Goal: Information Seeking & Learning: Learn about a topic

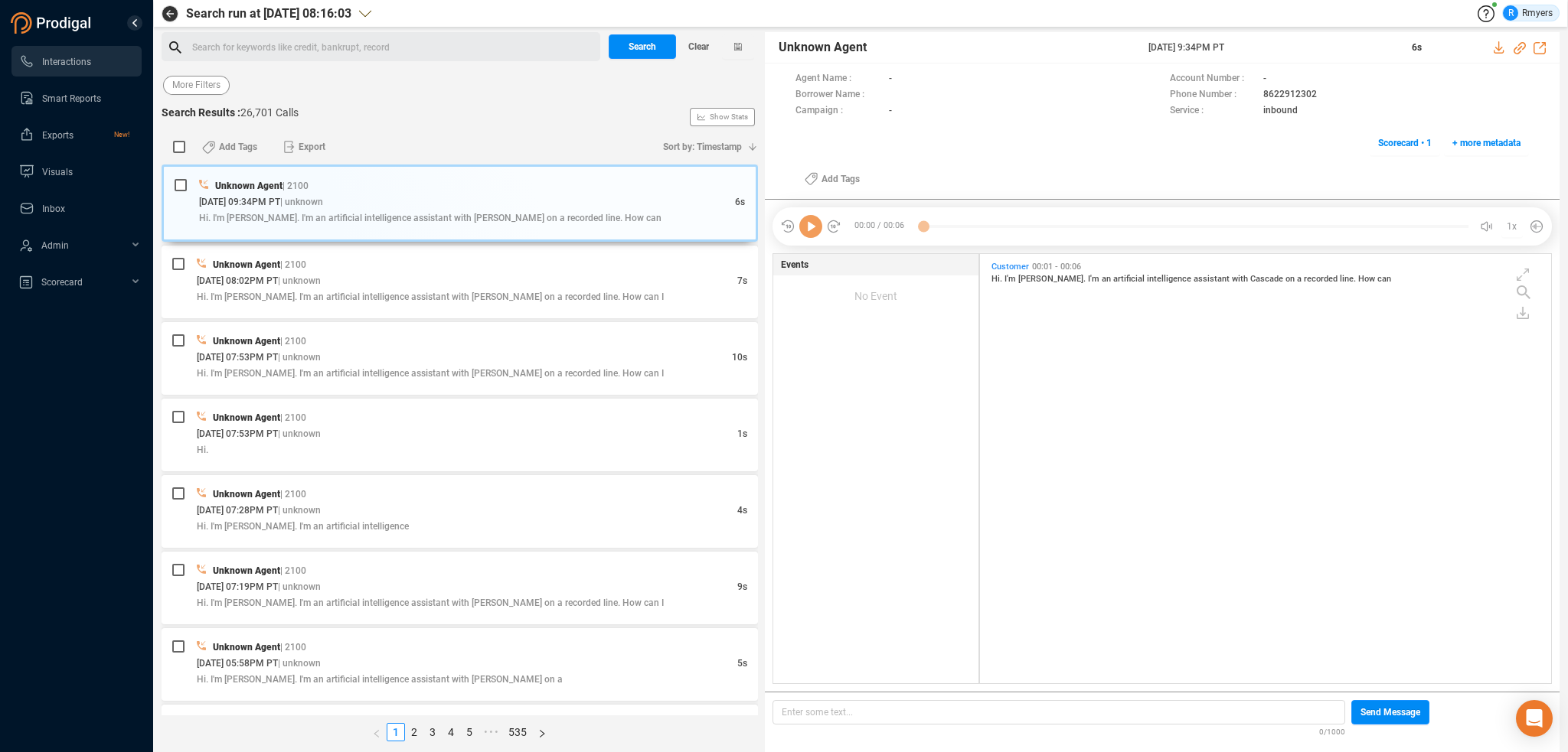
scroll to position [427, 563]
click at [185, 75] on span "Last 7 days" at bounding box center [196, 85] width 48 height 20
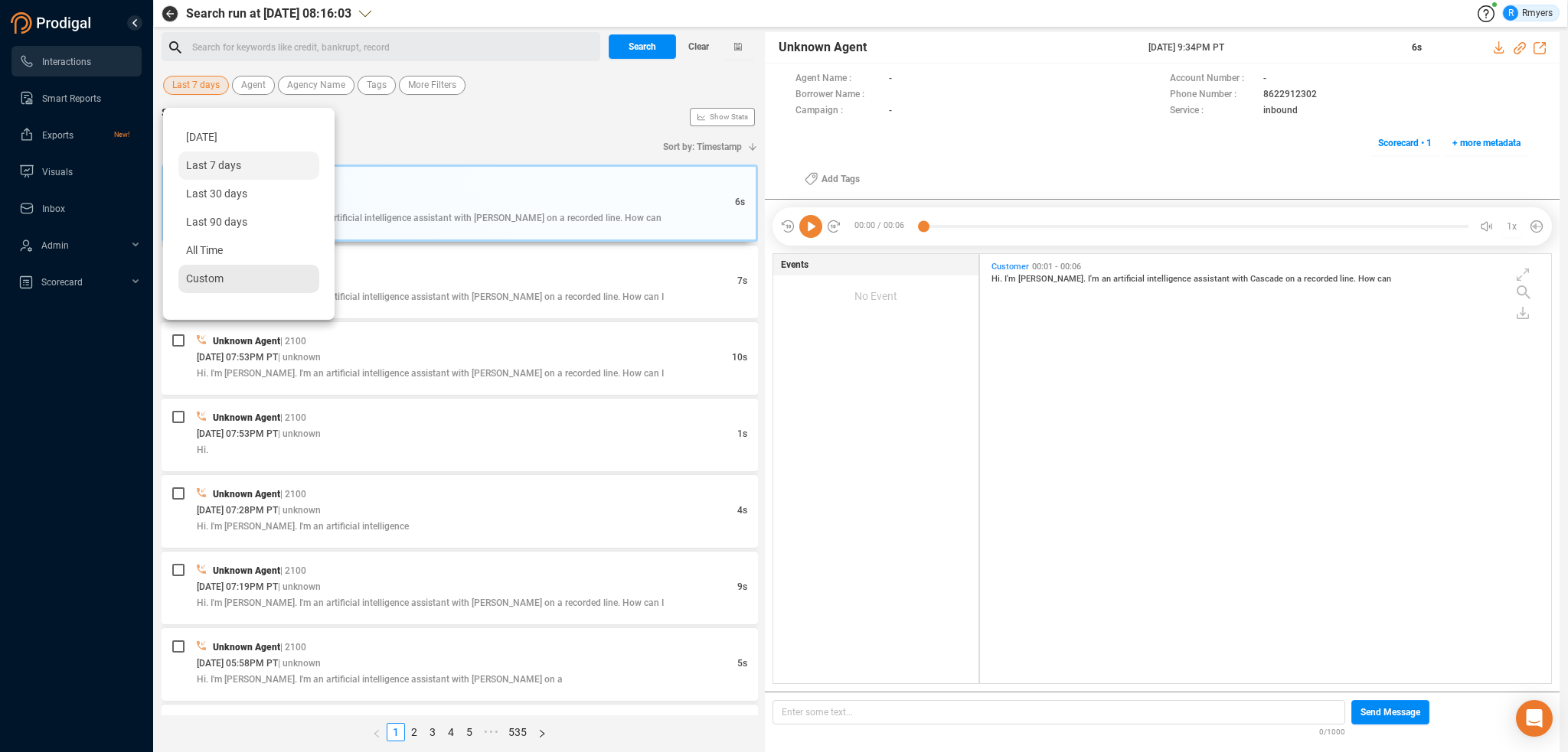
click at [211, 275] on span "Custom" at bounding box center [205, 278] width 37 height 12
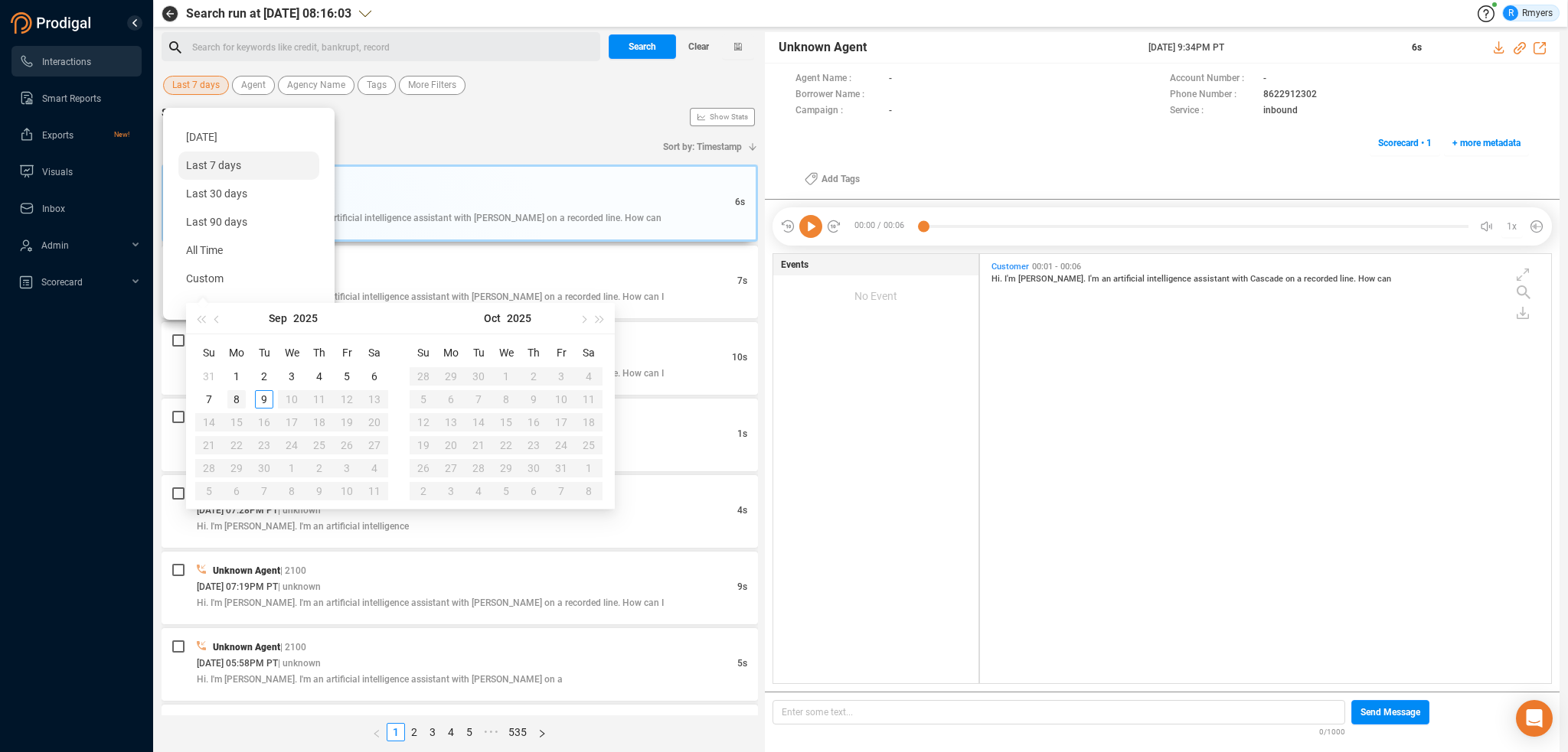
type input "[DATE]"
click at [243, 400] on div "8" at bounding box center [236, 399] width 19 height 19
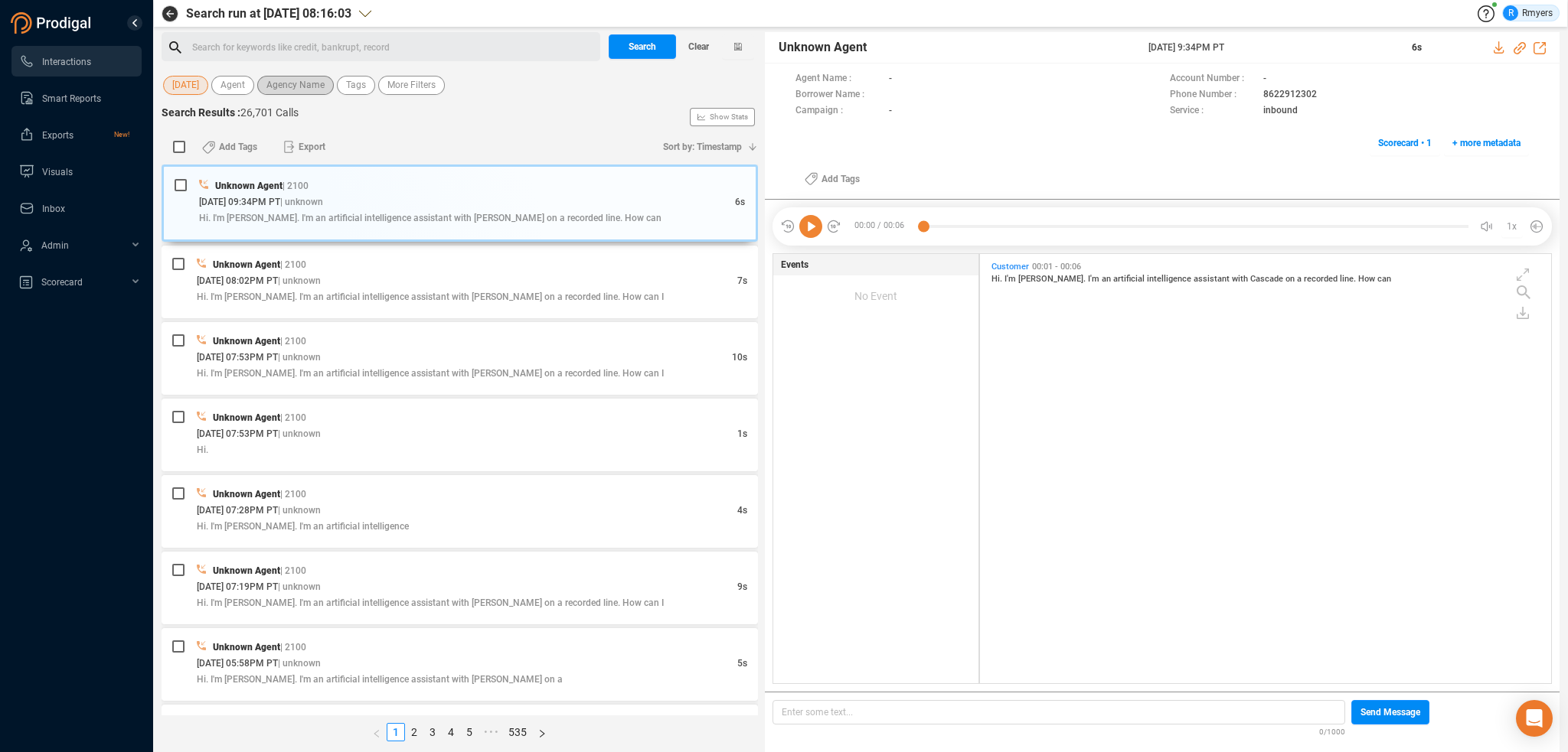
click at [306, 88] on span "Agency Name" at bounding box center [295, 85] width 59 height 20
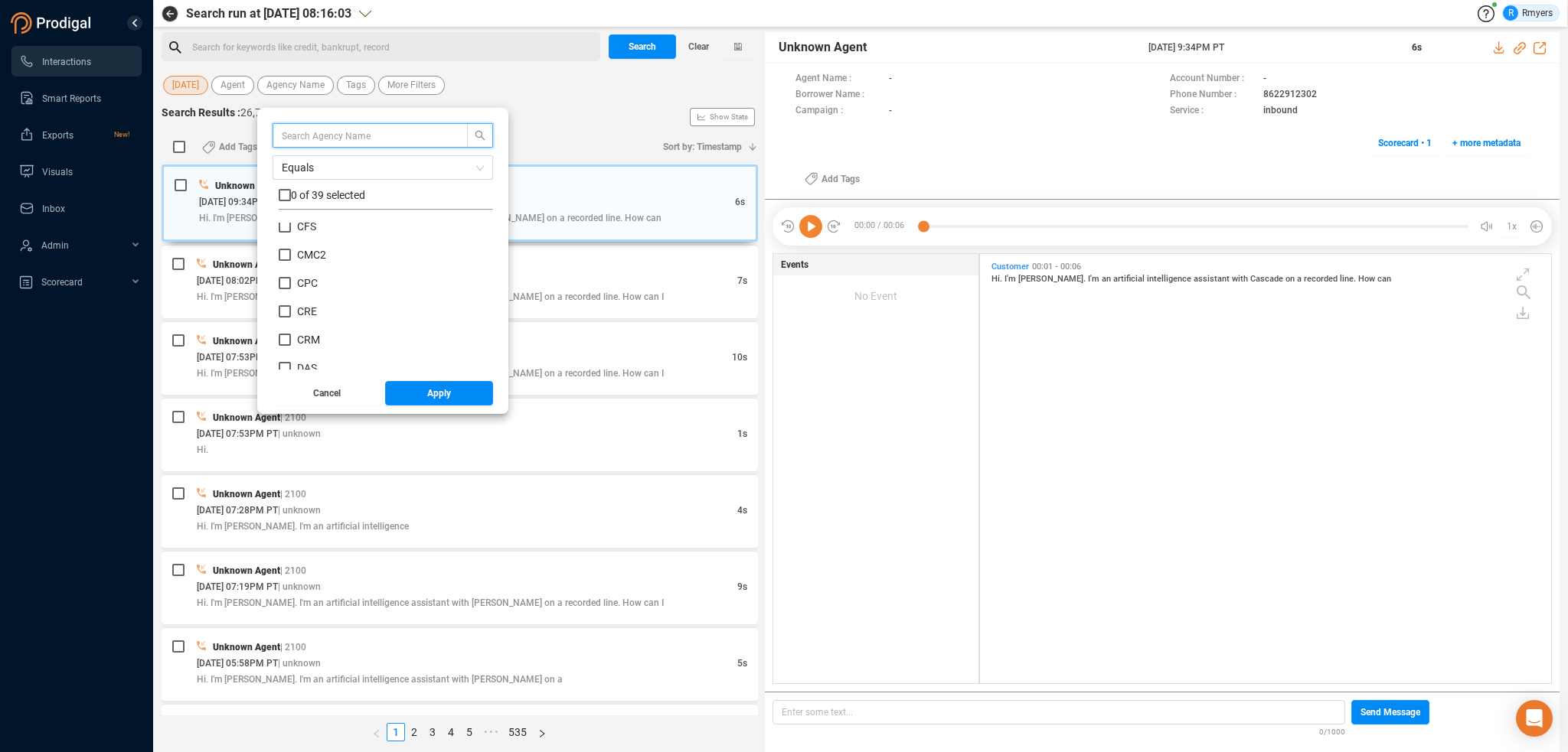
scroll to position [230, 0]
click at [303, 316] on span "CRM" at bounding box center [309, 312] width 23 height 12
click at [291, 316] on input "CRM" at bounding box center [285, 312] width 12 height 12
checkbox input "true"
click at [411, 388] on button "Apply" at bounding box center [439, 394] width 109 height 25
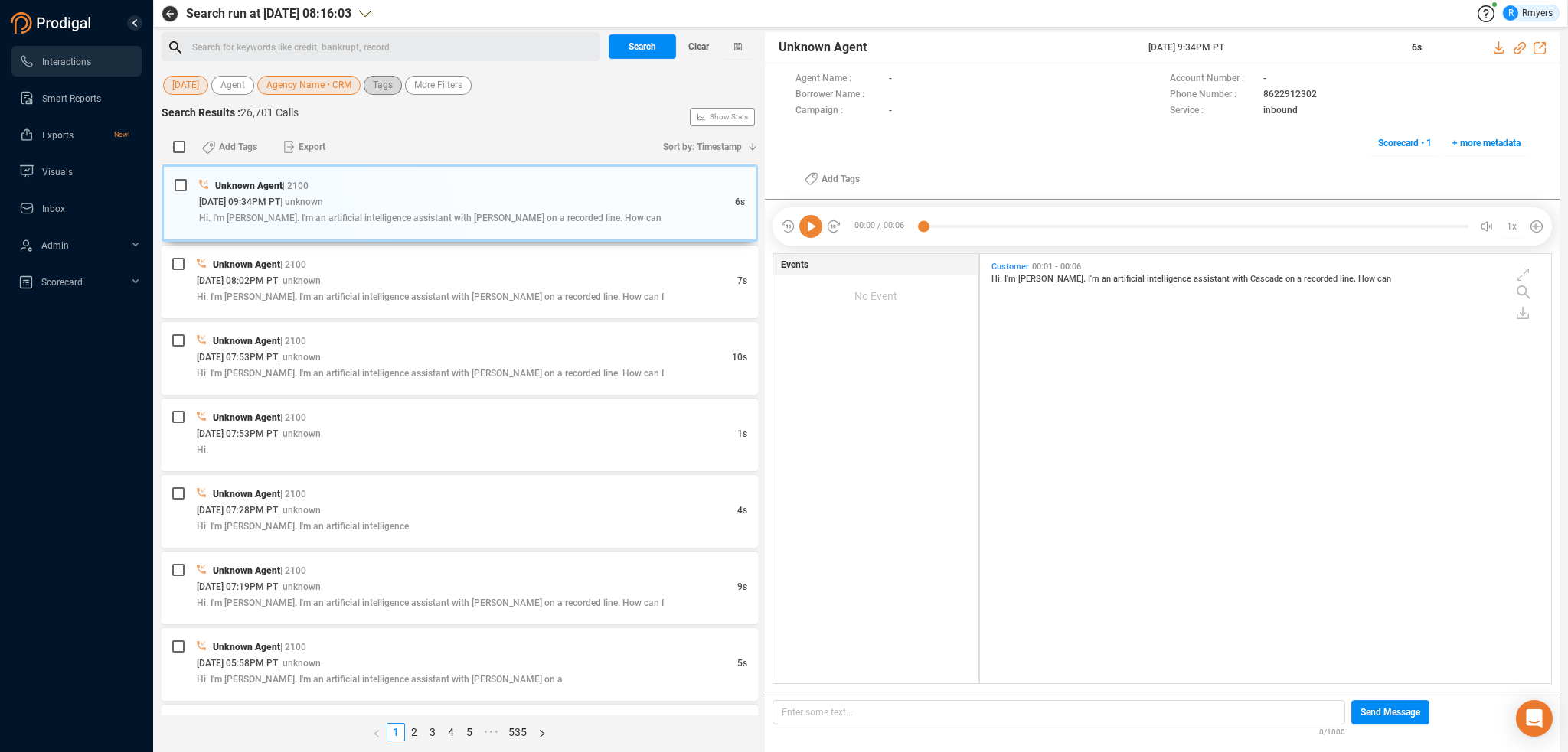
click at [386, 82] on span "Tags" at bounding box center [382, 85] width 20 height 20
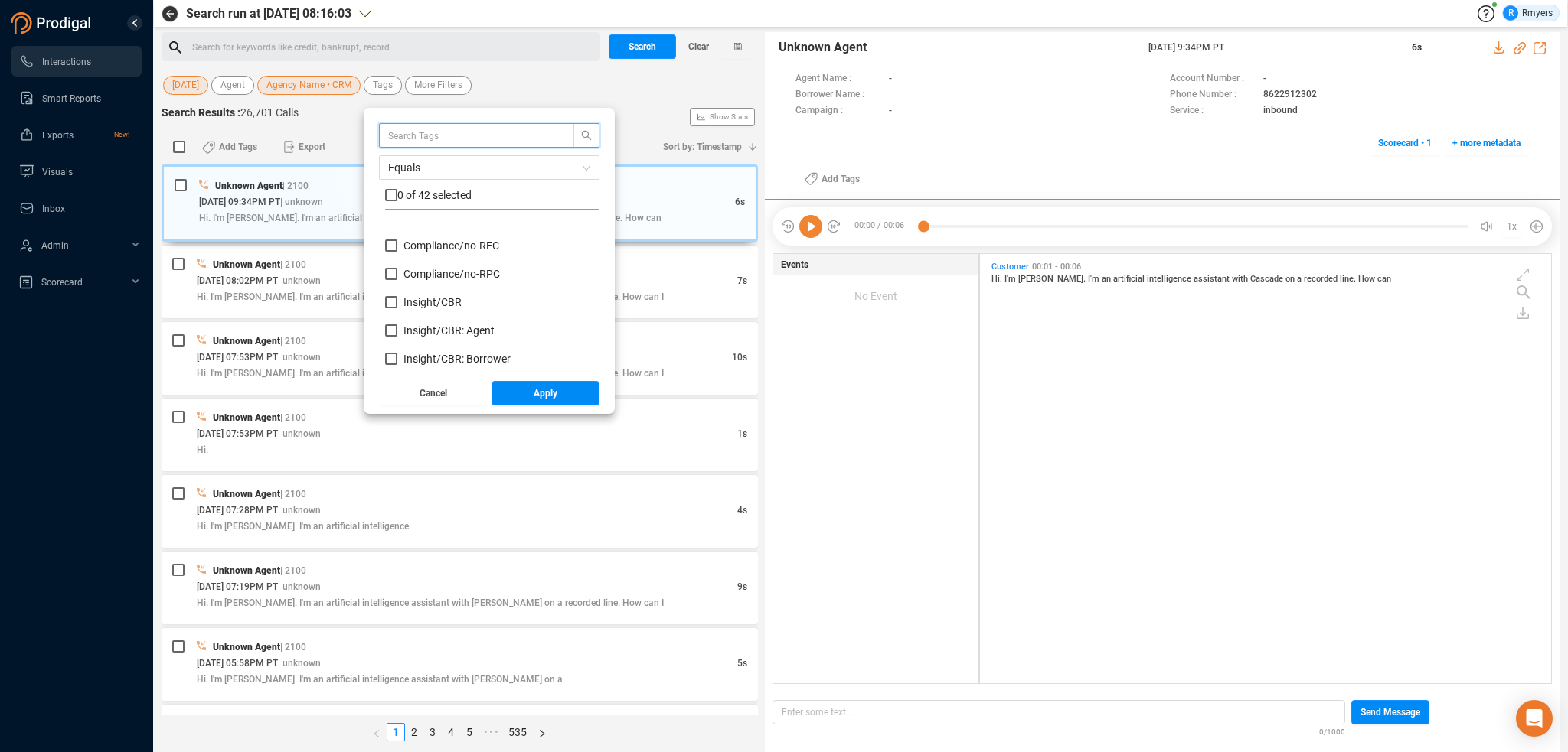
scroll to position [153, 0]
click at [429, 271] on span "Insight/ CBR" at bounding box center [433, 276] width 59 height 12
click at [398, 271] on input "Insight/ CBR" at bounding box center [391, 276] width 12 height 12
checkbox input "true"
drag, startPoint x: 428, startPoint y: 295, endPoint x: 428, endPoint y: 307, distance: 12.0
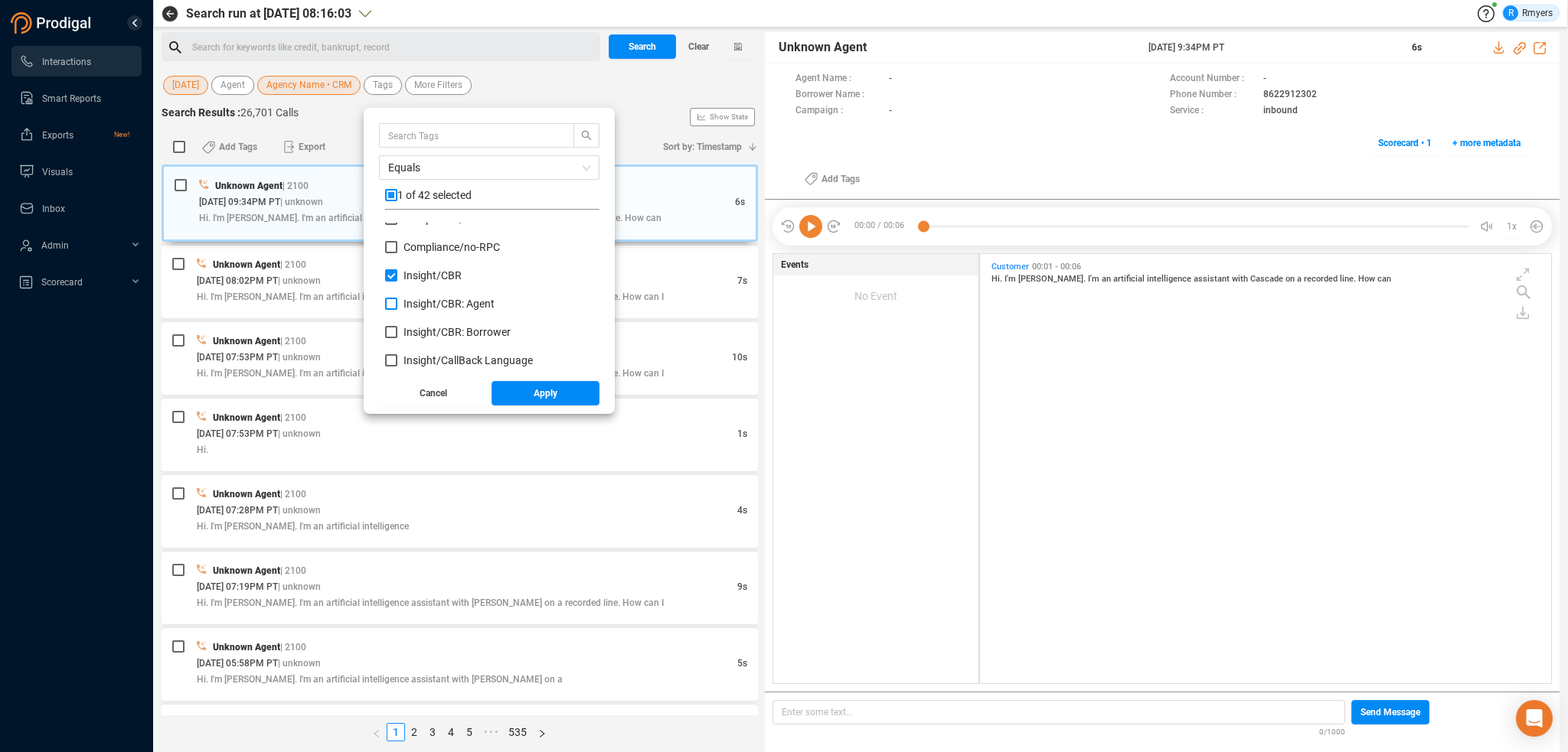
click at [428, 299] on label "Insight/ CBR: Agent" at bounding box center [443, 304] width 115 height 16
click at [398, 299] on input "Insight/ CBR: Agent" at bounding box center [391, 304] width 12 height 12
checkbox input "true"
click at [429, 326] on span "Insight/ CBR: Borrower" at bounding box center [457, 333] width 107 height 12
click at [398, 326] on input "Insight/ CBR: Borrower" at bounding box center [391, 333] width 12 height 12
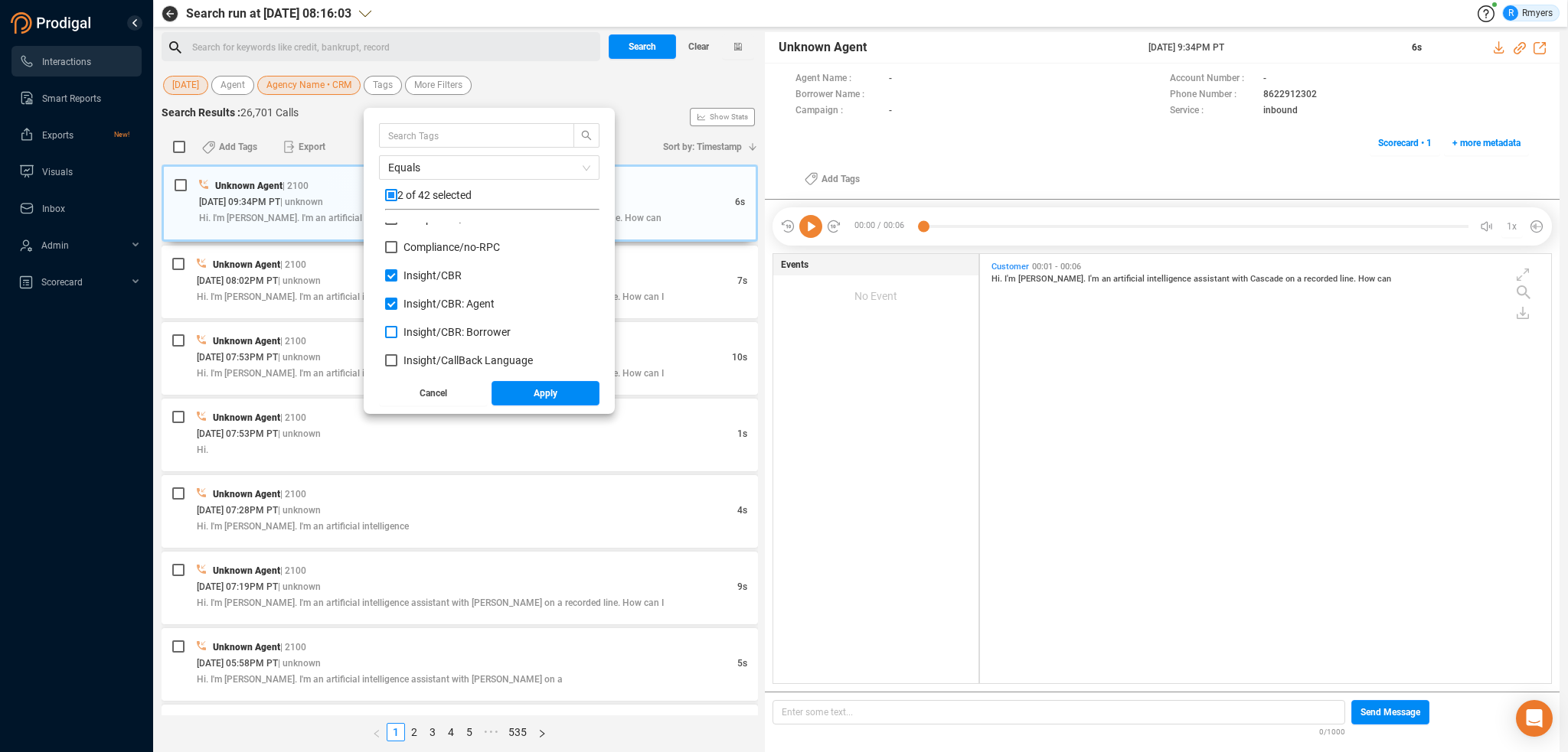
checkbox input "true"
click at [425, 276] on span "Red Flag/ Bankruptcy Language" at bounding box center [479, 278] width 152 height 12
click at [398, 276] on input "Red Flag/ Bankruptcy Language" at bounding box center [391, 278] width 12 height 12
checkbox input "true"
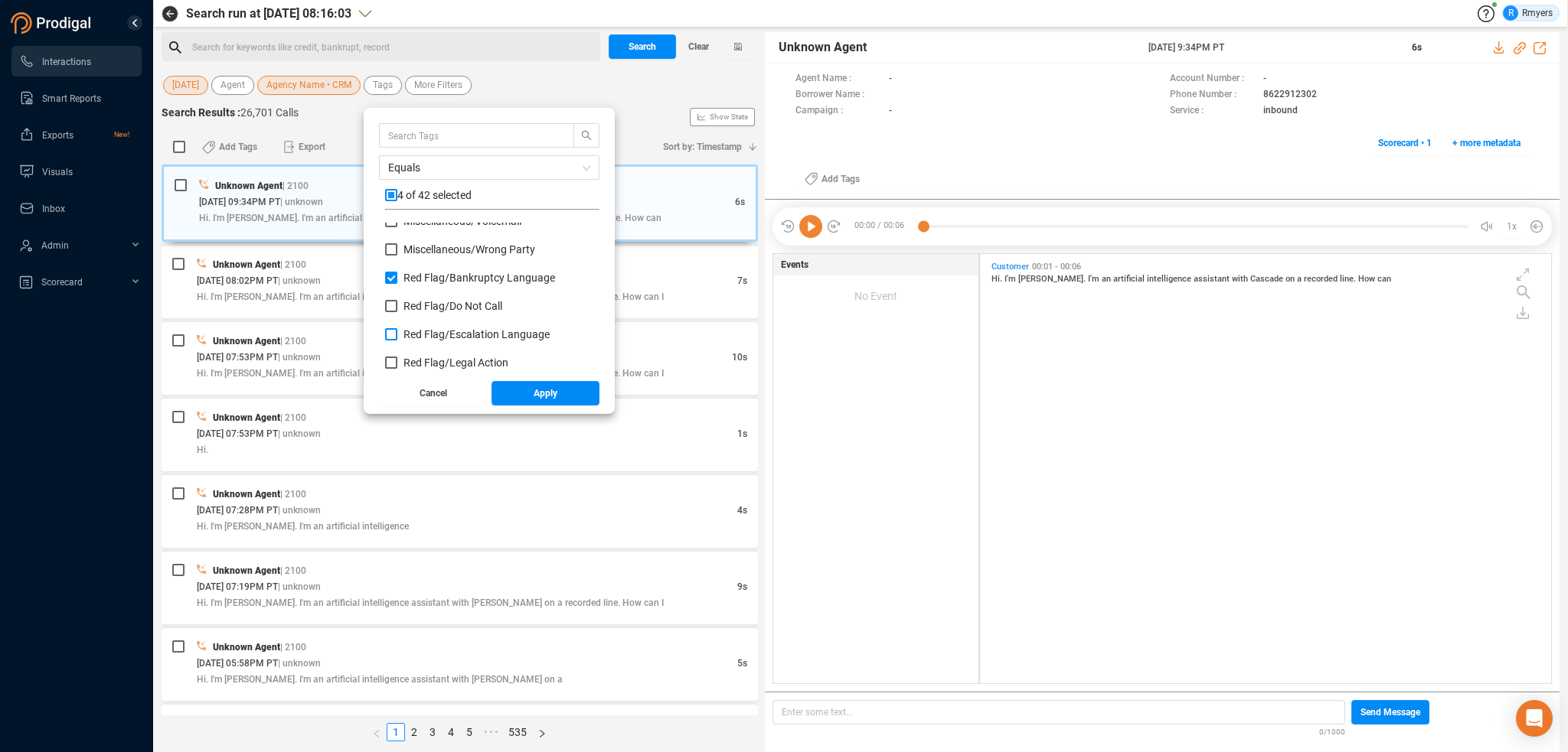
click at [426, 328] on span "Red Flag/ Escalation Language" at bounding box center [477, 334] width 146 height 12
click at [398, 328] on input "Red Flag/ Escalation Language" at bounding box center [391, 334] width 12 height 12
checkbox input "true"
click at [426, 360] on span "Red Flag/ Legal Action" at bounding box center [456, 363] width 105 height 12
click at [398, 360] on input "Red Flag/ Legal Action" at bounding box center [391, 363] width 12 height 12
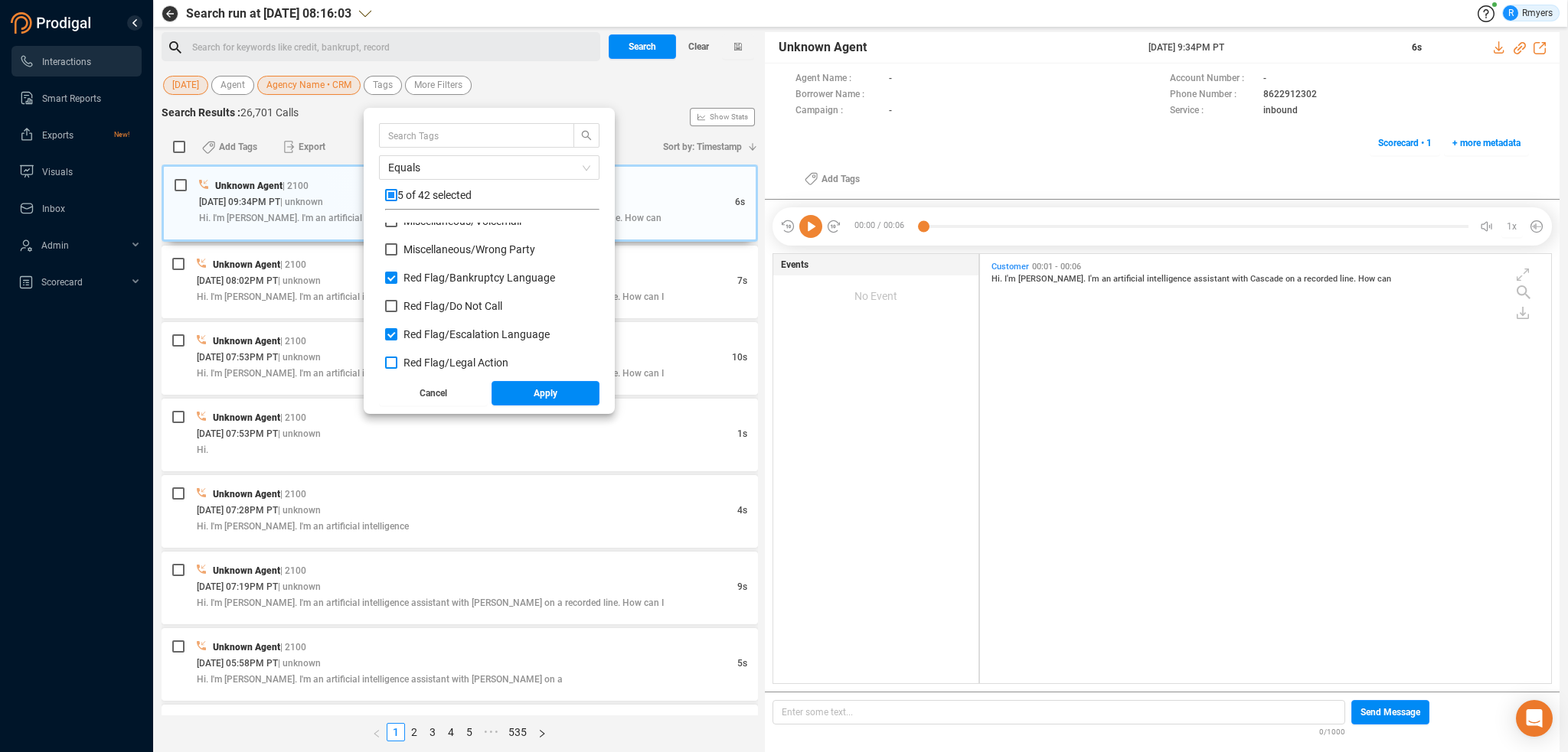
checkbox input "true"
click at [412, 309] on span "Red Flag/ Legal Action: Agent" at bounding box center [472, 315] width 138 height 12
click at [398, 309] on input "Red Flag/ Legal Action: Agent" at bounding box center [391, 315] width 12 height 12
checkbox input "true"
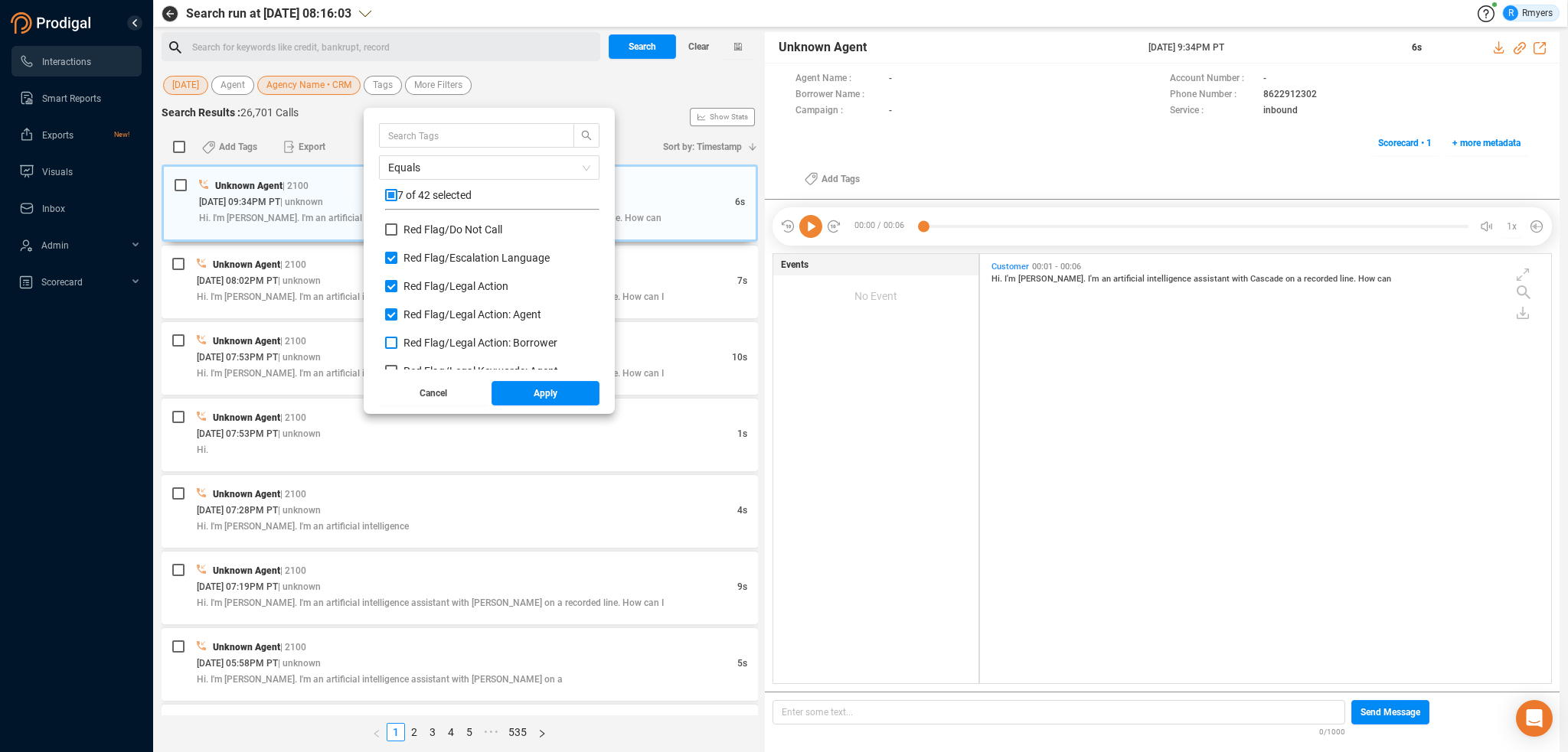
click at [415, 343] on span "Red Flag/ Legal Action: Borrower" at bounding box center [480, 343] width 154 height 12
click at [398, 343] on input "Red Flag/ Legal Action: Borrower" at bounding box center [391, 343] width 12 height 12
checkbox input "true"
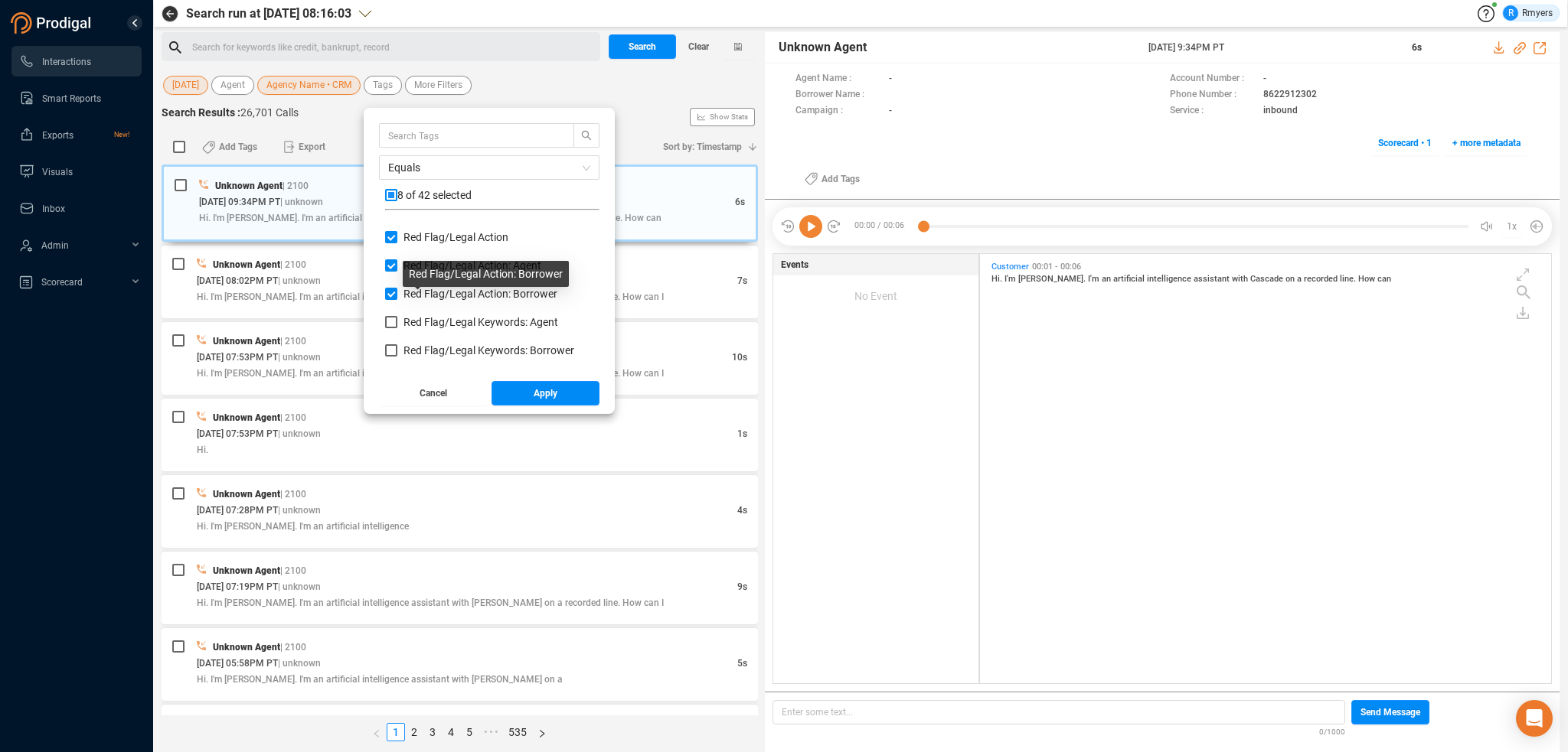
scroll to position [842, 0]
click at [411, 294] on span "Red Flag/ Legal Keywords: Agent" at bounding box center [481, 294] width 154 height 12
click at [398, 294] on input "Red Flag/ Legal Keywords: Agent" at bounding box center [391, 294] width 12 height 12
checkbox input "true"
click at [413, 322] on span "Red Flag/ Legal Keywords: Borrower" at bounding box center [489, 323] width 170 height 12
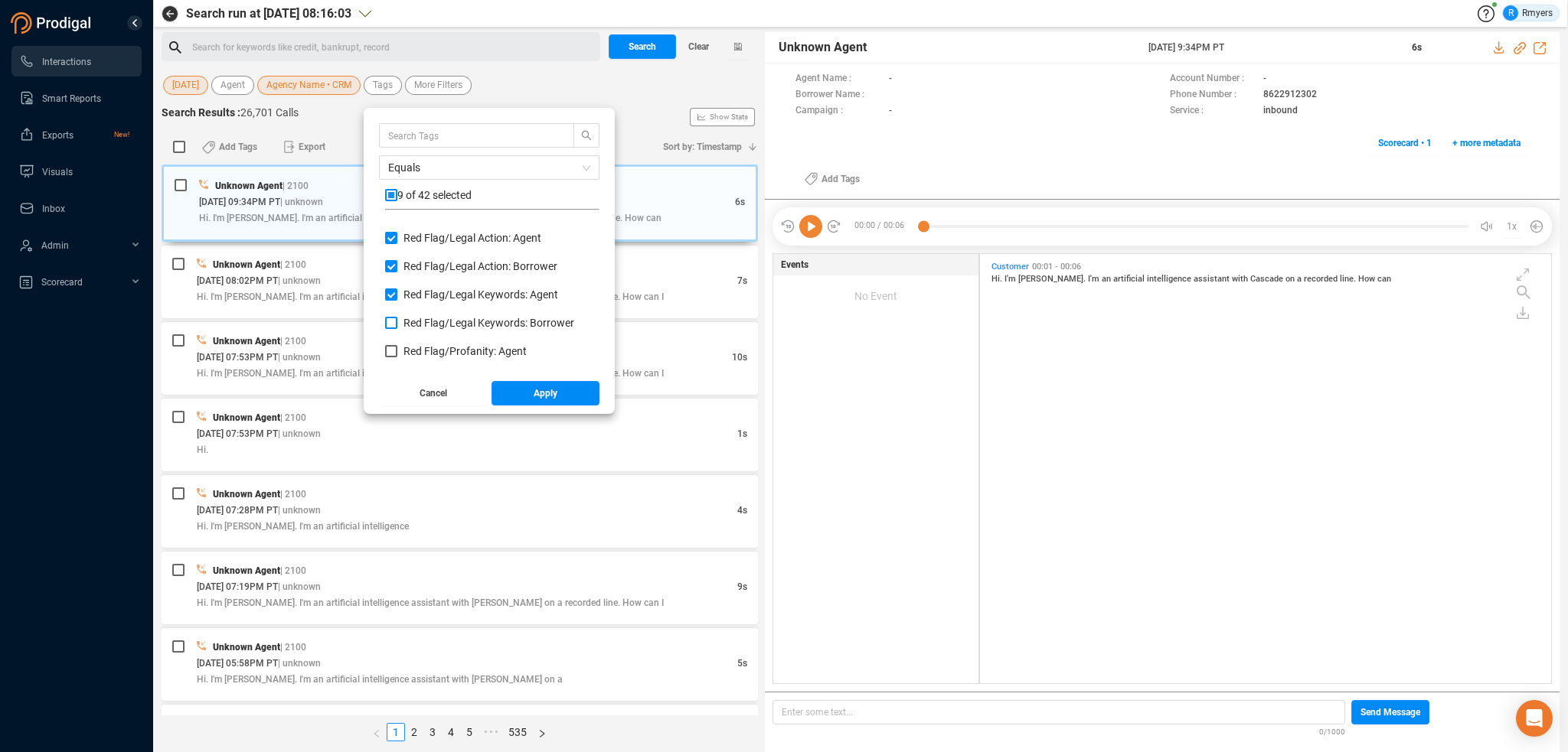
click at [398, 322] on input "Red Flag/ Legal Keywords: Borrower" at bounding box center [391, 323] width 12 height 12
checkbox input "true"
click at [418, 349] on span "Red Flag/ Profanity: Agent" at bounding box center [465, 351] width 123 height 12
click at [398, 349] on input "Red Flag/ Profanity: Agent" at bounding box center [391, 351] width 12 height 12
checkbox input "true"
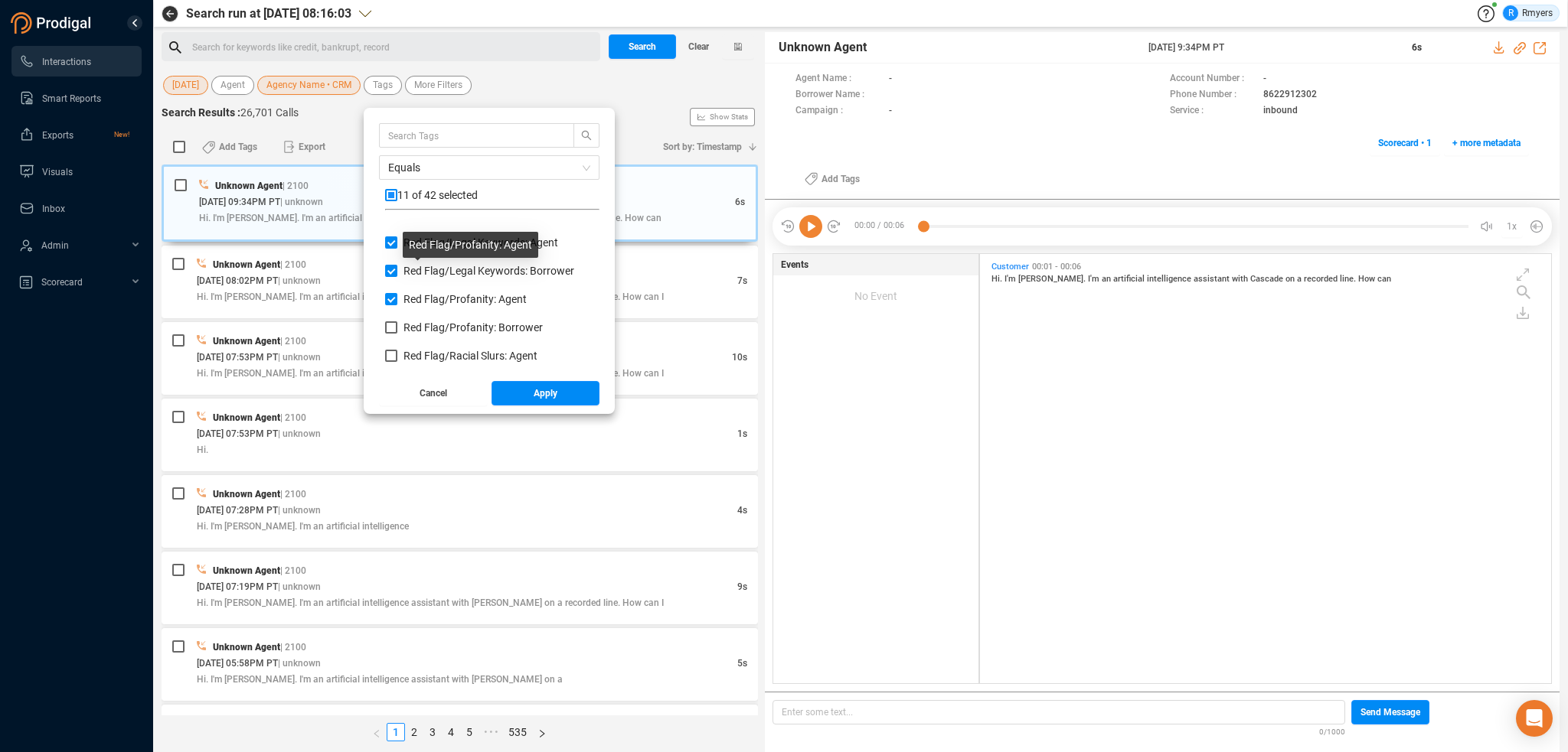
scroll to position [919, 0]
click at [411, 299] on span "Red Flag/ Profanity: Borrower" at bounding box center [473, 303] width 139 height 12
click at [398, 299] on input "Red Flag/ Profanity: Borrower" at bounding box center [391, 303] width 12 height 12
checkbox input "true"
click at [411, 333] on span "Red Flag/ Racial Slurs: Agent" at bounding box center [470, 332] width 134 height 12
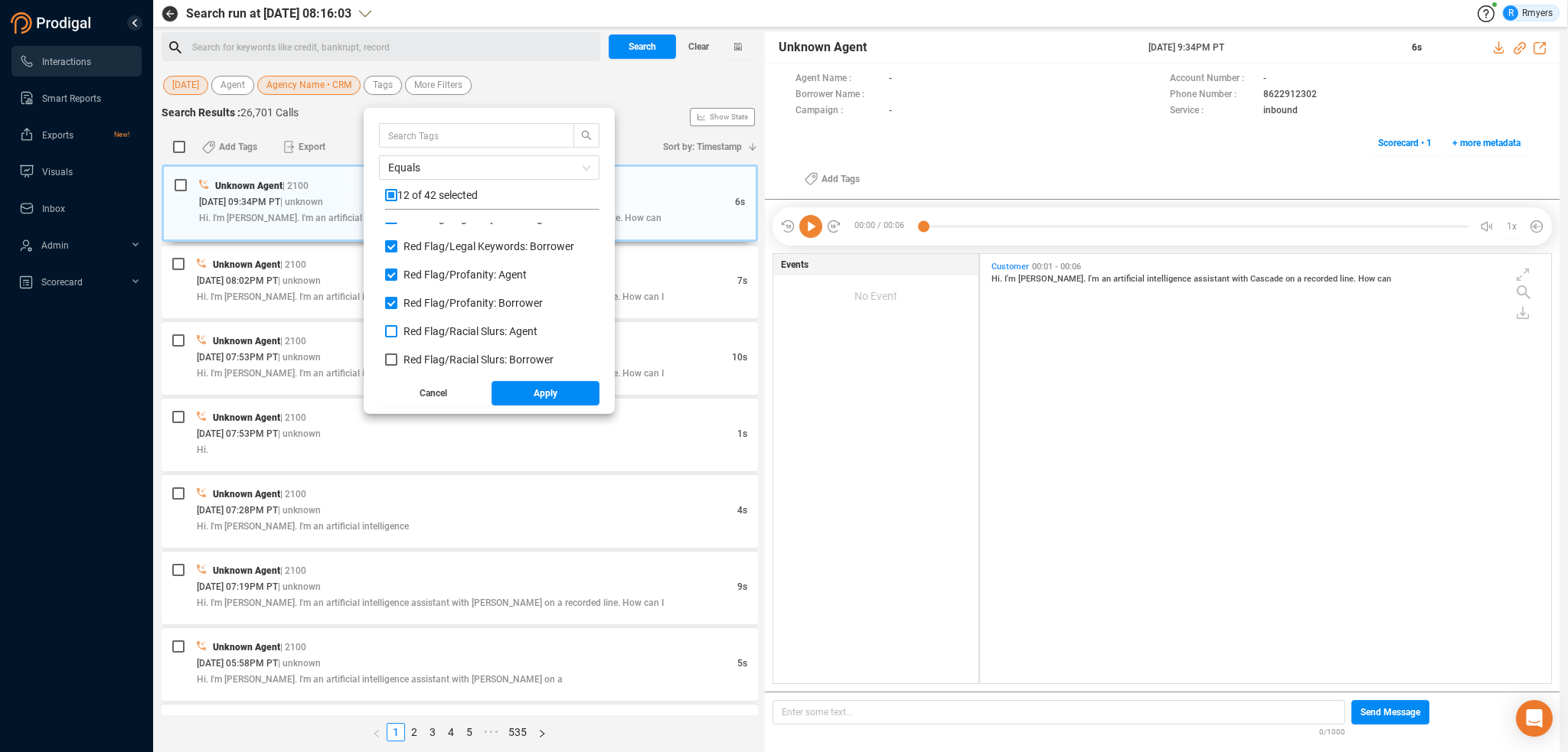
click at [398, 333] on input "Red Flag/ Racial Slurs: Agent" at bounding box center [391, 332] width 12 height 12
checkbox input "true"
click at [408, 357] on span "Red Flag/ Racial Slurs: Borrower" at bounding box center [478, 360] width 150 height 12
click at [398, 357] on input "Red Flag/ Racial Slurs: Borrower" at bounding box center [391, 360] width 12 height 12
checkbox input "true"
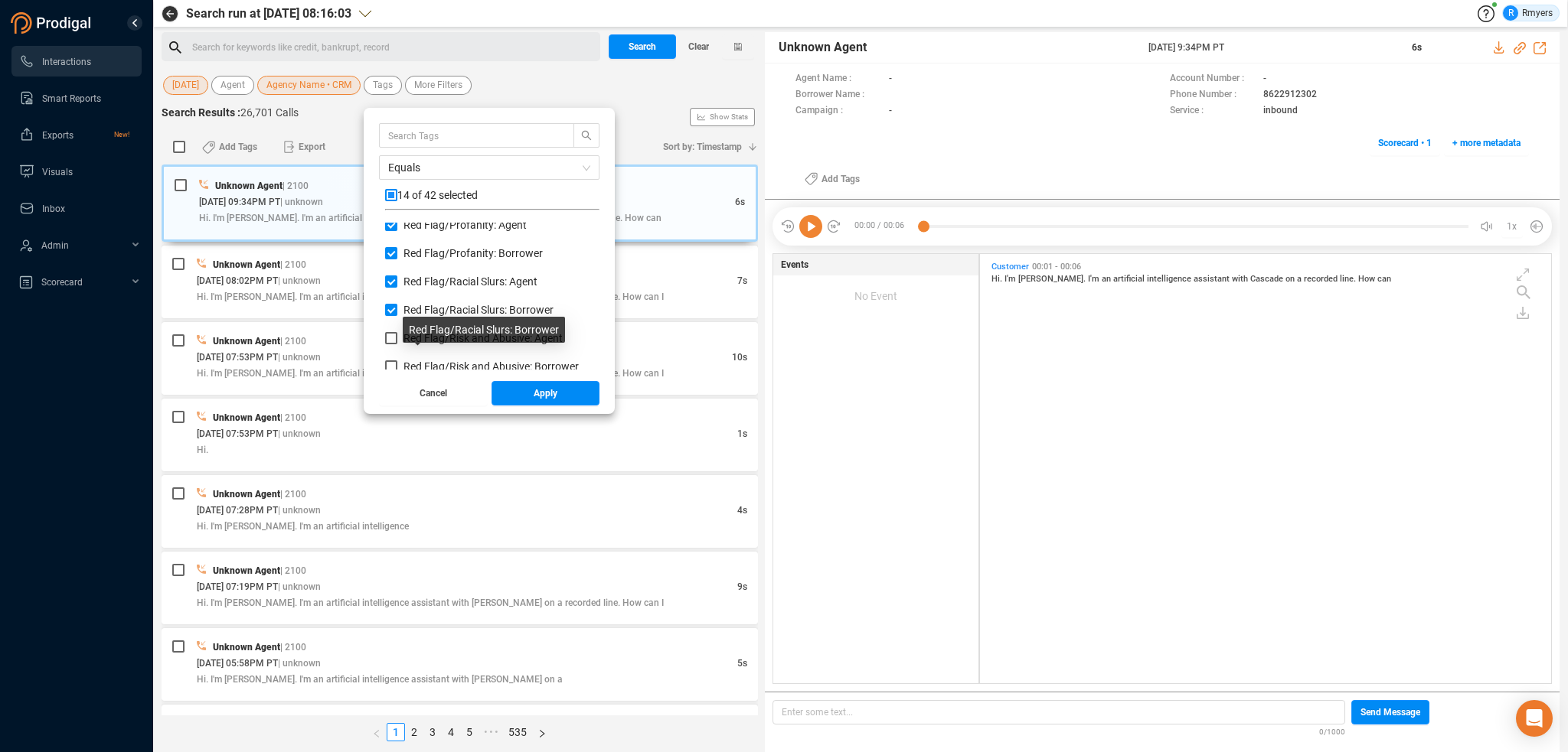
scroll to position [995, 0]
click at [411, 315] on span "Red Flag/ Risk and Abusive: Agent" at bounding box center [483, 311] width 159 height 12
click at [398, 315] on input "Red Flag/ Risk and Abusive: Agent" at bounding box center [391, 311] width 12 height 12
checkbox input "true"
click at [422, 347] on label "Red Flag/ Risk and Abusive: Borrower" at bounding box center [485, 341] width 200 height 16
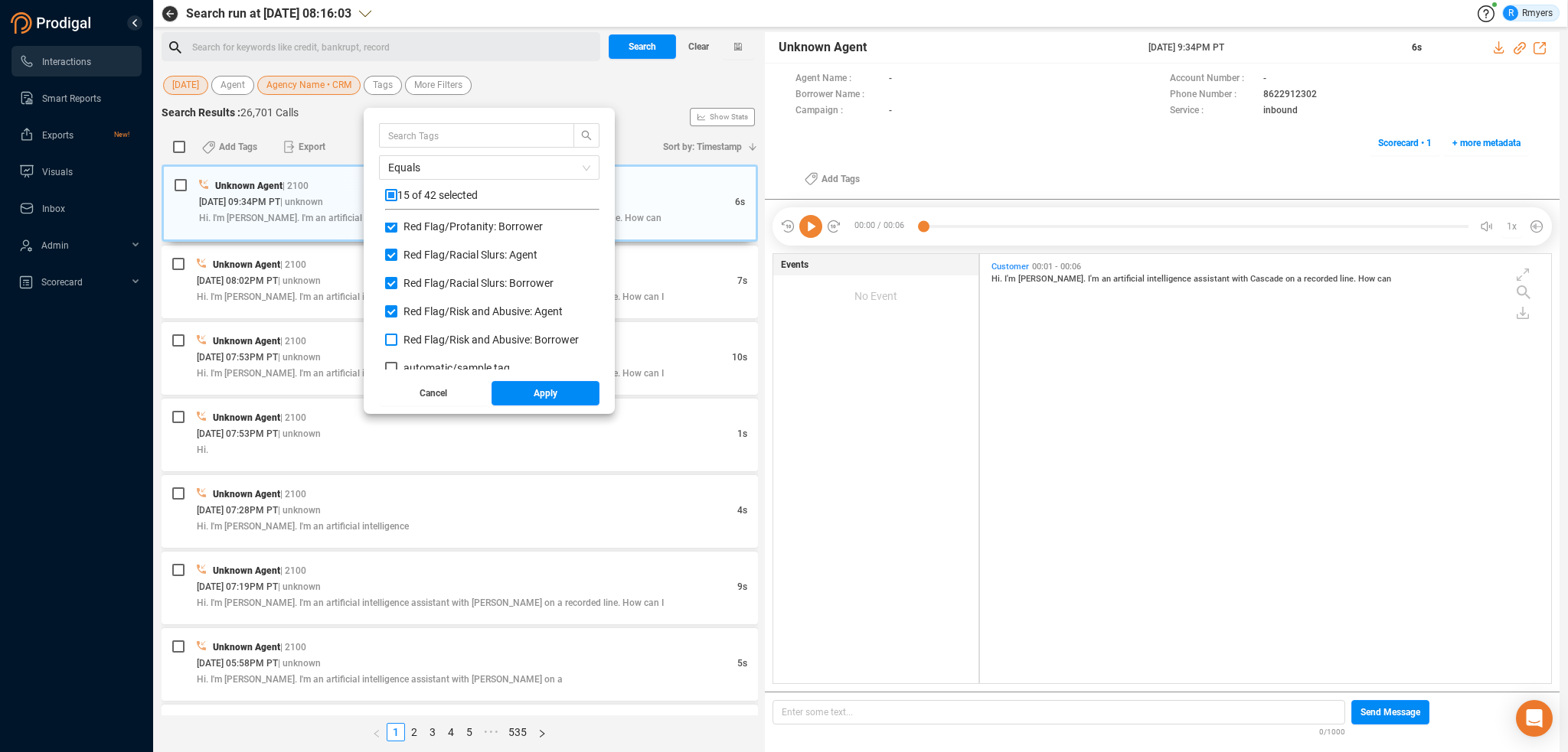
click at [398, 346] on input "Red Flag/ Risk and Abusive: Borrower" at bounding box center [391, 340] width 12 height 12
checkbox input "true"
click at [504, 387] on button "Apply" at bounding box center [546, 394] width 109 height 25
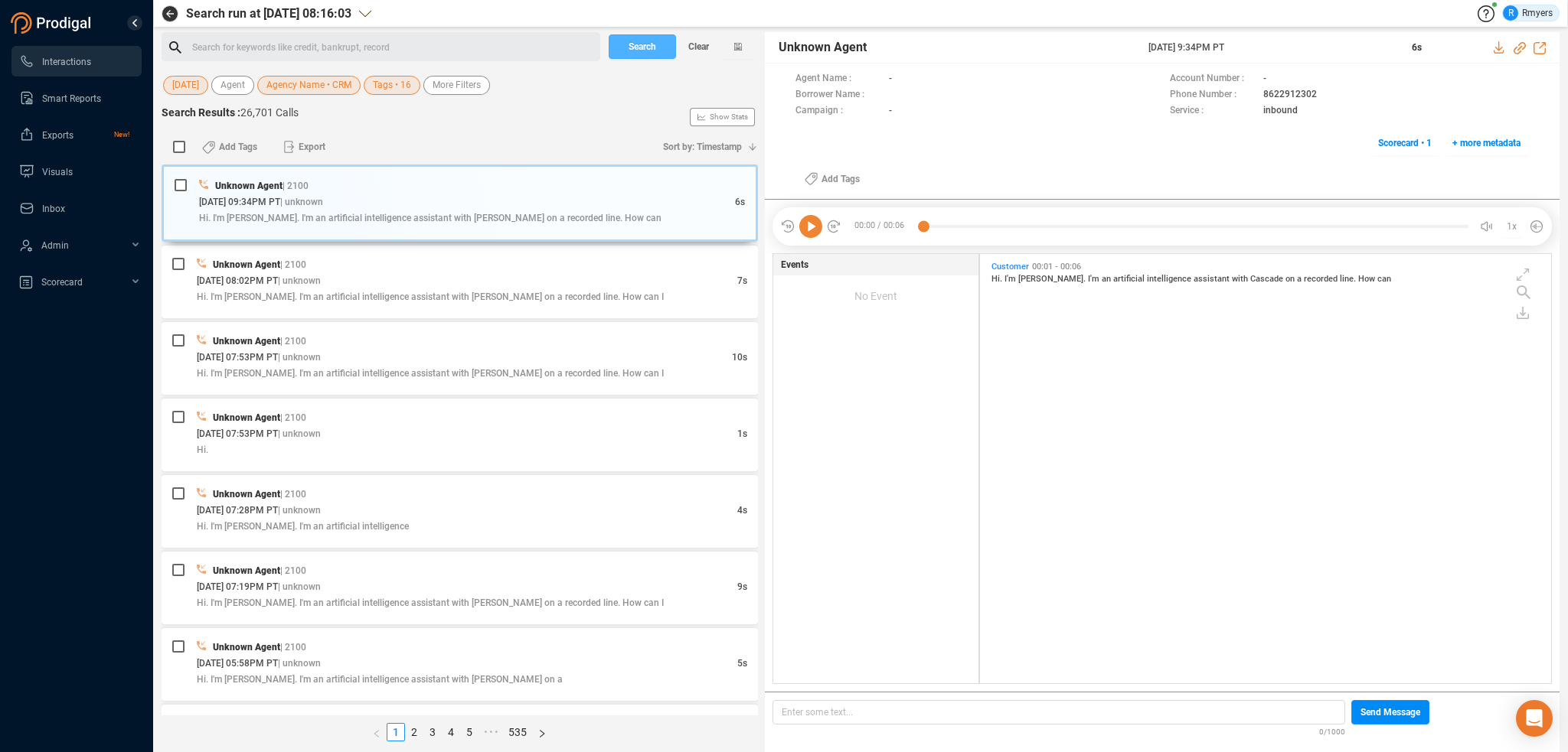
click at [635, 49] on span "Search" at bounding box center [642, 47] width 28 height 25
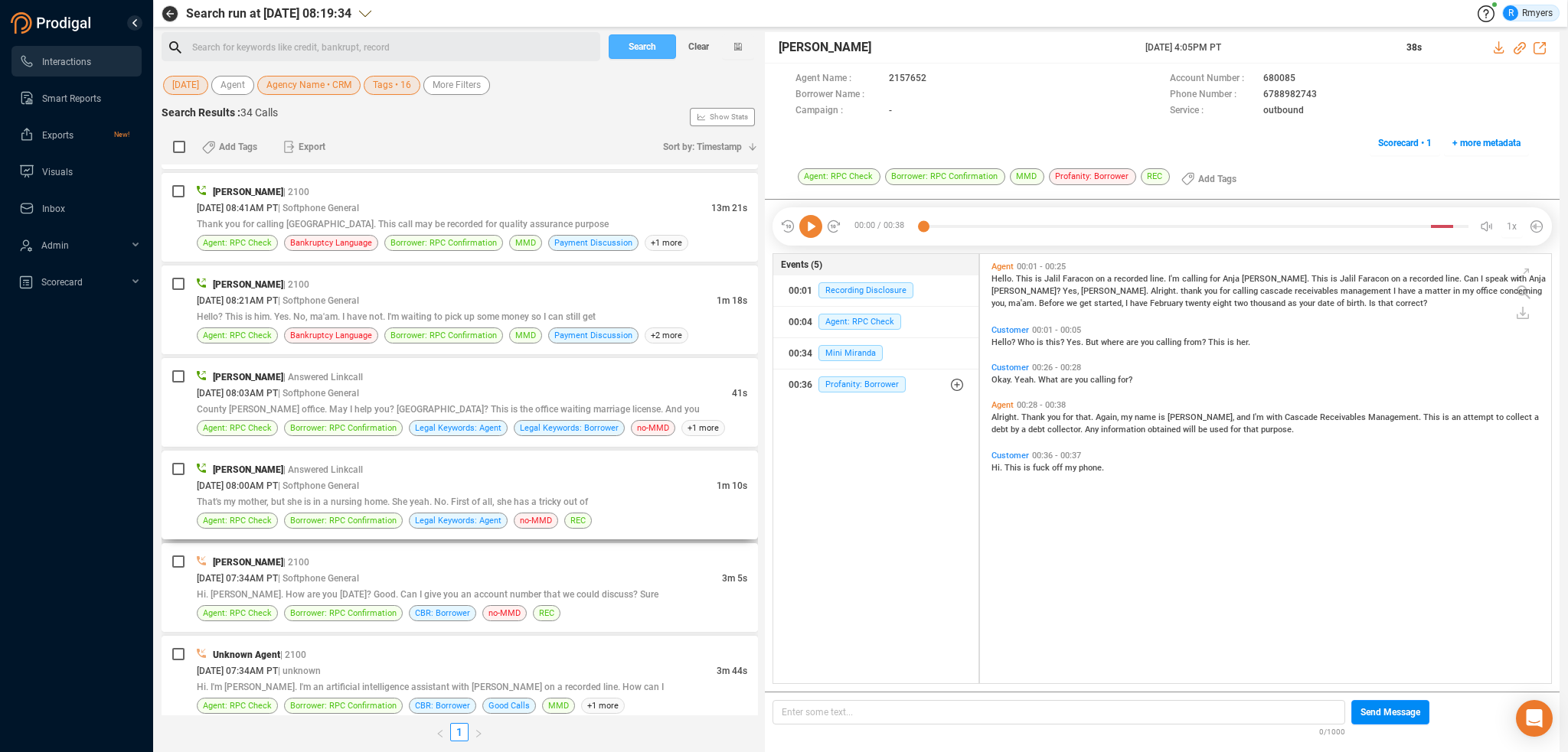
scroll to position [2589, 0]
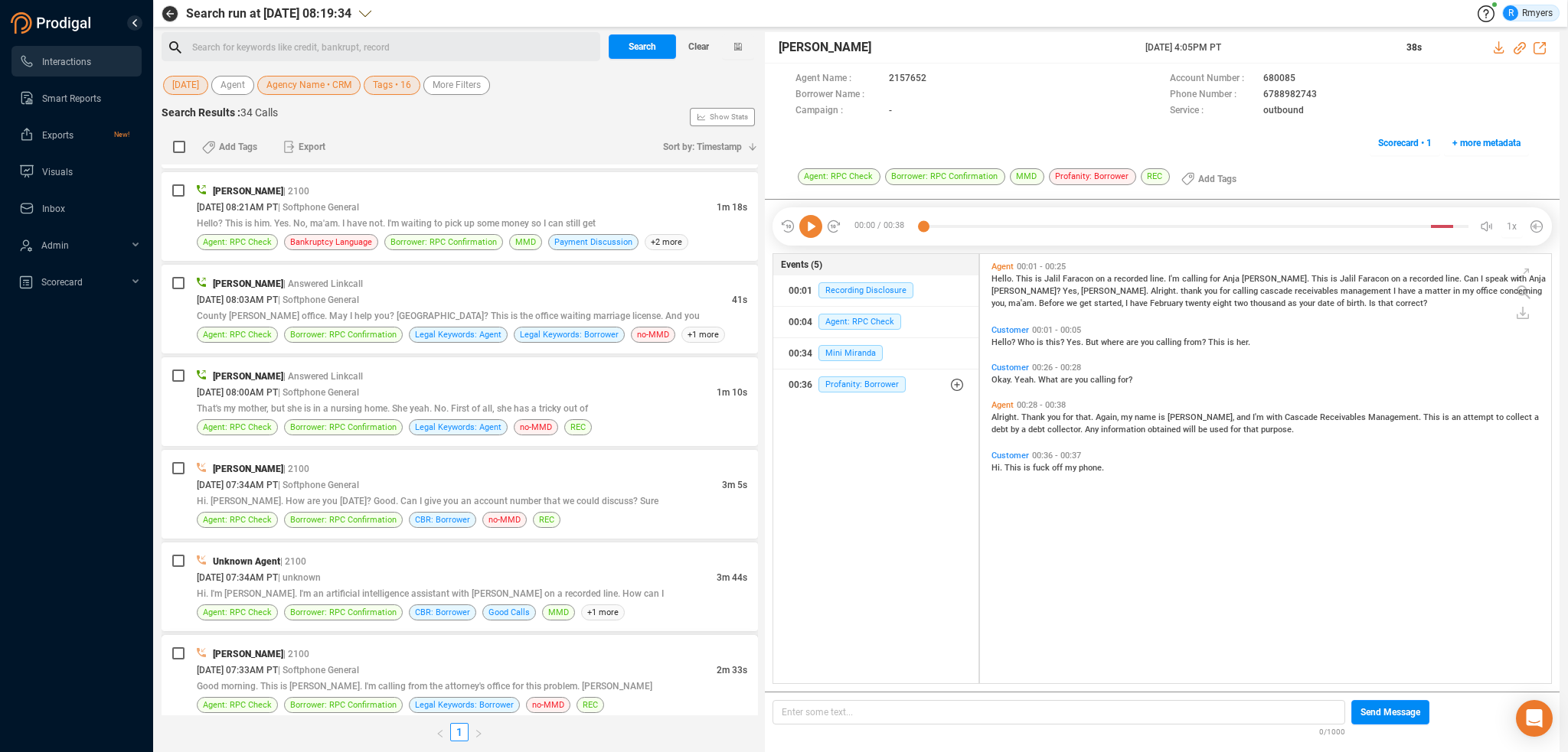
click at [281, 635] on div "[PERSON_NAME] | 2100 [DATE] 07:33AM PT | Softphone General 2m 33s Good morning.…" at bounding box center [460, 679] width 596 height 89
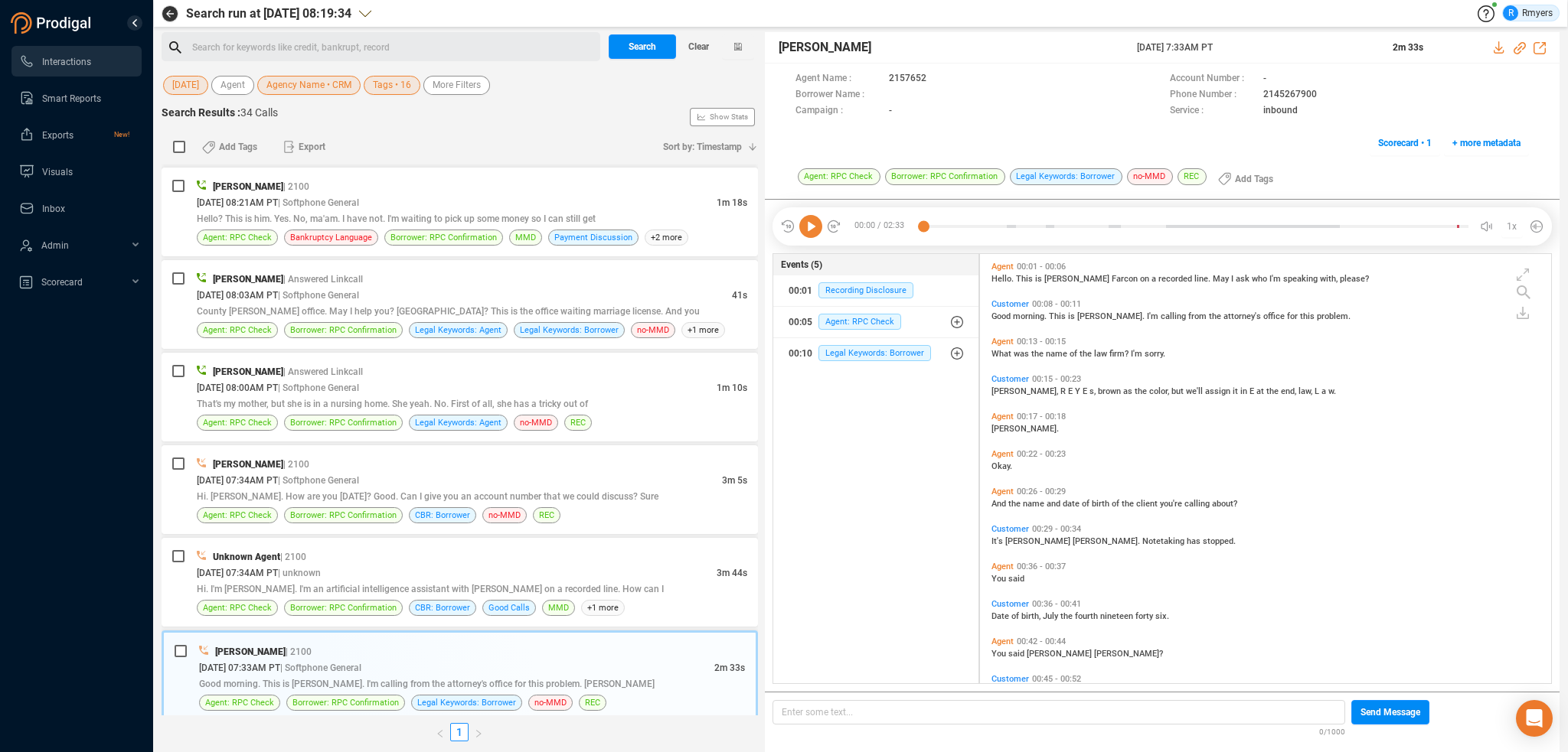
click at [815, 223] on icon at bounding box center [811, 226] width 23 height 23
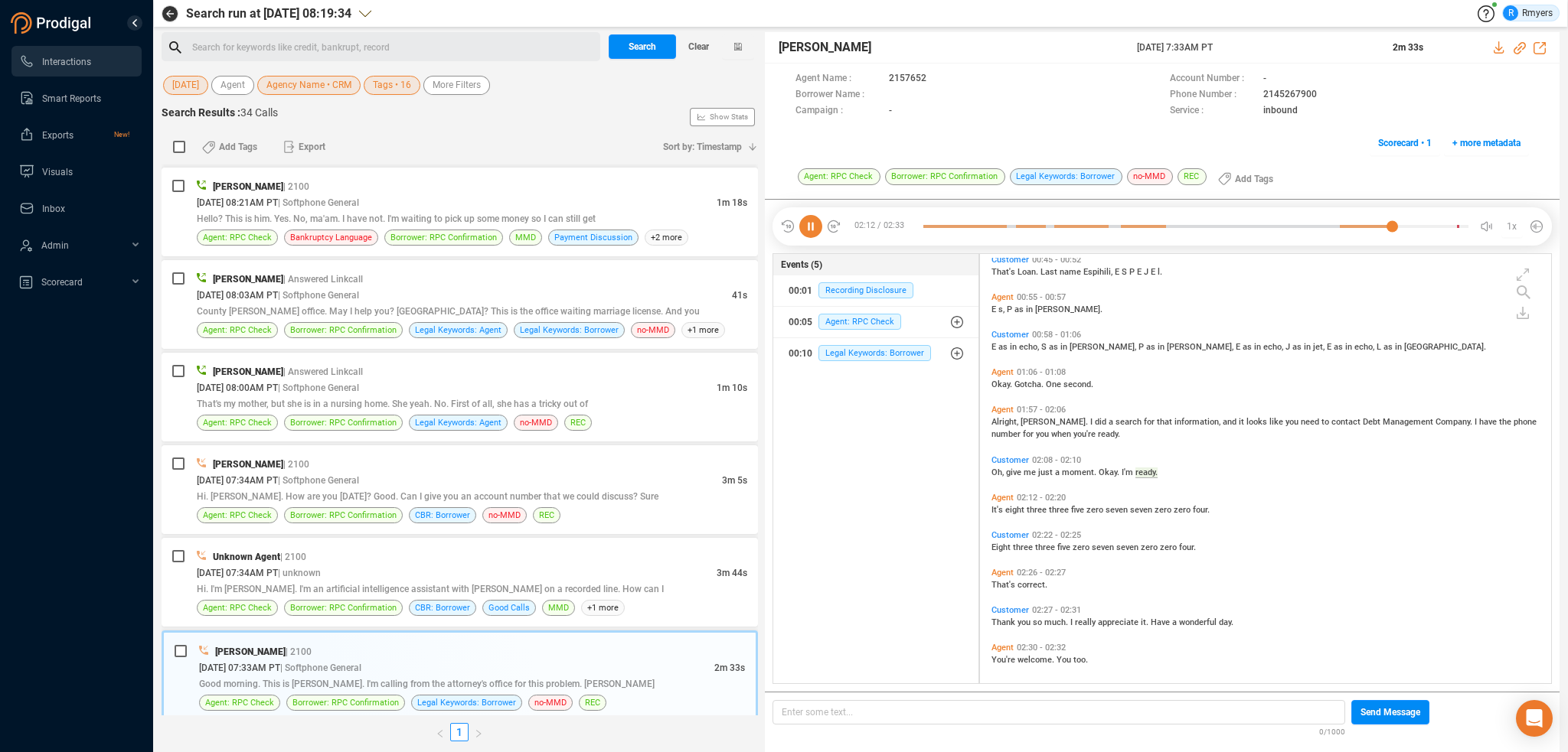
scroll to position [425, 0]
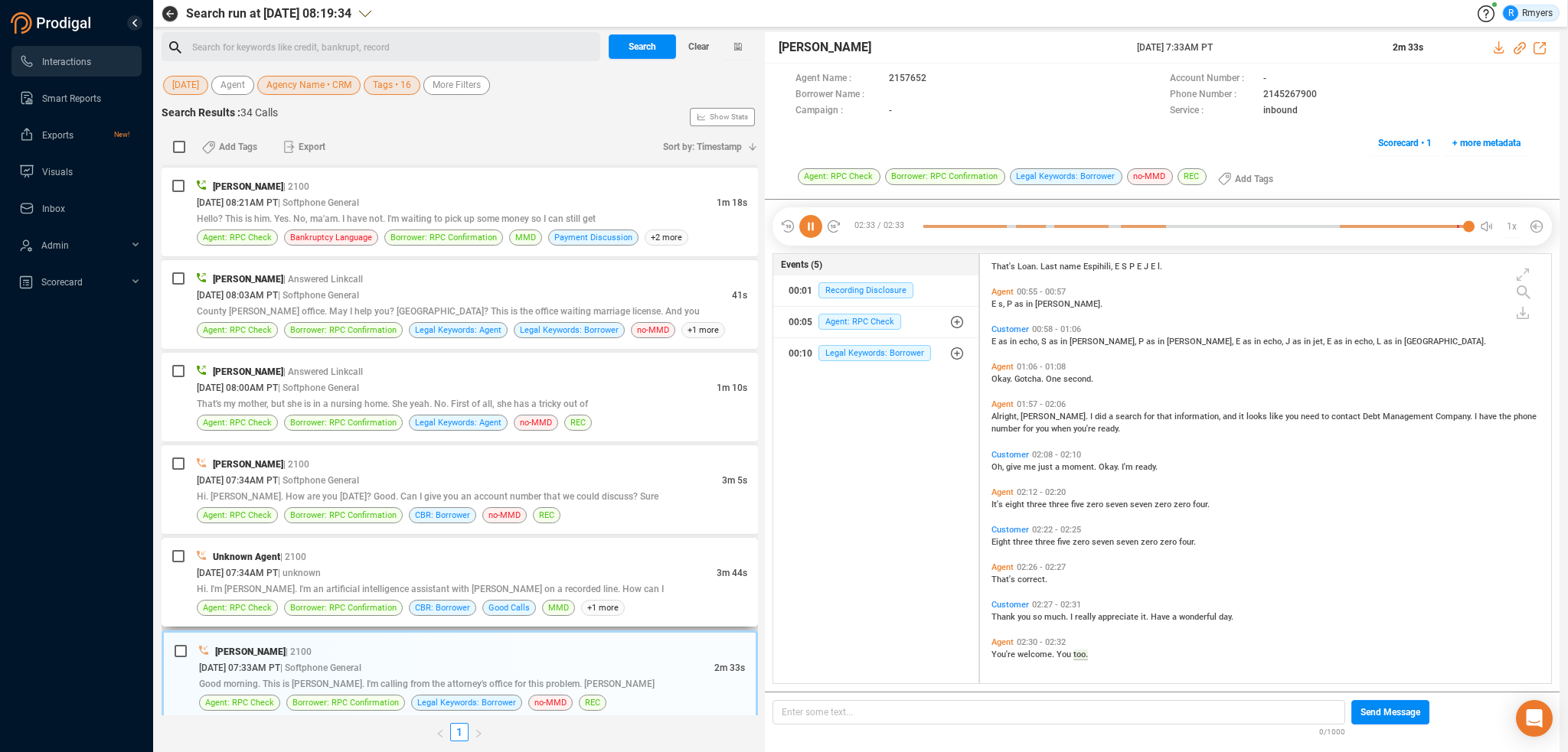
click at [350, 584] on span "Hi. I'm [PERSON_NAME]. I'm an artificial intelligence assistant with [PERSON_NA…" at bounding box center [430, 589] width 467 height 11
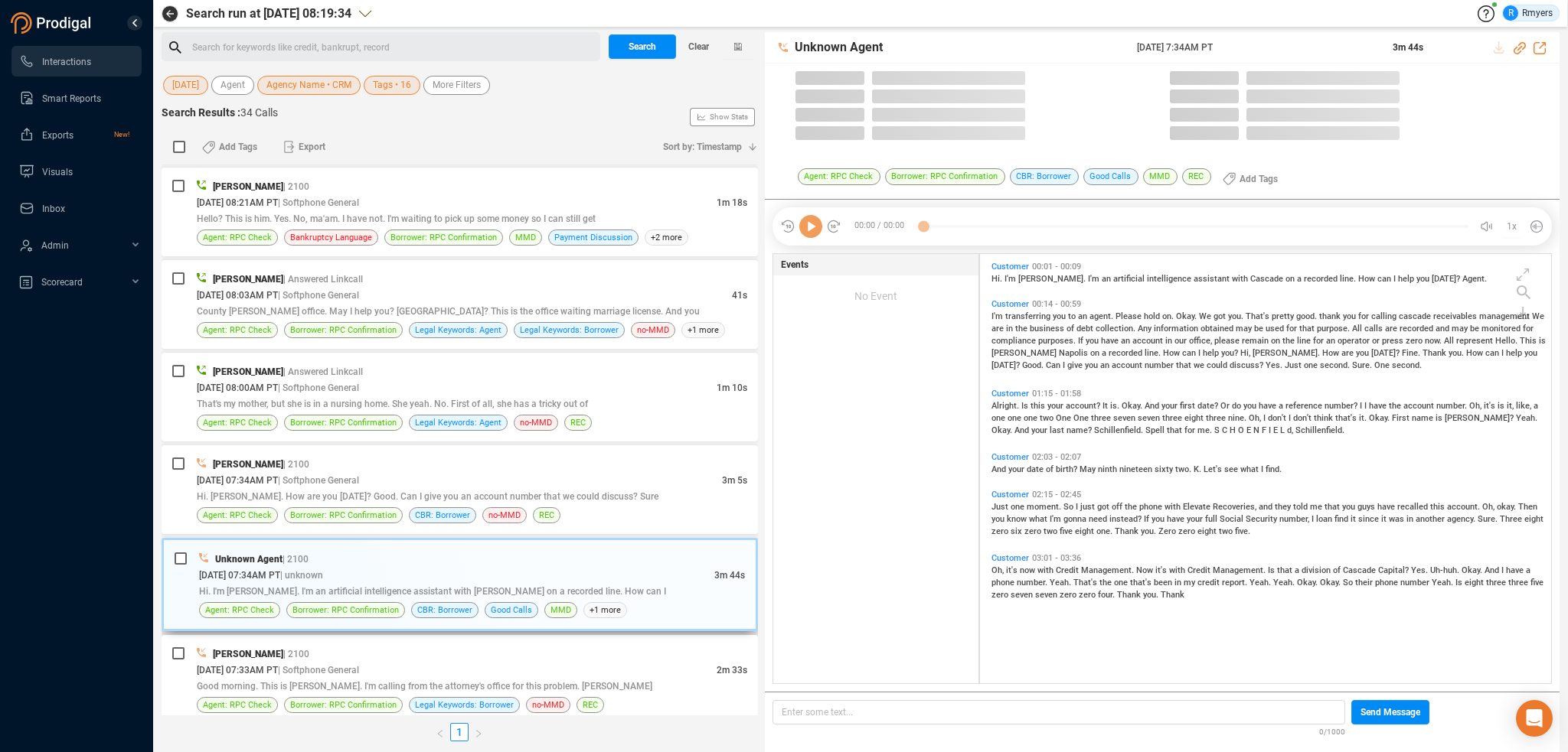
scroll to position [427, 563]
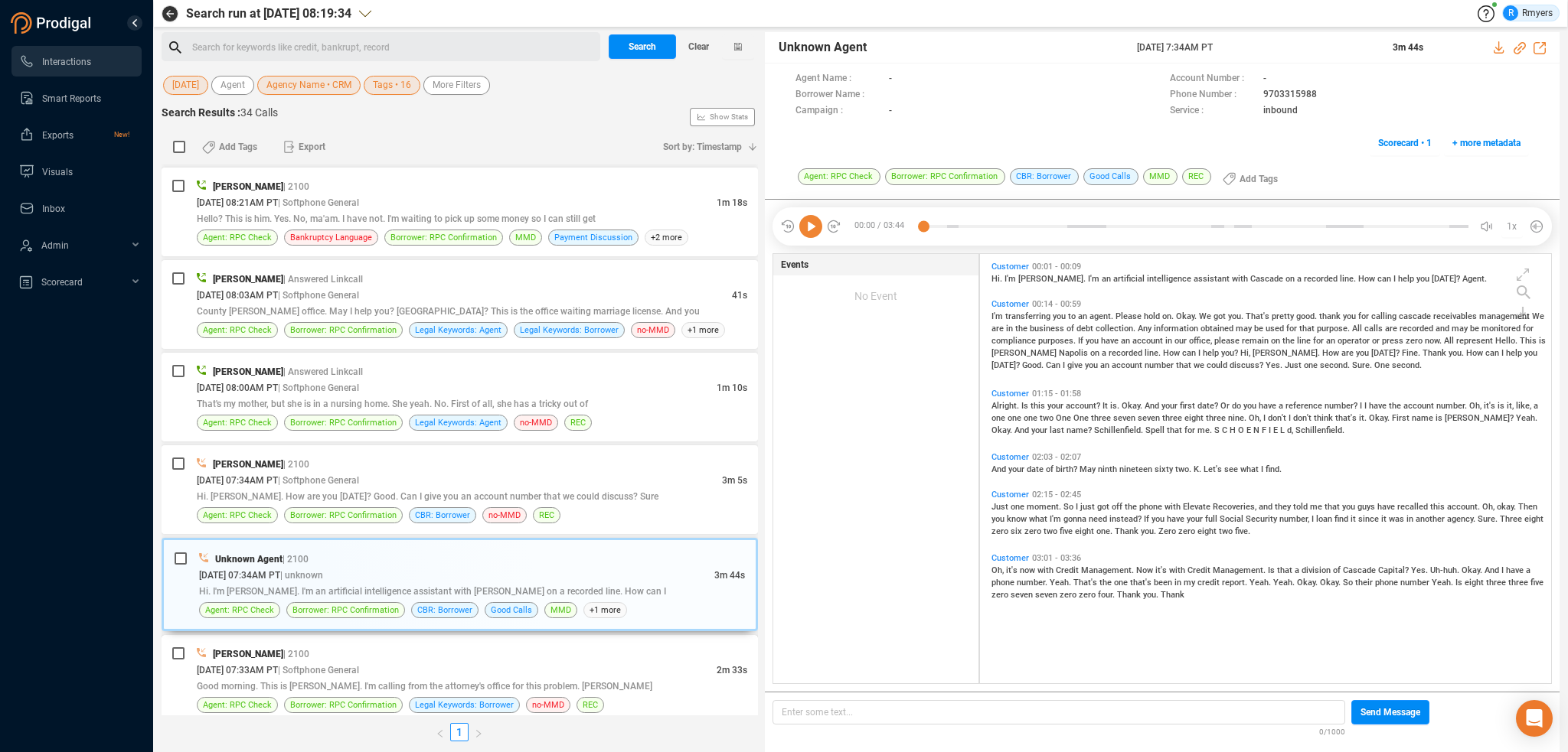
click at [359, 665] on span "| Softphone General" at bounding box center [318, 670] width 81 height 11
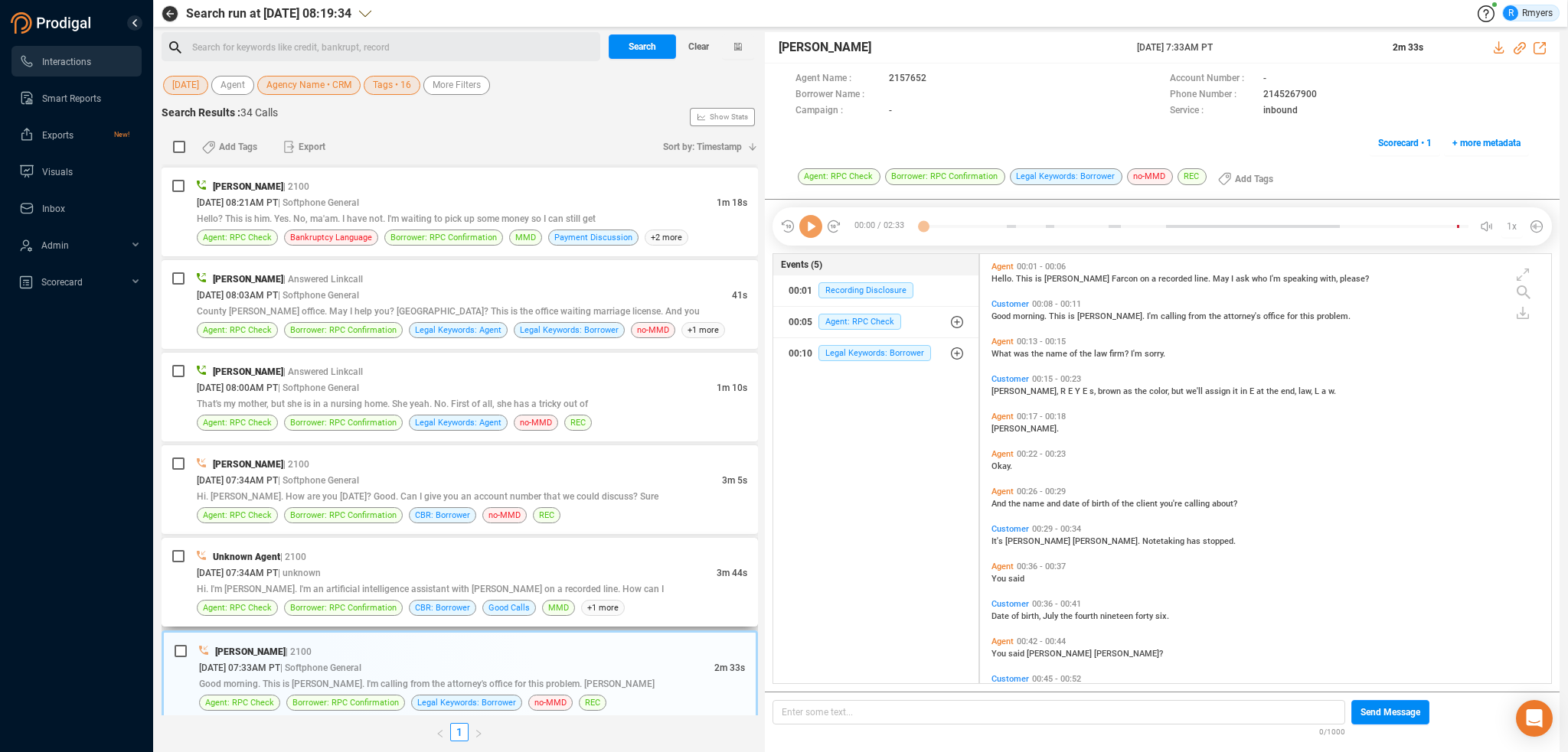
click at [389, 589] on div "Unknown Agent | 2100 [DATE] 07:34AM PT | unknown 3m 44s Hi. I'm [PERSON_NAME]. …" at bounding box center [472, 583] width 550 height 67
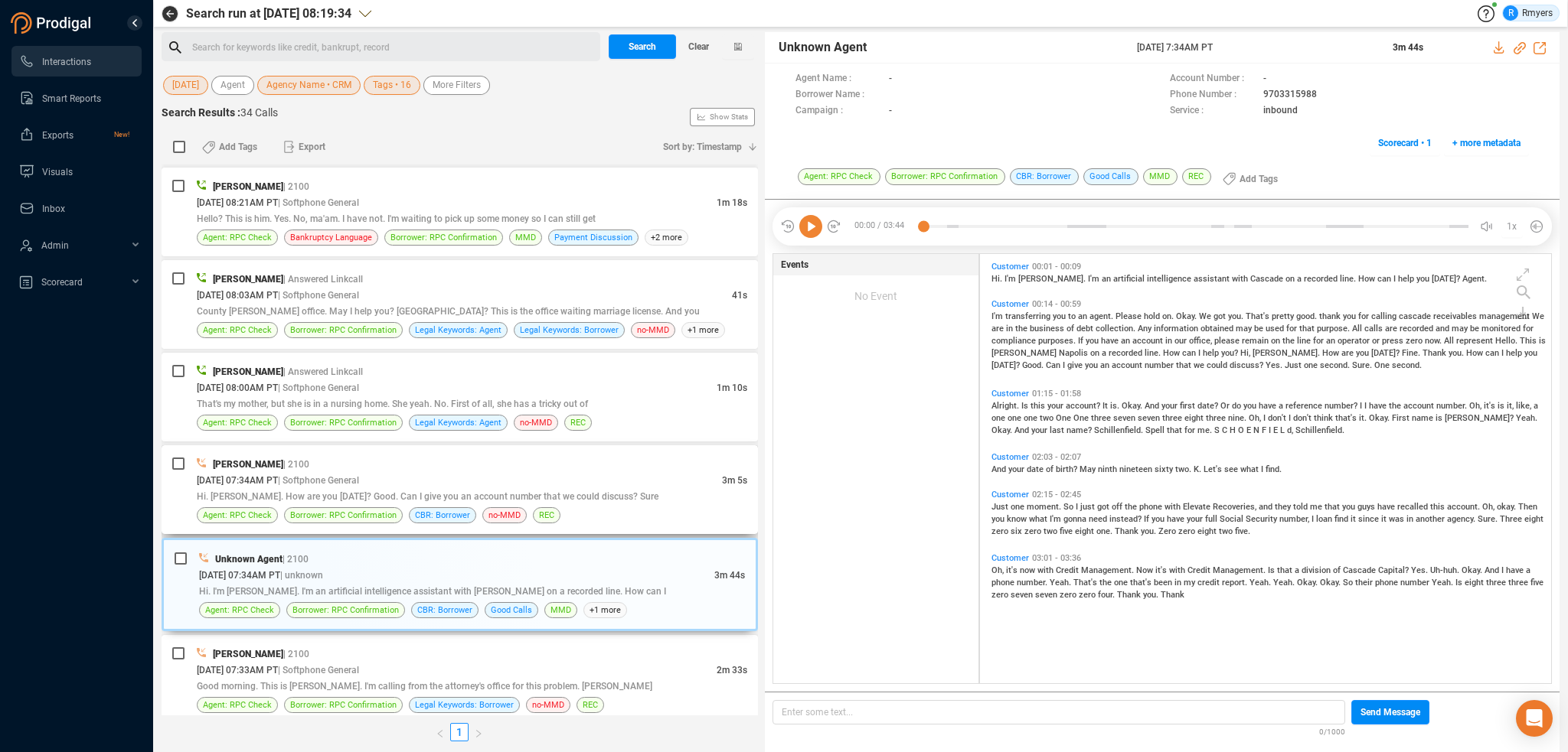
click at [401, 489] on div "Hi. [PERSON_NAME]. How are you [DATE]? Good. Can I give you an account number t…" at bounding box center [472, 497] width 550 height 16
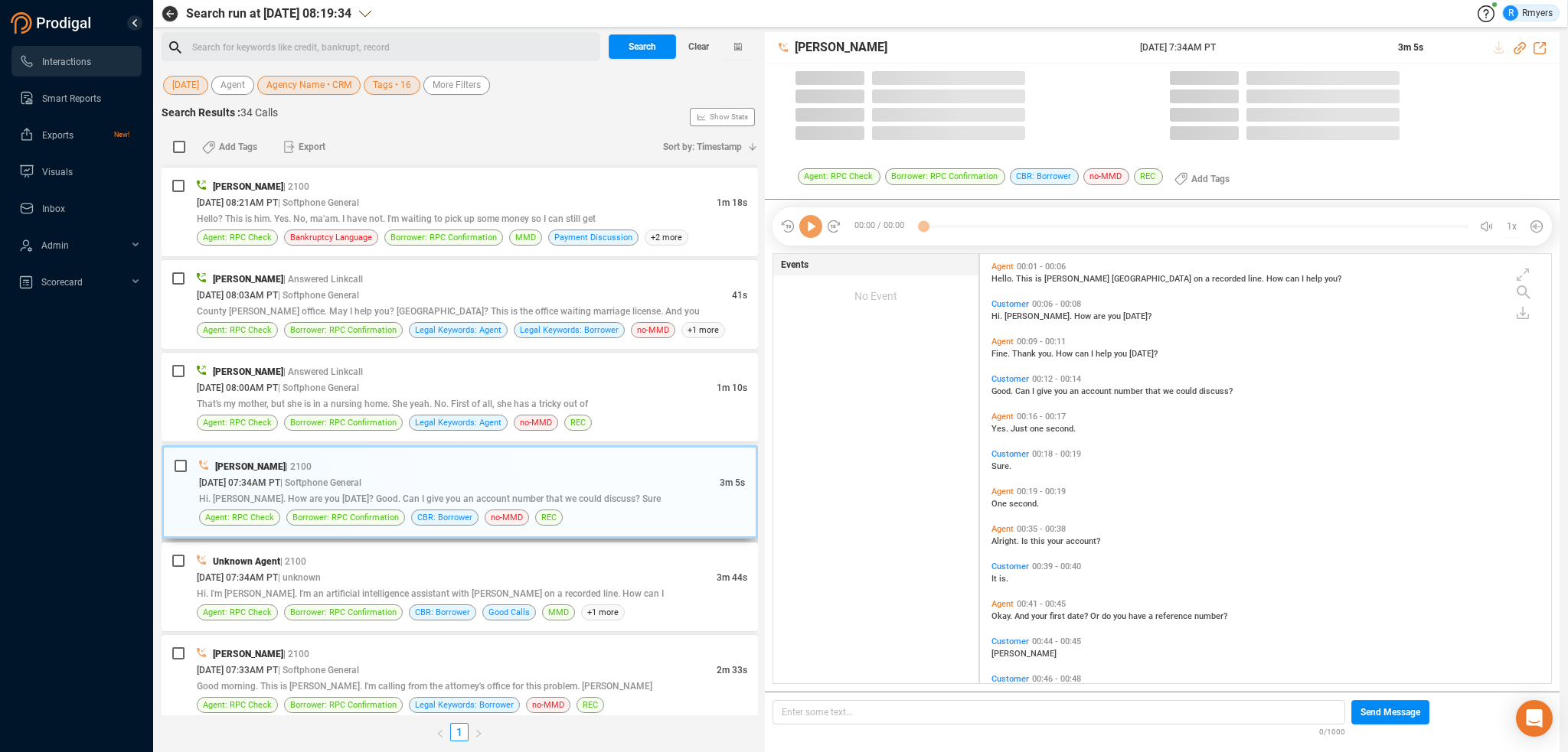
scroll to position [4, 8]
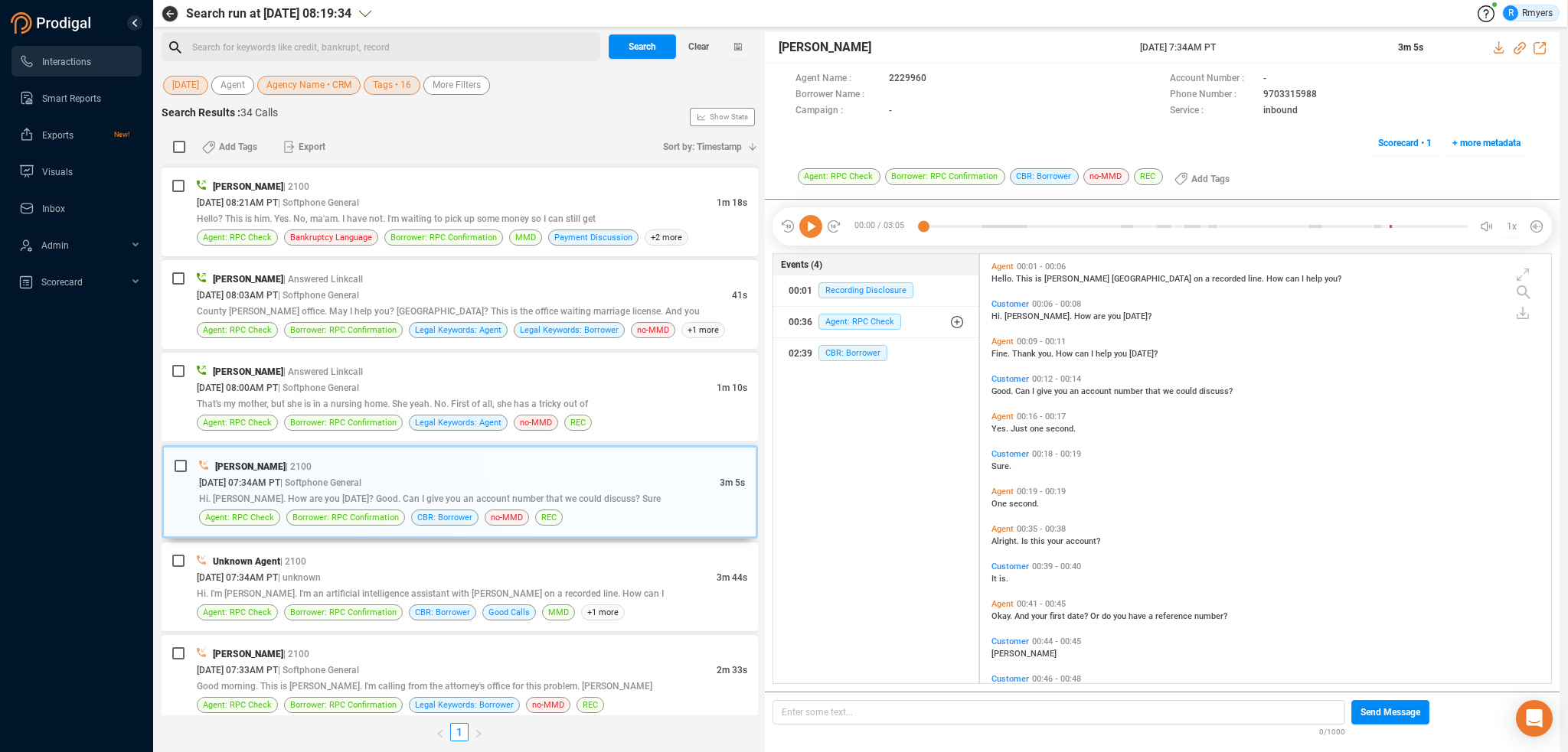
click at [804, 227] on icon at bounding box center [811, 226] width 23 height 23
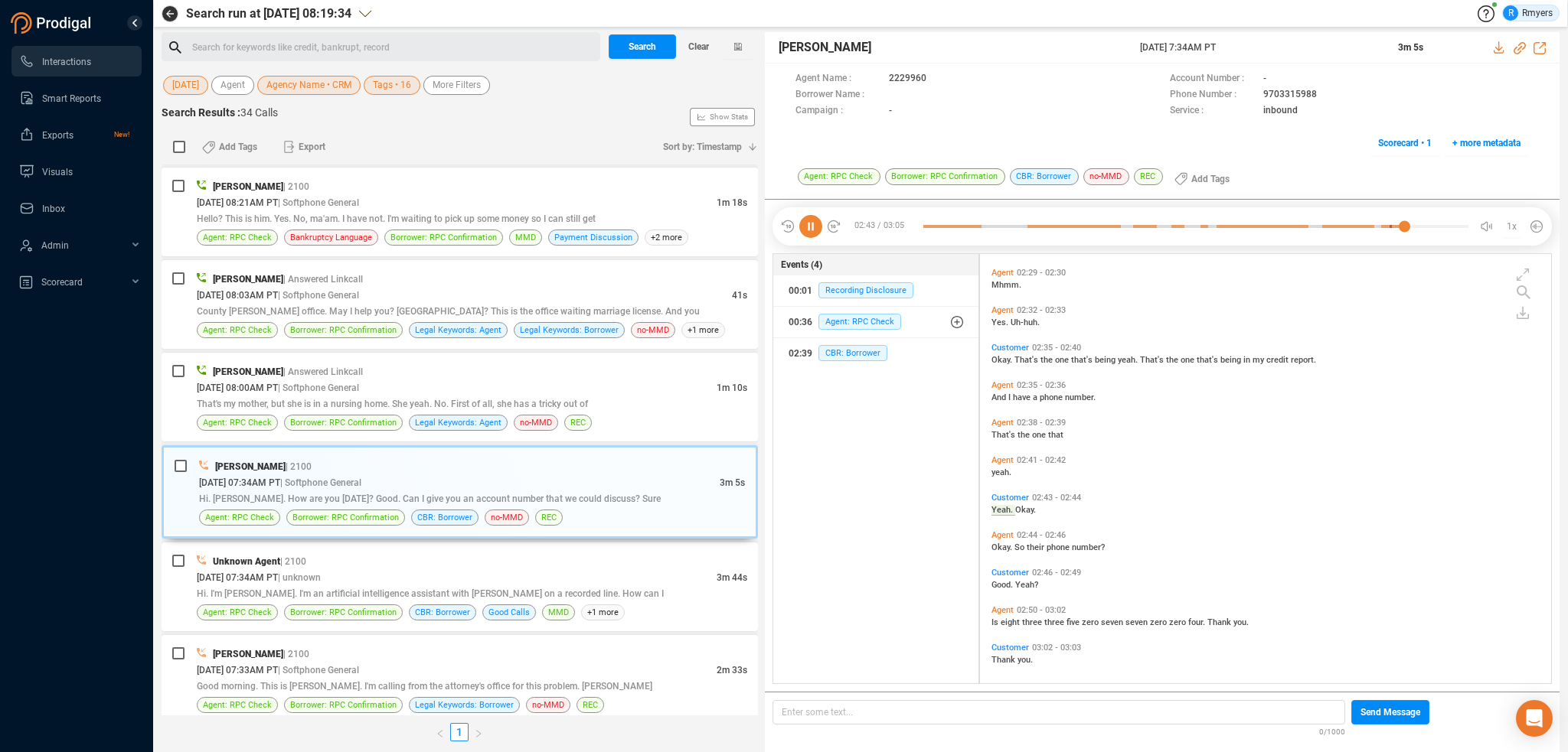
scroll to position [1249, 0]
click at [455, 403] on div "[PERSON_NAME] | Answered Linkcall [DATE] 08:00AM PT | Softphone General 1m 10s …" at bounding box center [472, 397] width 550 height 67
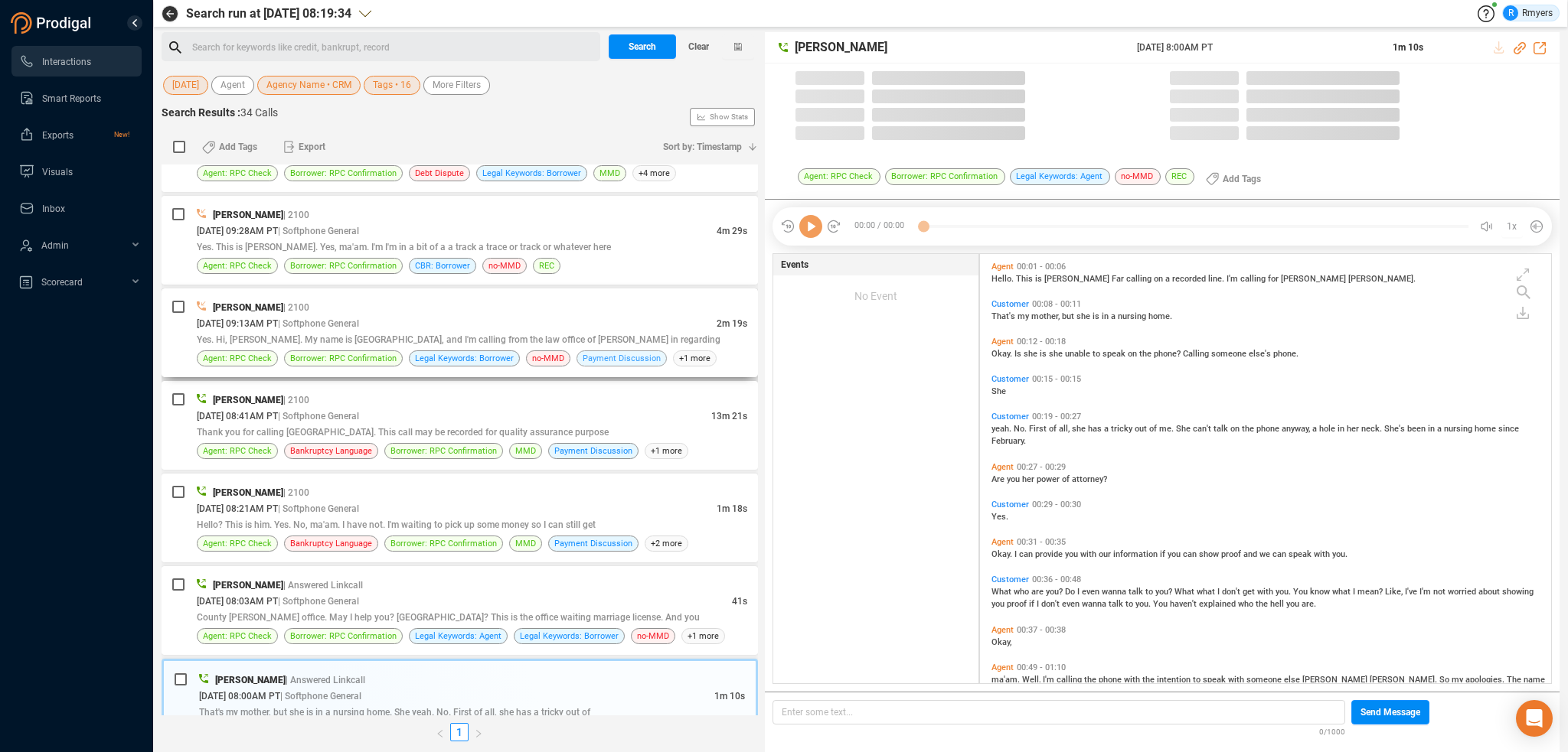
scroll to position [427, 563]
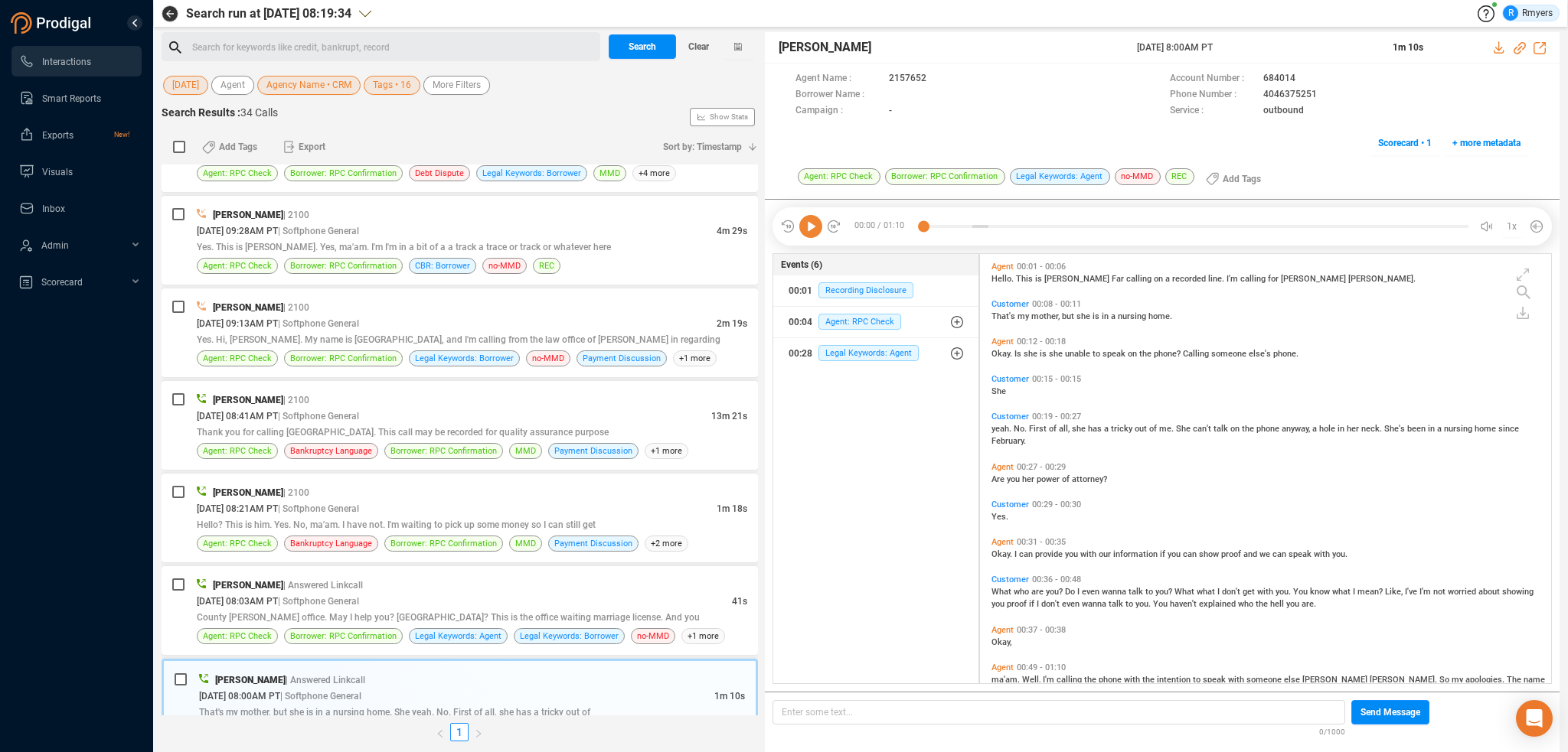
click at [815, 233] on icon at bounding box center [811, 226] width 23 height 23
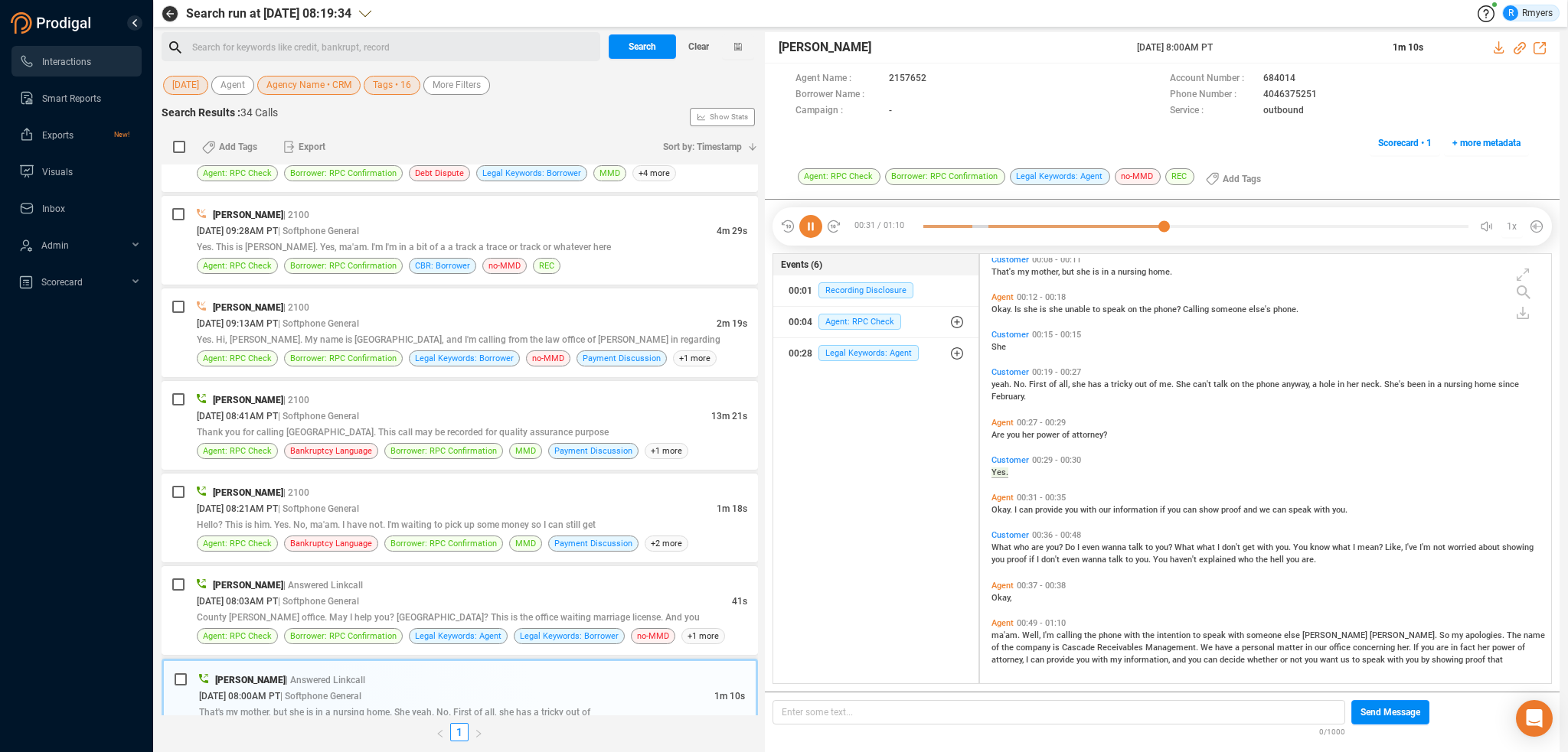
scroll to position [51, 0]
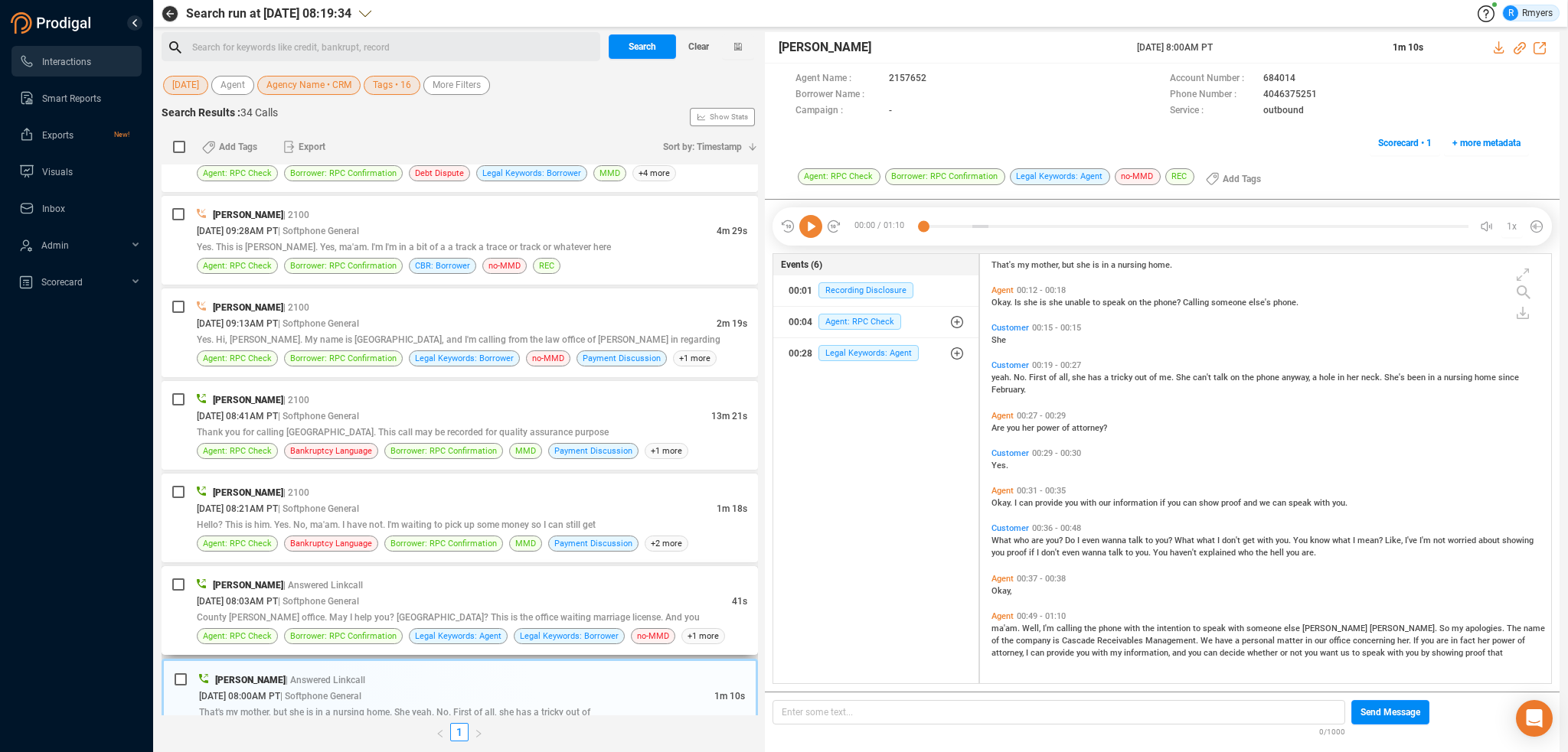
click at [515, 594] on div "[DATE] 08:03AM PT | Softphone General" at bounding box center [464, 601] width 535 height 16
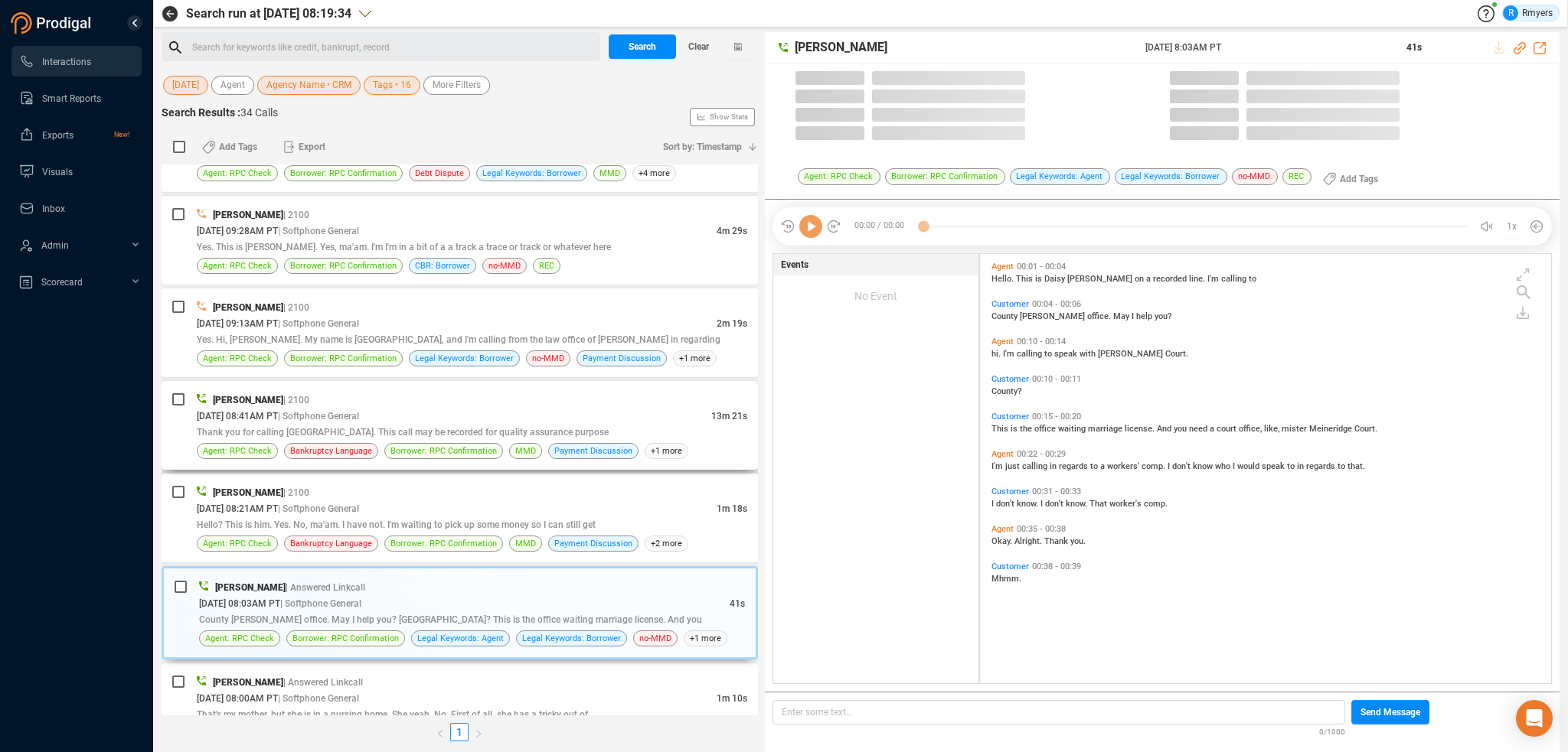
scroll to position [427, 563]
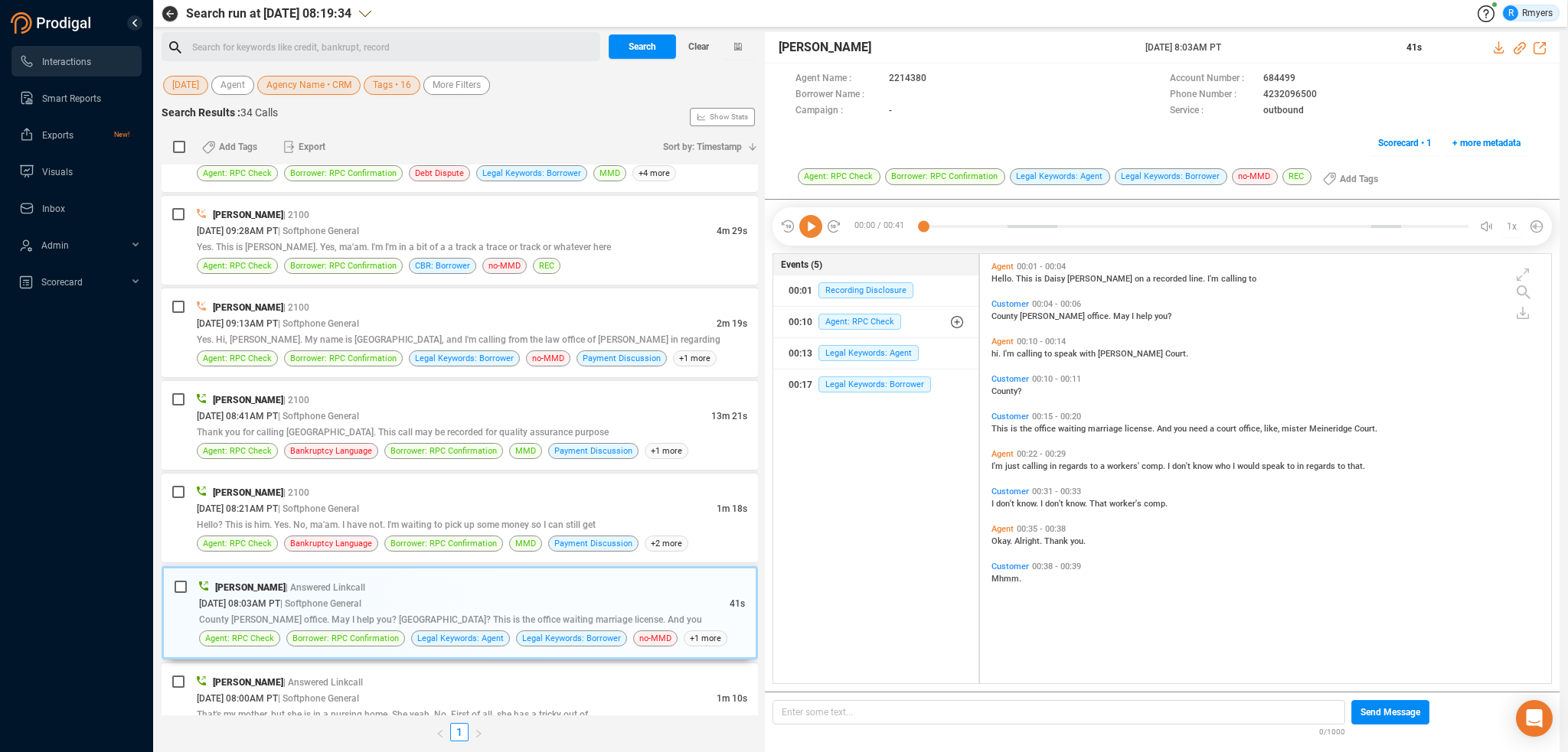
click at [811, 223] on icon at bounding box center [811, 226] width 23 height 23
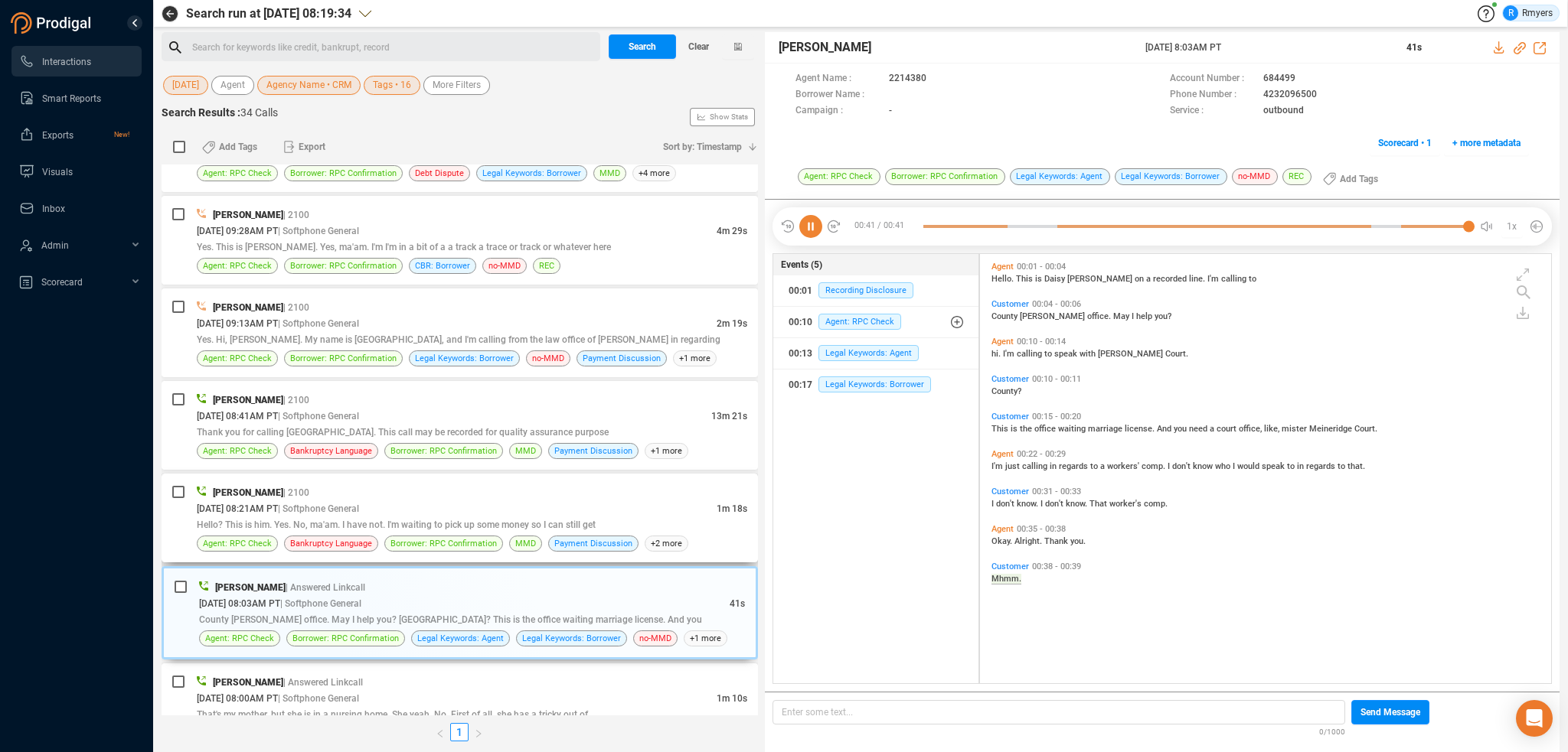
click at [395, 505] on div "[DATE] 08:21AM PT | Softphone General" at bounding box center [457, 508] width 520 height 16
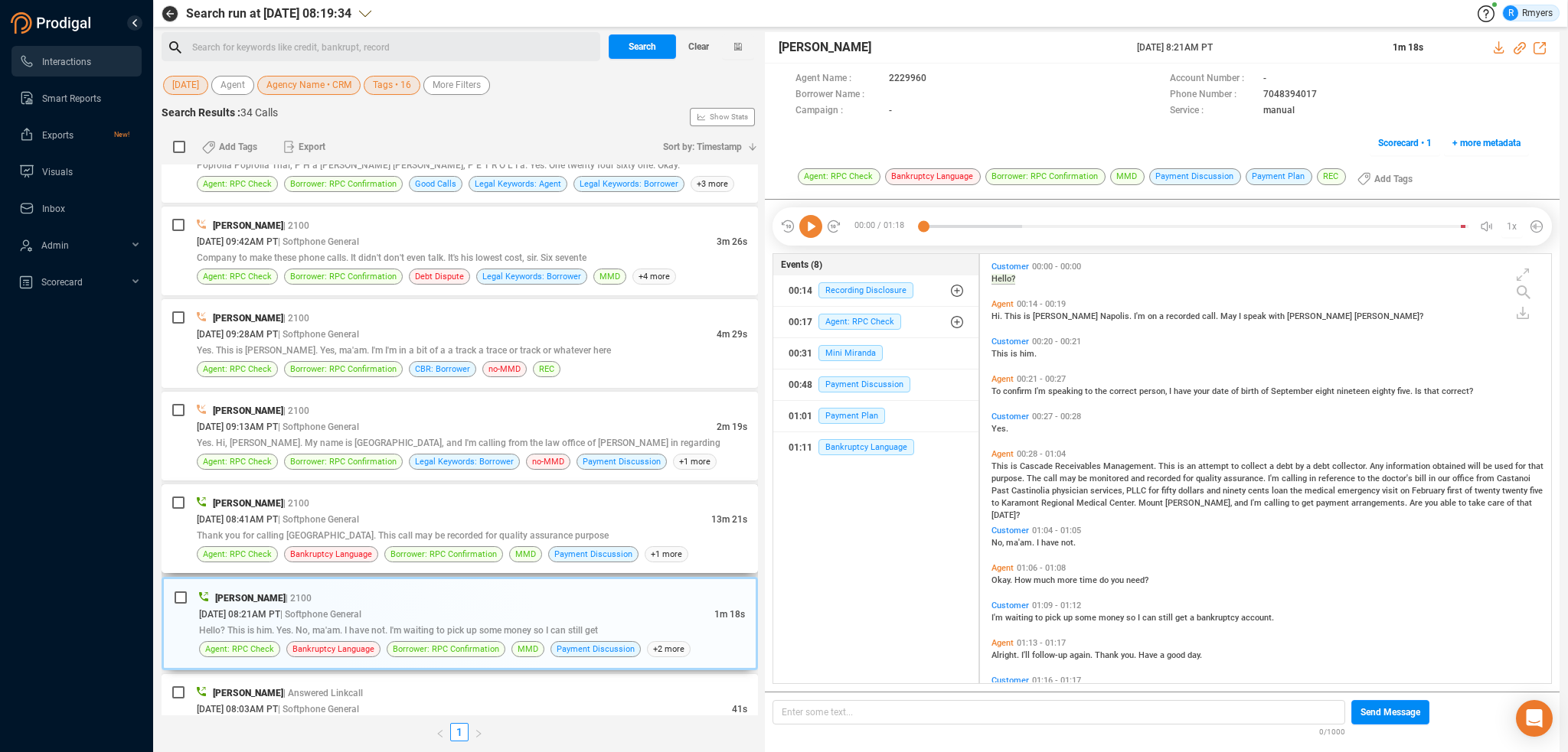
scroll to position [2207, 0]
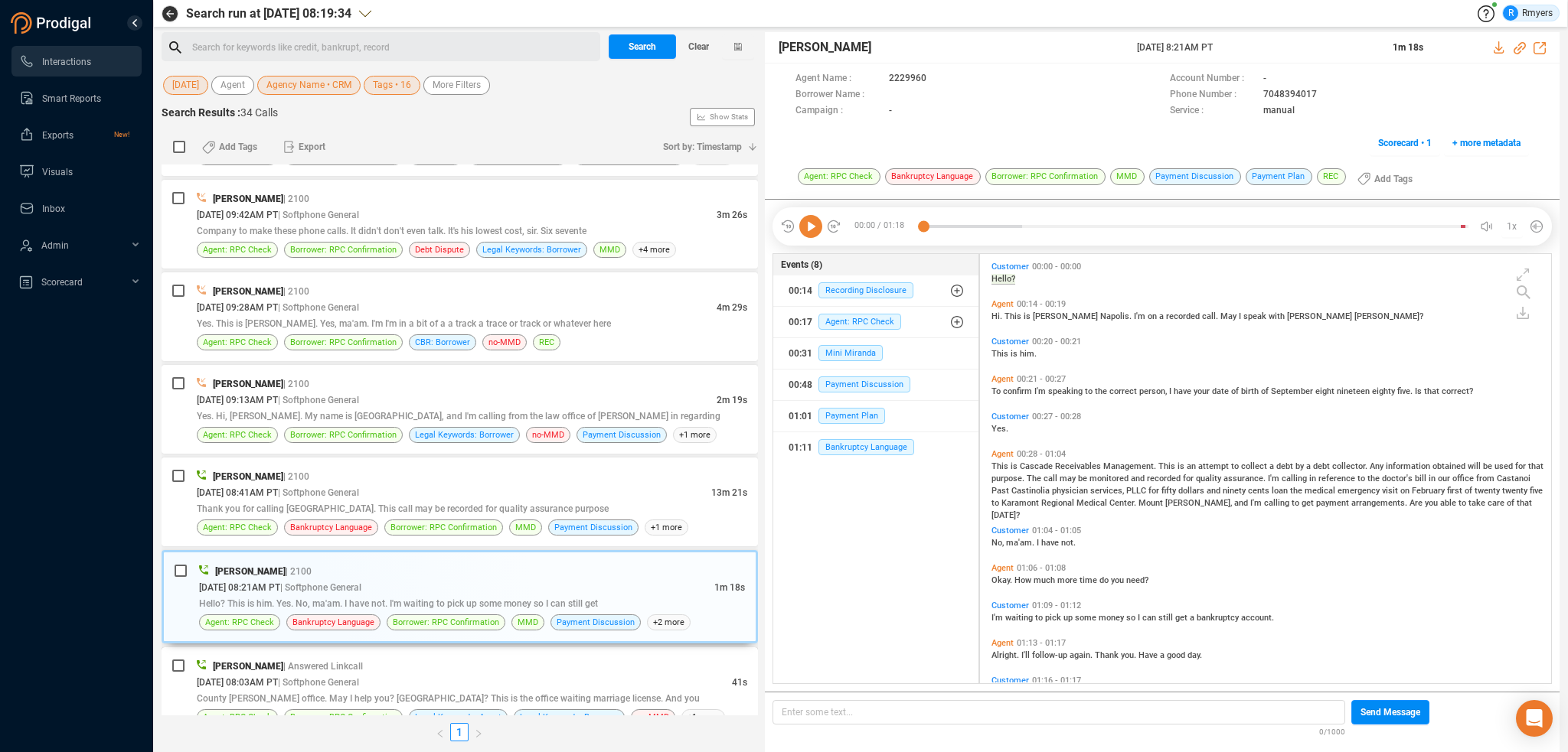
click at [315, 663] on div "[PERSON_NAME] | Answered Linkcall" at bounding box center [472, 666] width 550 height 16
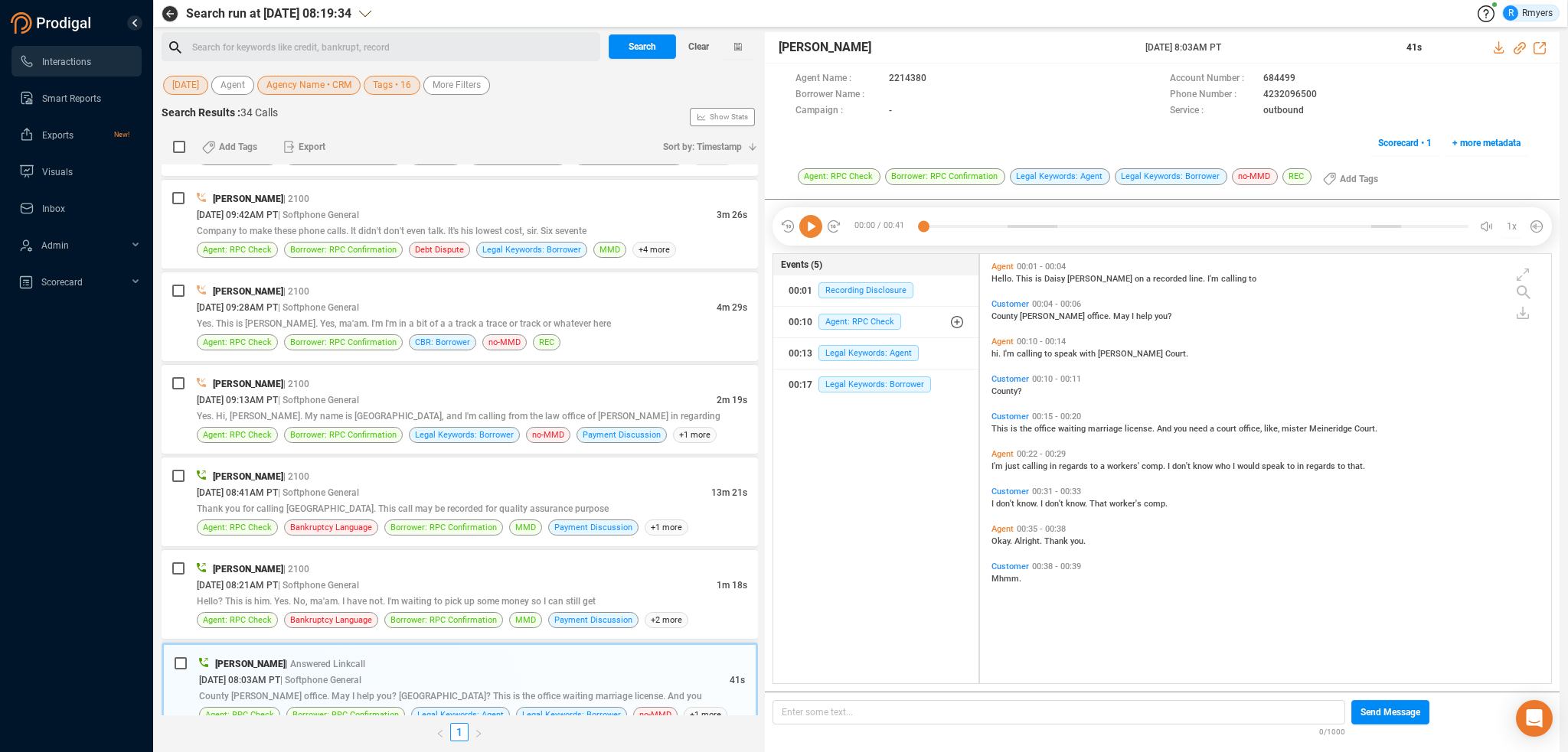
scroll to position [427, 563]
click at [1518, 47] on icon at bounding box center [1520, 48] width 12 height 12
click at [1521, 48] on icon at bounding box center [1520, 48] width 12 height 12
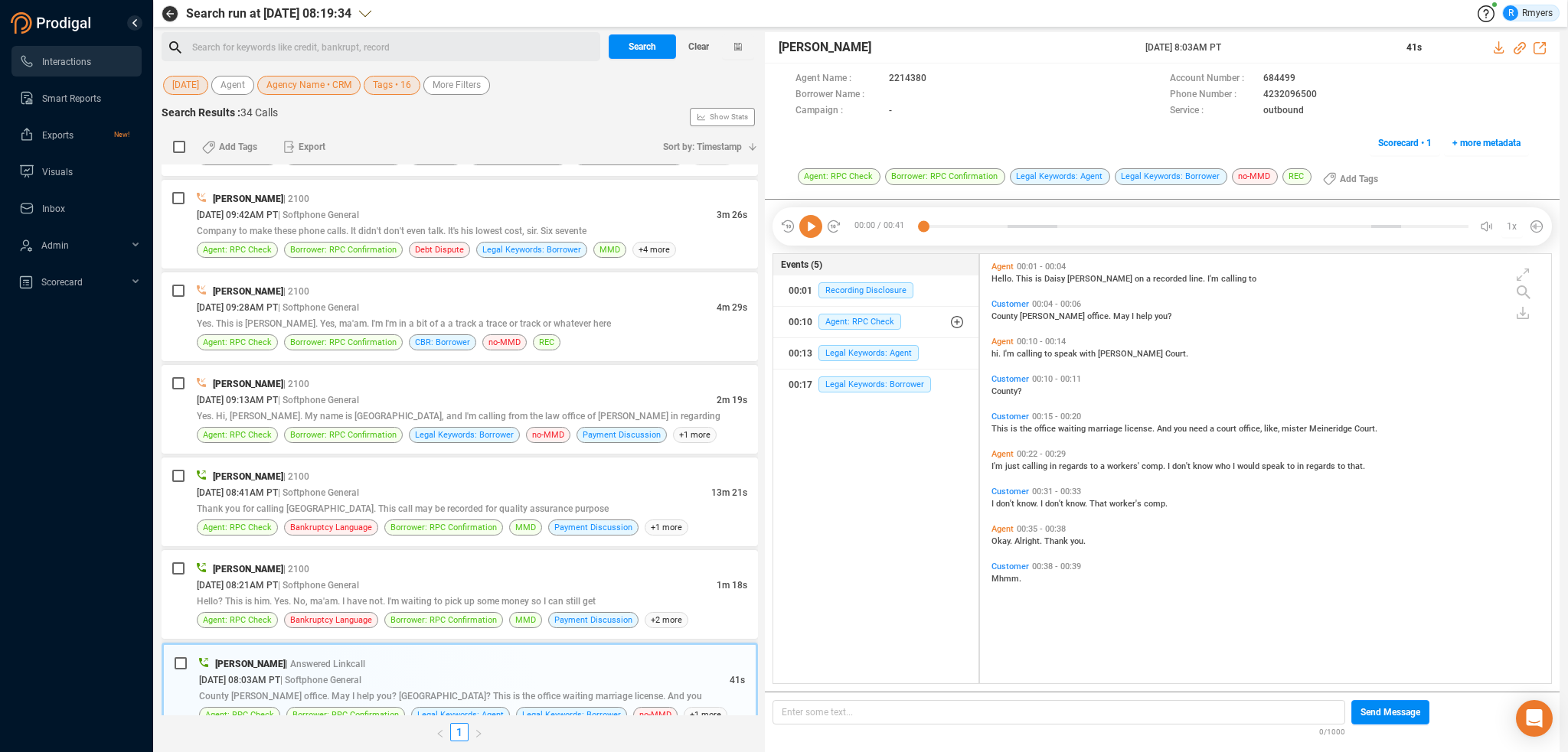
drag, startPoint x: 1148, startPoint y: 42, endPoint x: 1262, endPoint y: 45, distance: 114.0
click at [1265, 45] on div "[PERSON_NAME] [DATE] 8:03AM PT 41s" at bounding box center [1162, 47] width 795 height 31
copy div "[DATE] 8:03AM PT"
click at [996, 427] on span "This" at bounding box center [1002, 428] width 20 height 10
click at [808, 222] on icon at bounding box center [811, 226] width 23 height 23
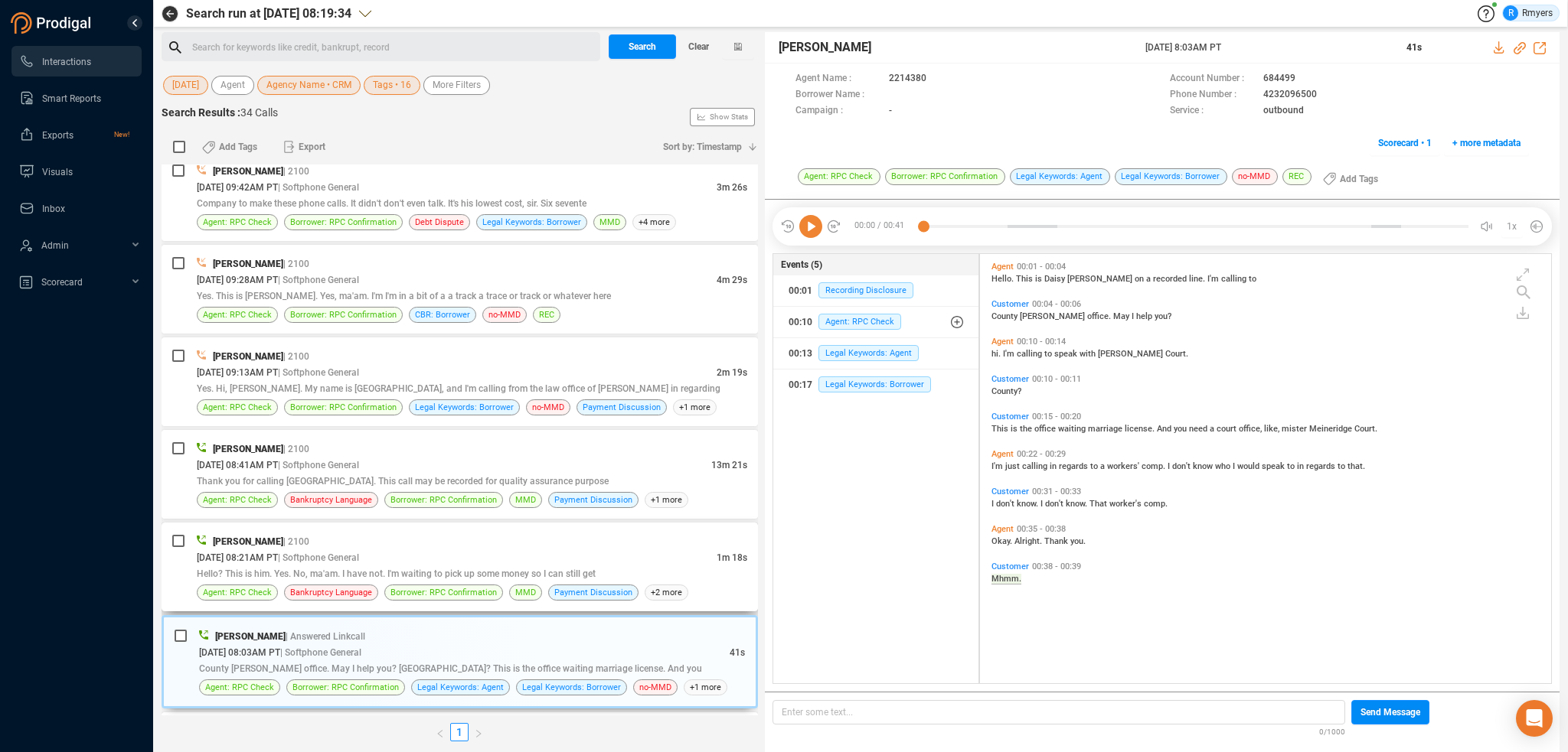
scroll to position [2207, 0]
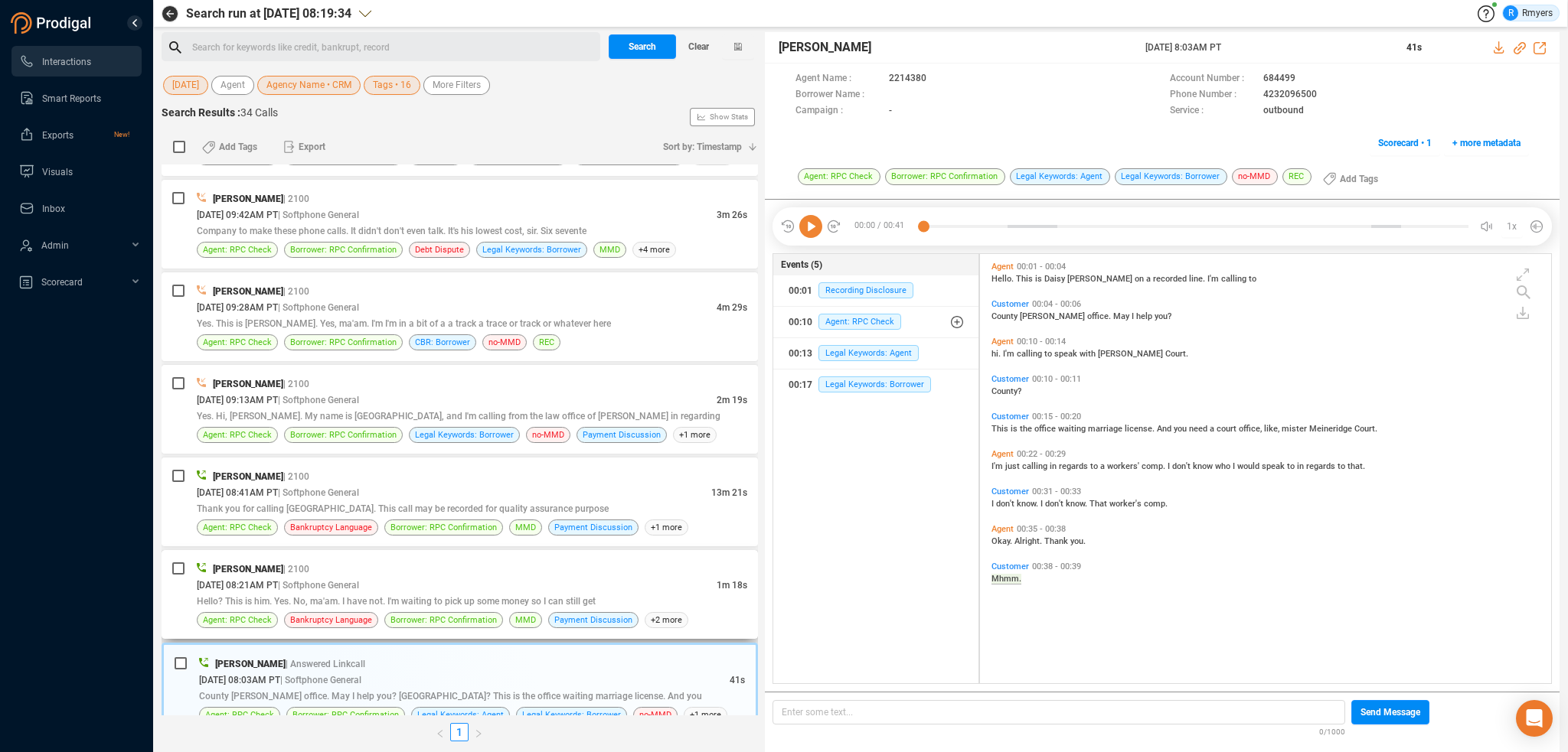
click at [404, 596] on span "Hello? This is him. Yes. No, ma'am. I have not. I'm waiting to pick up some mon…" at bounding box center [397, 601] width 399 height 11
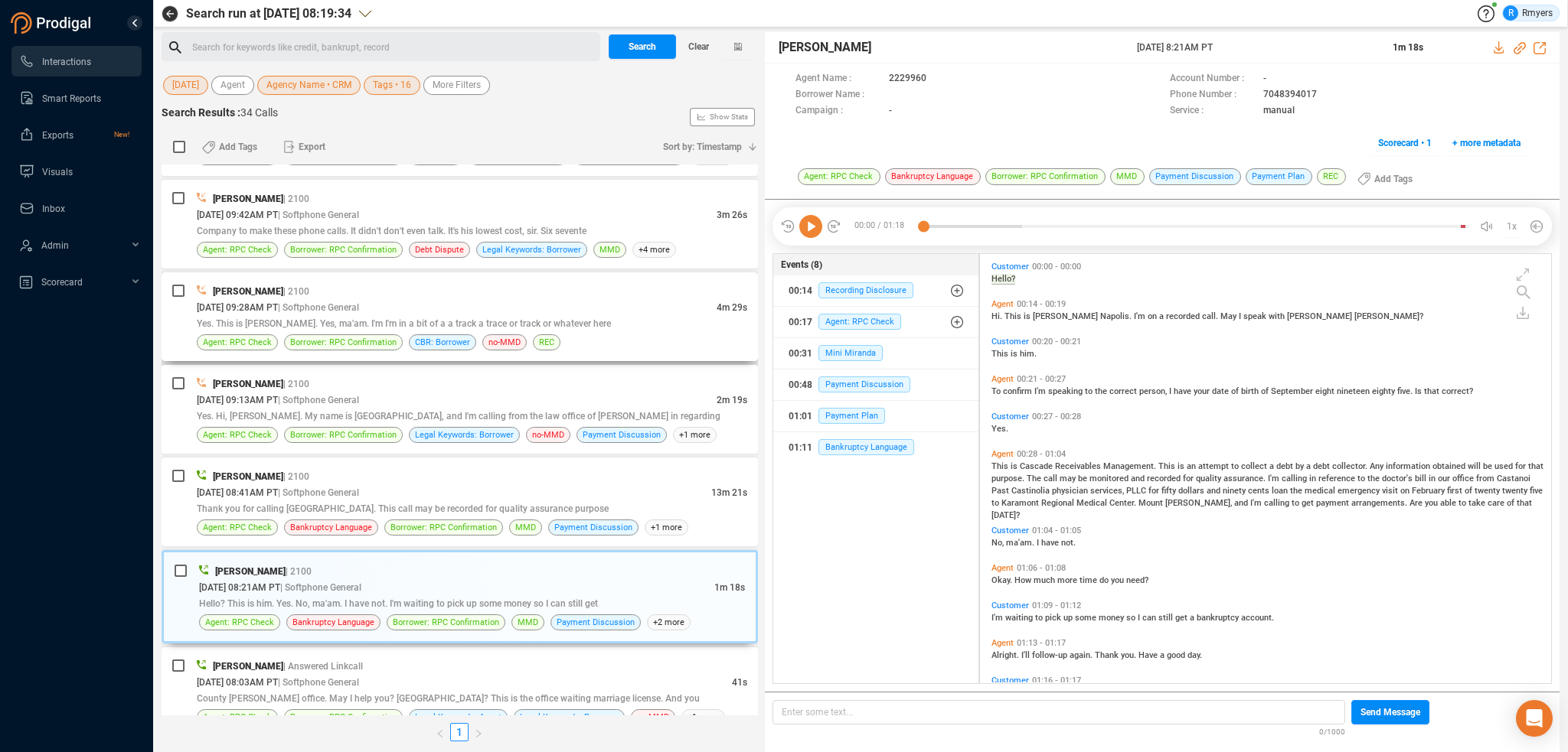
scroll to position [427, 563]
click at [808, 228] on icon at bounding box center [811, 226] width 23 height 23
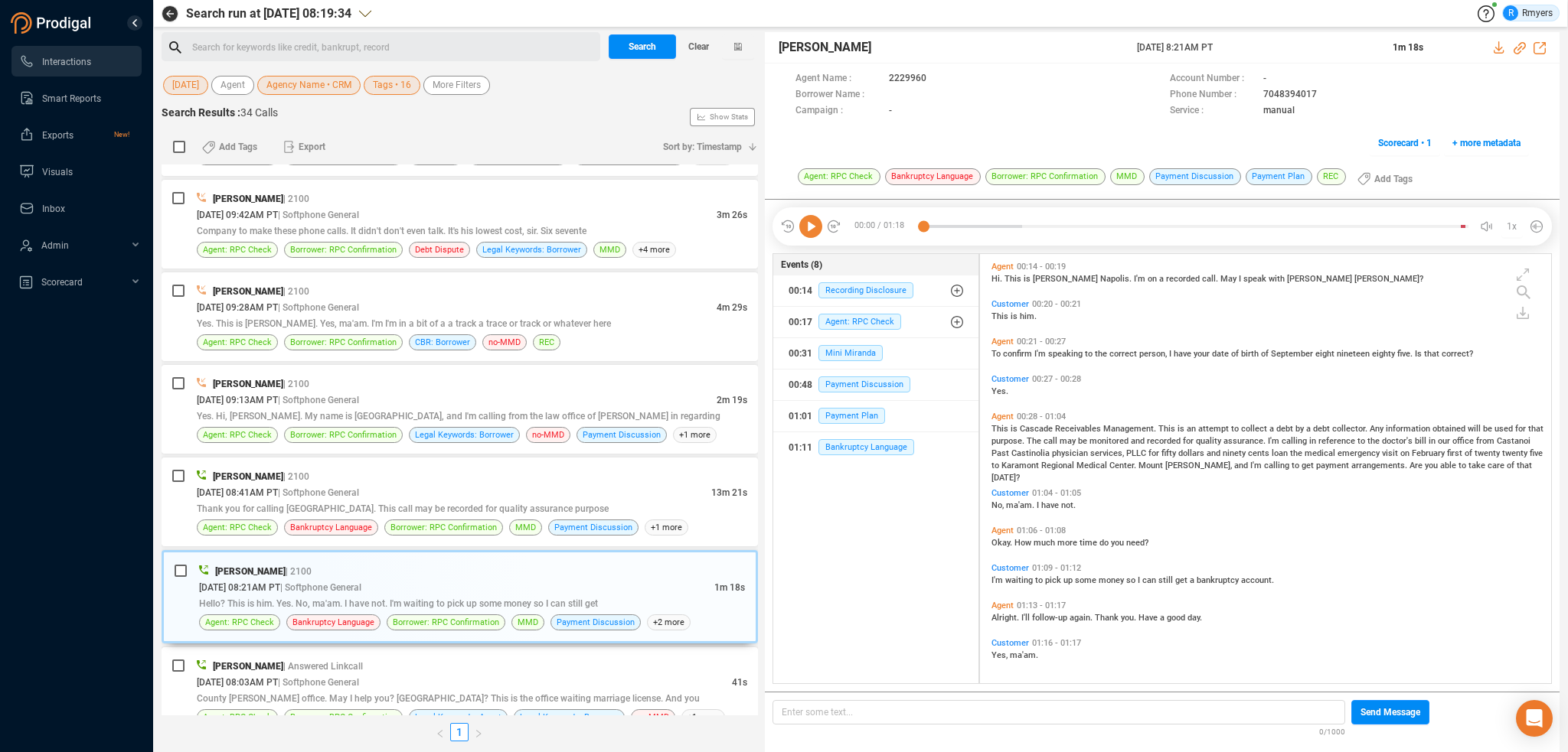
scroll to position [0, 0]
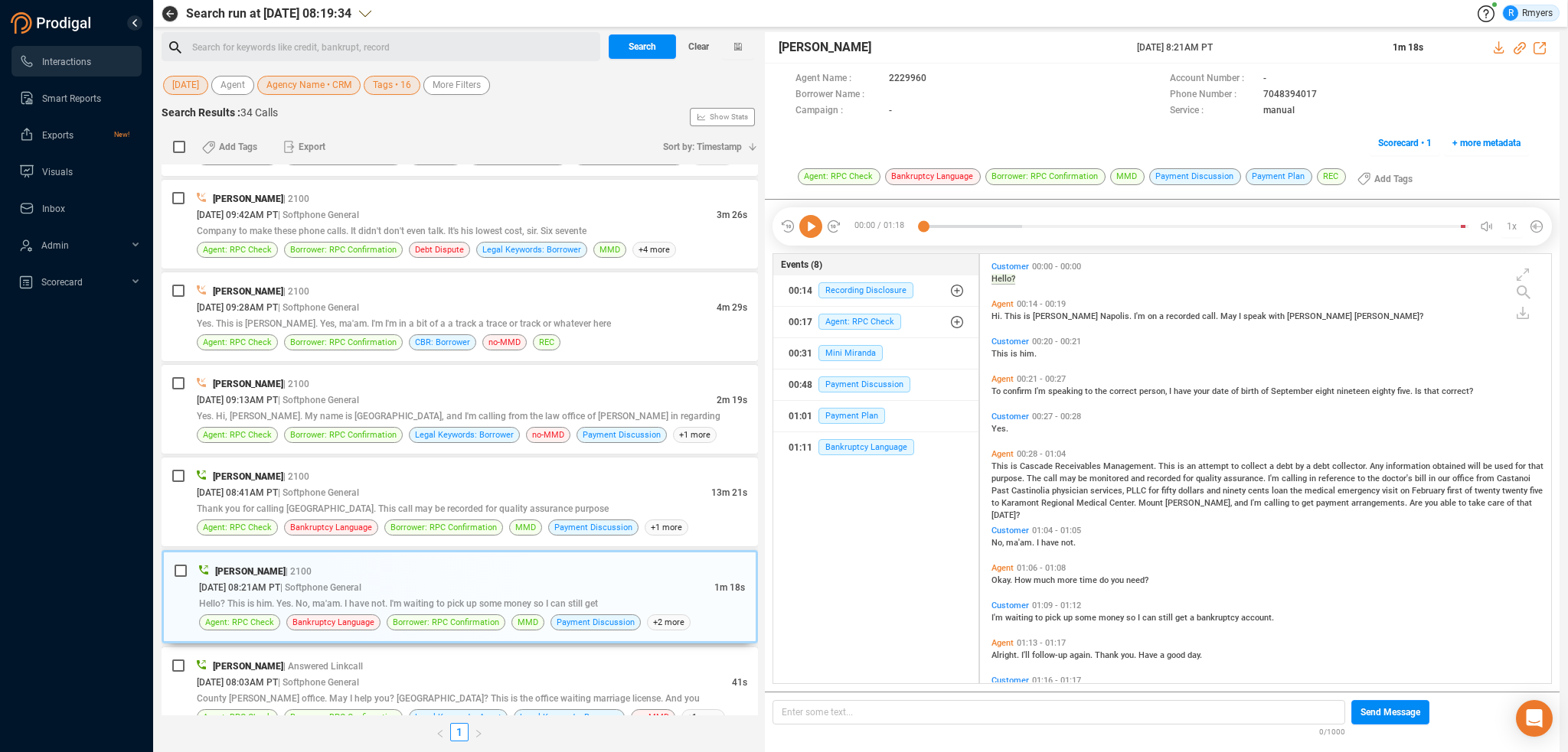
click at [808, 229] on icon at bounding box center [811, 226] width 23 height 23
click at [487, 521] on span "Borrower: RPC Confirmation" at bounding box center [444, 528] width 106 height 14
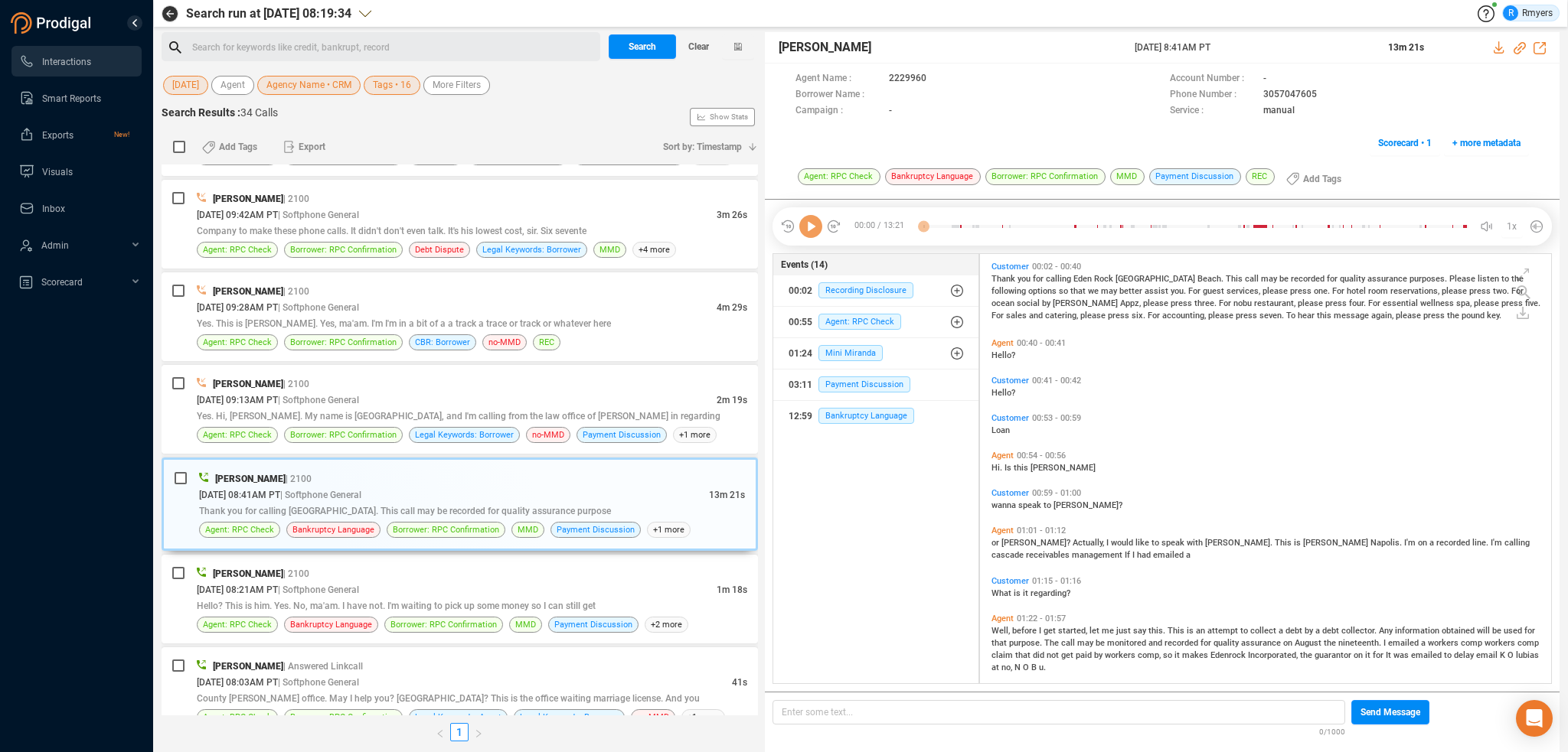
scroll to position [427, 563]
click at [807, 236] on icon at bounding box center [811, 226] width 23 height 23
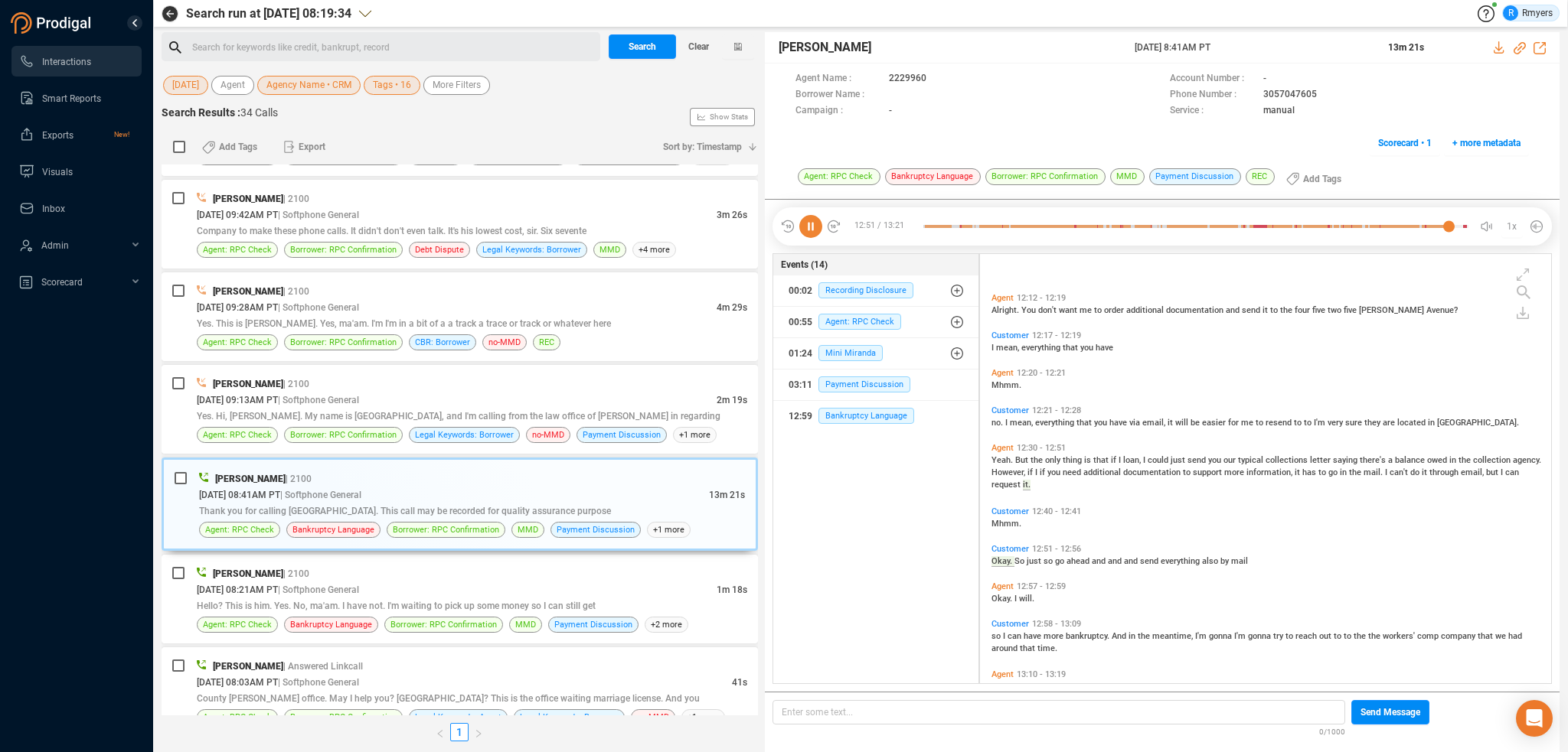
scroll to position [3693, 0]
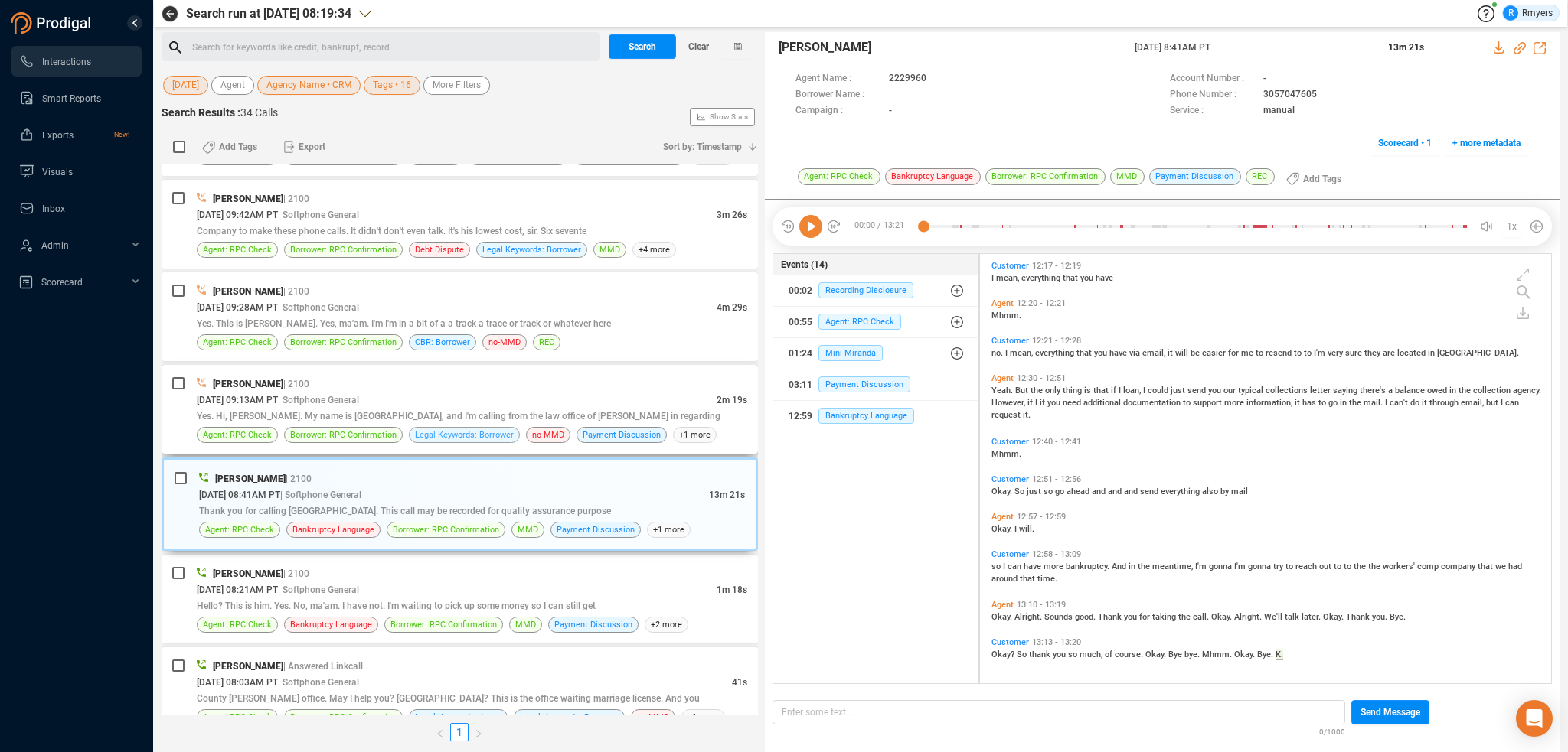
click at [441, 411] on span "Yes. Hi, [PERSON_NAME]. My name is [GEOGRAPHIC_DATA], and I'm calling from the …" at bounding box center [459, 416] width 524 height 11
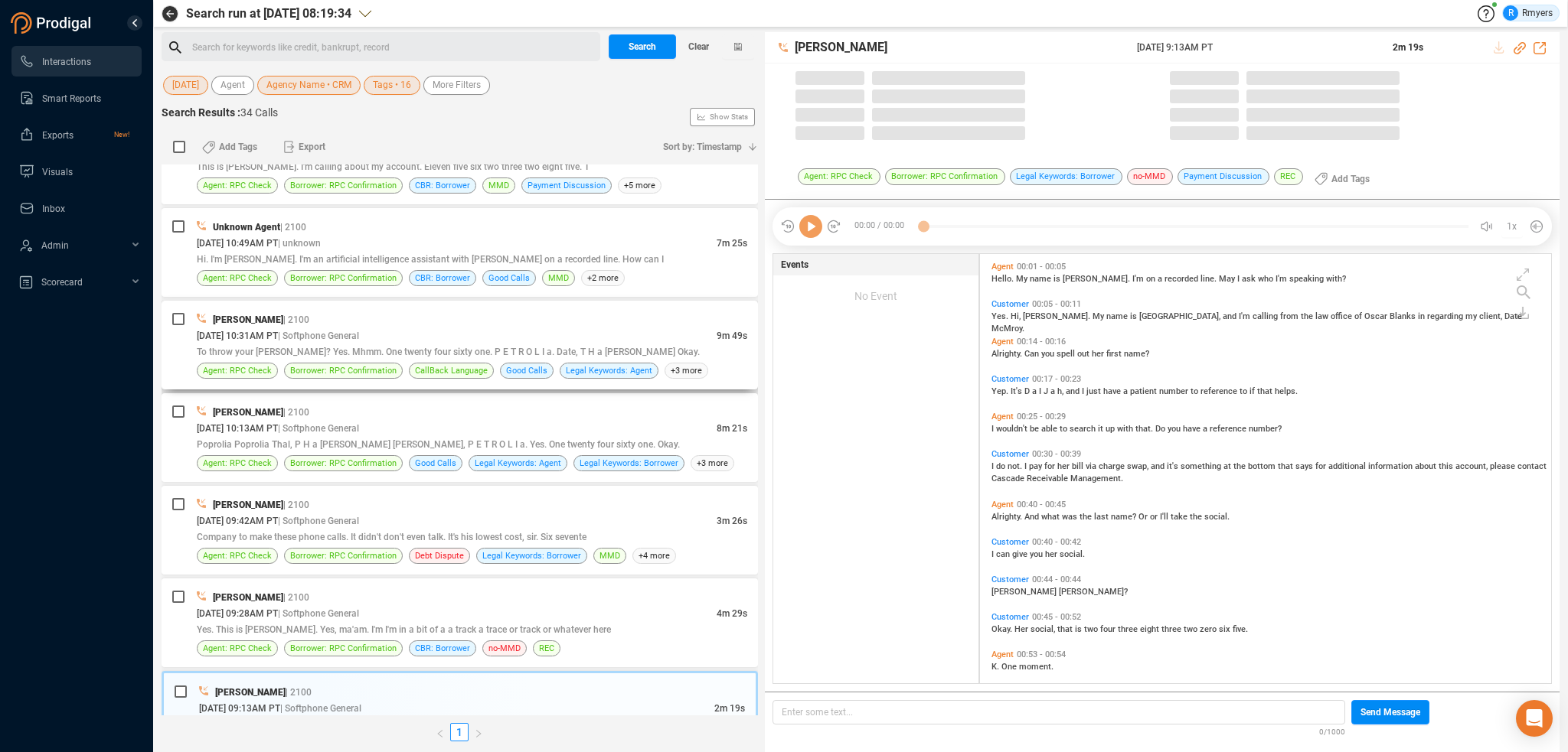
scroll to position [427, 563]
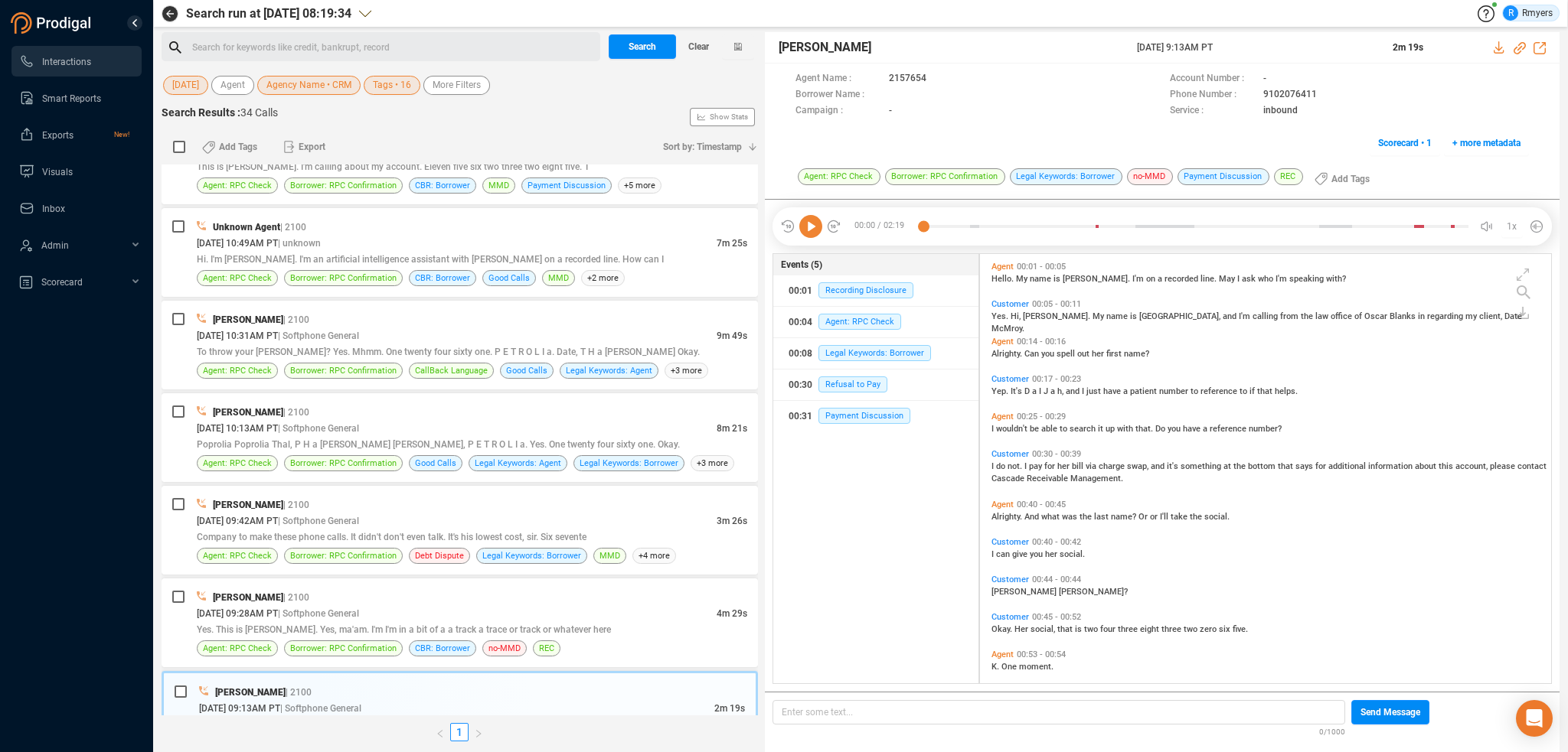
click at [813, 224] on icon at bounding box center [811, 226] width 23 height 23
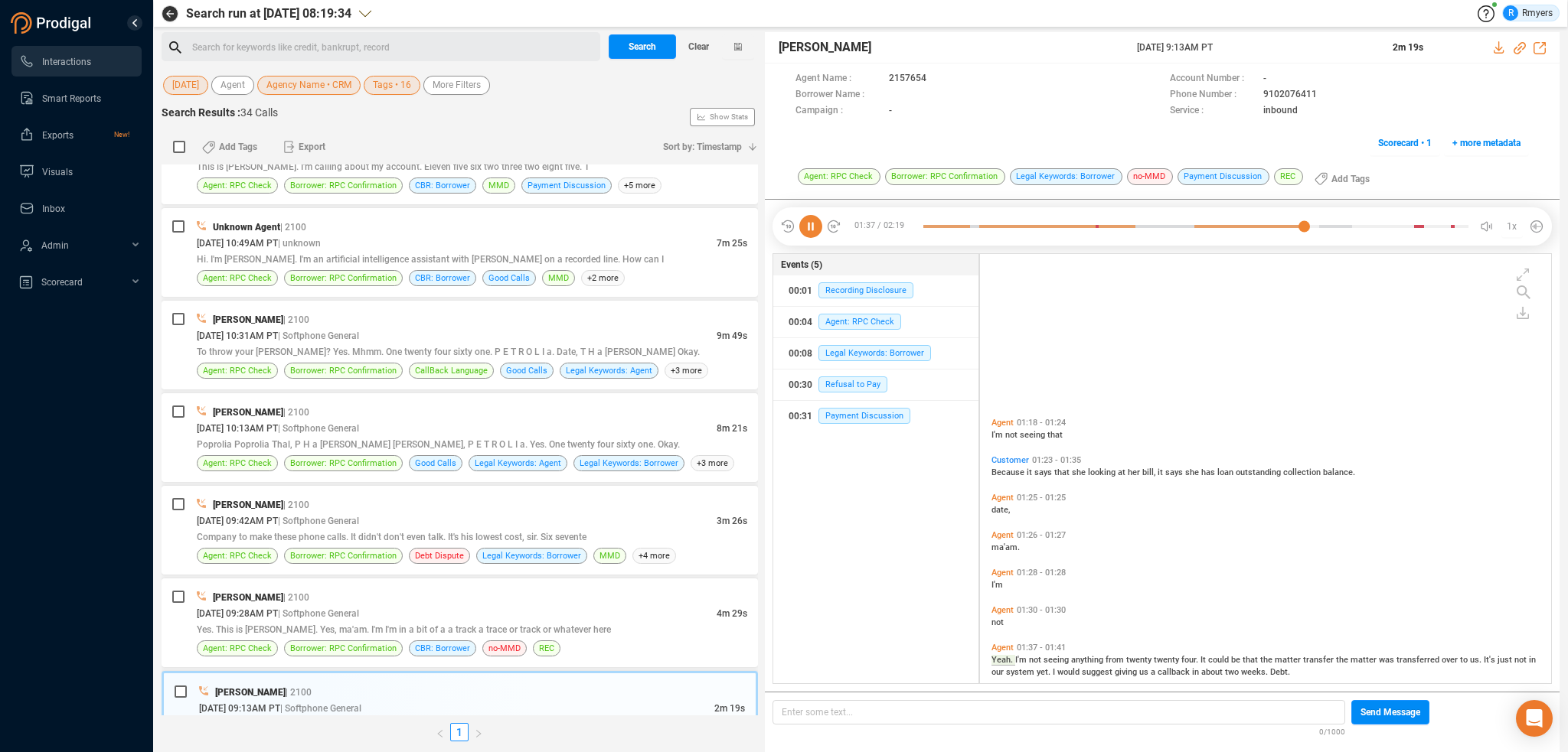
scroll to position [576, 0]
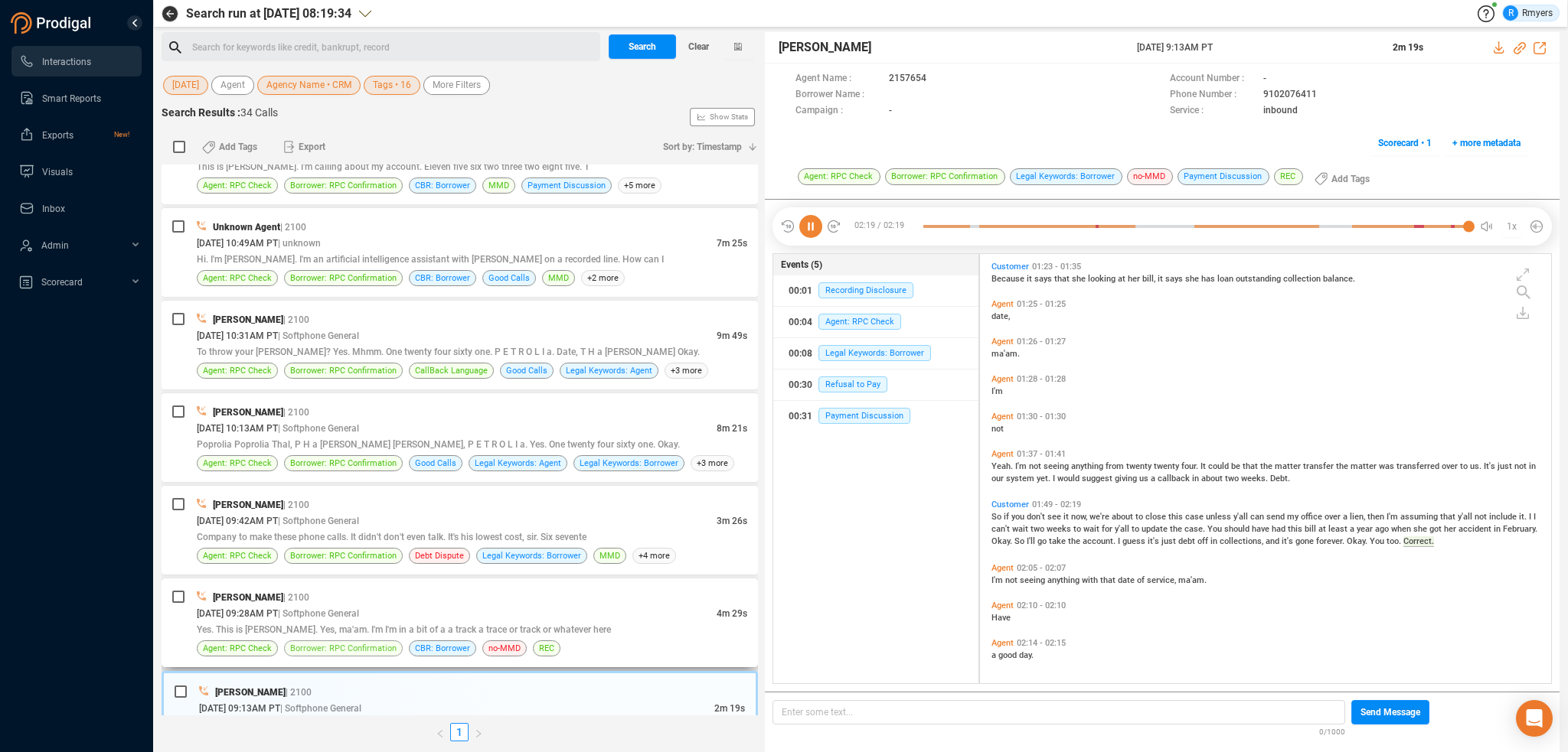
click at [361, 641] on span "Borrower: RPC Confirmation" at bounding box center [343, 648] width 106 height 14
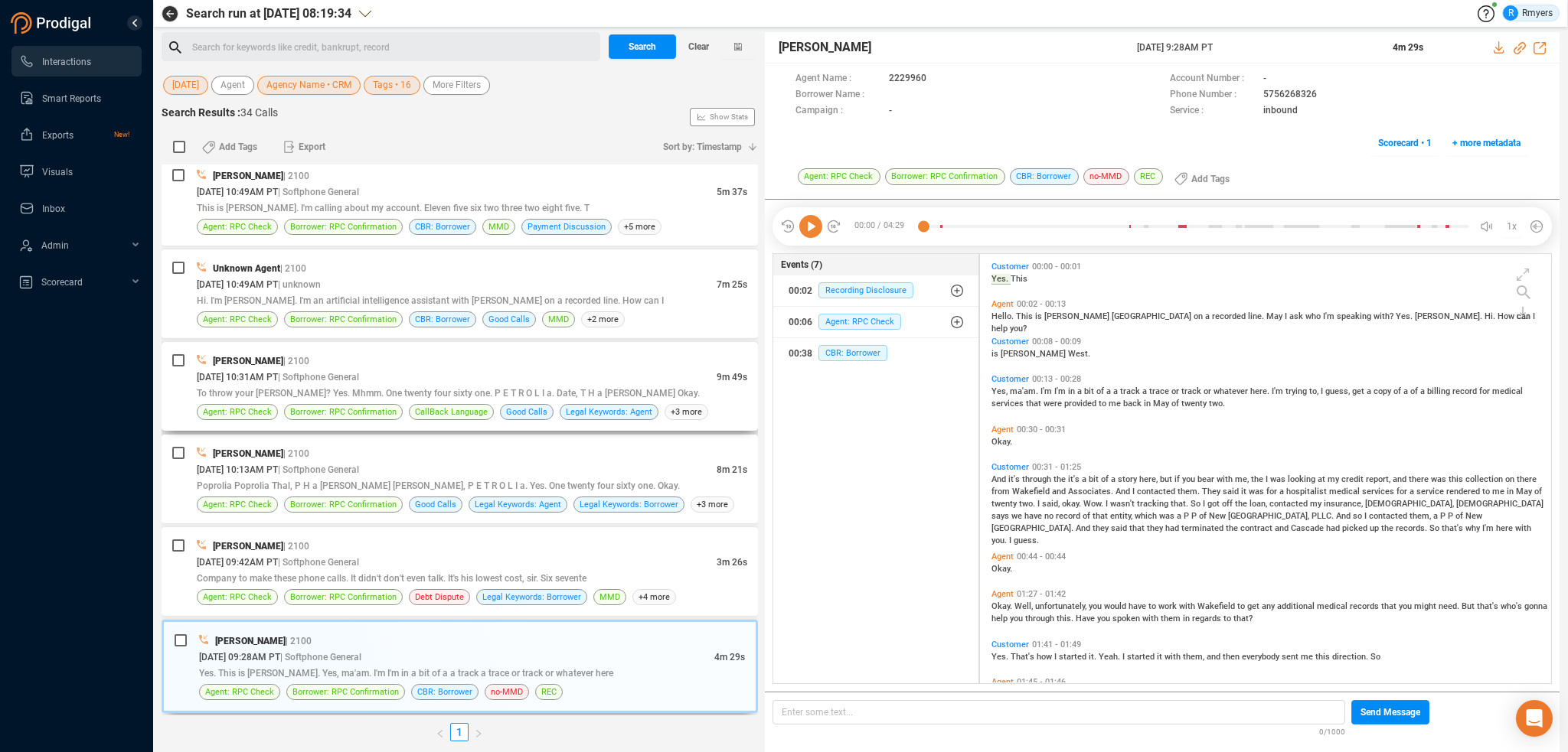
scroll to position [1824, 0]
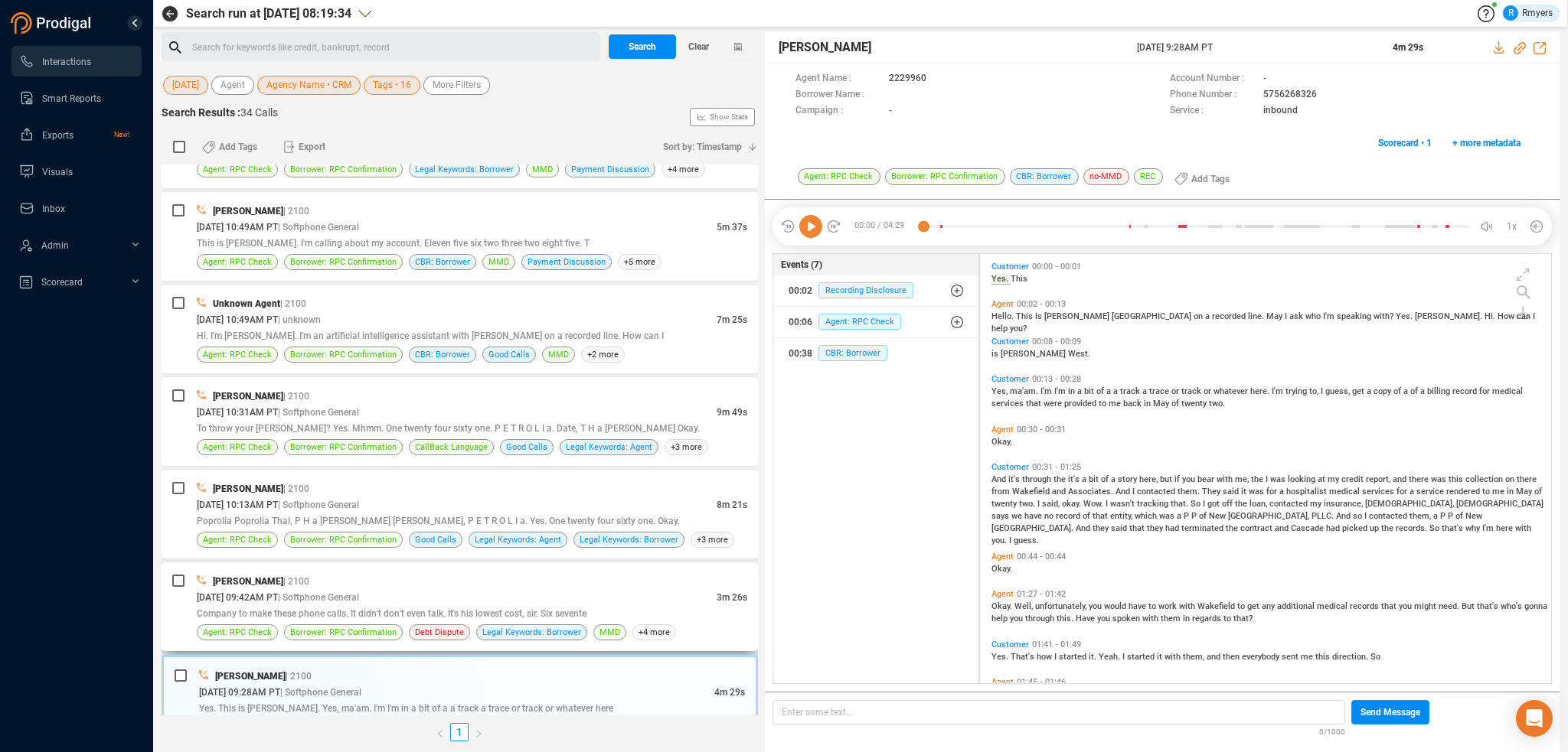
click at [622, 580] on div "[PERSON_NAME] | 2100" at bounding box center [472, 581] width 550 height 16
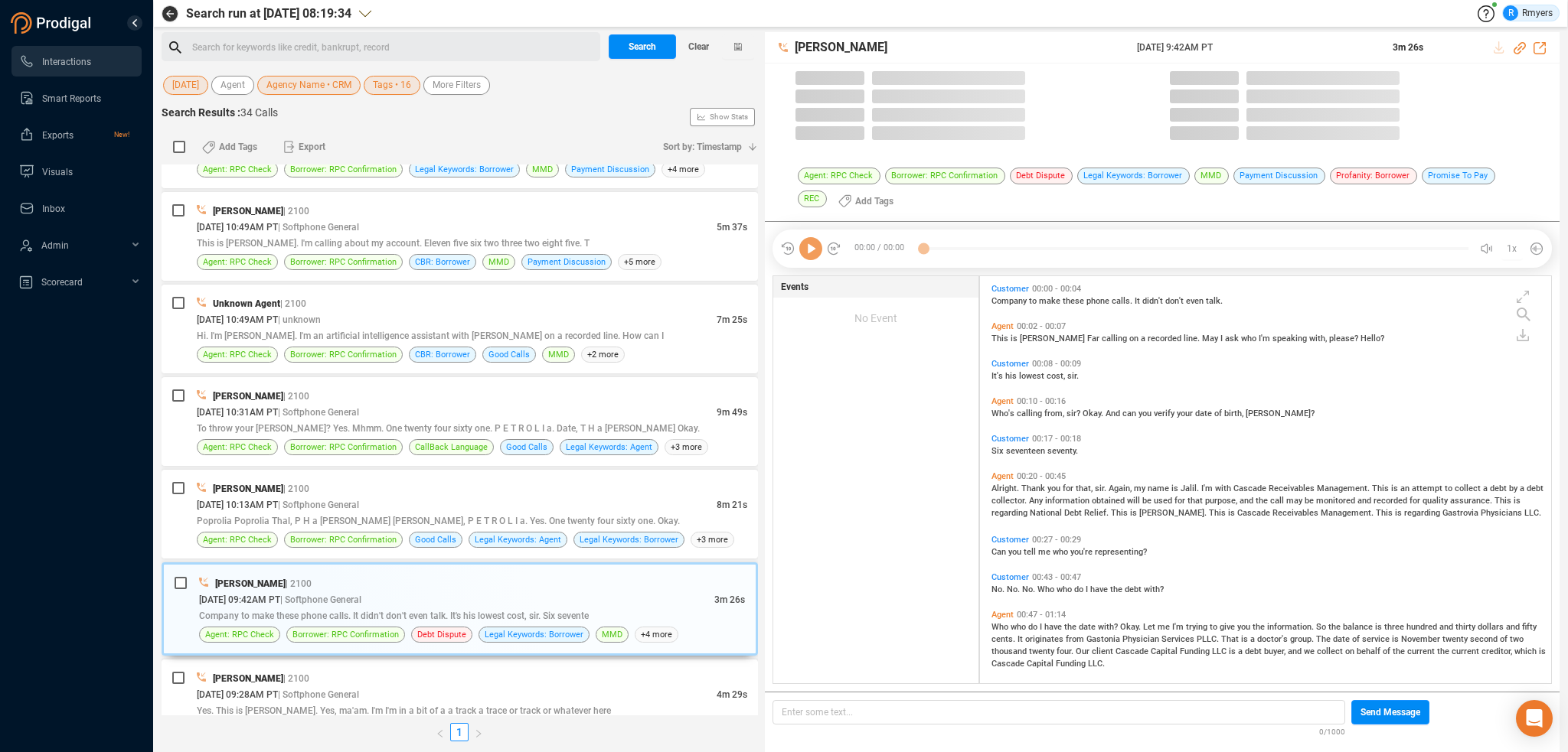
scroll to position [404, 563]
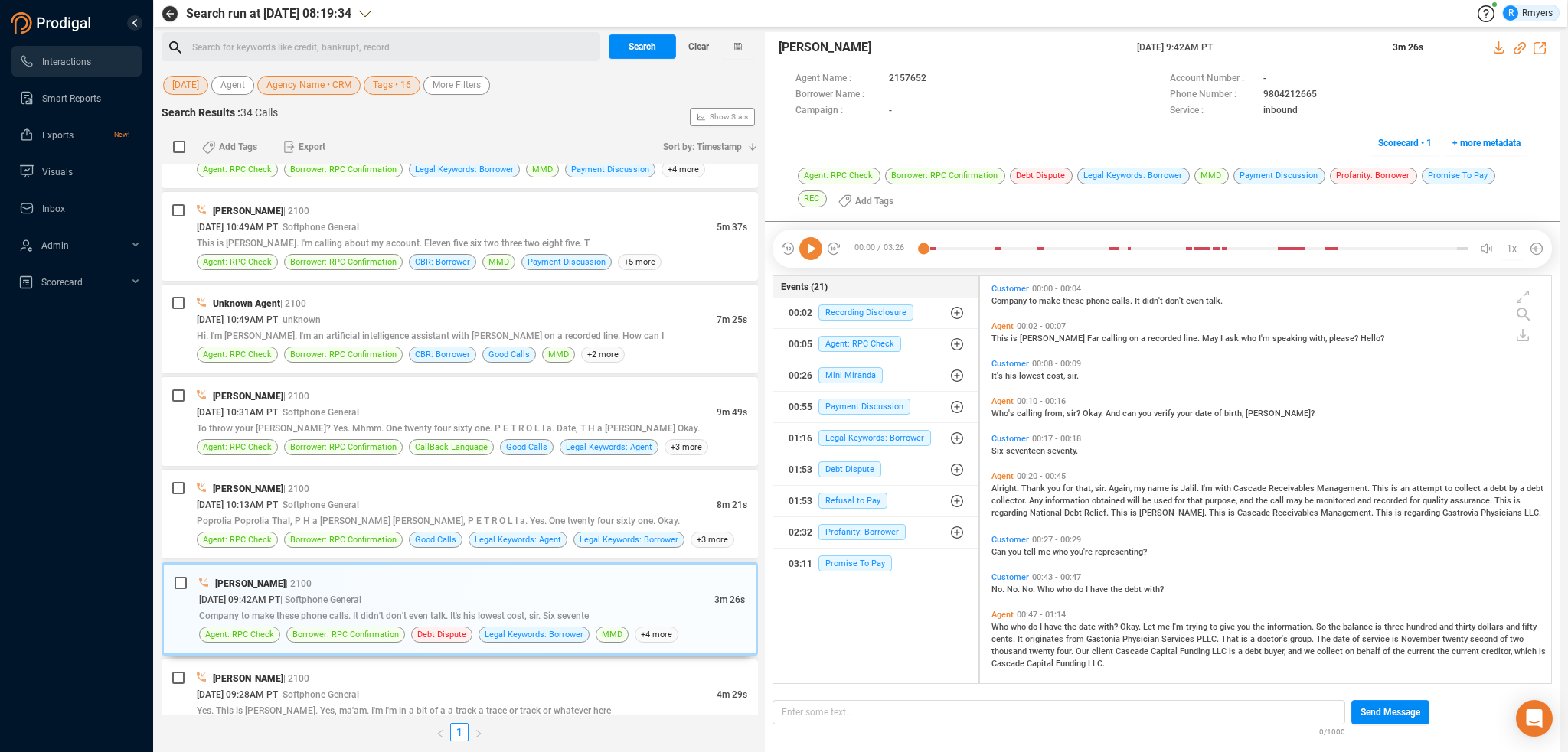
click at [807, 255] on icon at bounding box center [811, 249] width 23 height 23
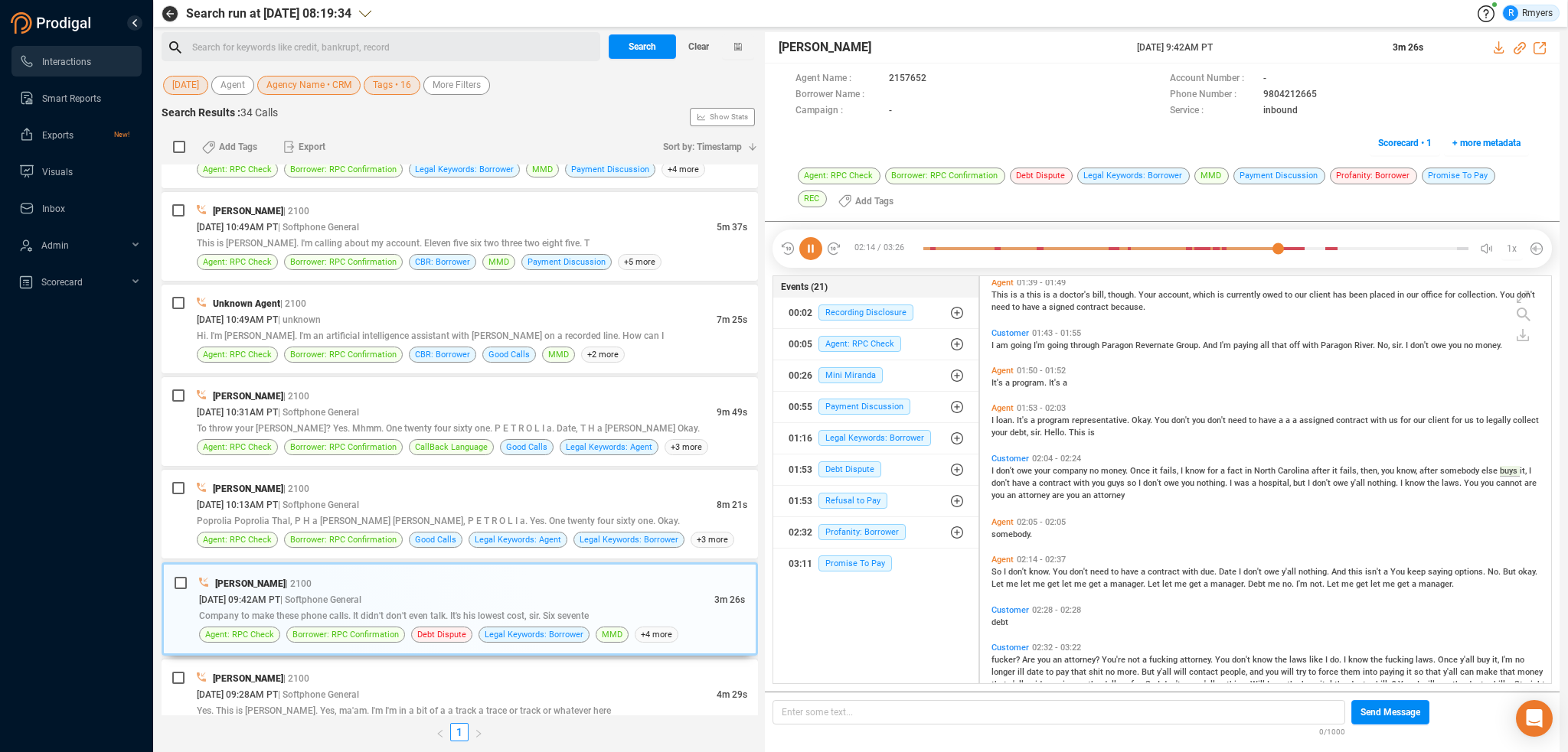
scroll to position [540, 0]
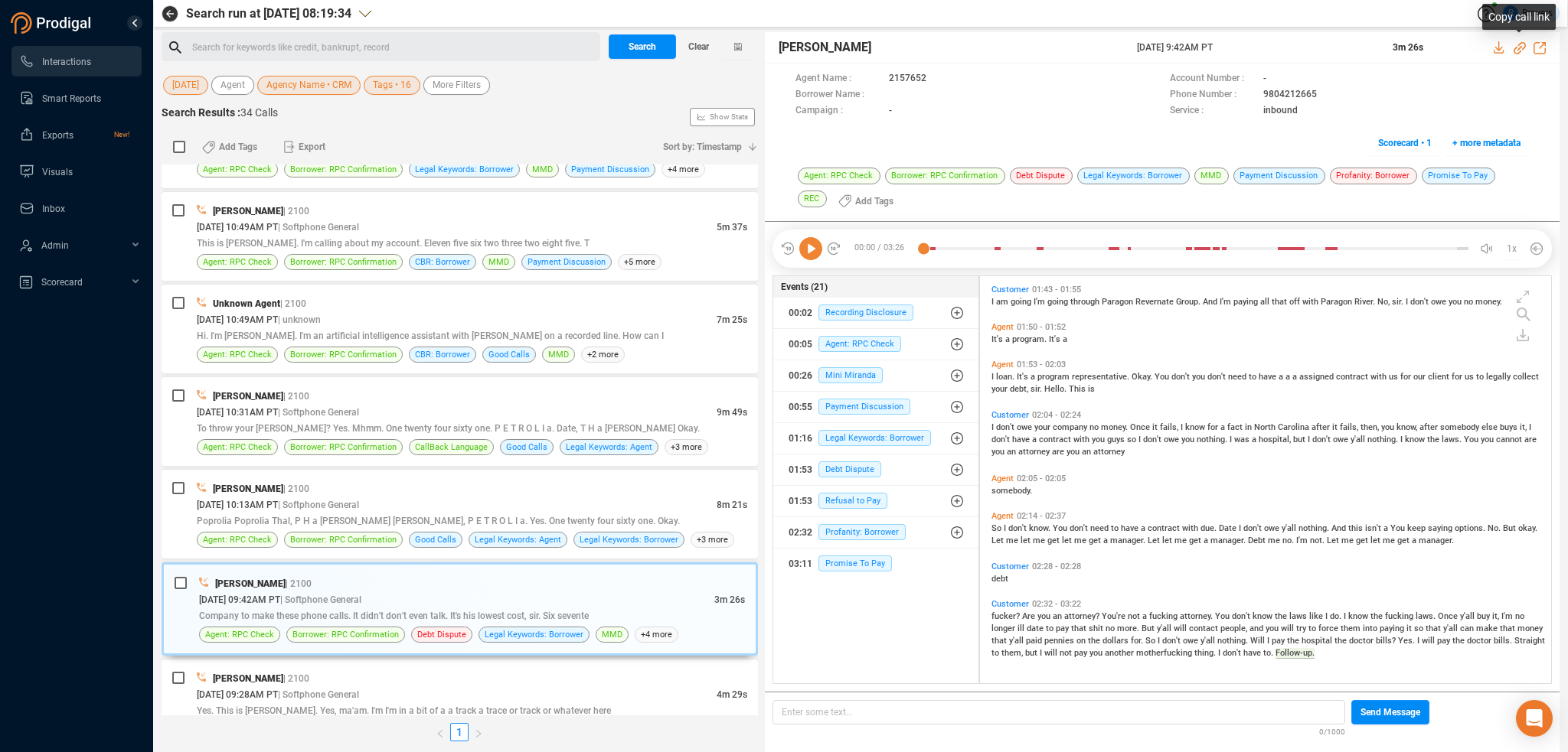
click at [1518, 45] on icon at bounding box center [1520, 48] width 12 height 12
drag, startPoint x: 1133, startPoint y: 49, endPoint x: 1291, endPoint y: 58, distance: 158.3
click at [1291, 58] on div "[PERSON_NAME] [DATE] 9:42AM PT 3m 26s" at bounding box center [1162, 47] width 795 height 31
copy div "[DATE] 9:42AM PT"
drag, startPoint x: 817, startPoint y: 256, endPoint x: 770, endPoint y: 266, distance: 48.1
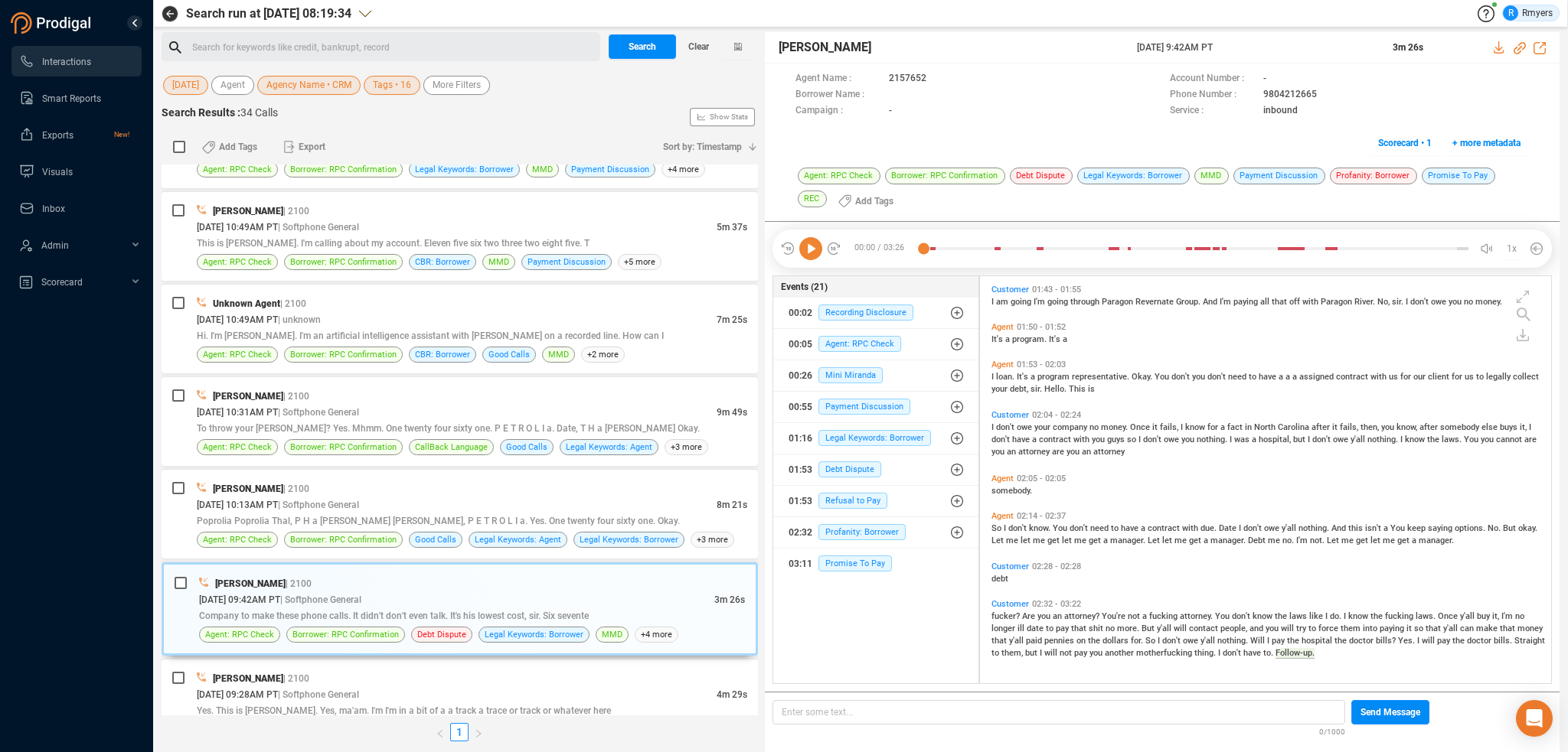
click at [817, 256] on icon at bounding box center [811, 249] width 23 height 23
click at [311, 481] on div "[PERSON_NAME] | 2100" at bounding box center [472, 489] width 550 height 16
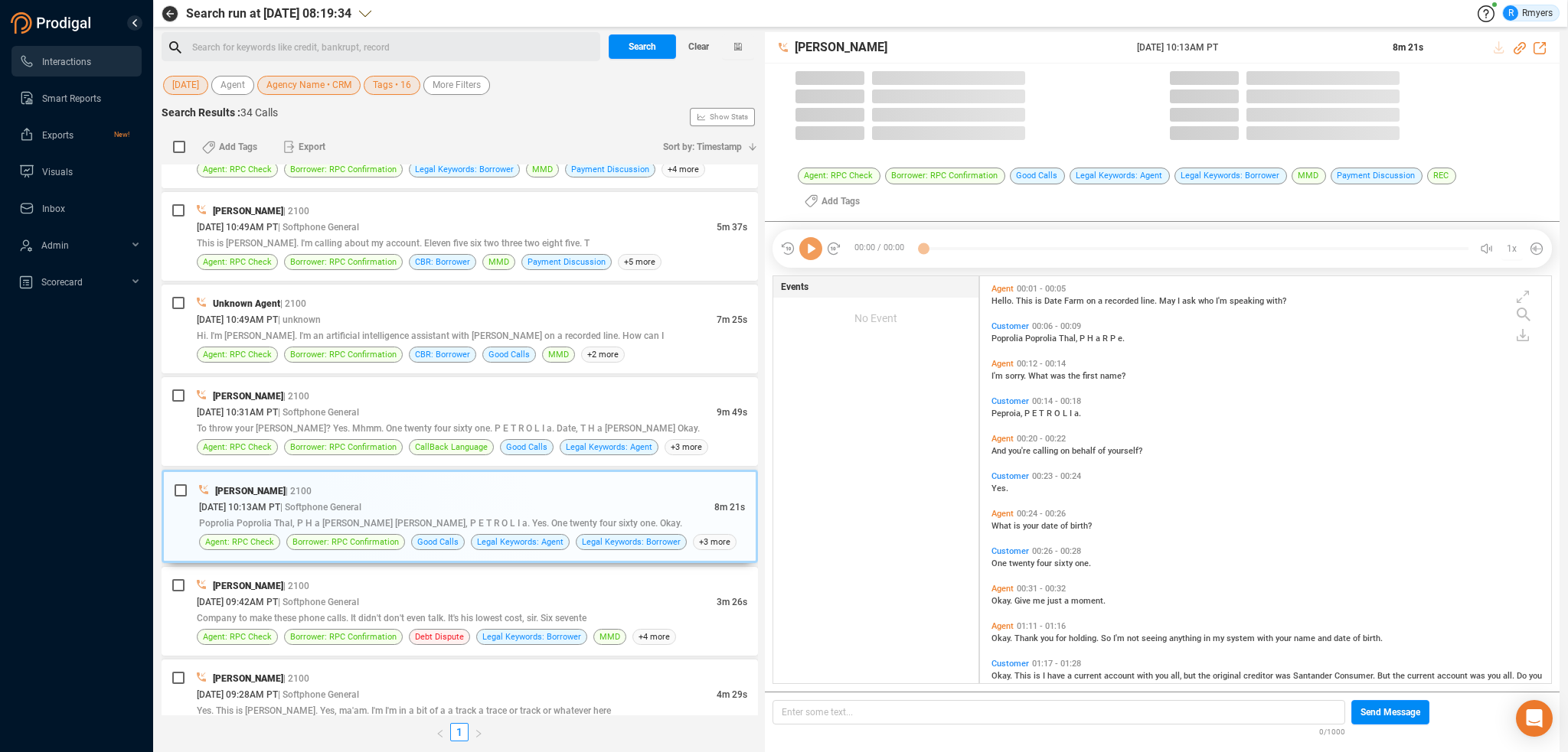
scroll to position [427, 563]
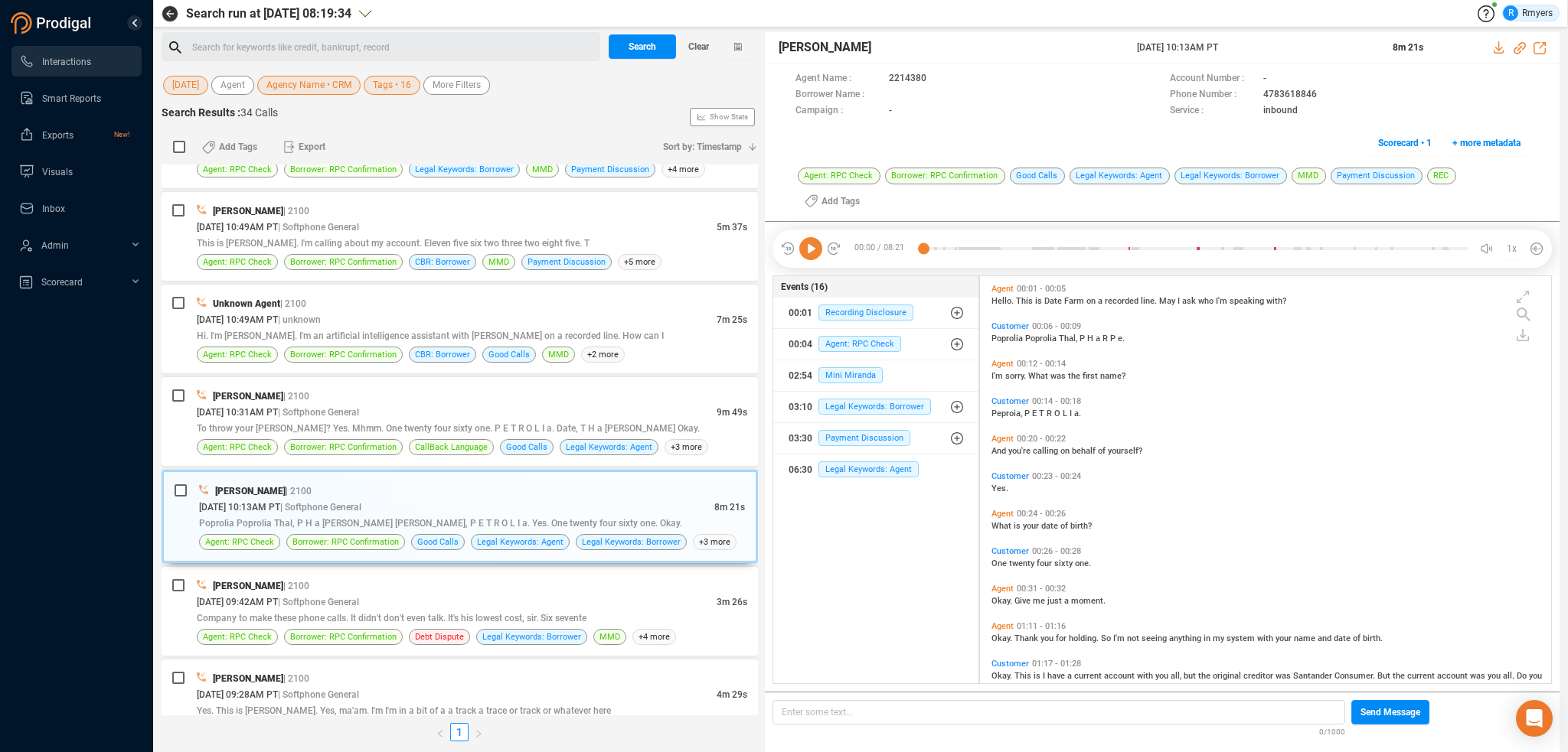
click at [806, 238] on icon at bounding box center [811, 249] width 23 height 23
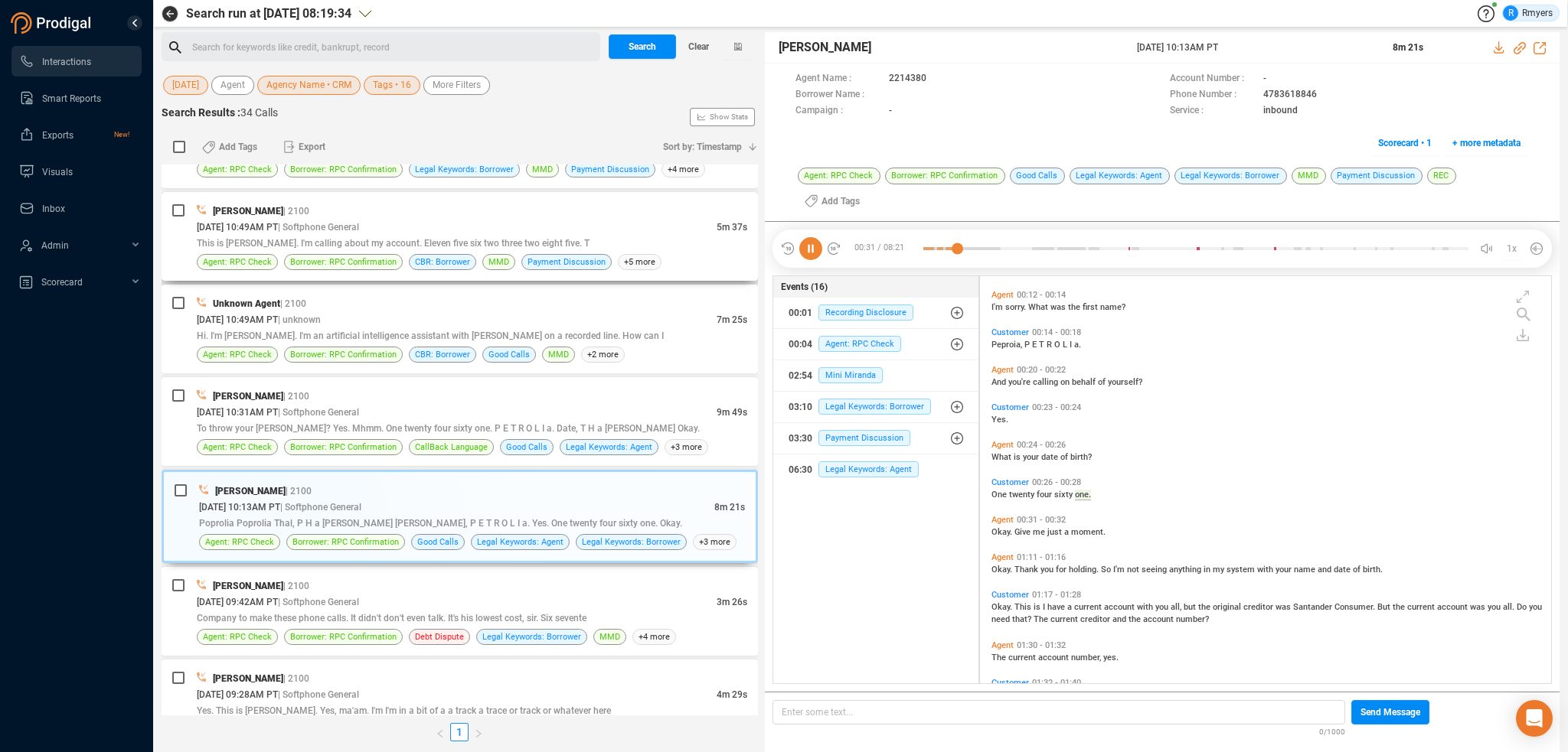
scroll to position [106, 0]
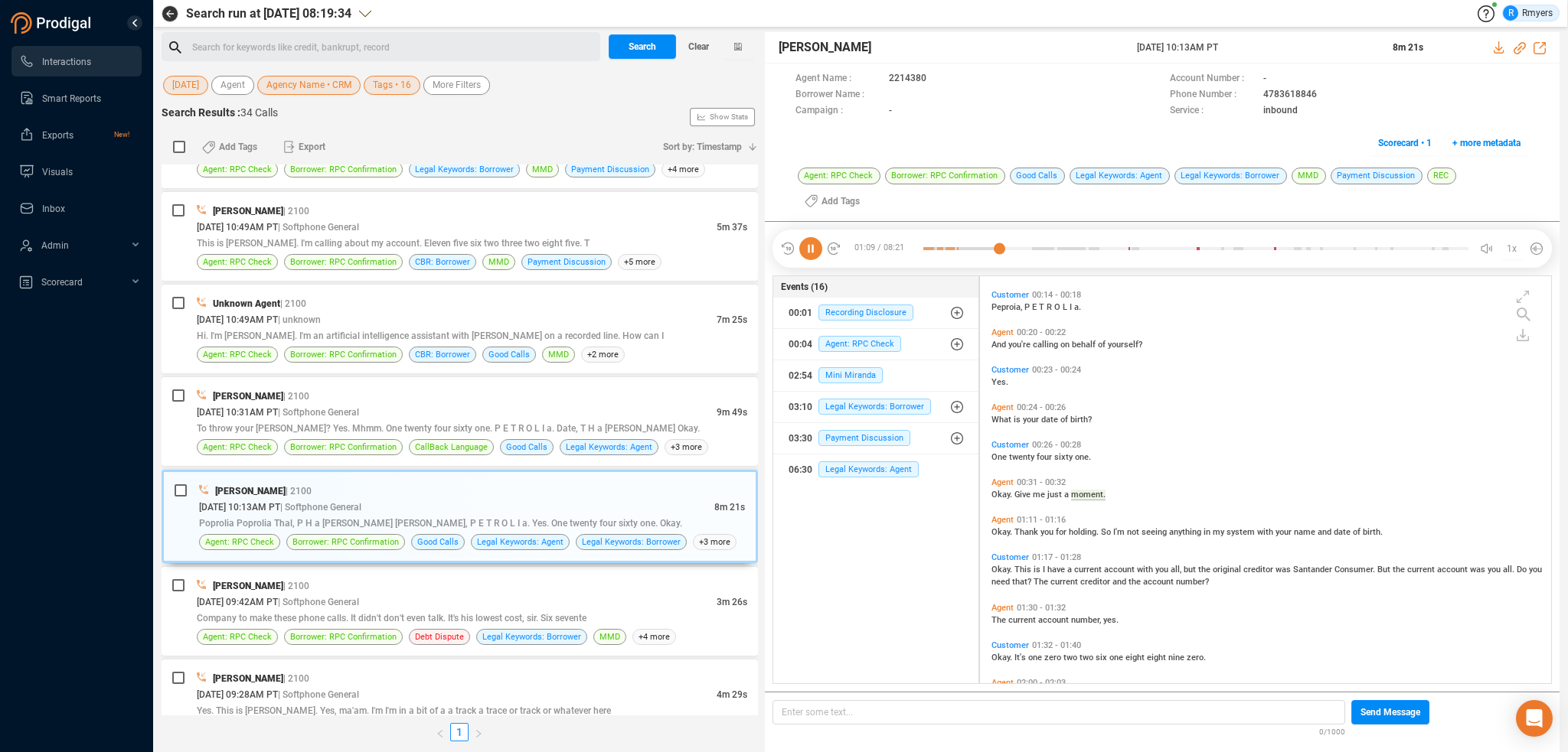
click at [812, 238] on icon at bounding box center [811, 249] width 23 height 23
click at [805, 238] on icon at bounding box center [811, 249] width 23 height 23
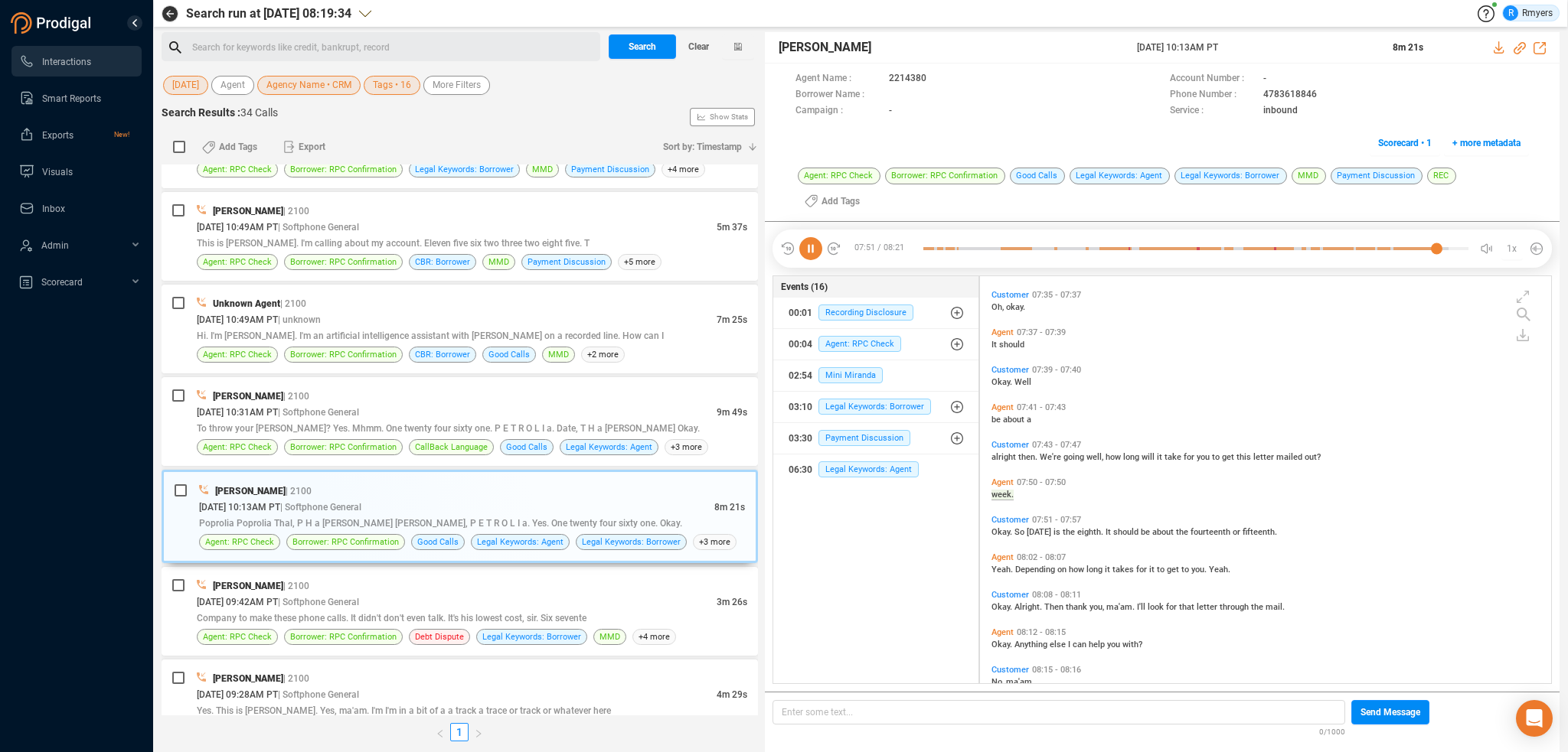
scroll to position [2176, 0]
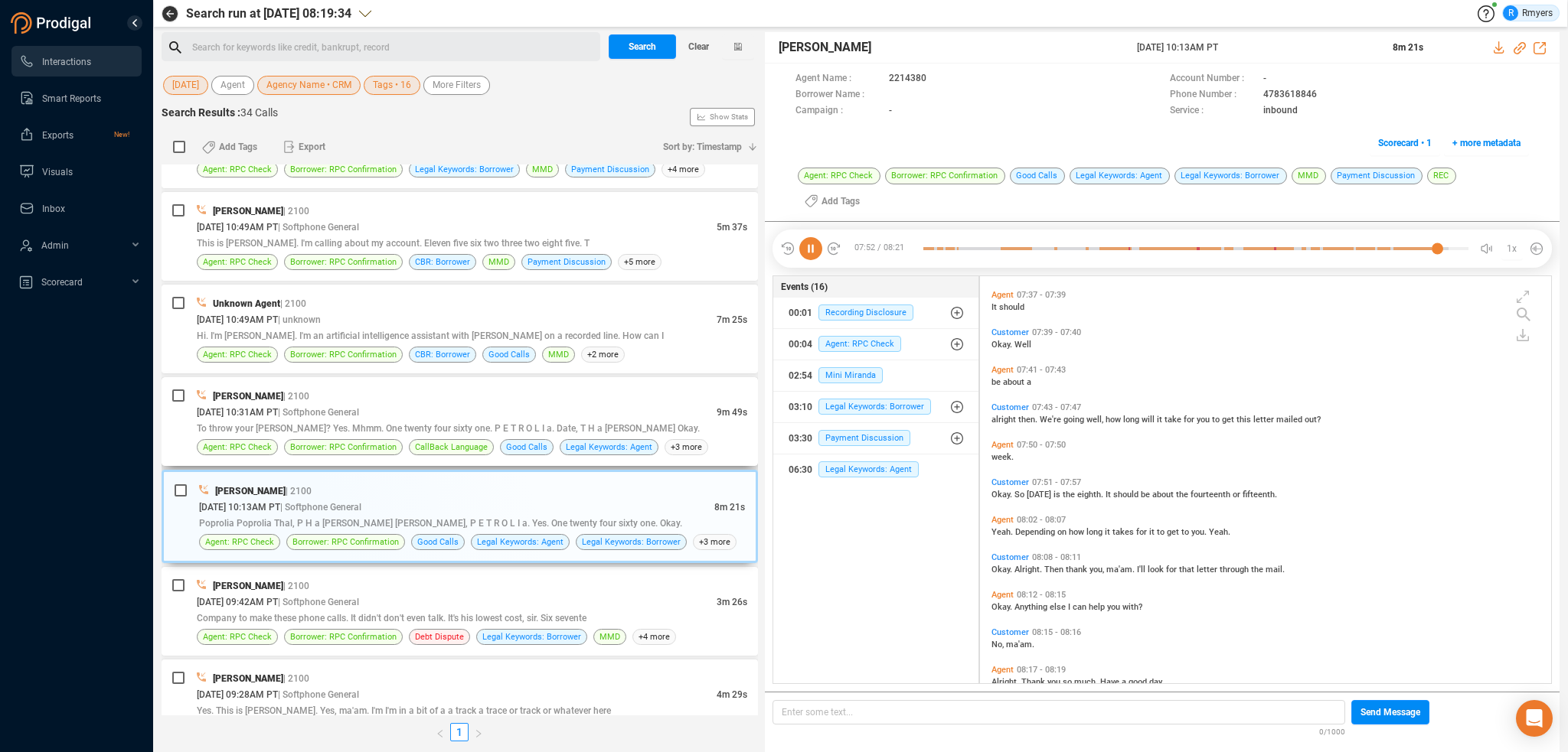
click at [490, 388] on div "[PERSON_NAME] | 2100" at bounding box center [472, 396] width 550 height 16
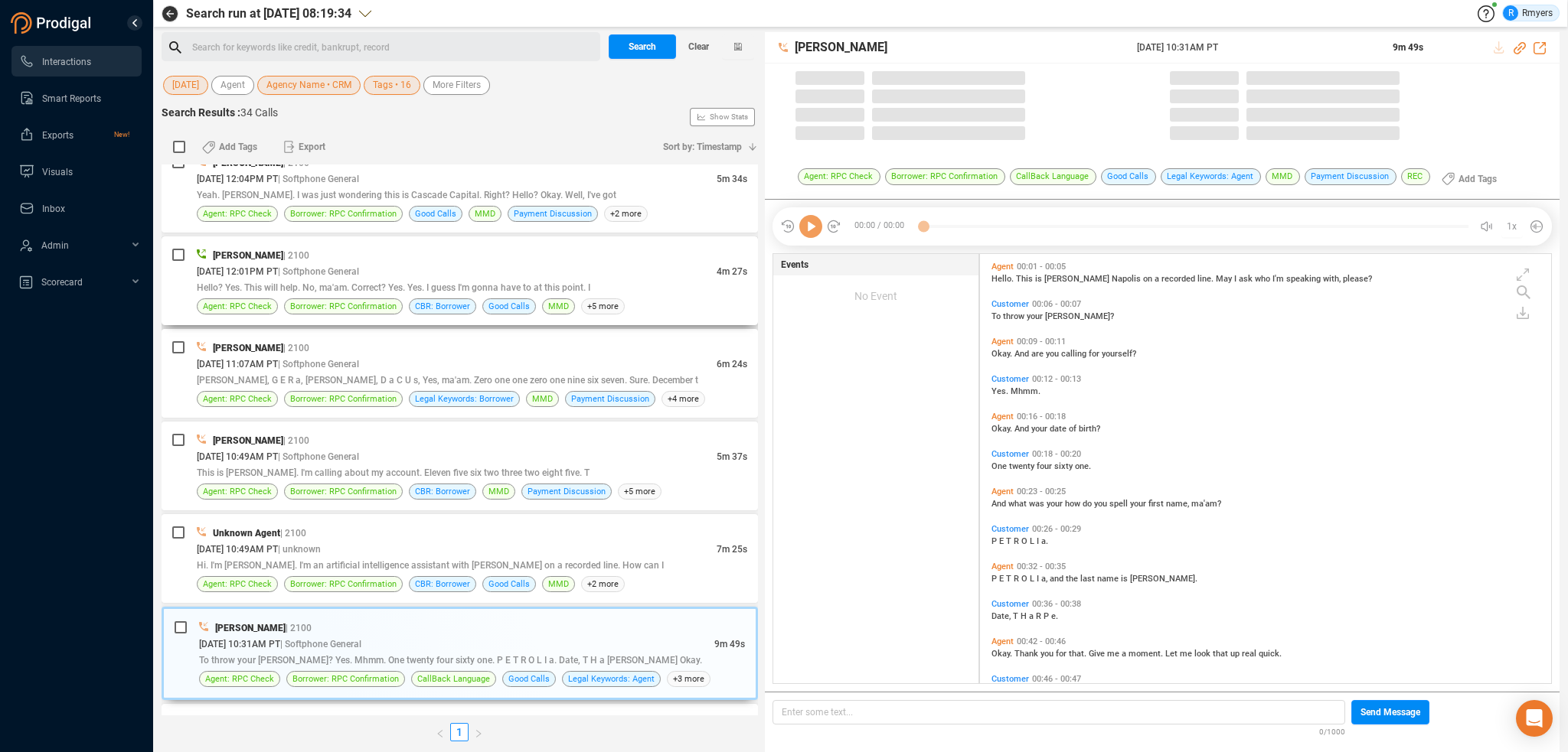
scroll to position [427, 563]
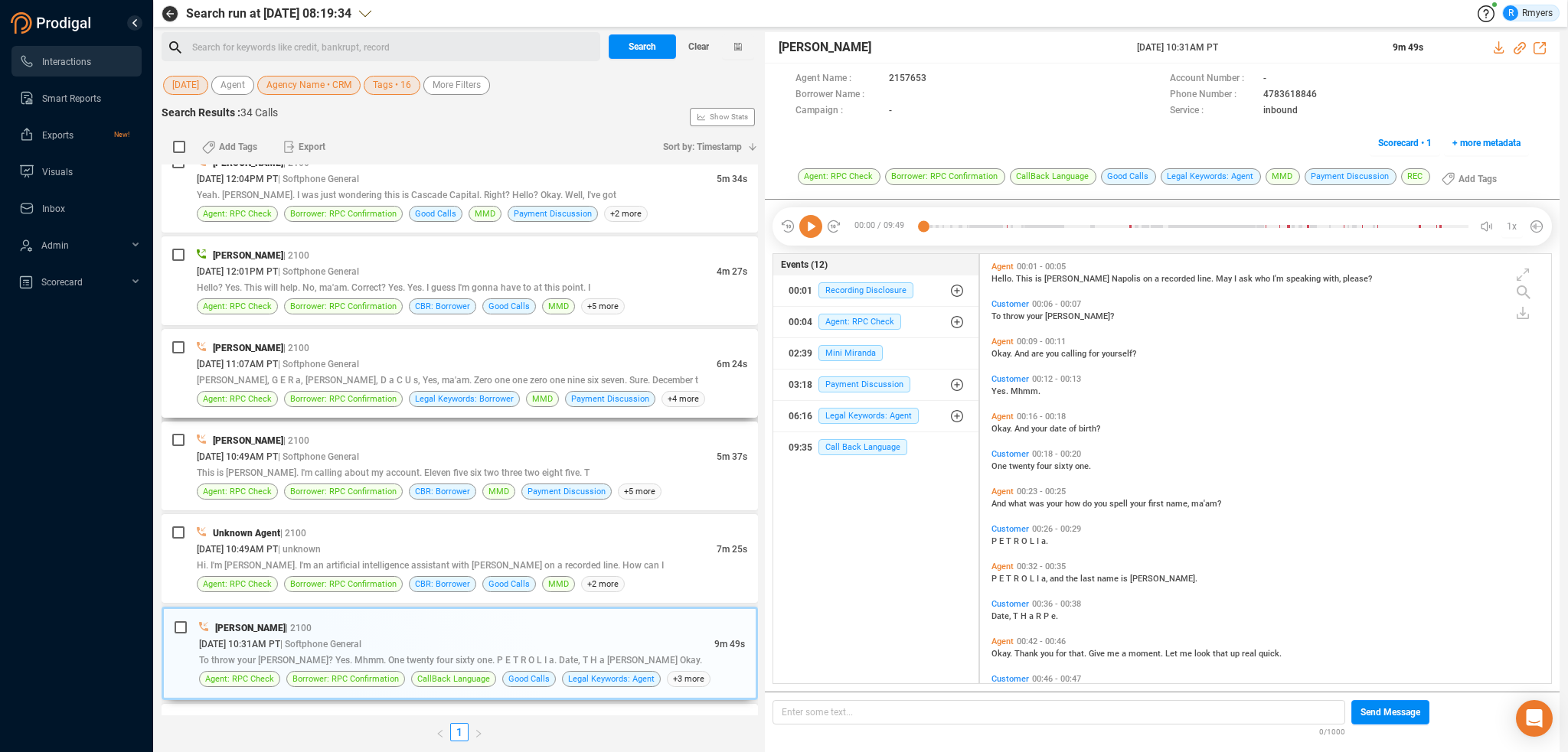
drag, startPoint x: 815, startPoint y: 221, endPoint x: 689, endPoint y: 351, distance: 181.0
click at [815, 223] on icon at bounding box center [811, 226] width 23 height 23
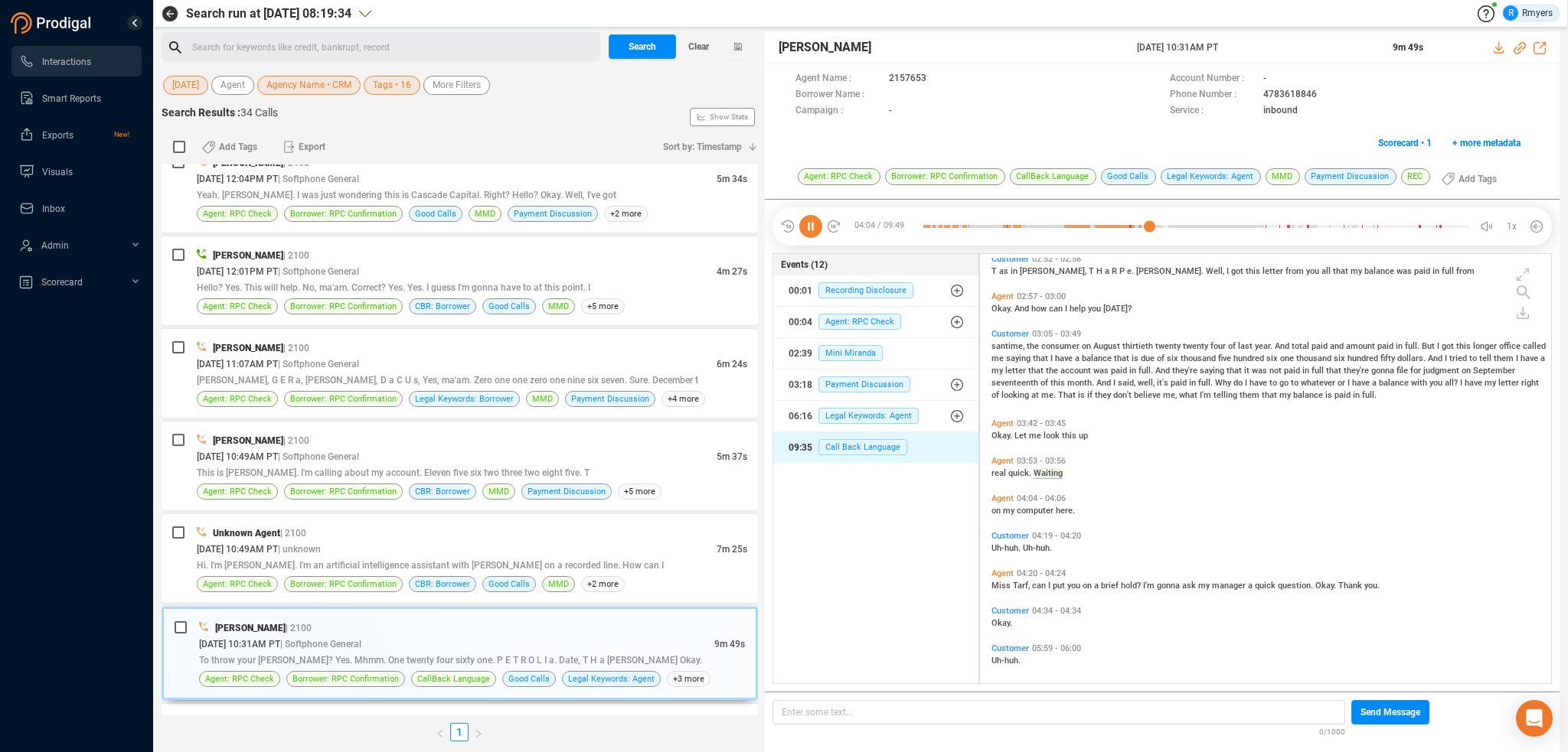
scroll to position [822, 0]
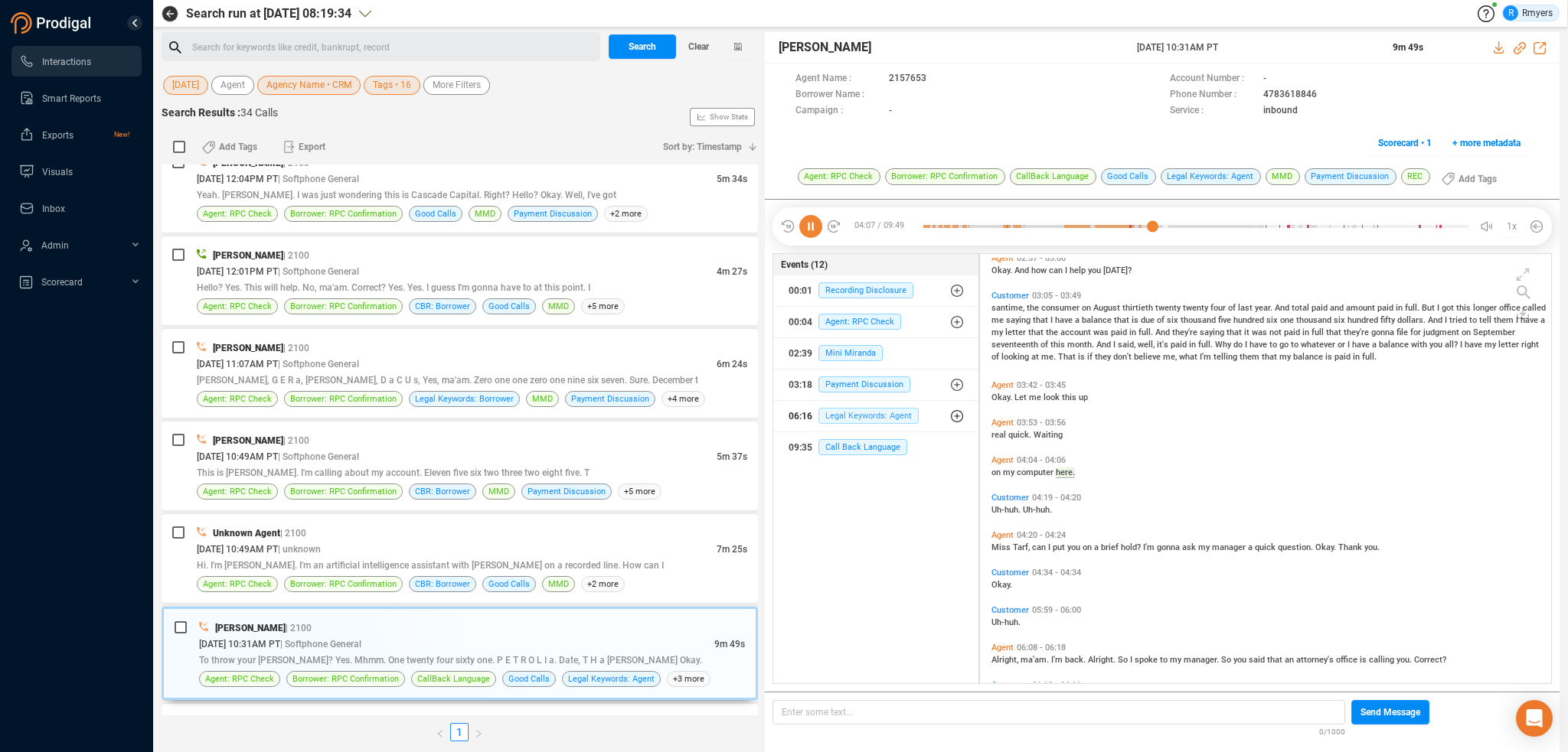
click at [876, 414] on span "Legal Keywords: Agent" at bounding box center [868, 416] width 100 height 16
click at [884, 449] on span "Legal Keywords: Agent" at bounding box center [879, 446] width 100 height 16
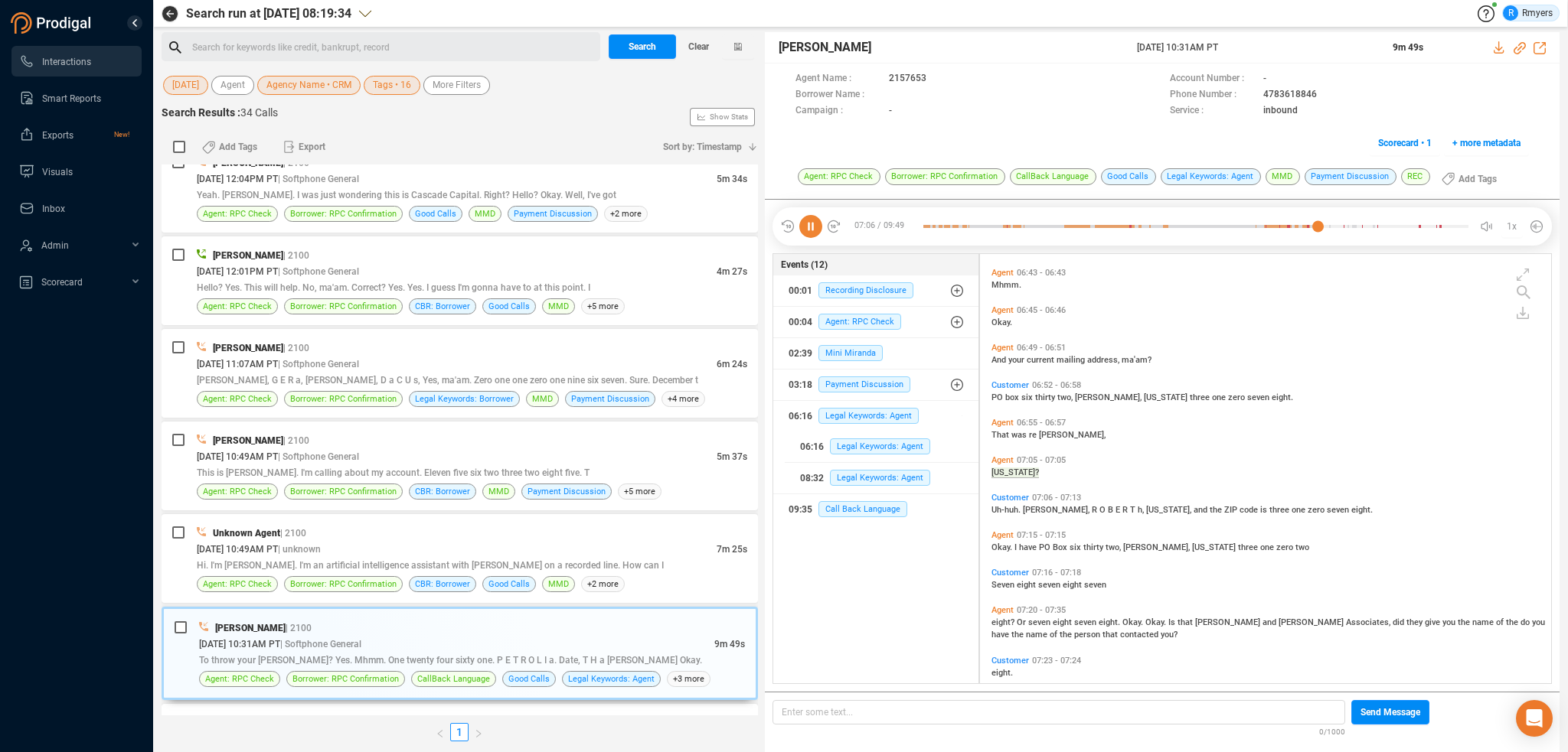
scroll to position [1533, 0]
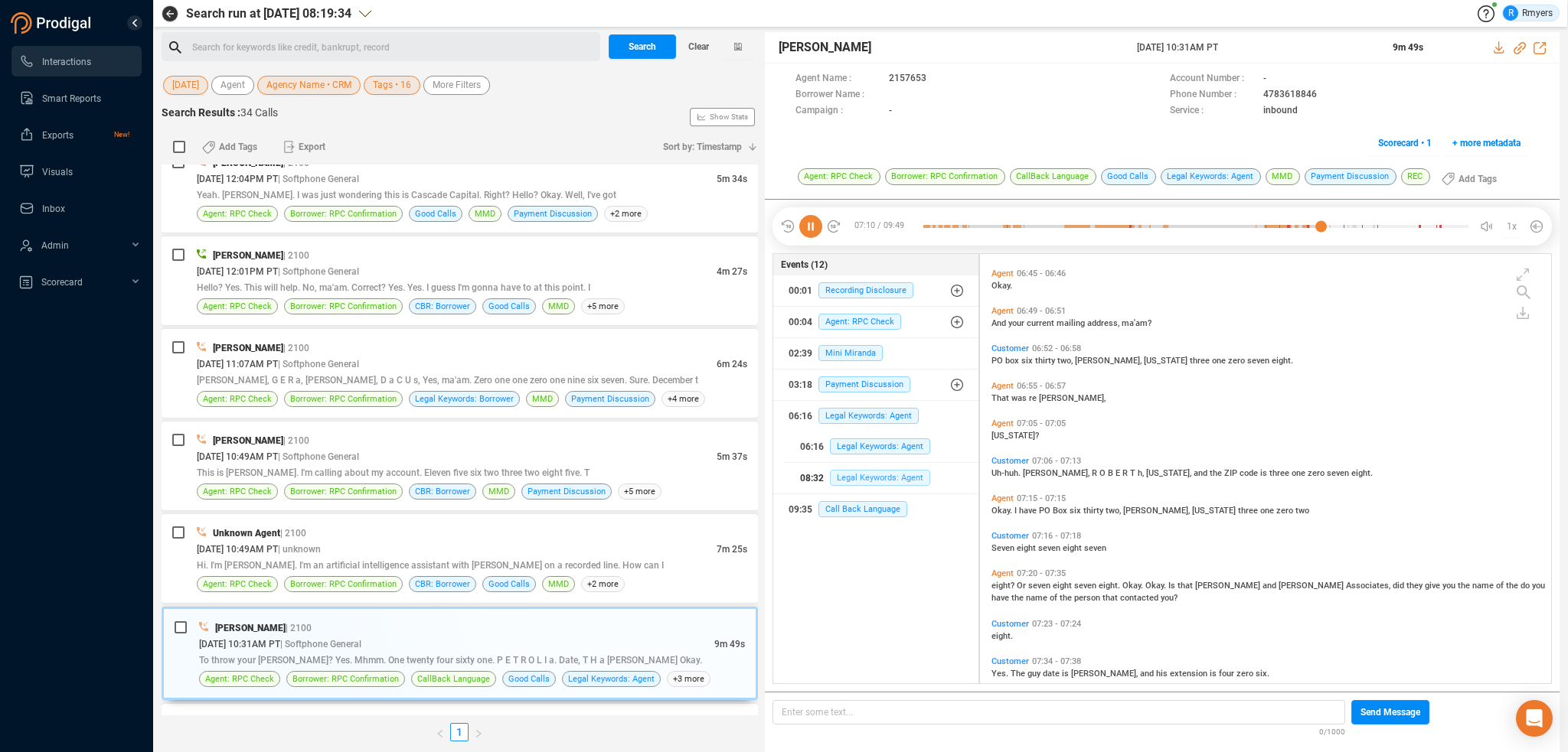
click at [903, 472] on span "Legal Keywords: Agent" at bounding box center [879, 478] width 100 height 16
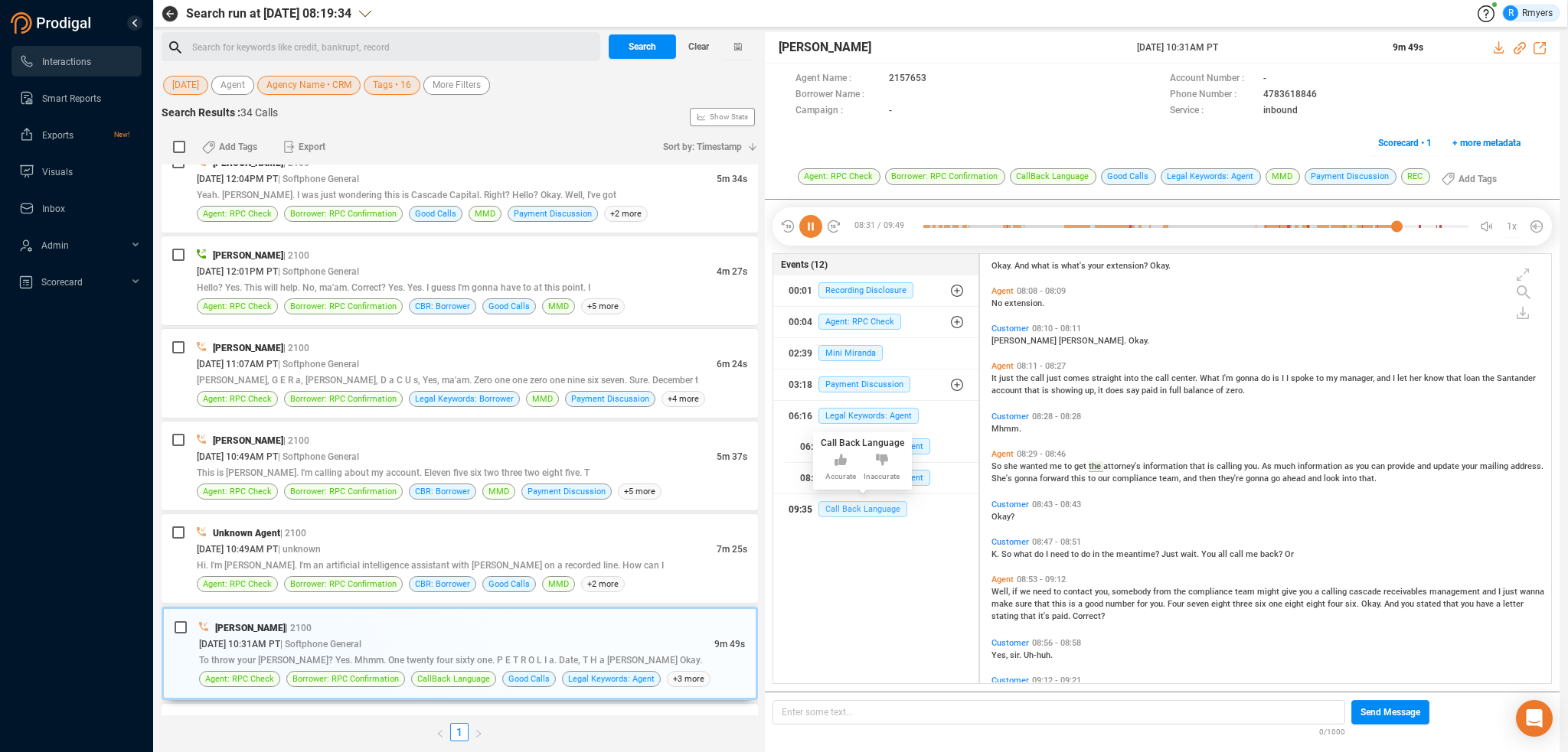
click at [847, 506] on span "Call Back Language" at bounding box center [863, 509] width 89 height 16
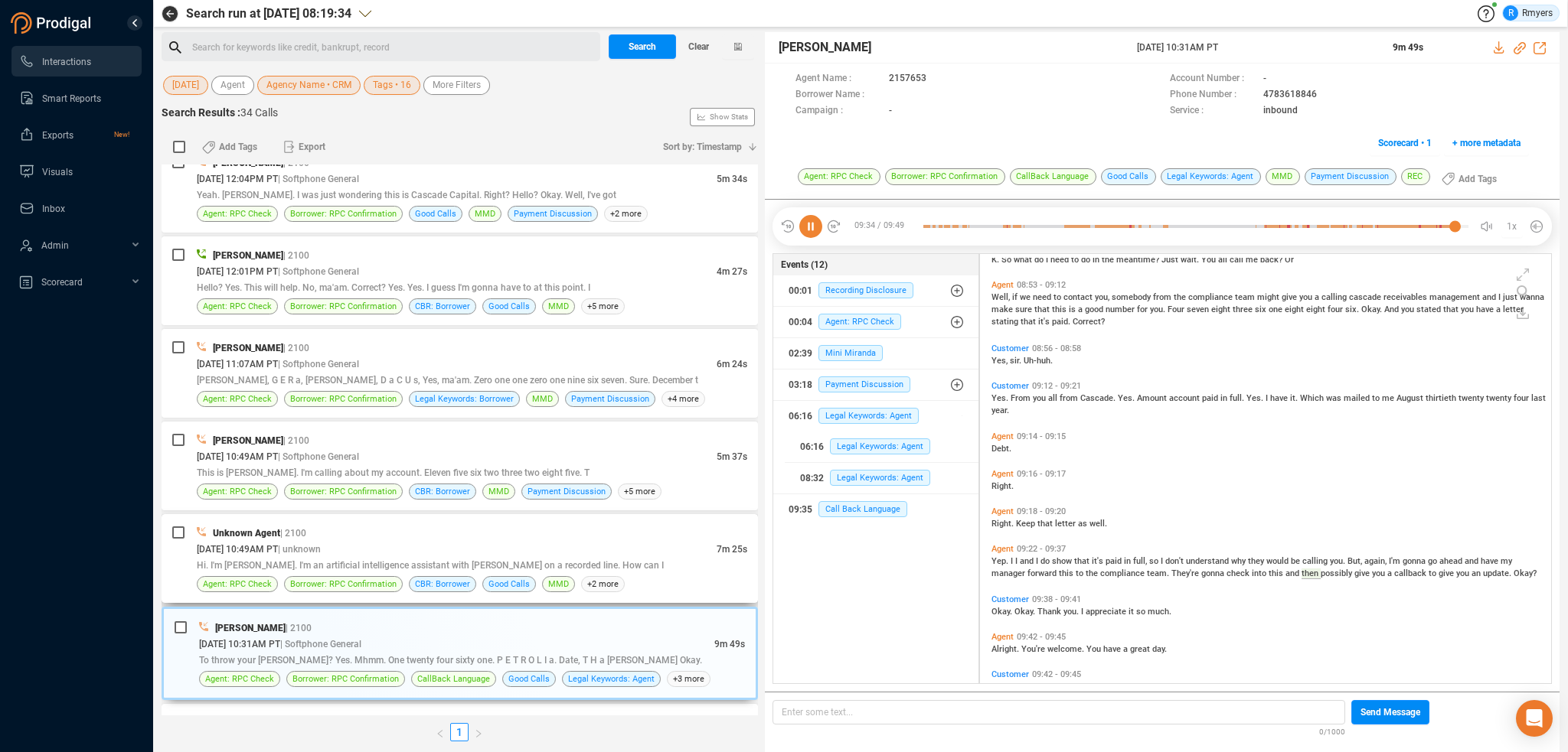
drag, startPoint x: 361, startPoint y: 538, endPoint x: 398, endPoint y: 527, distance: 38.6
click at [362, 541] on div "[DATE] 10:49AM PT | unknown" at bounding box center [457, 549] width 520 height 16
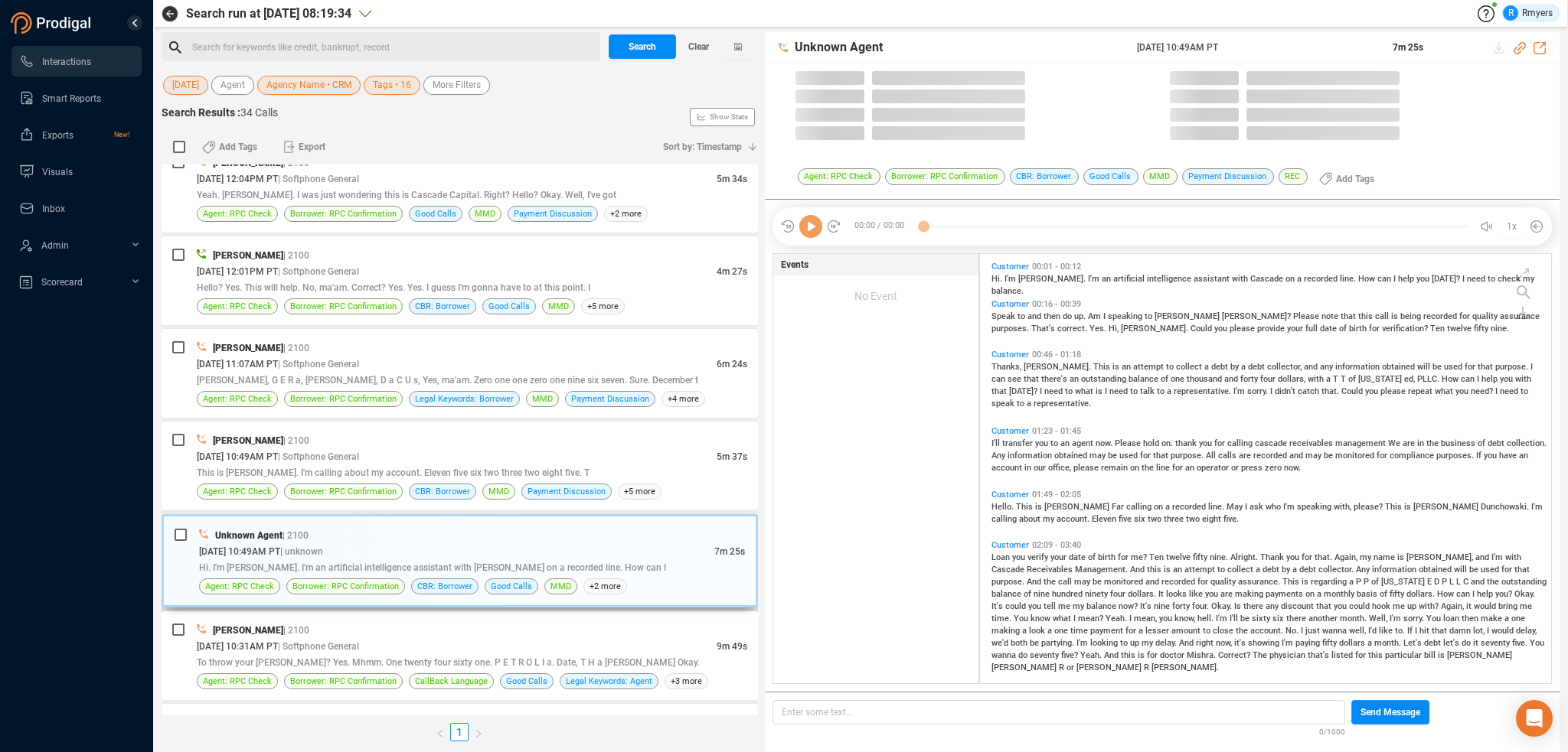
scroll to position [427, 563]
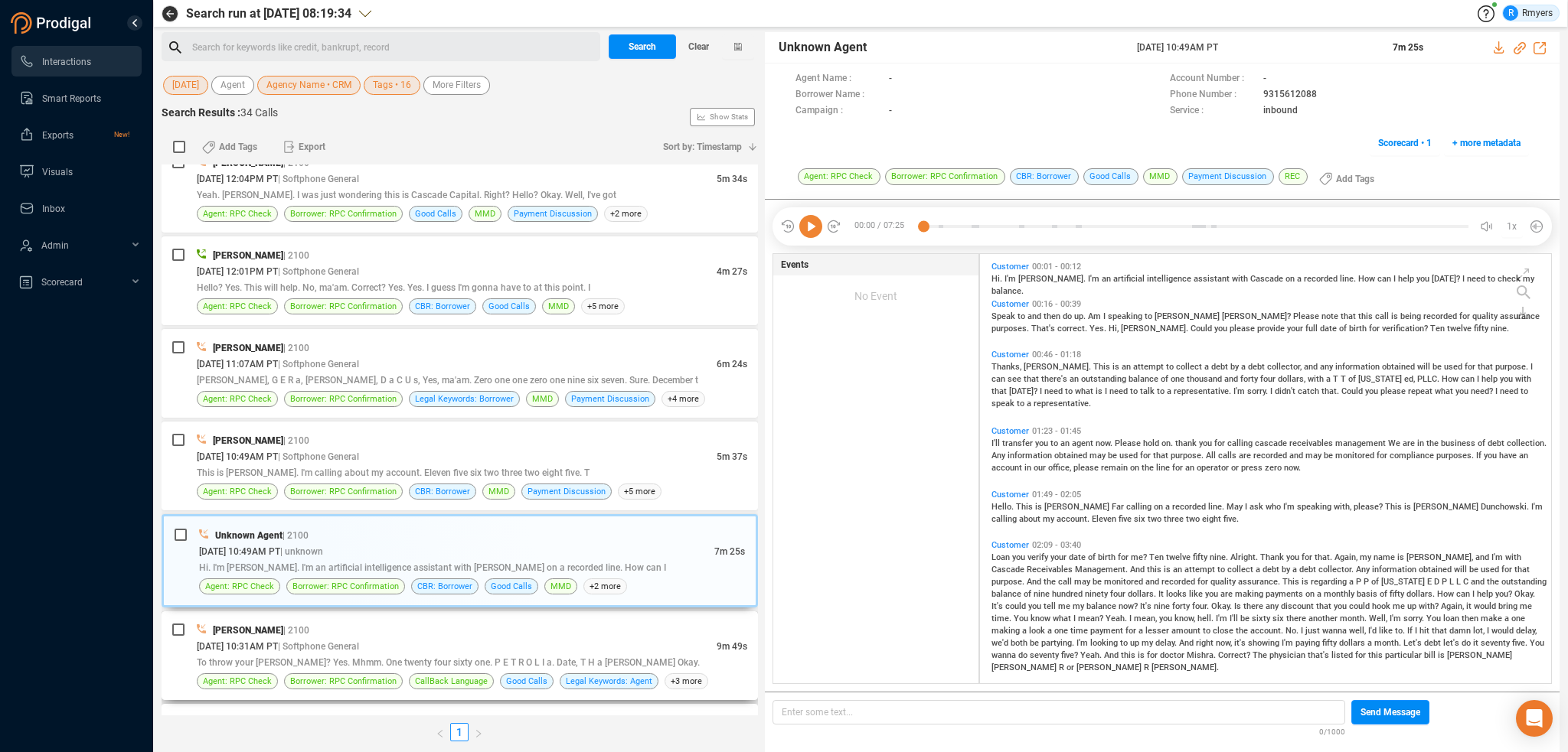
click at [453, 627] on div "[PERSON_NAME] | 2100" at bounding box center [472, 631] width 550 height 16
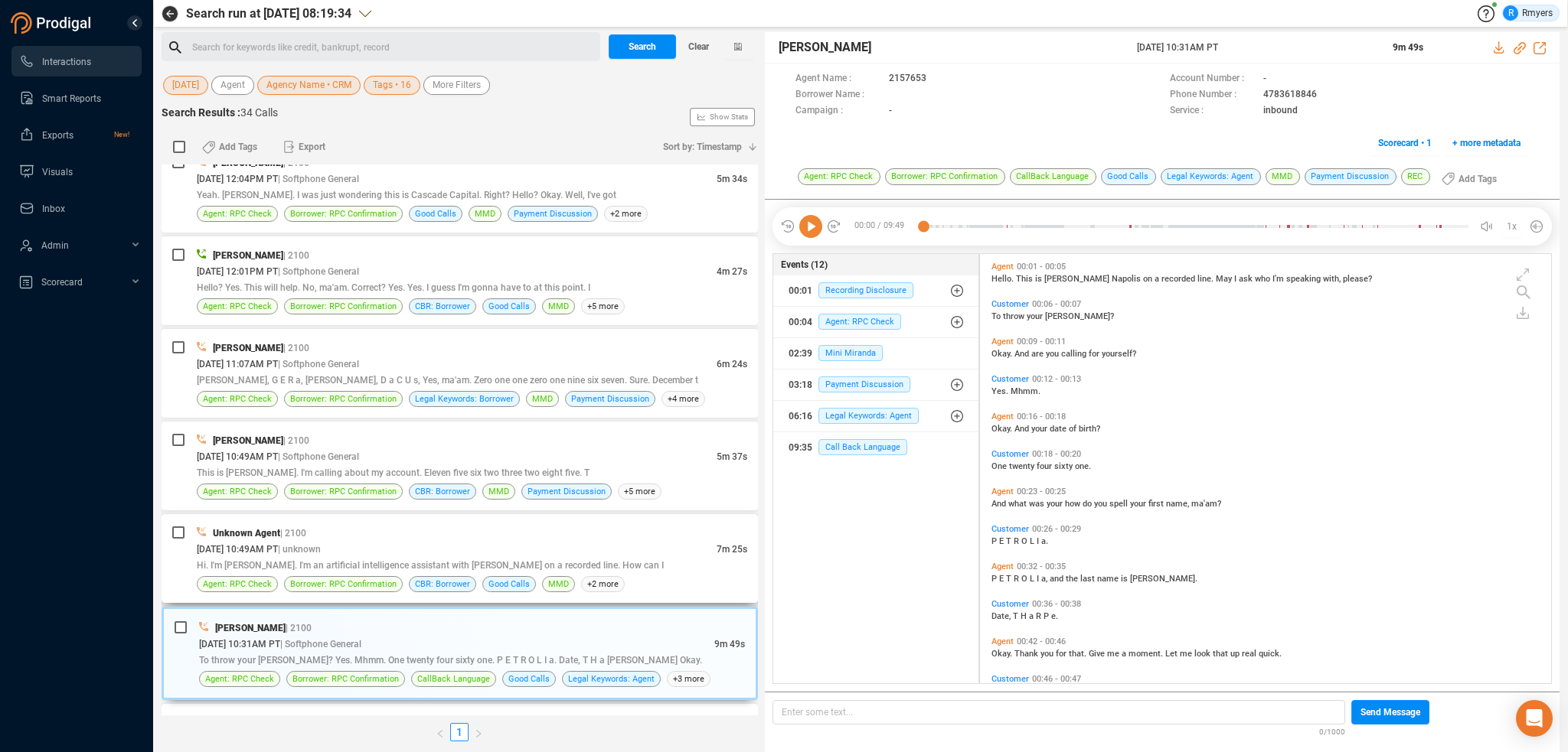
drag, startPoint x: 457, startPoint y: 555, endPoint x: 462, endPoint y: 527, distance: 28.4
click at [458, 550] on div "Unknown Agent | 2100 [DATE] 10:49AM PT | unknown 7m 25s Hi. I'm [PERSON_NAME]. …" at bounding box center [472, 559] width 550 height 67
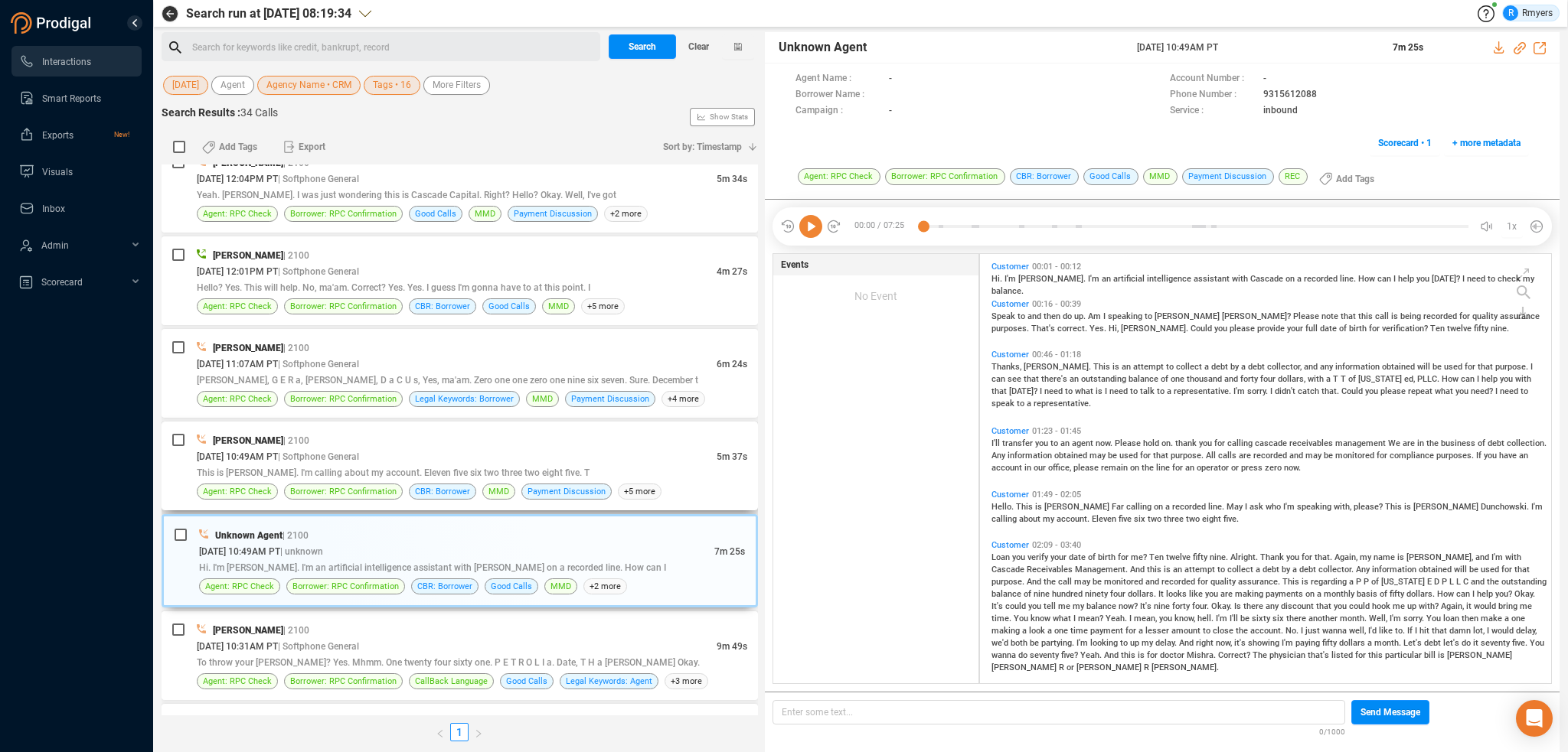
click at [470, 450] on div "[DATE] 10:49AM PT | Softphone General" at bounding box center [457, 457] width 520 height 16
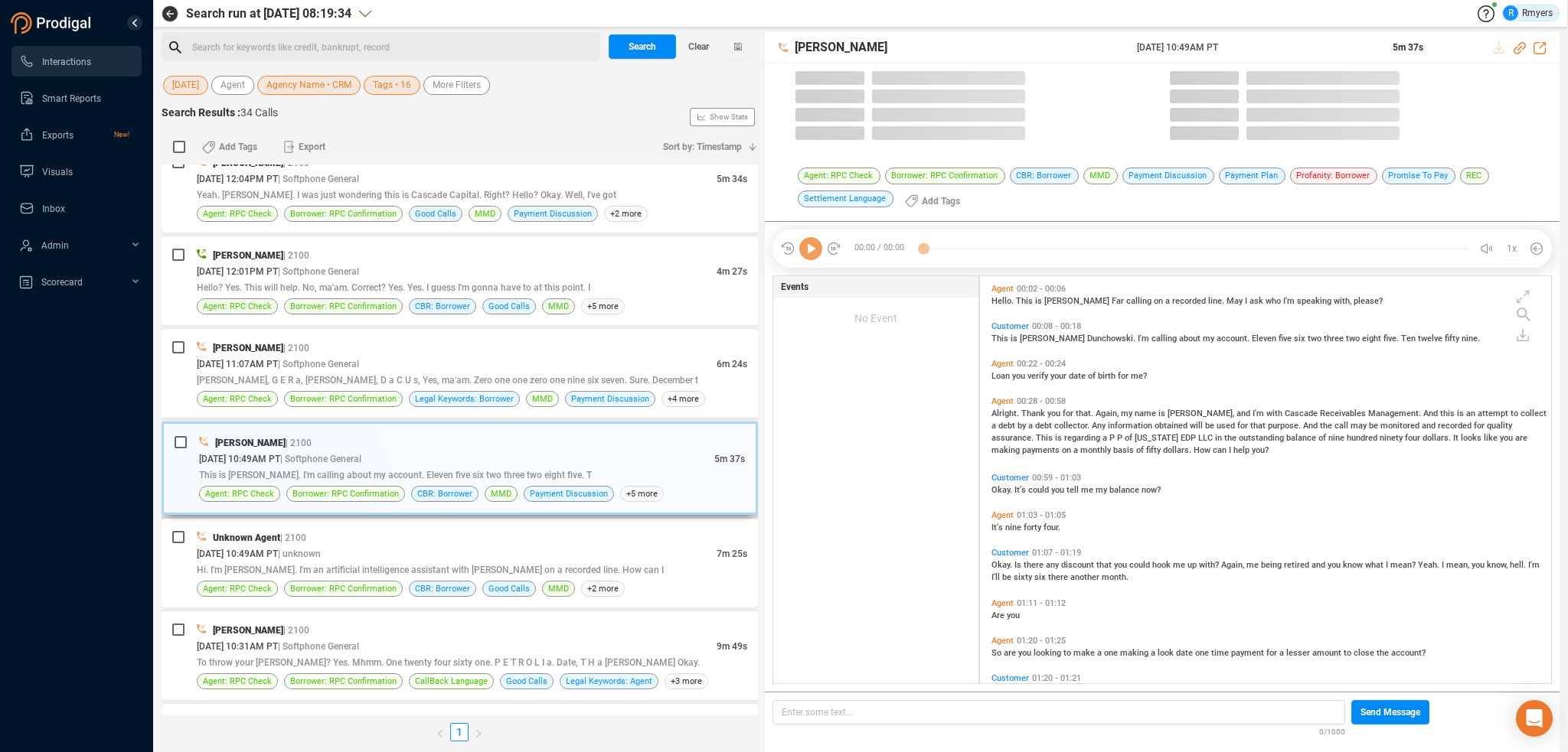
scroll to position [404, 563]
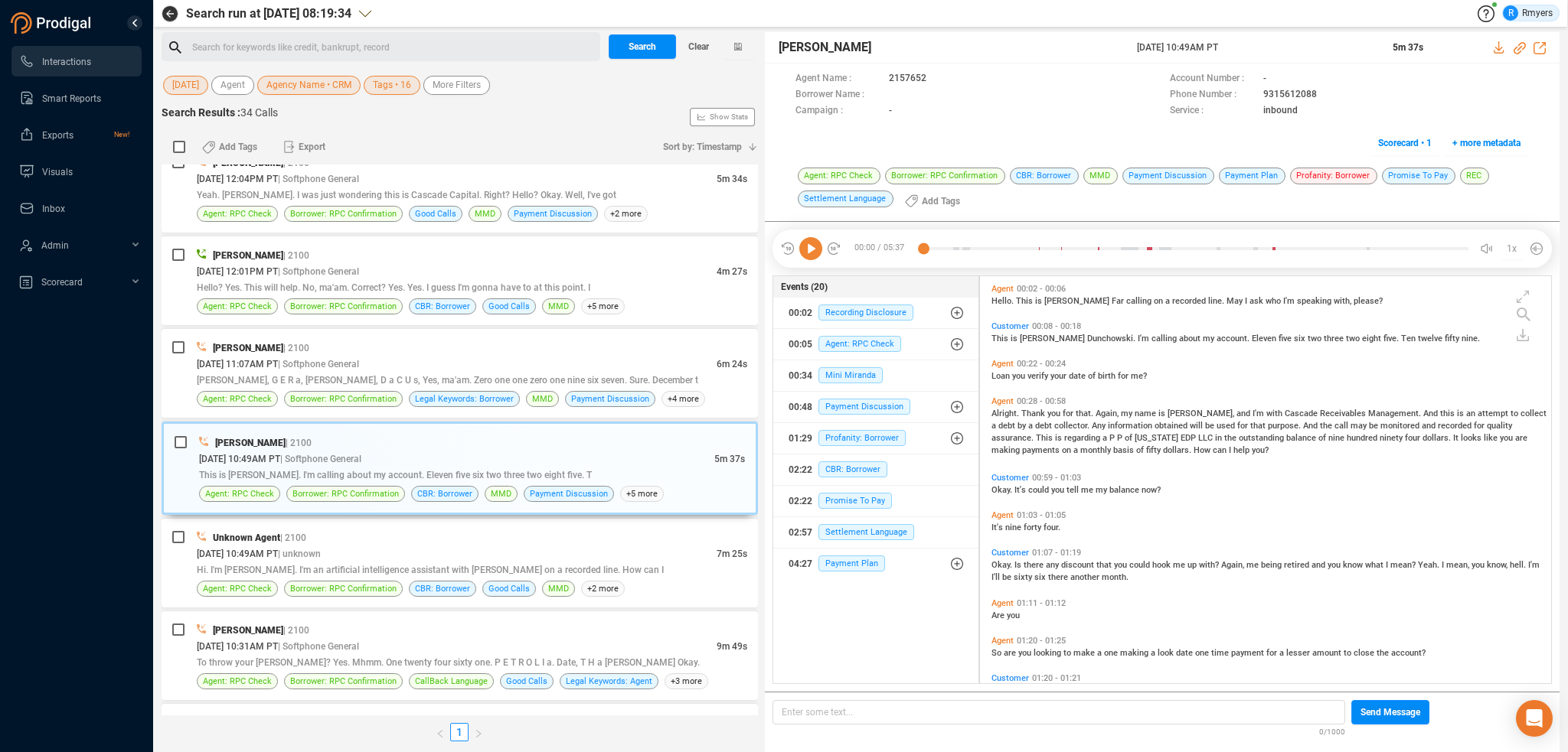
click at [812, 250] on icon at bounding box center [811, 249] width 23 height 23
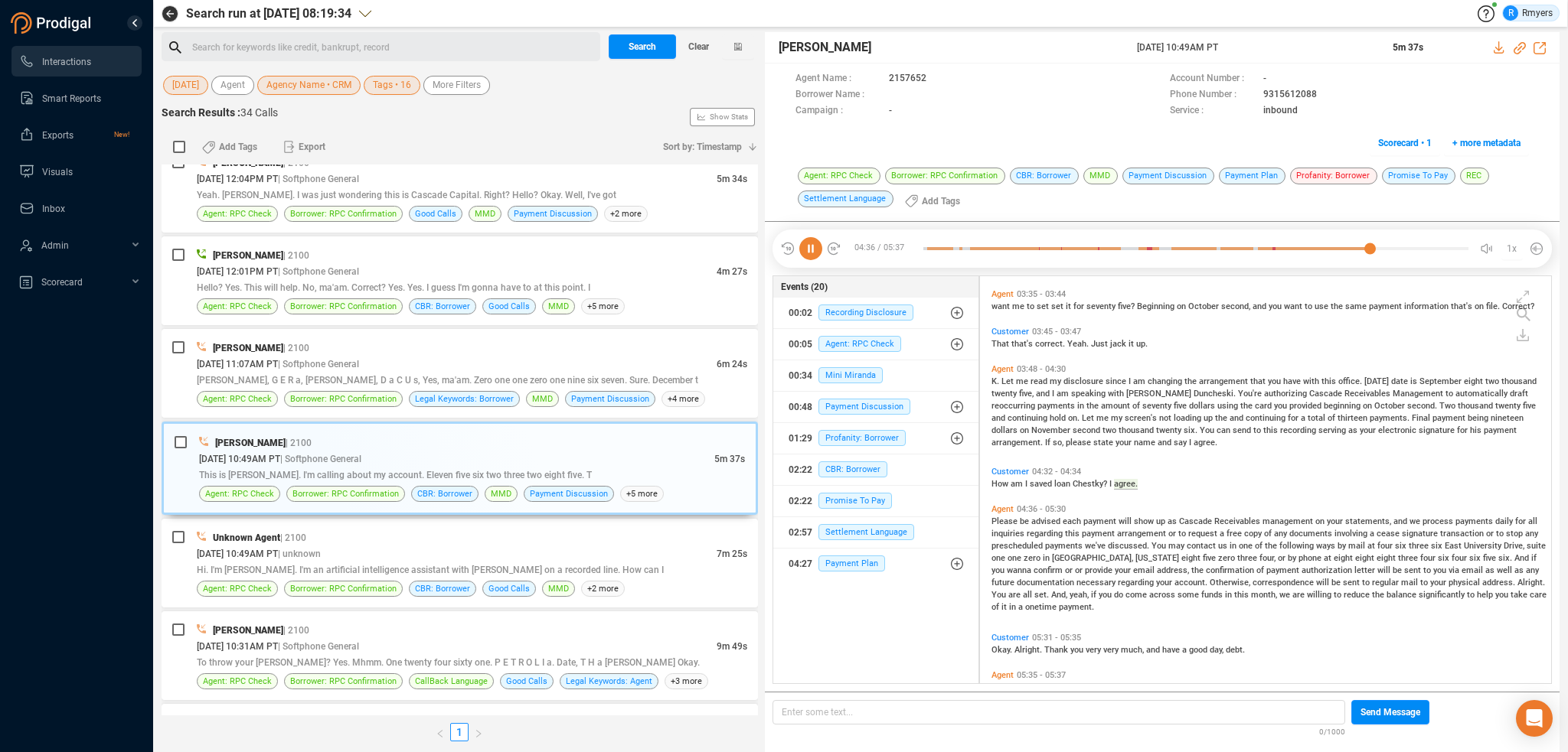
scroll to position [983, 0]
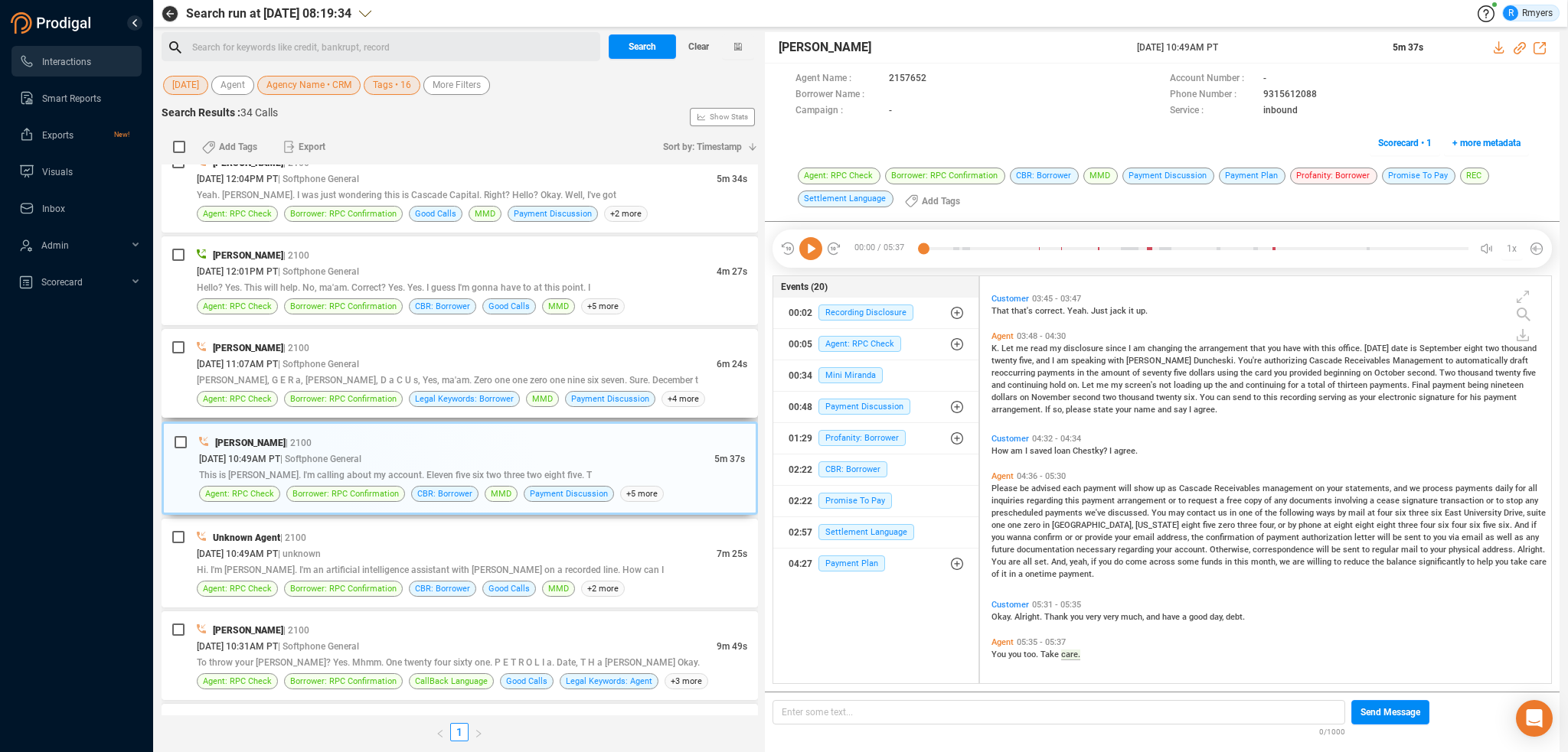
drag, startPoint x: 416, startPoint y: 357, endPoint x: 365, endPoint y: 379, distance: 55.5
click at [416, 357] on div "[DATE] 11:07AM PT | Softphone General" at bounding box center [457, 364] width 520 height 16
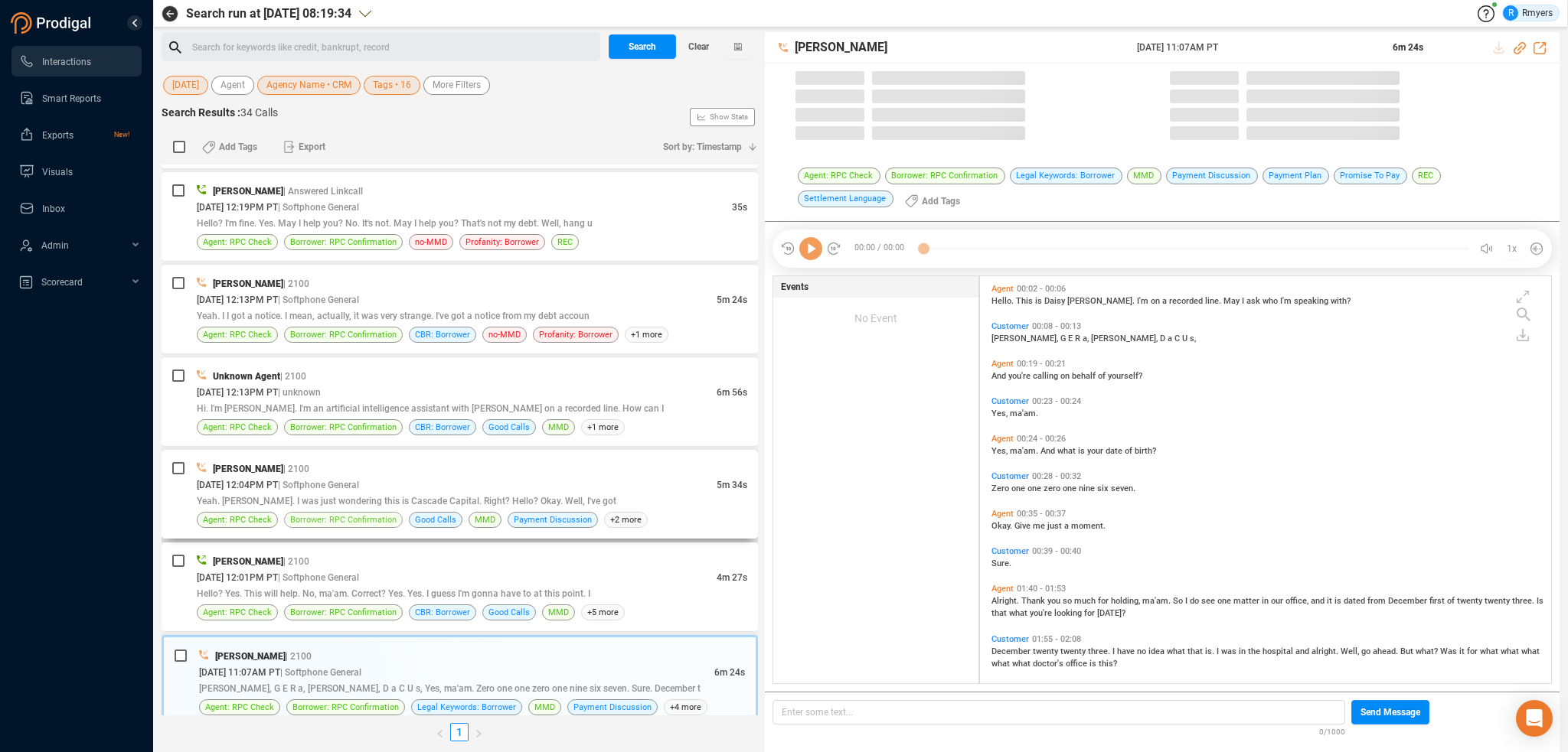
scroll to position [404, 563]
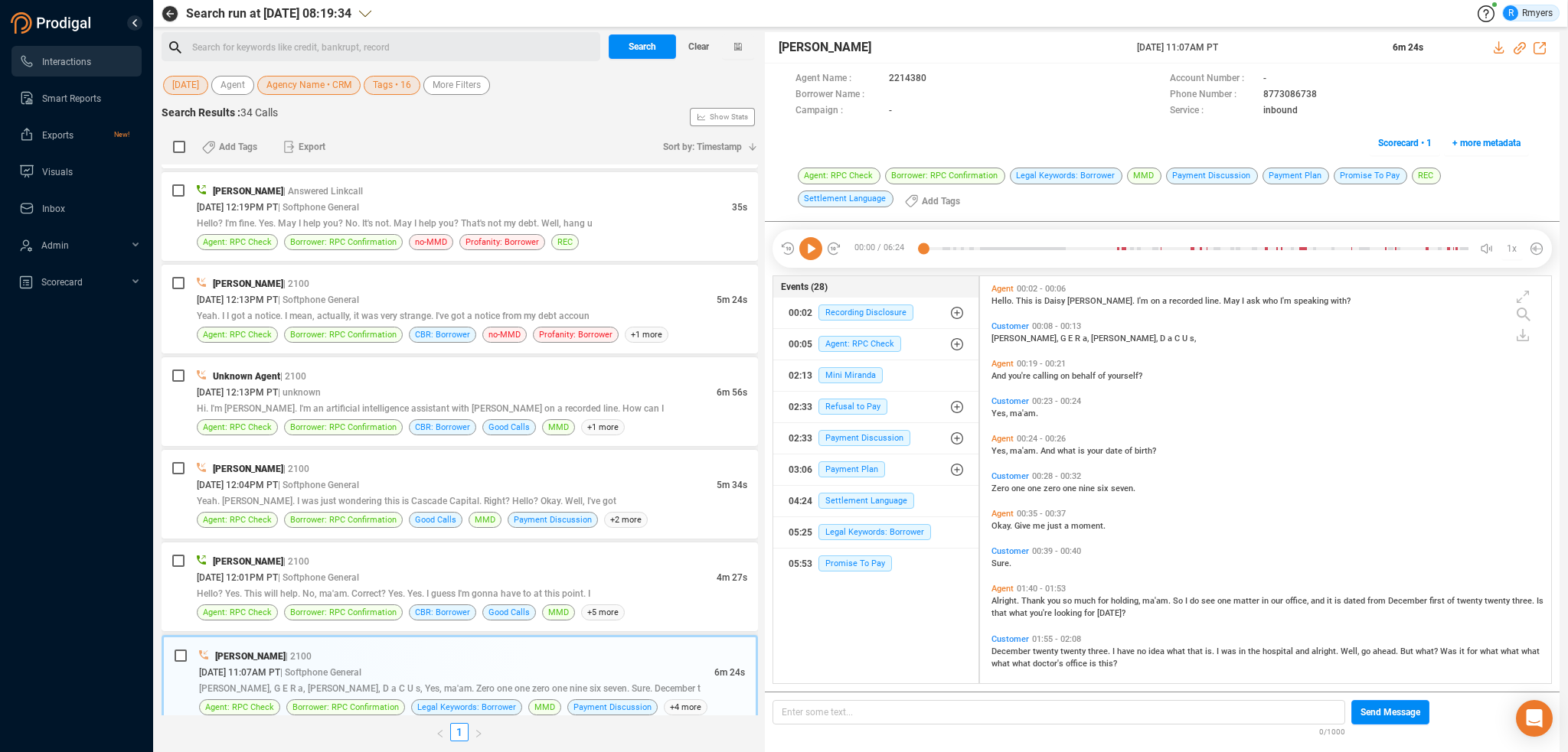
click at [824, 248] on div at bounding box center [810, 249] width 61 height 23
click at [816, 254] on icon at bounding box center [811, 249] width 23 height 23
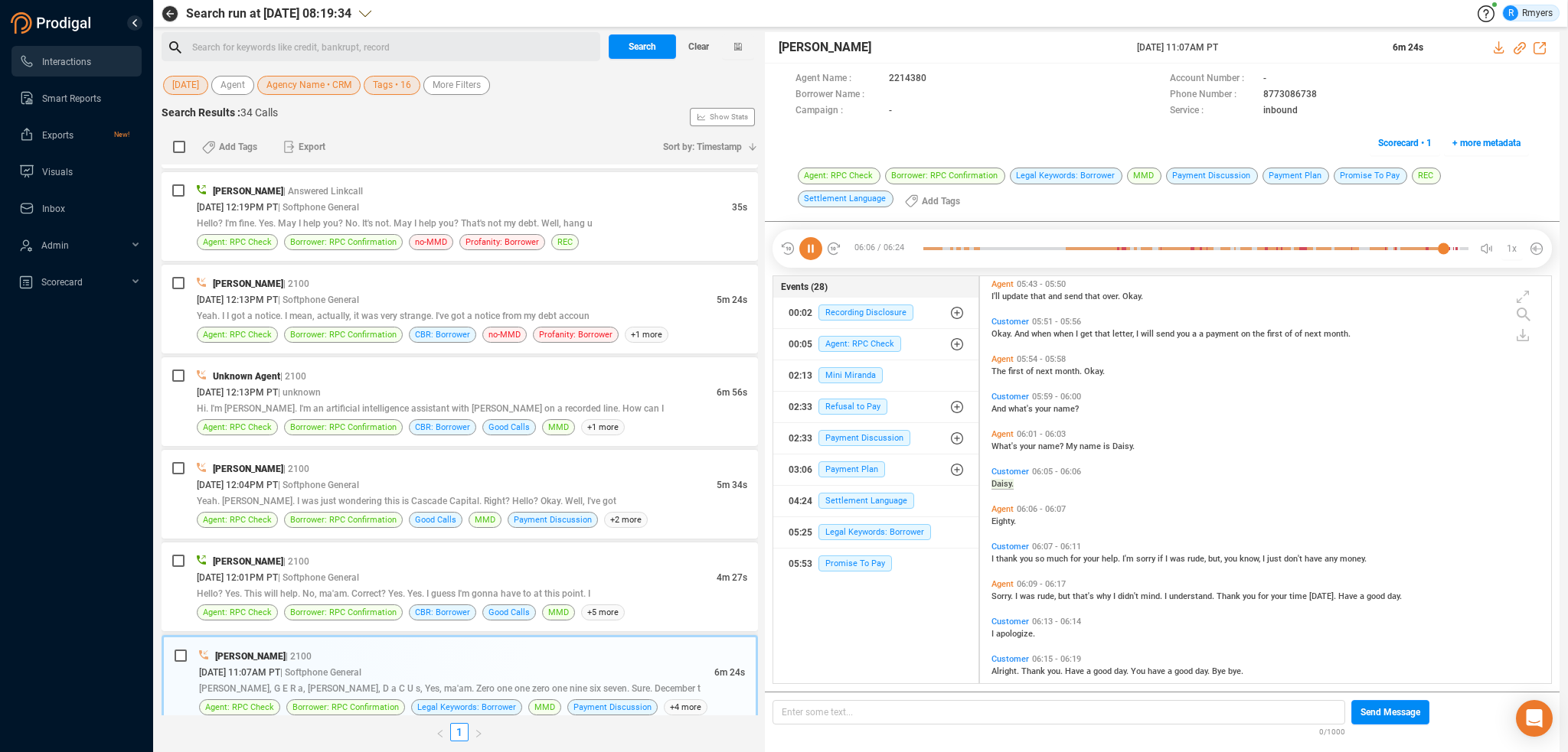
scroll to position [2276, 0]
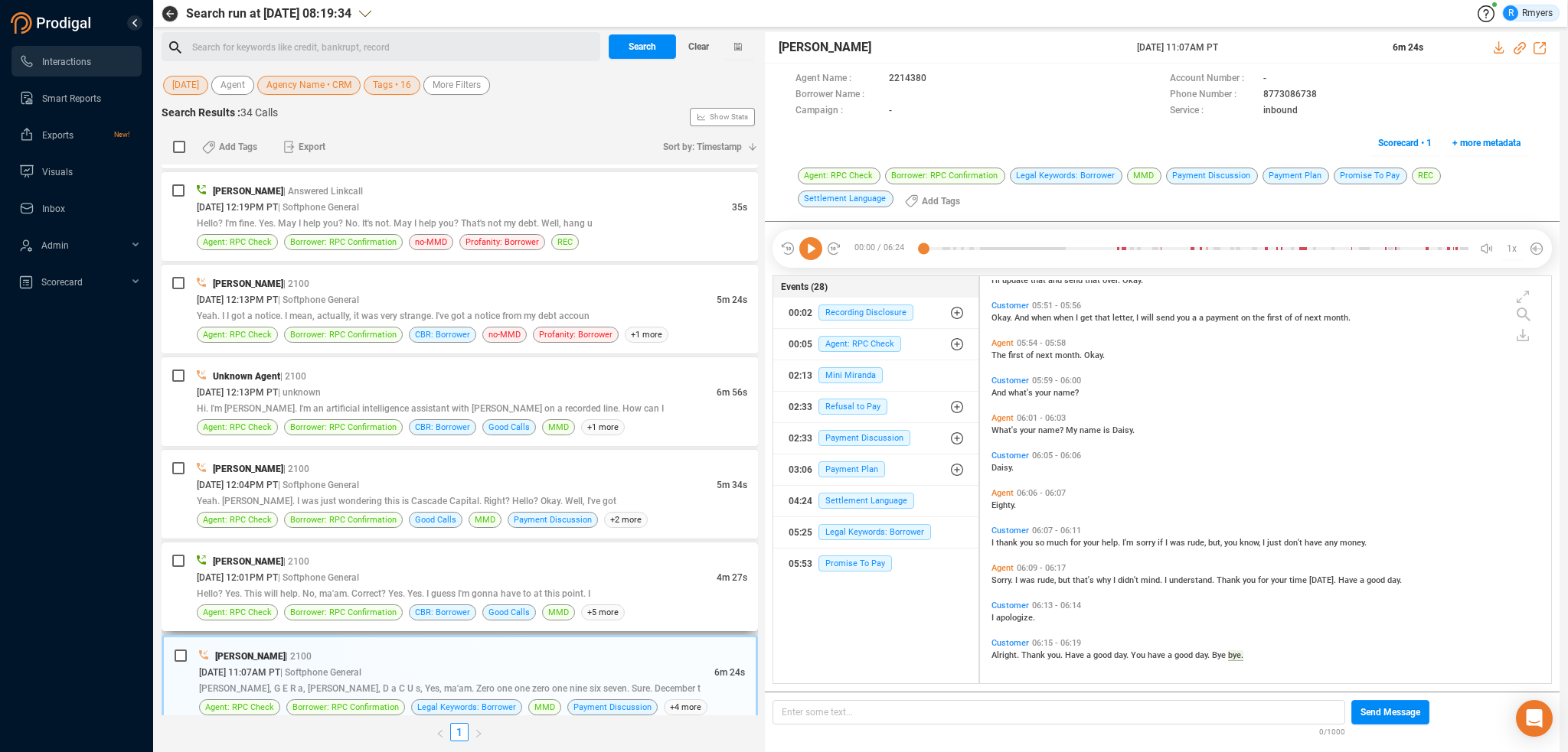
drag, startPoint x: 356, startPoint y: 588, endPoint x: 374, endPoint y: 544, distance: 47.5
click at [359, 589] on span "Hello? Yes. This will help. No, ma'am. Correct? Yes. Yes. I guess I'm gonna hav…" at bounding box center [394, 594] width 394 height 11
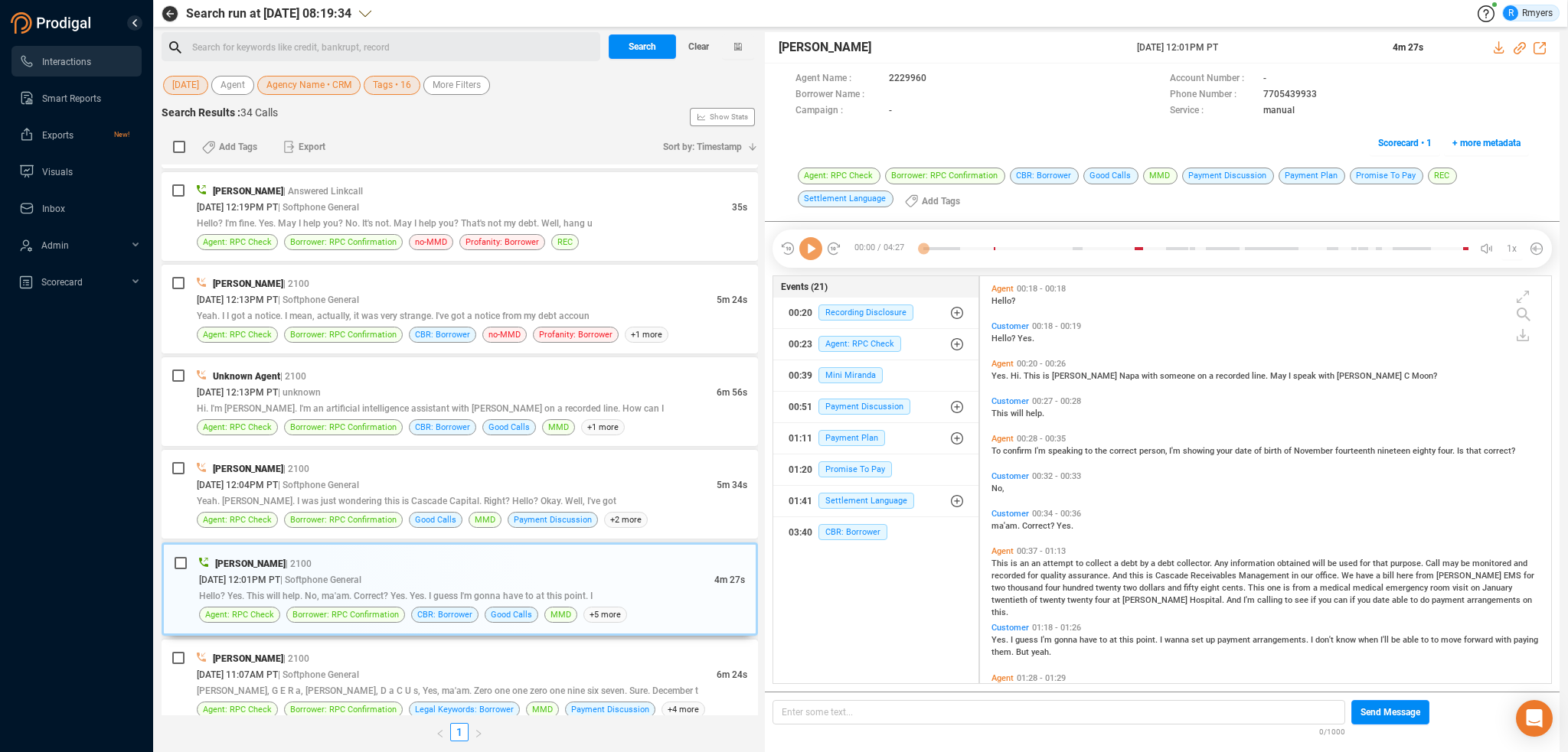
scroll to position [404, 563]
click at [809, 254] on icon at bounding box center [811, 249] width 23 height 23
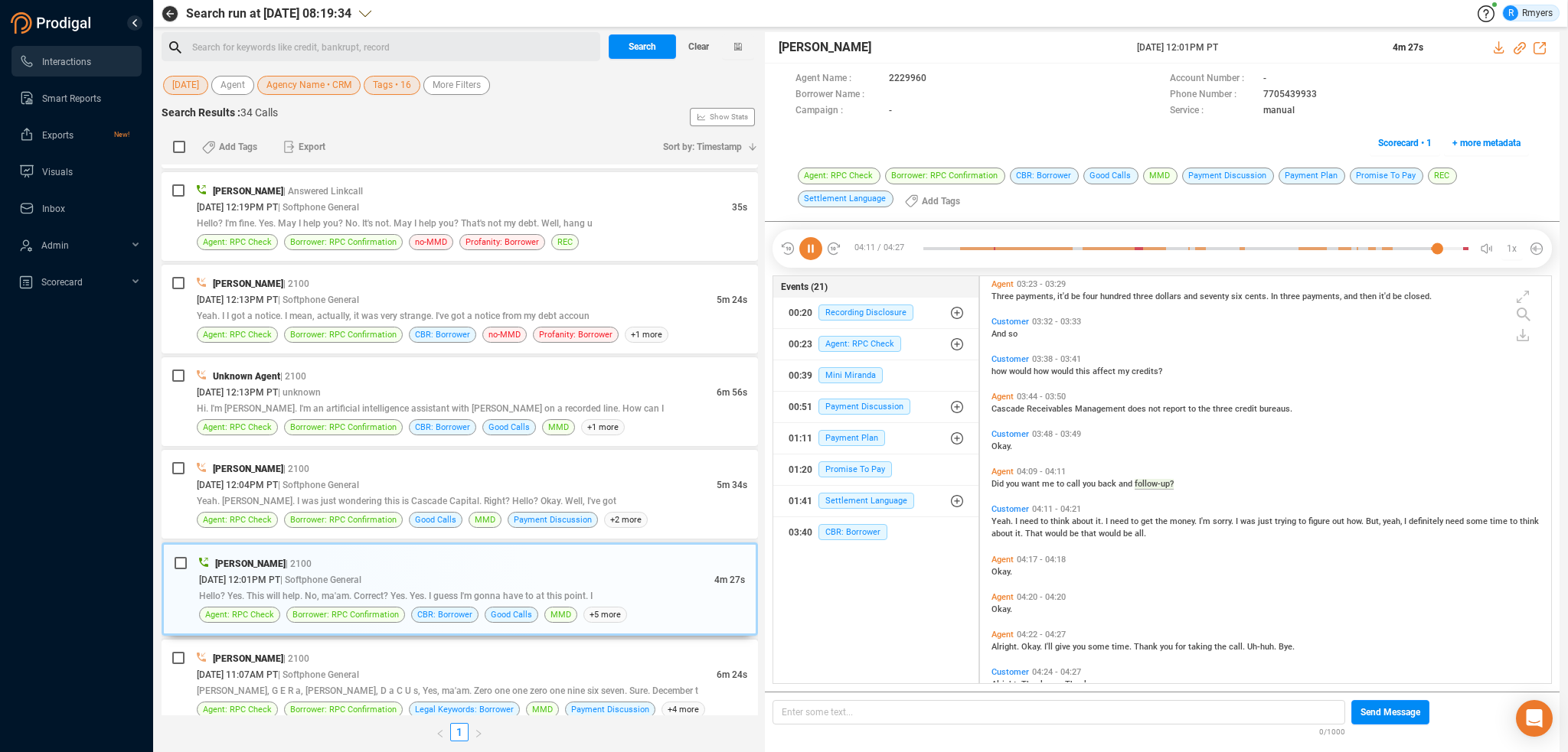
scroll to position [849, 0]
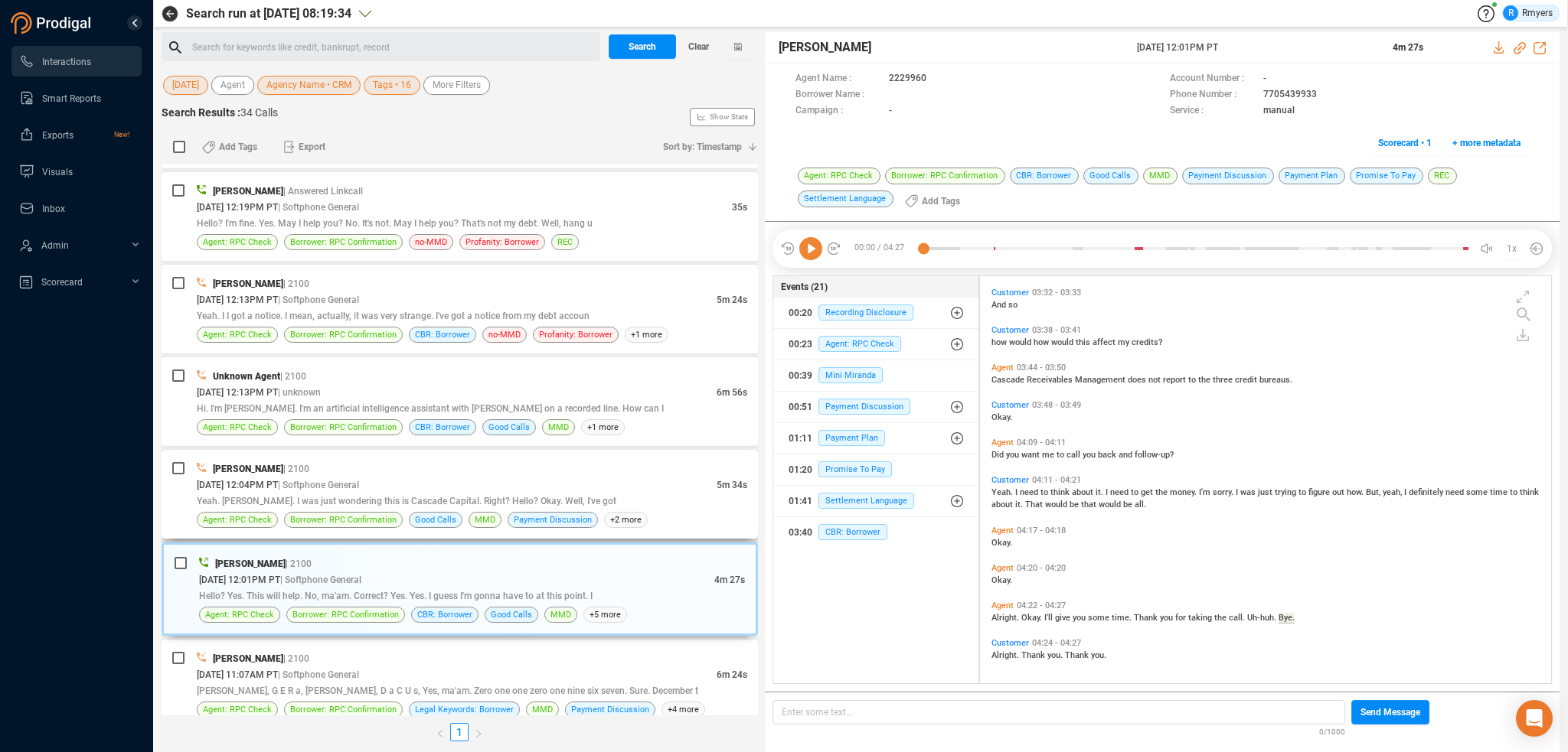
click at [380, 450] on div "[PERSON_NAME] | 2100 [DATE] 12:04PM PT | Softphone General 5m 34s Yeah. [PERSON…" at bounding box center [460, 494] width 596 height 89
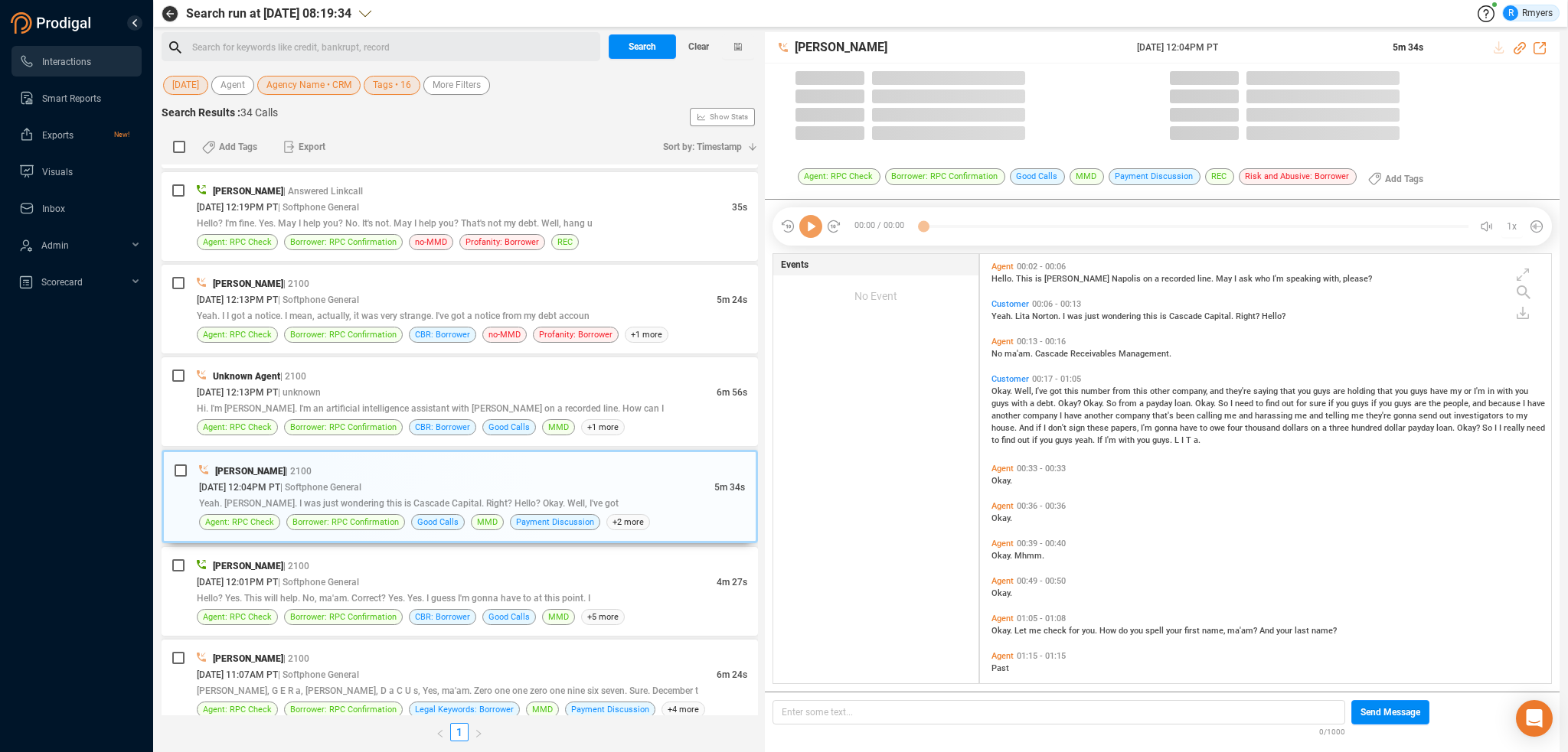
scroll to position [427, 563]
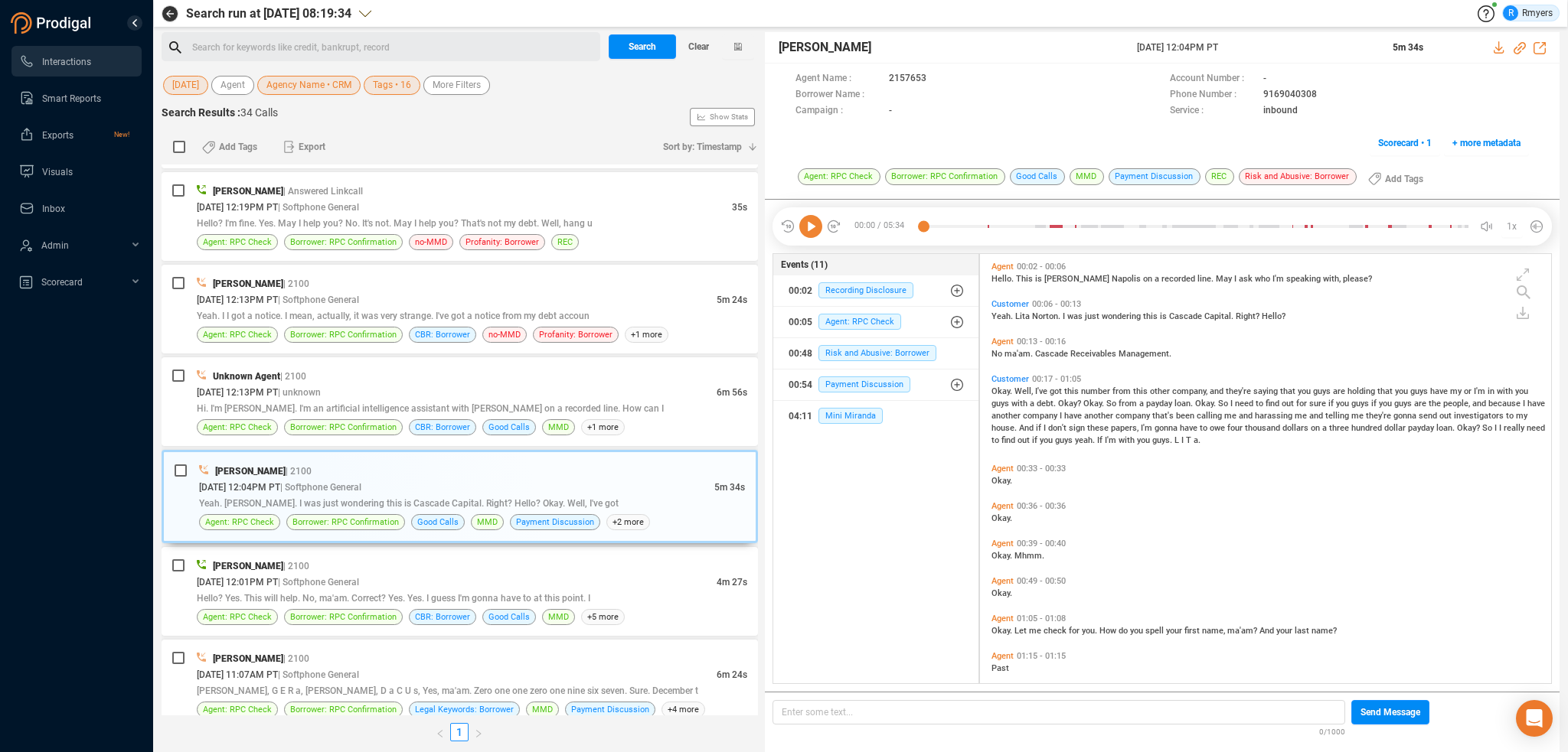
click at [817, 224] on icon at bounding box center [811, 226] width 23 height 23
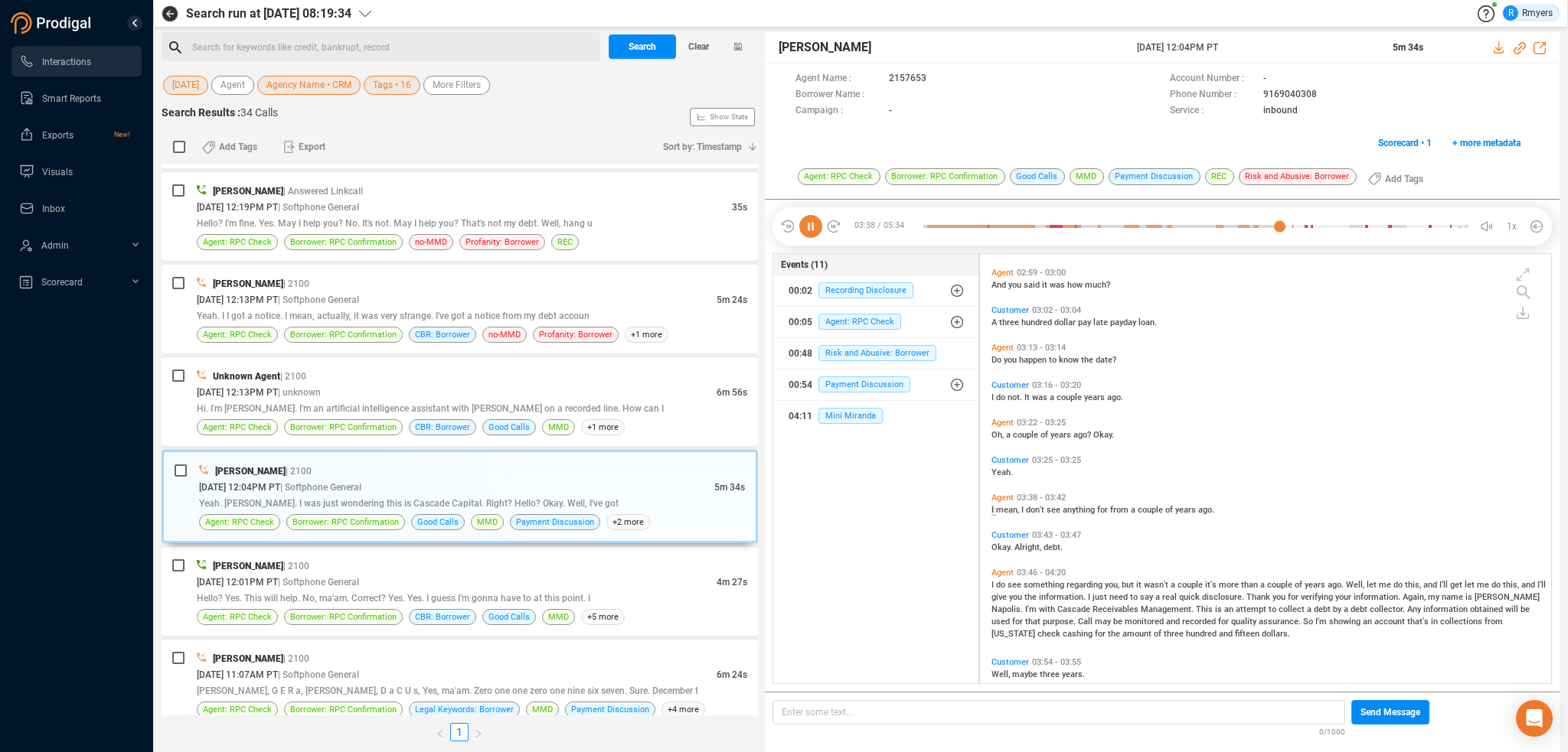
scroll to position [897, 0]
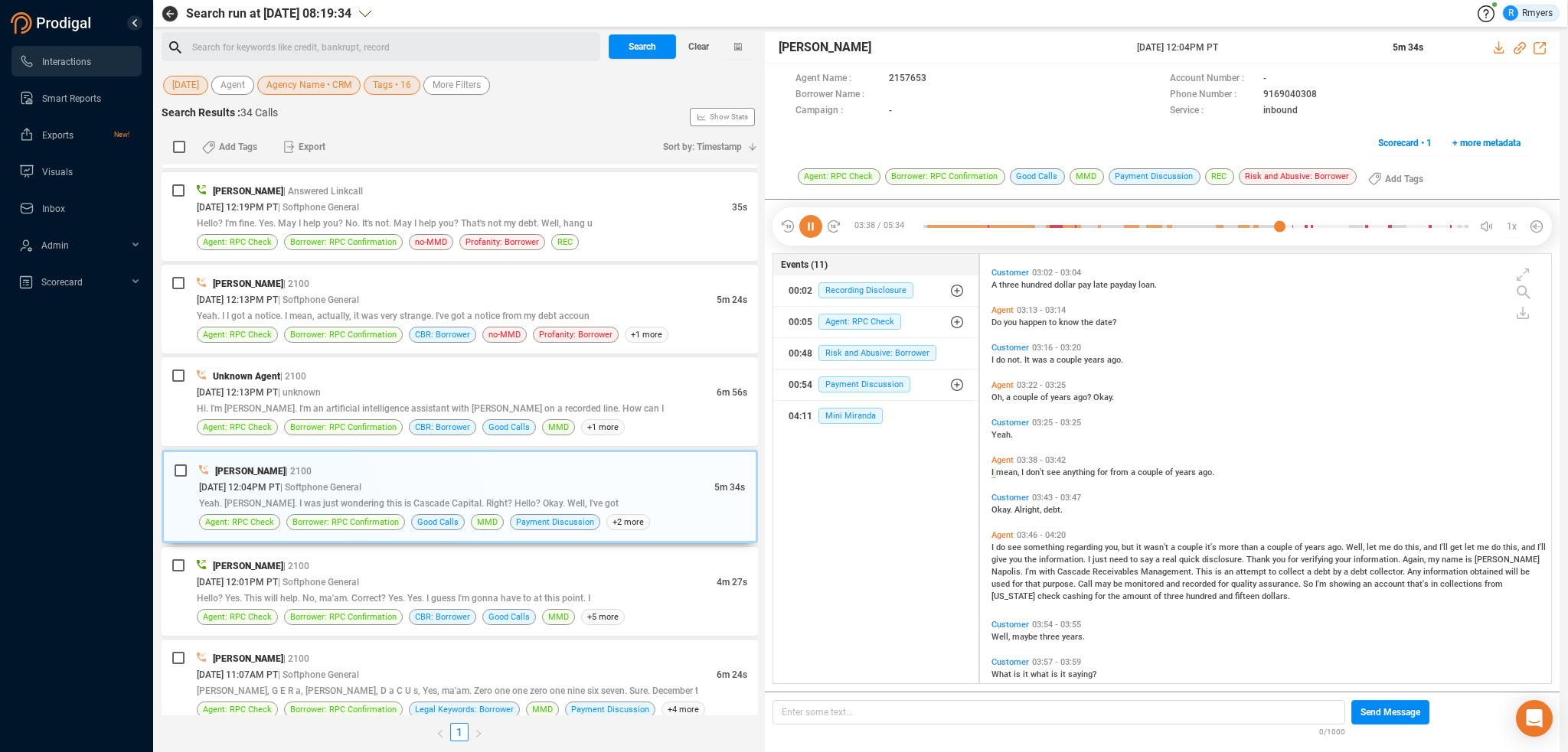
click at [814, 223] on icon at bounding box center [811, 226] width 23 height 23
click at [808, 228] on icon at bounding box center [811, 226] width 23 height 23
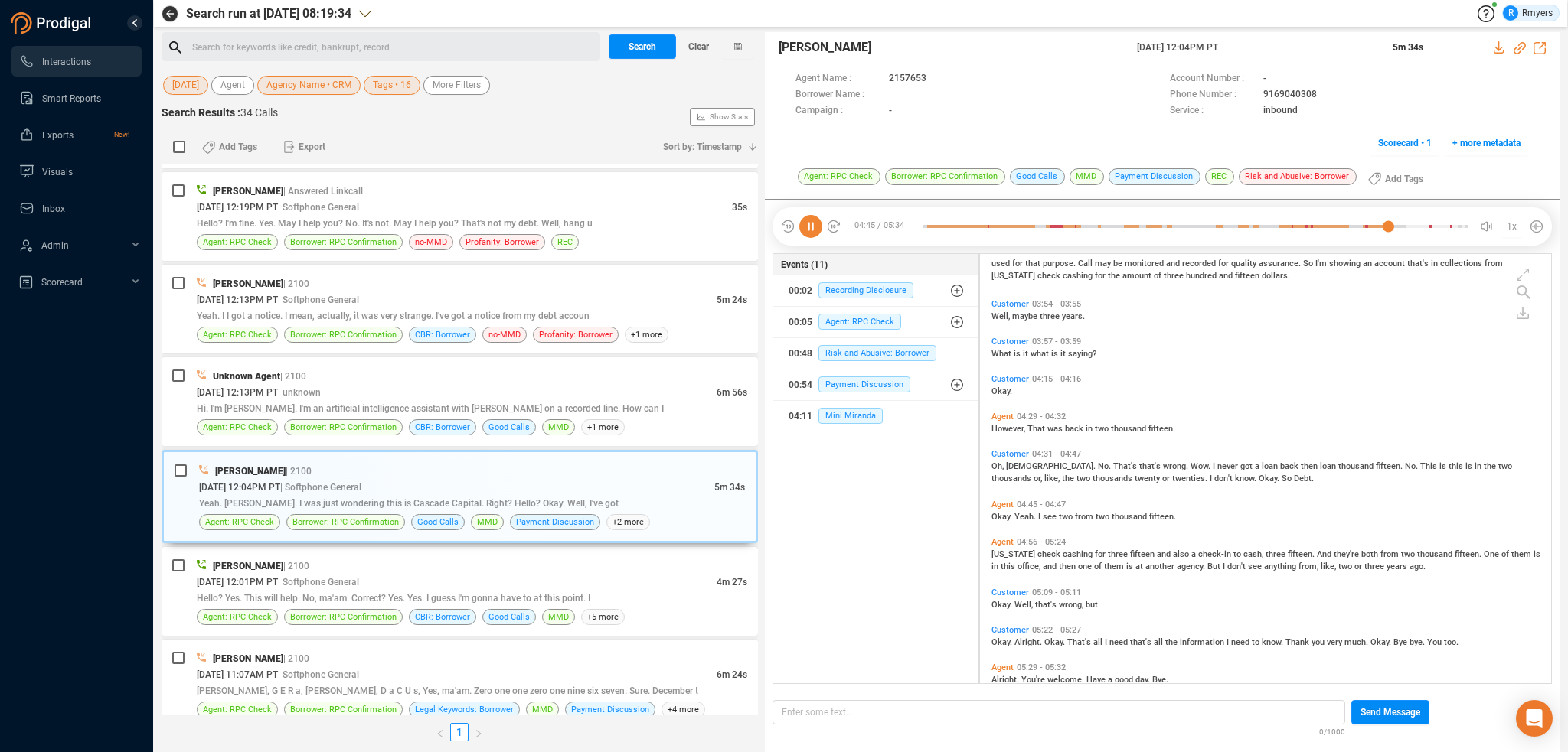
scroll to position [1242, 0]
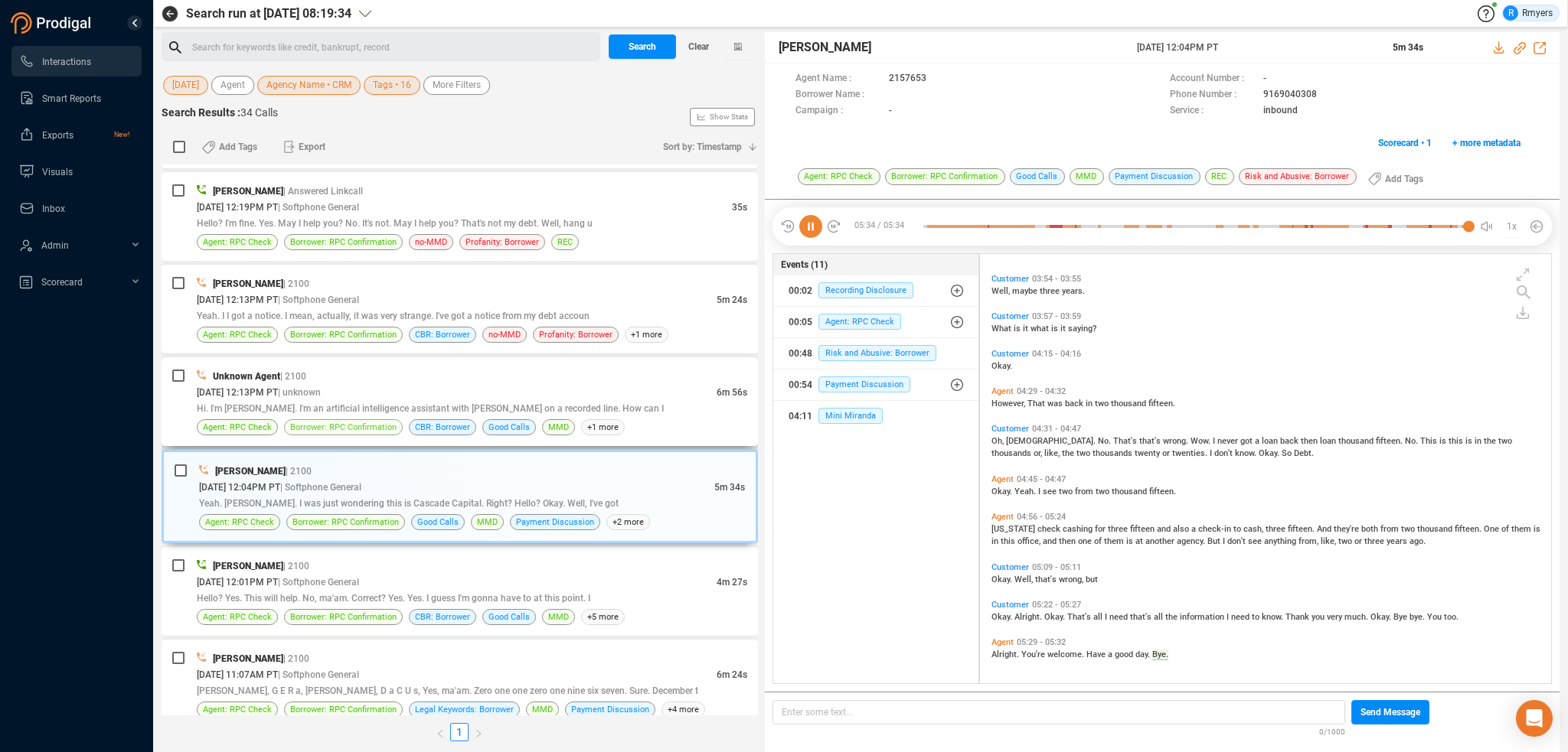
click at [359, 420] on span "Borrower: RPC Confirmation" at bounding box center [343, 427] width 106 height 14
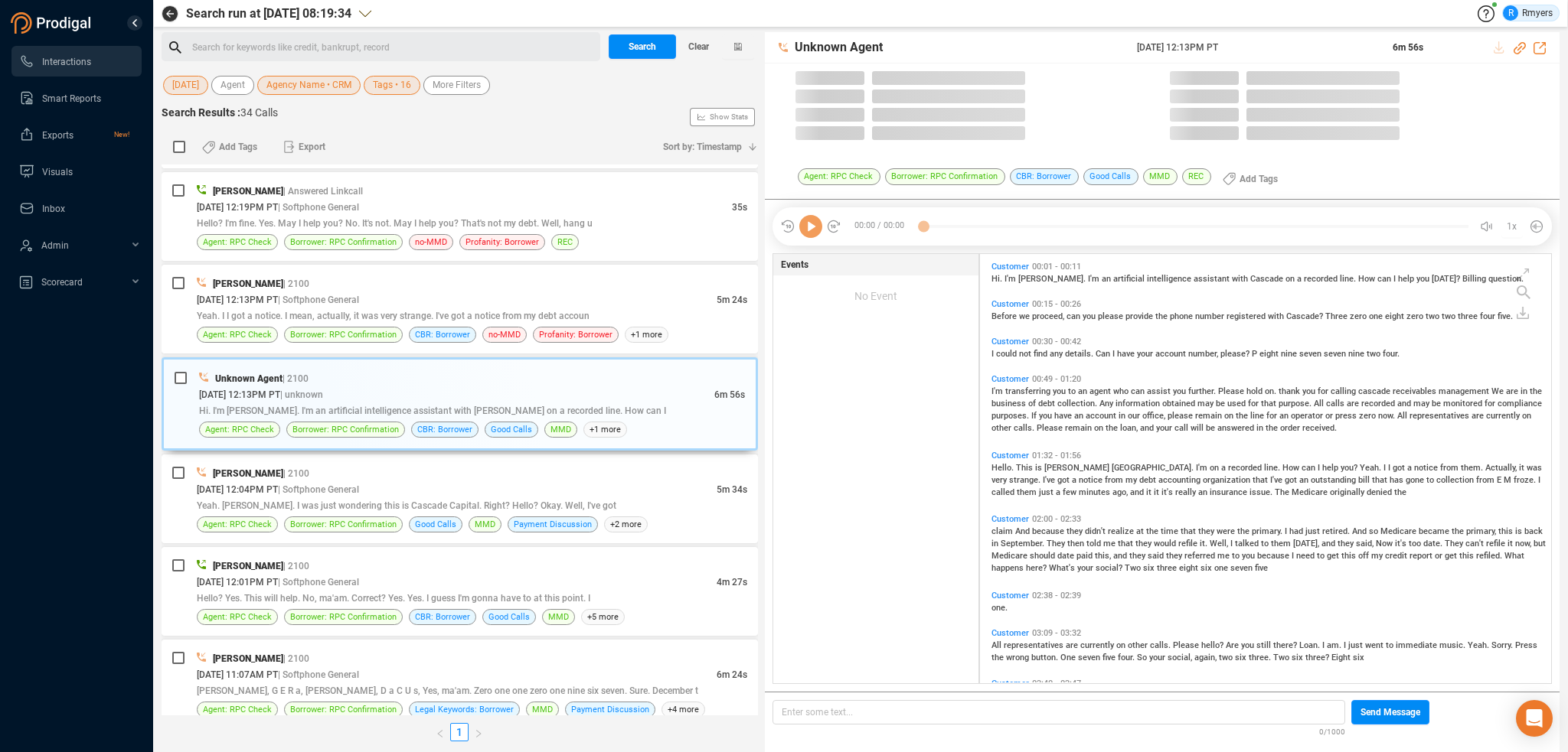
scroll to position [427, 563]
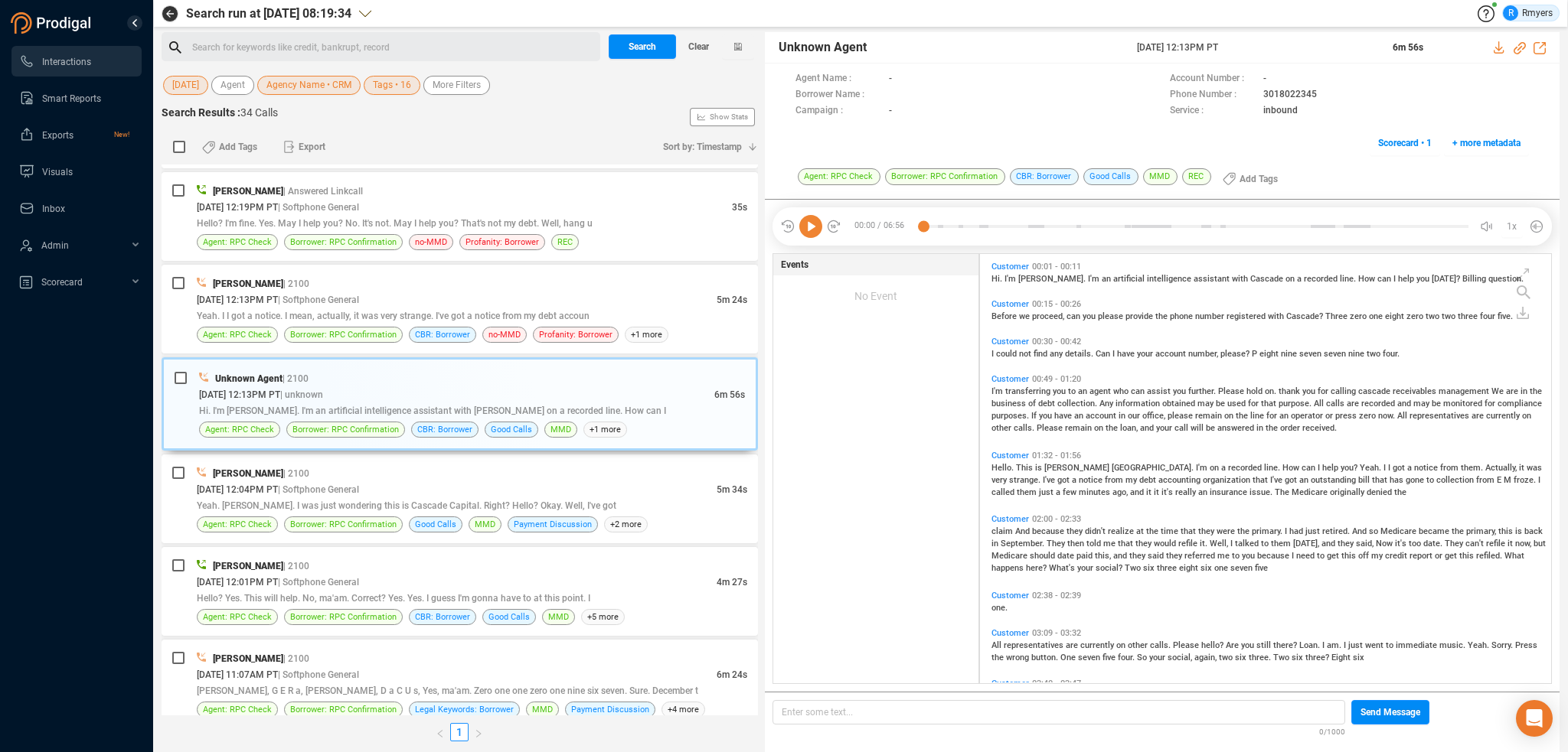
click at [809, 231] on icon at bounding box center [811, 226] width 23 height 23
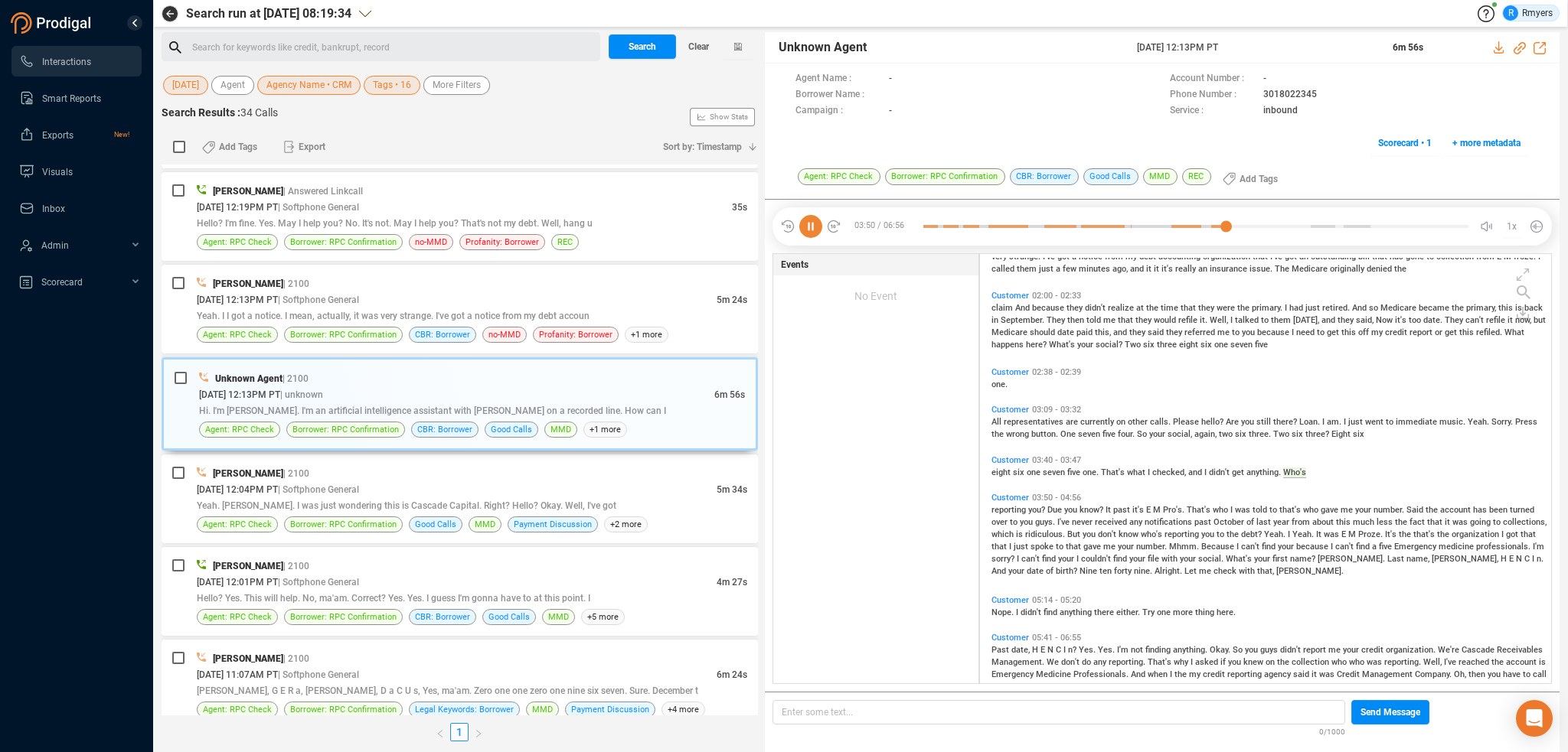
scroll to position [284, 0]
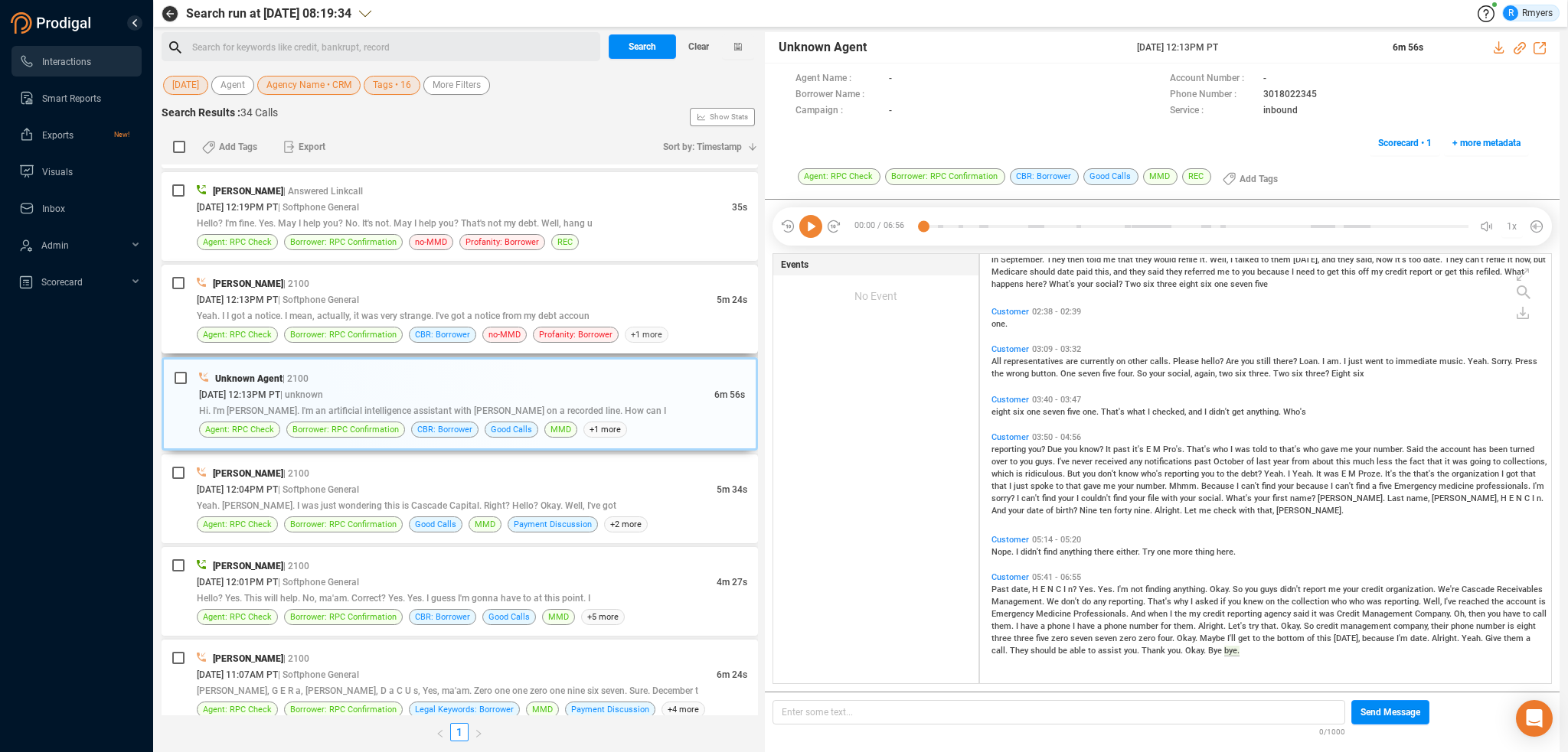
click at [625, 326] on span "+1 more" at bounding box center [646, 334] width 43 height 16
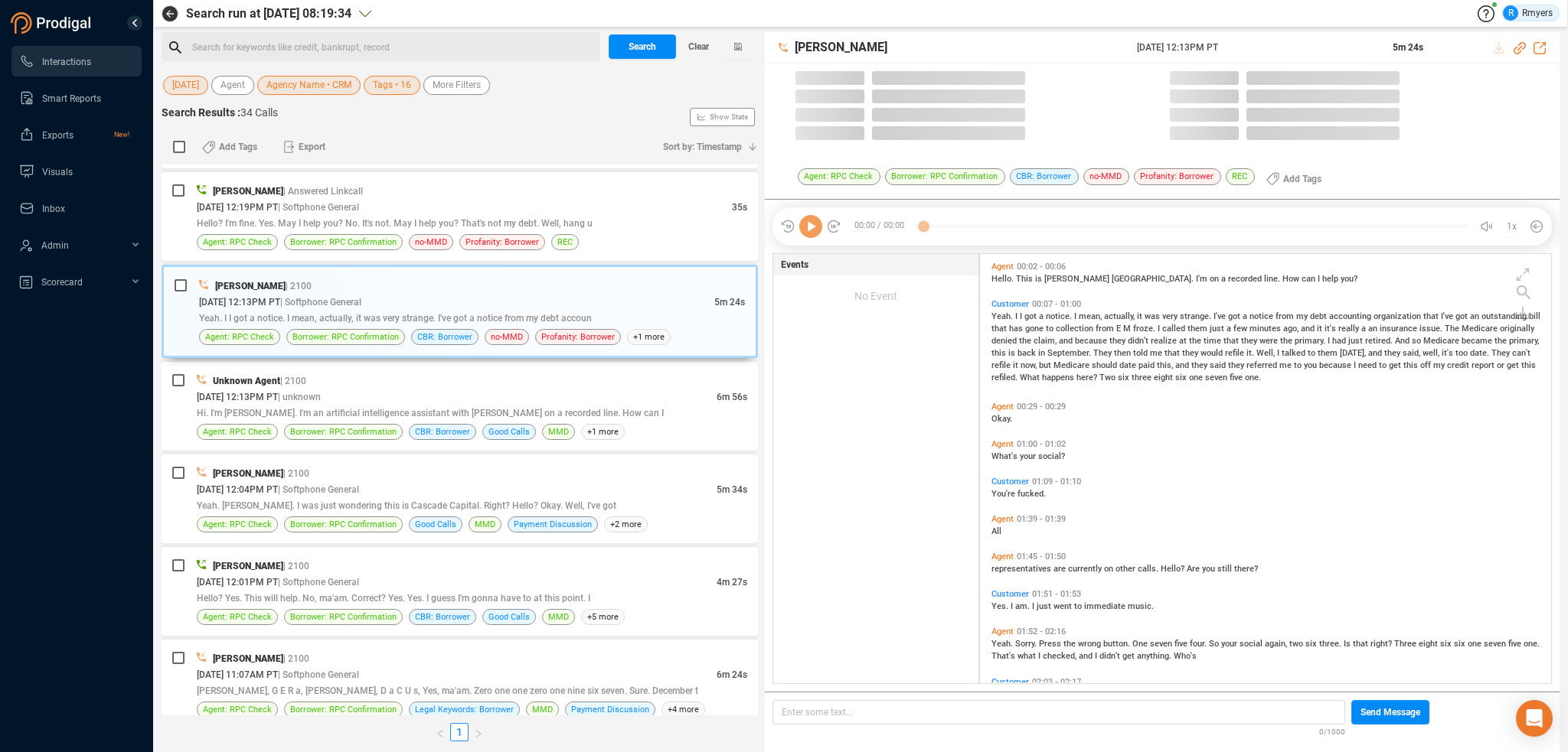
scroll to position [427, 563]
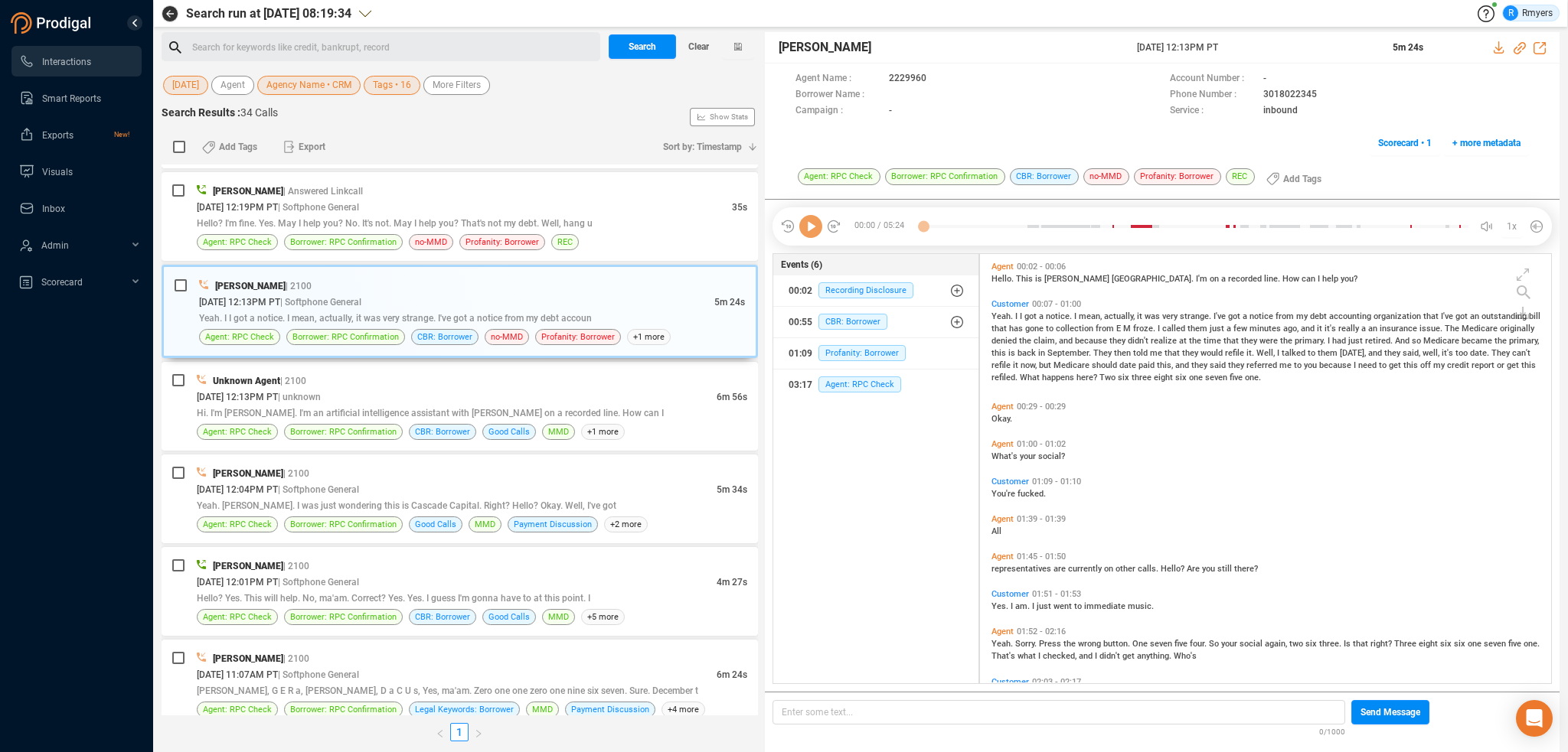
click at [818, 230] on icon at bounding box center [811, 226] width 23 height 23
click at [814, 231] on icon at bounding box center [811, 226] width 23 height 23
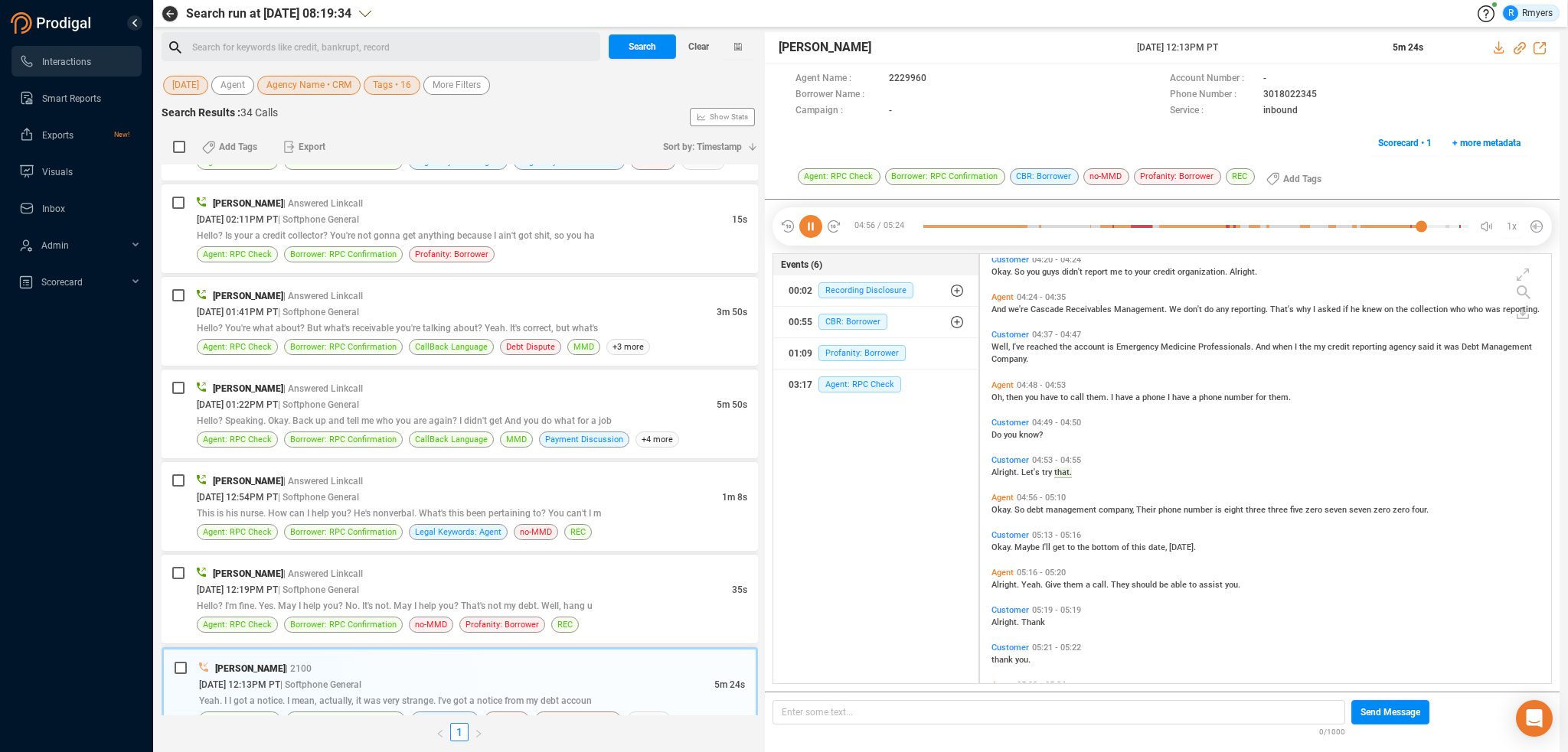
scroll to position [1110, 0]
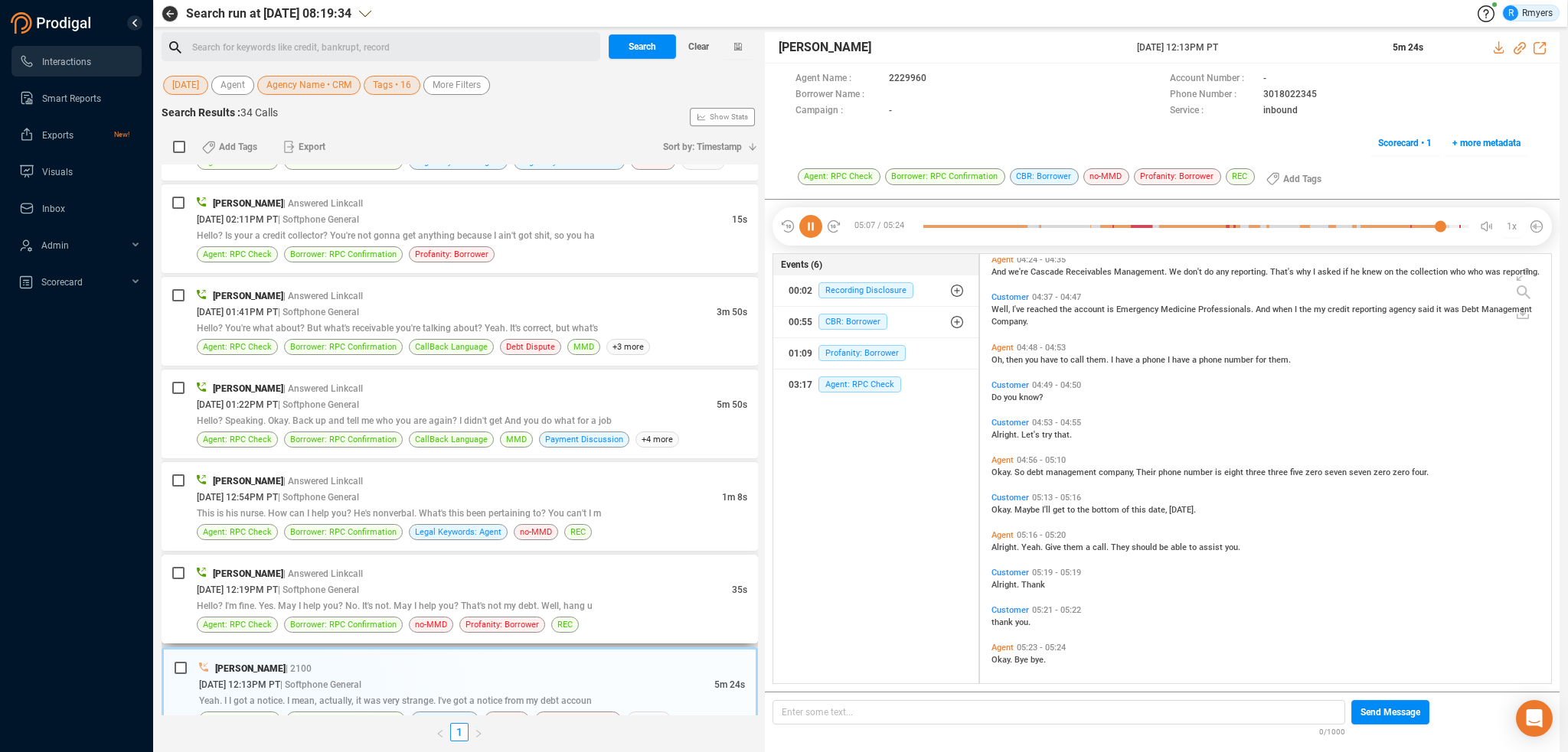
click at [548, 575] on div "[PERSON_NAME] | Answered Linkcall" at bounding box center [472, 574] width 550 height 16
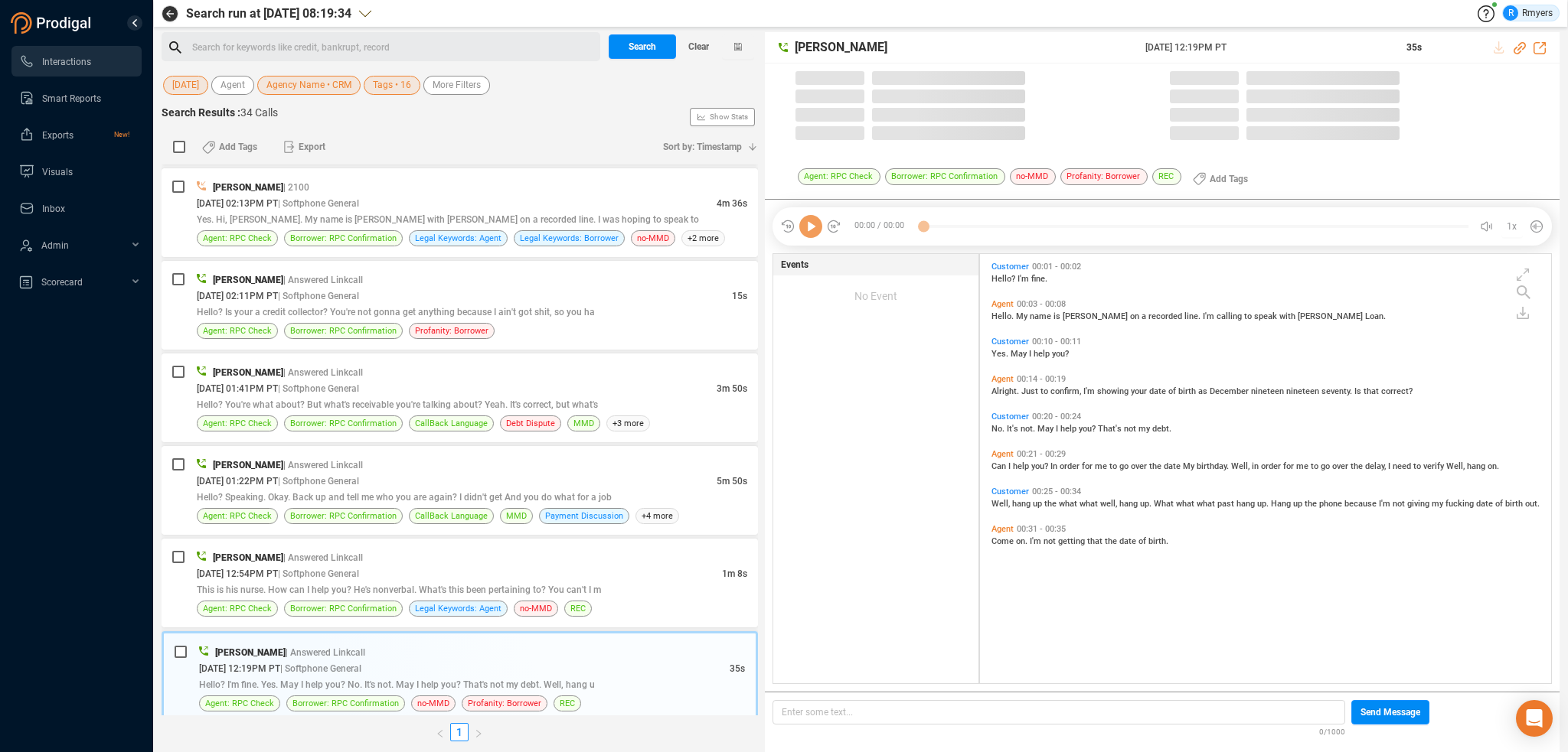
scroll to position [427, 563]
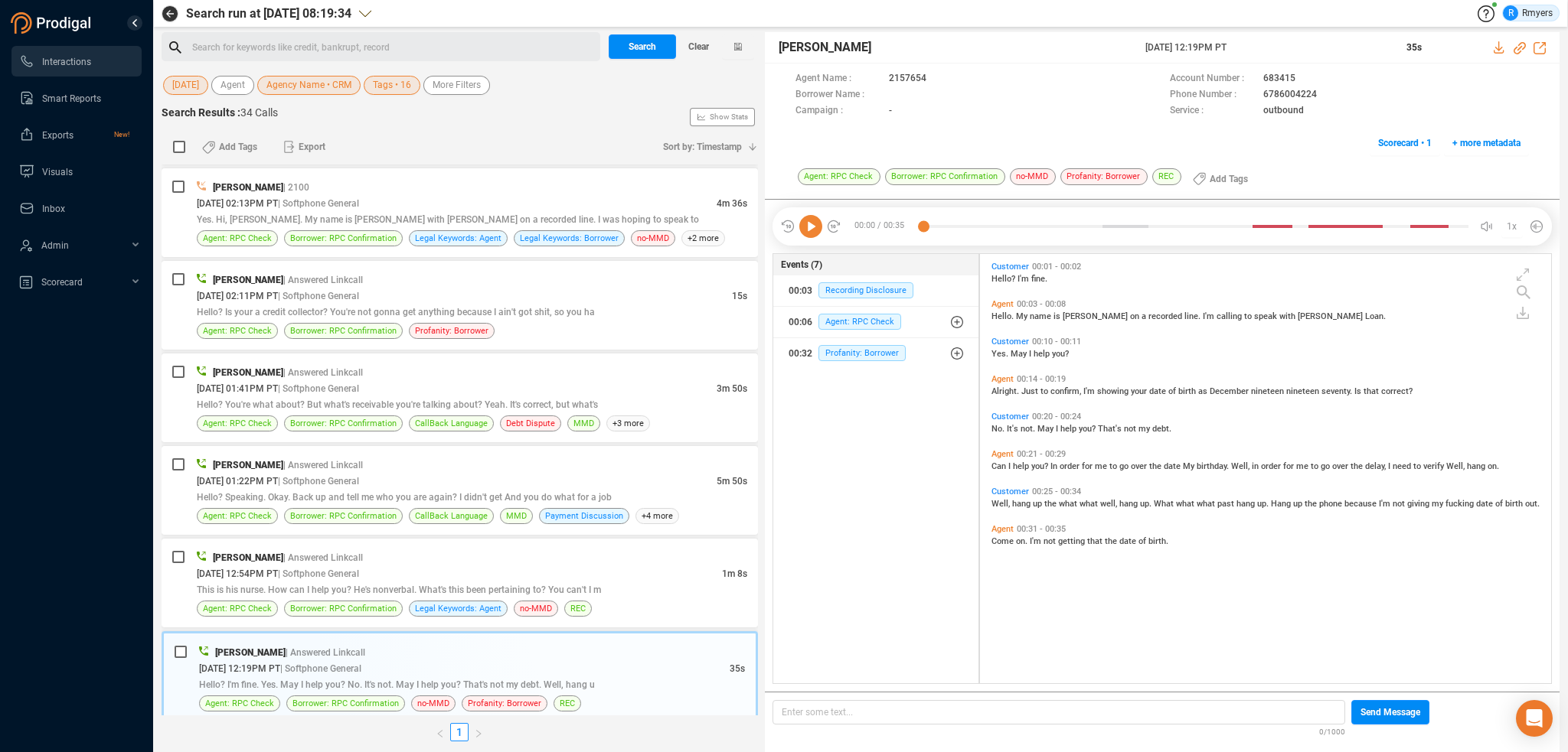
click at [808, 229] on icon at bounding box center [811, 226] width 23 height 23
click at [352, 576] on div "[DATE] 12:54PM PT | Softphone General" at bounding box center [460, 574] width 525 height 16
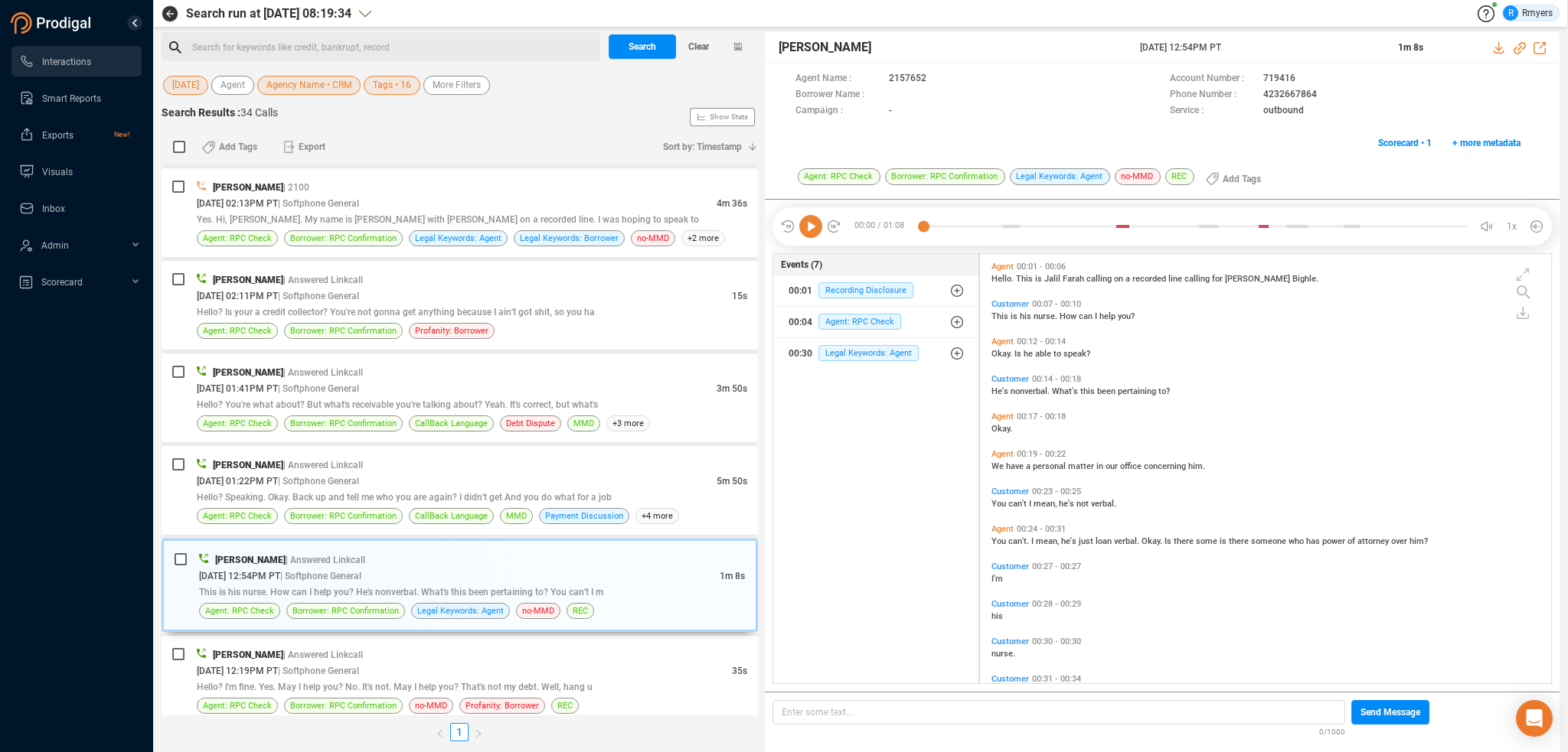
click at [806, 226] on icon at bounding box center [811, 226] width 23 height 23
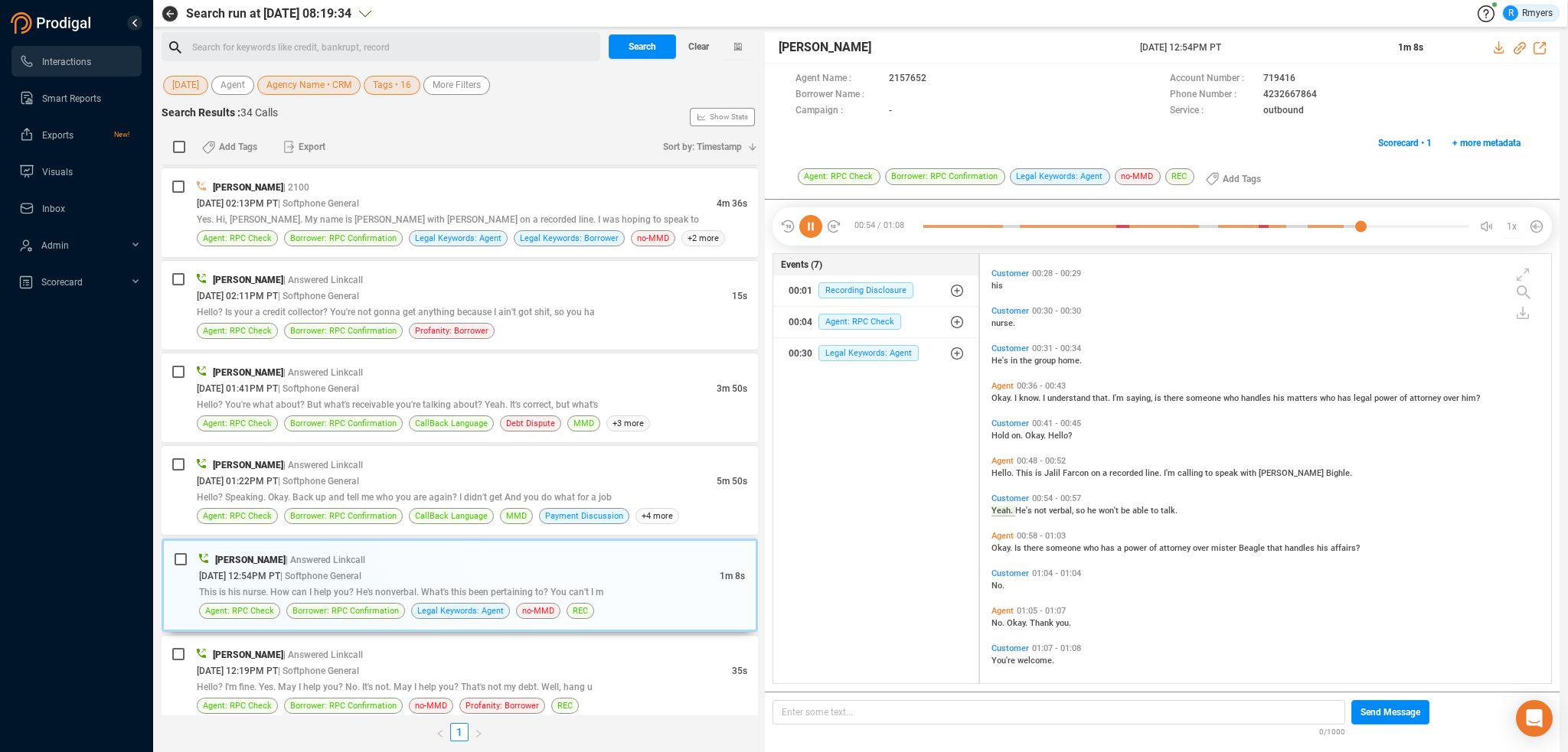
scroll to position [337, 0]
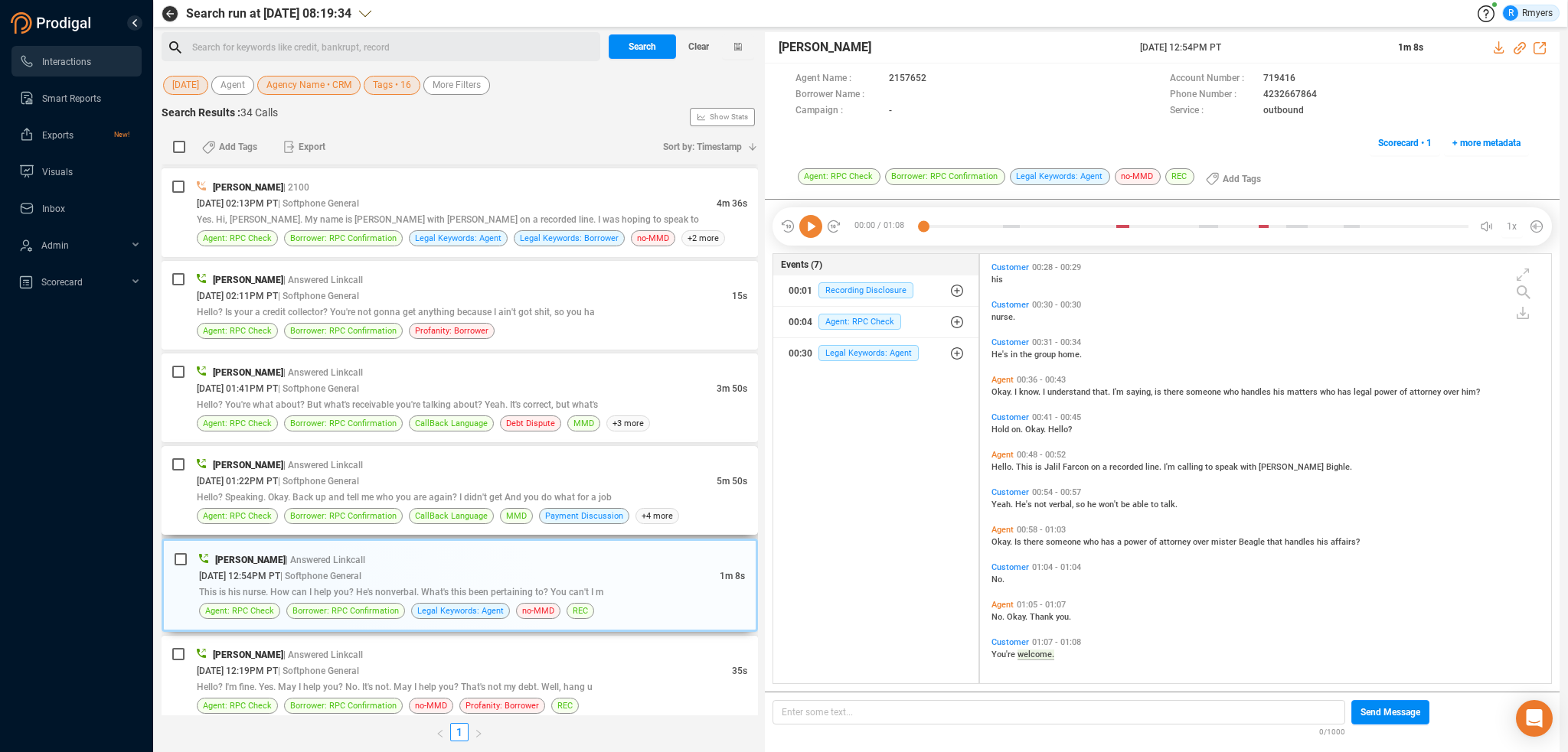
click at [452, 482] on div "[DATE] 01:22PM PT | Softphone General" at bounding box center [457, 481] width 520 height 16
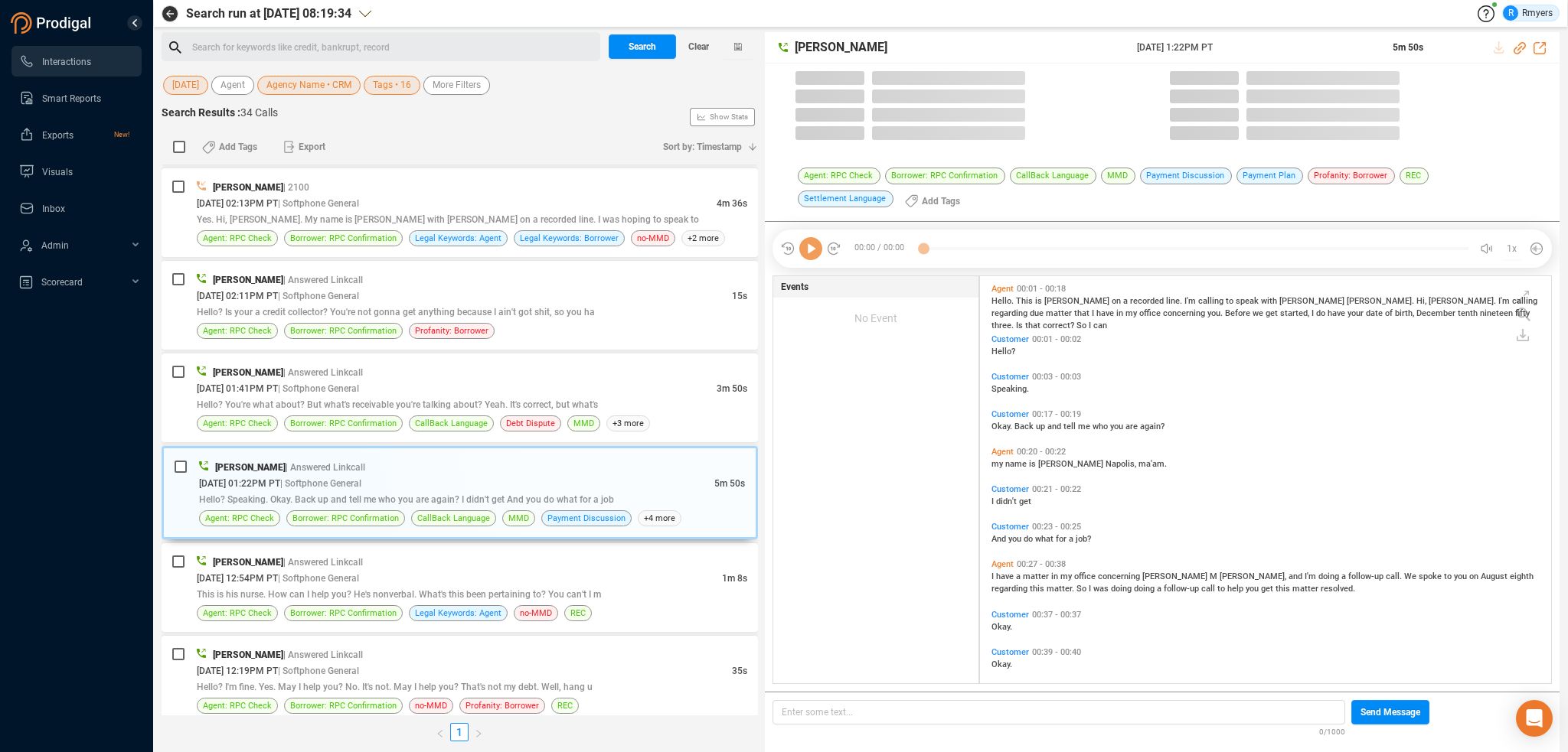
scroll to position [404, 563]
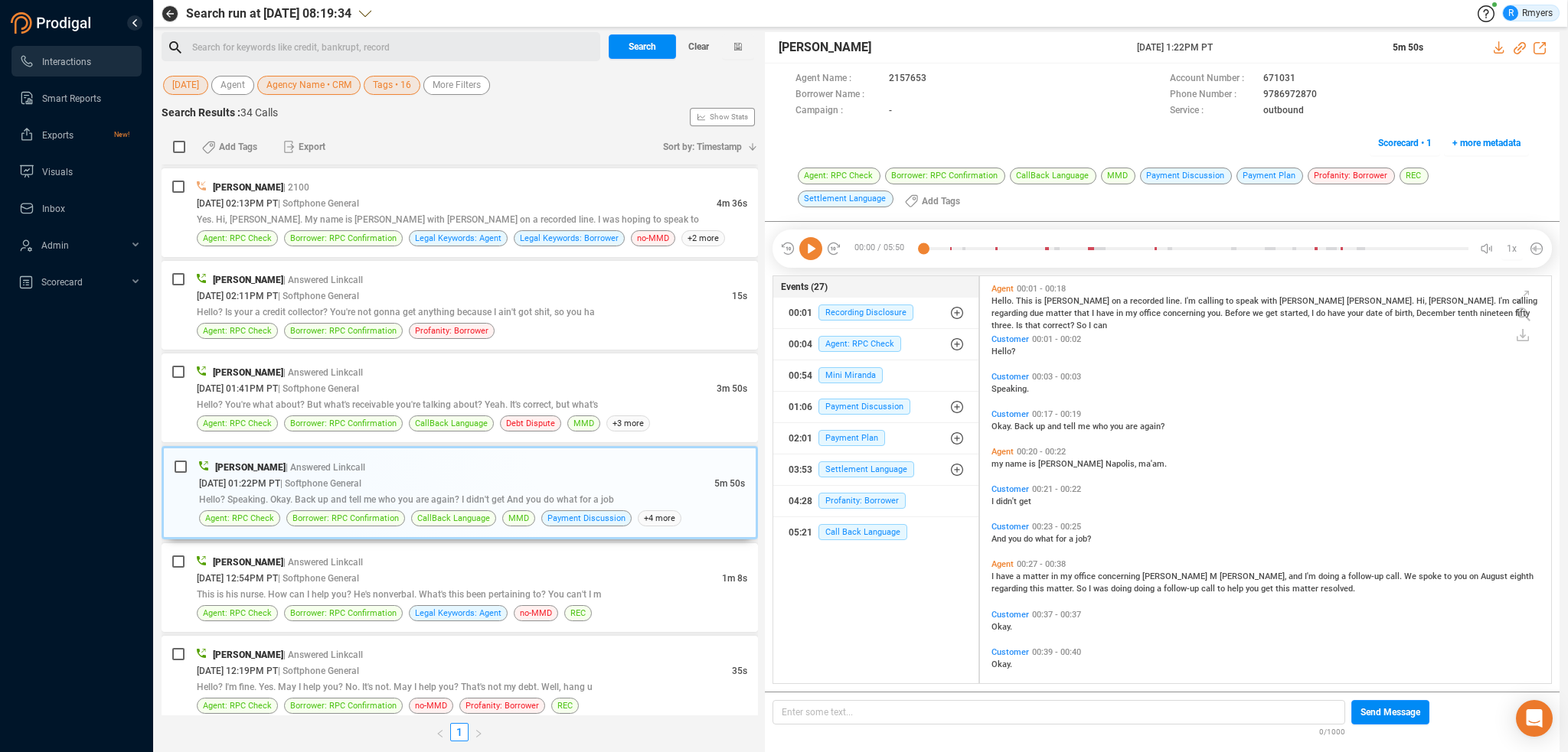
click at [818, 254] on icon at bounding box center [811, 249] width 23 height 23
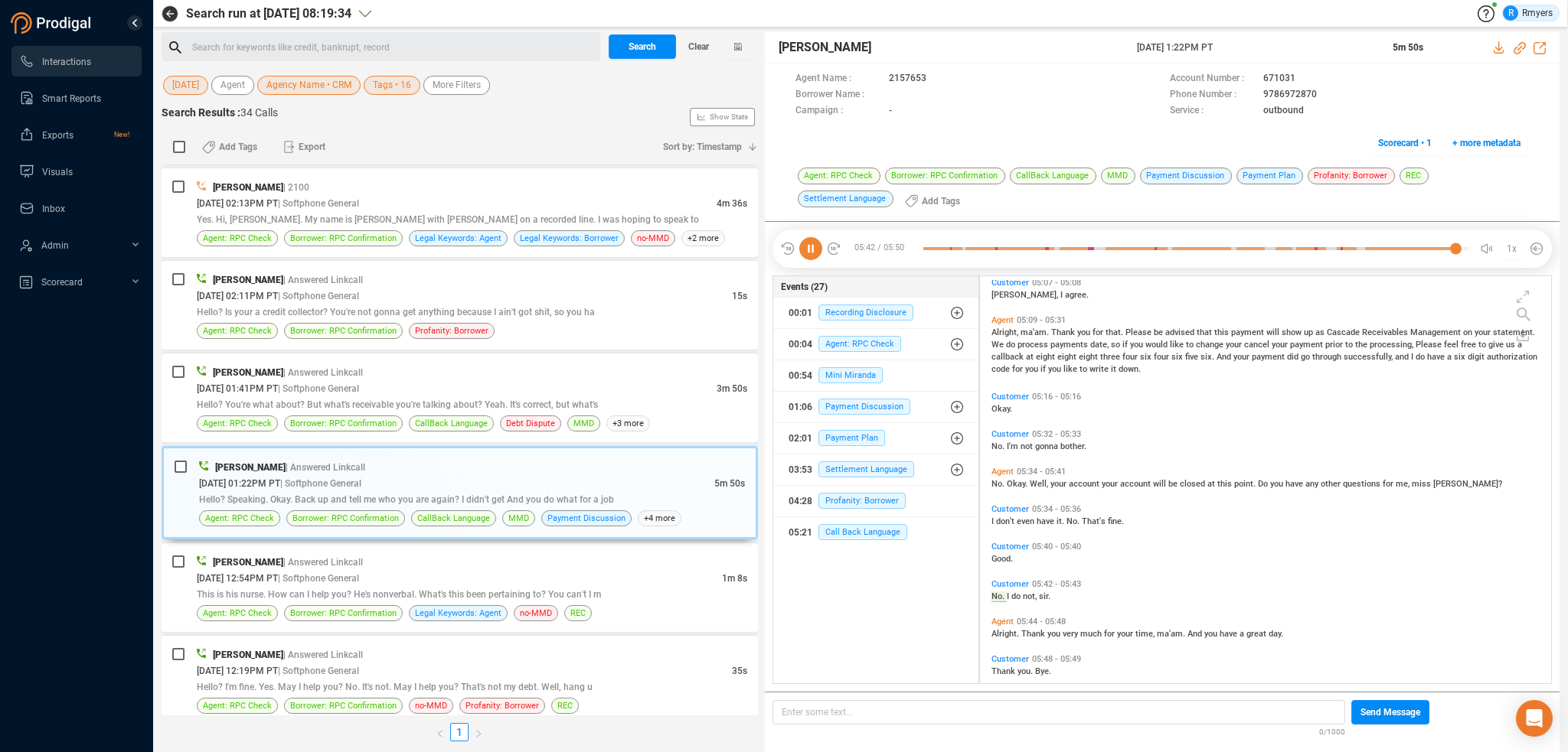
scroll to position [2231, 0]
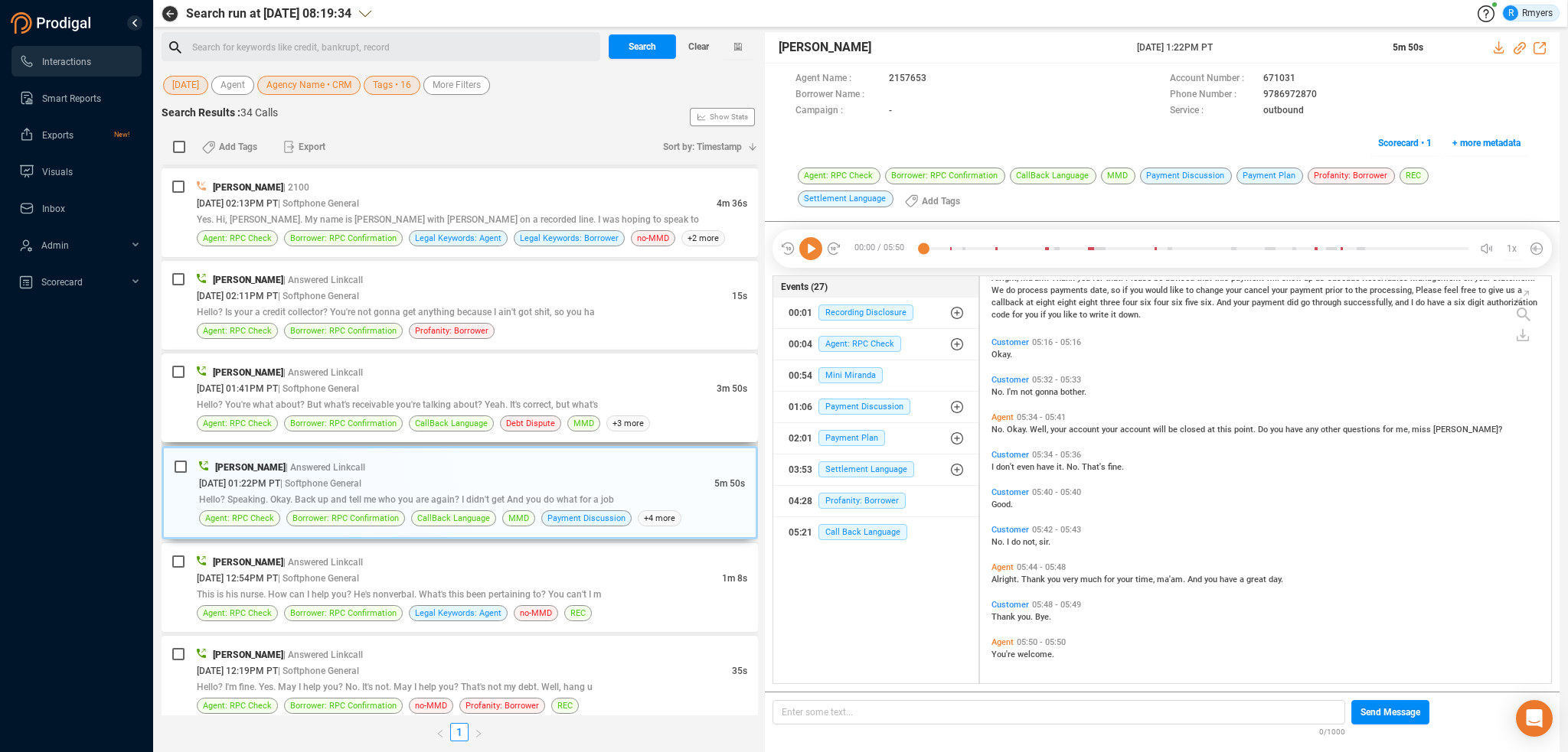
click at [548, 385] on div "[DATE] 01:41PM PT | Softphone General" at bounding box center [457, 388] width 520 height 16
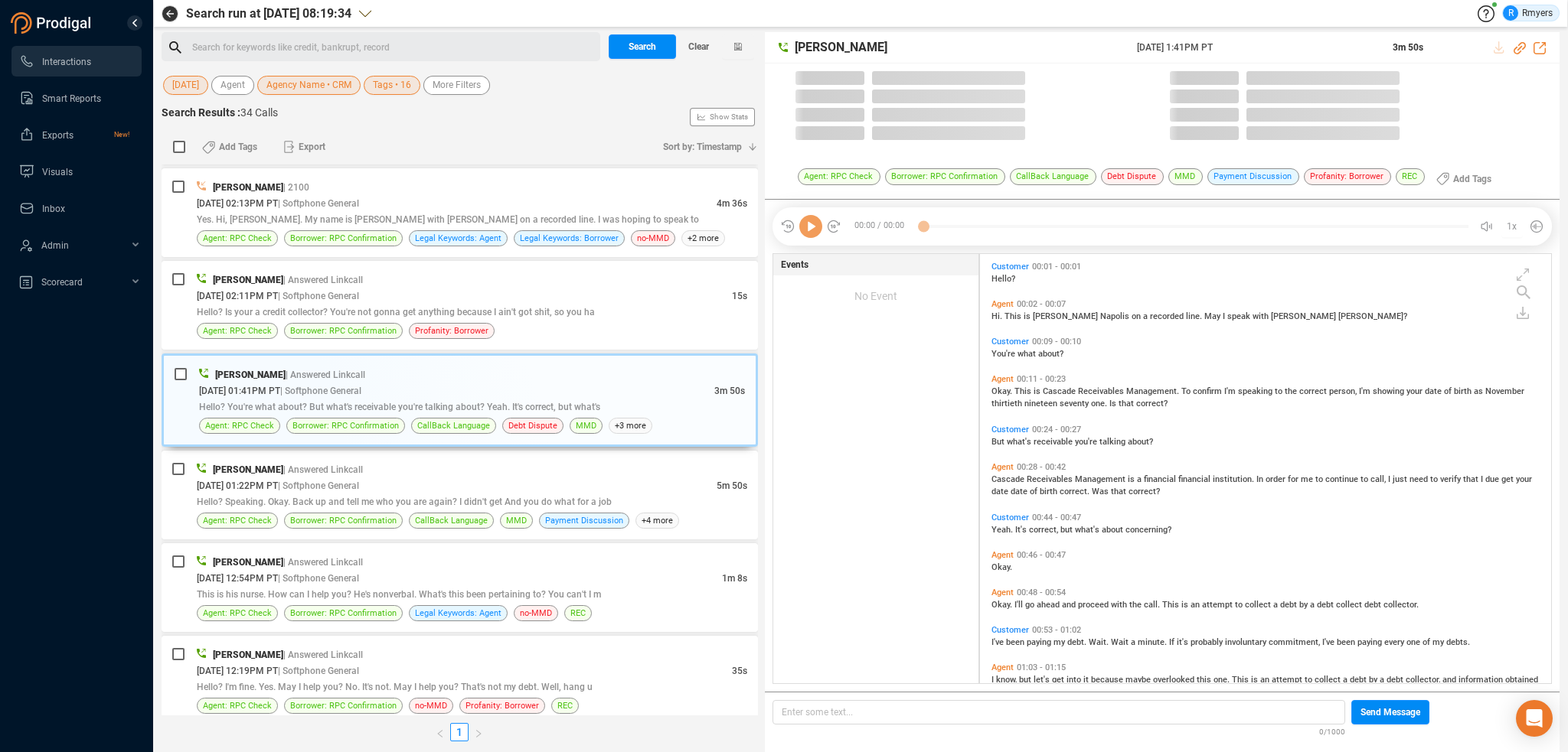
scroll to position [4, 8]
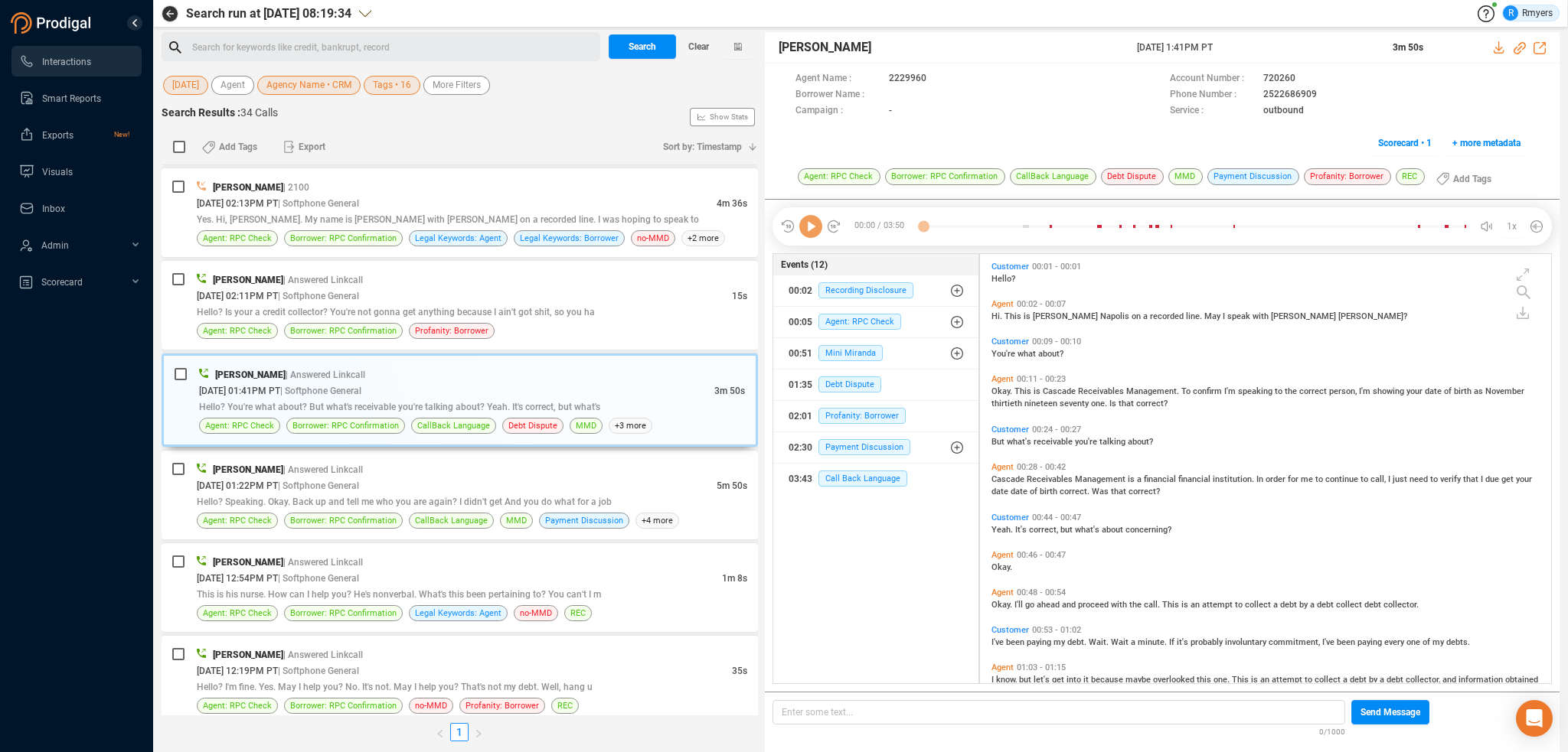
click at [808, 232] on icon at bounding box center [811, 226] width 23 height 23
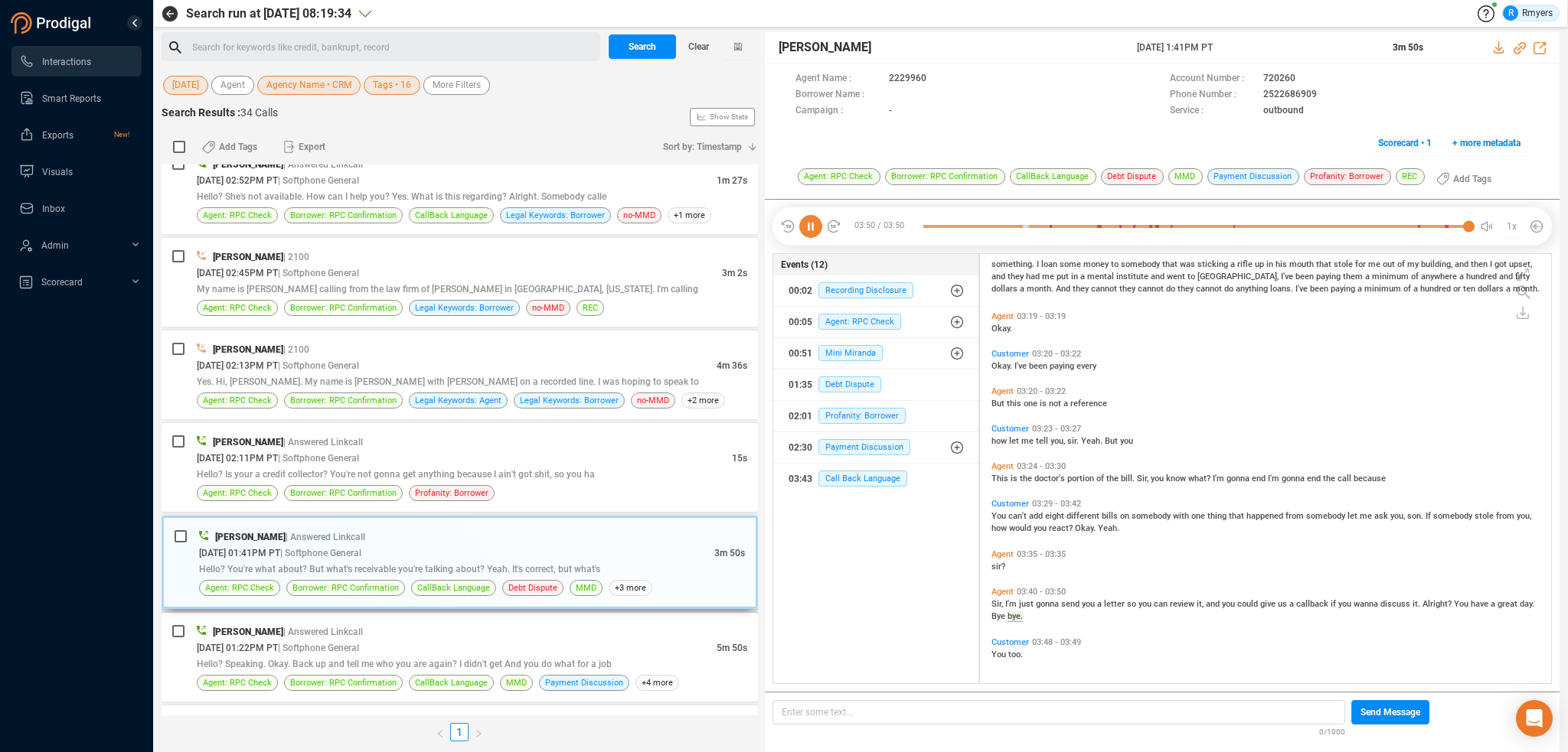
scroll to position [600, 0]
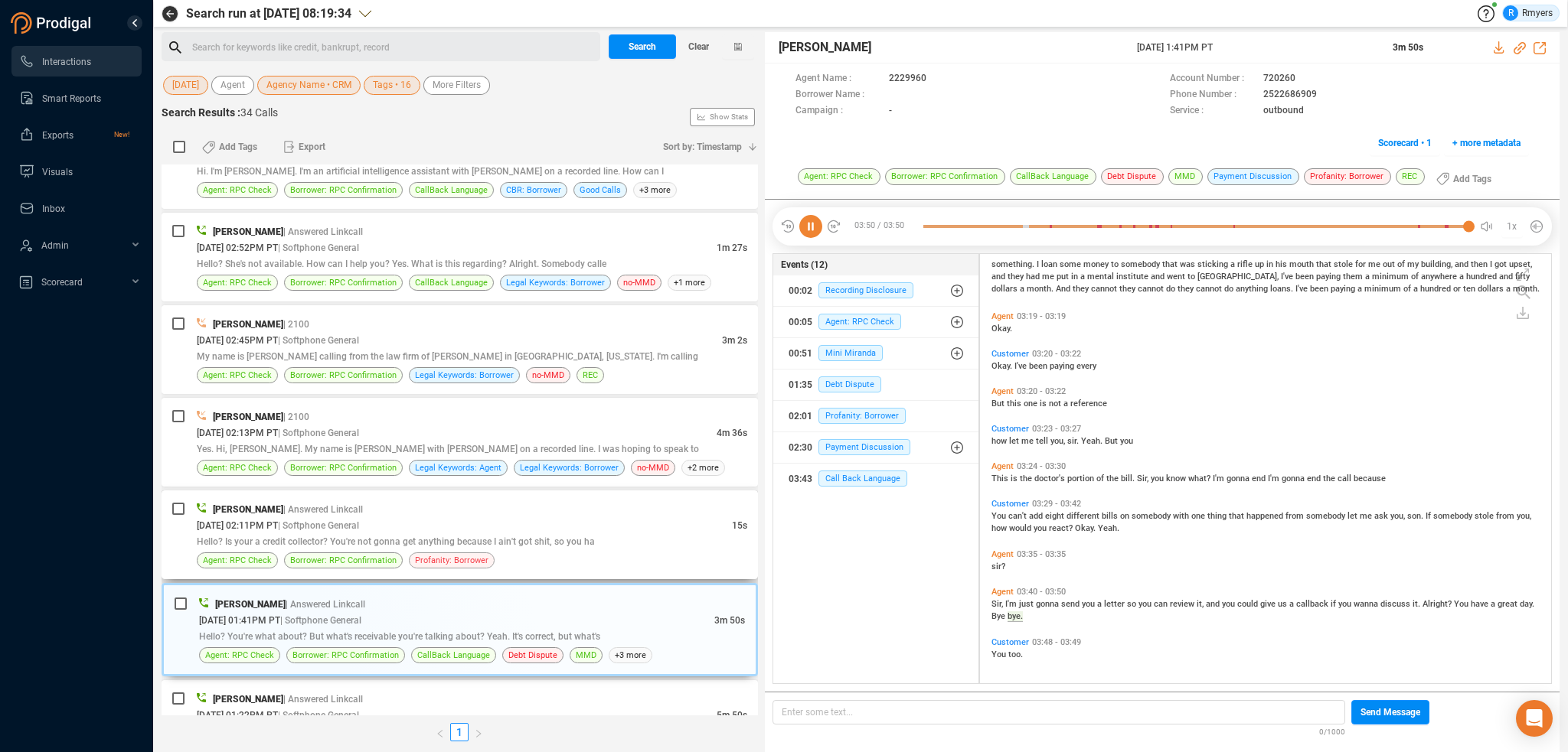
click at [478, 553] on span "Profanity: Borrower" at bounding box center [452, 560] width 74 height 14
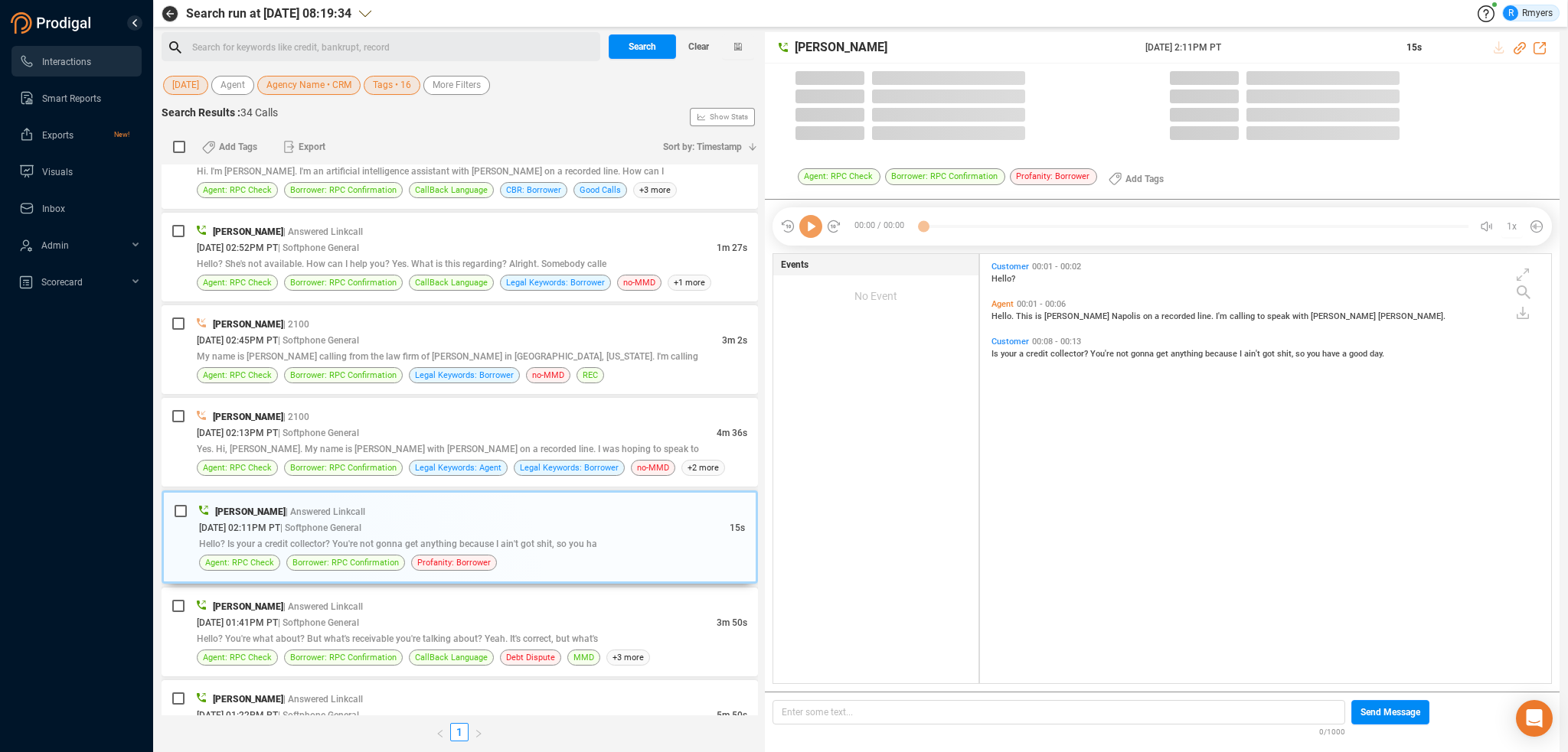
scroll to position [427, 563]
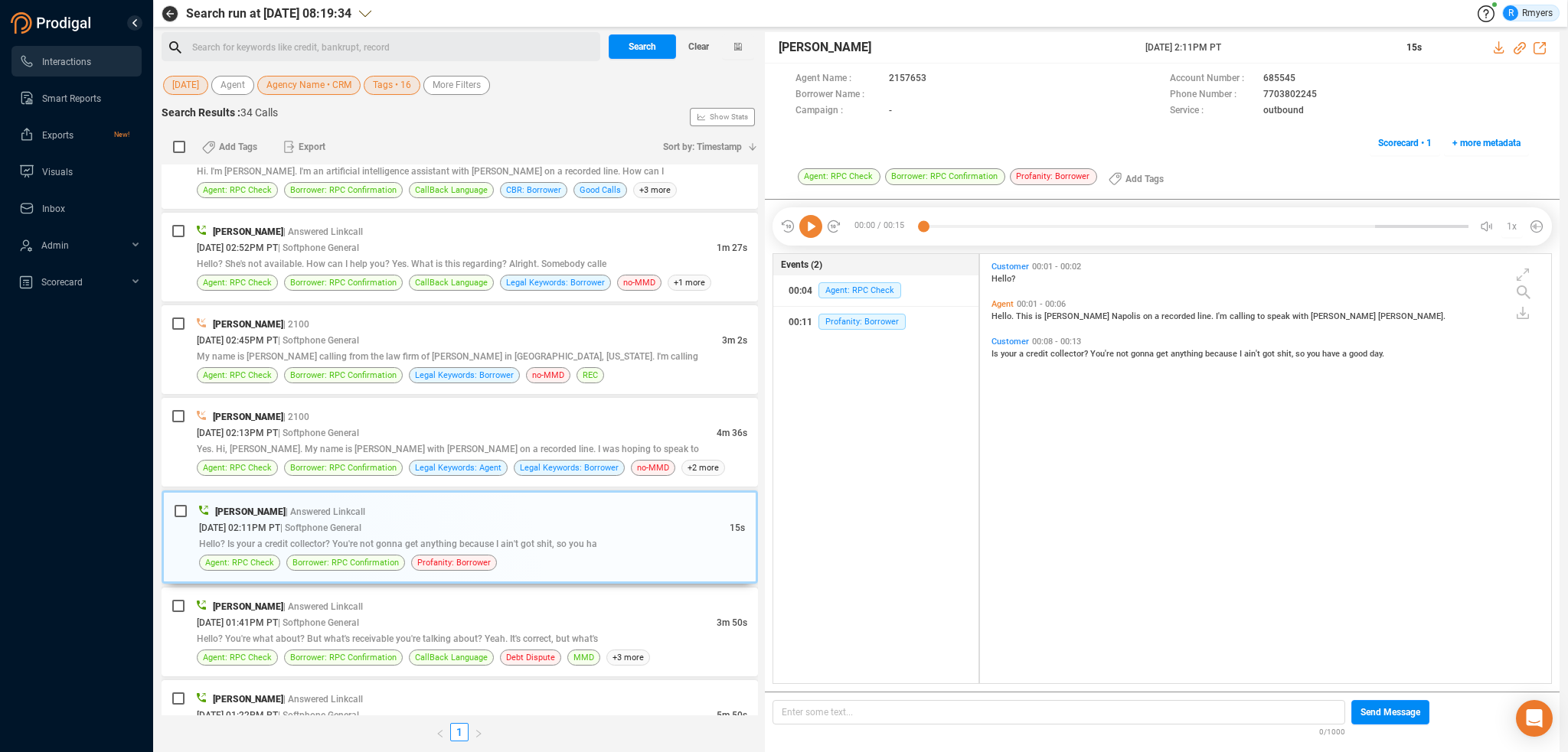
click at [807, 227] on icon at bounding box center [811, 226] width 23 height 23
